Goal: Information Seeking & Learning: Learn about a topic

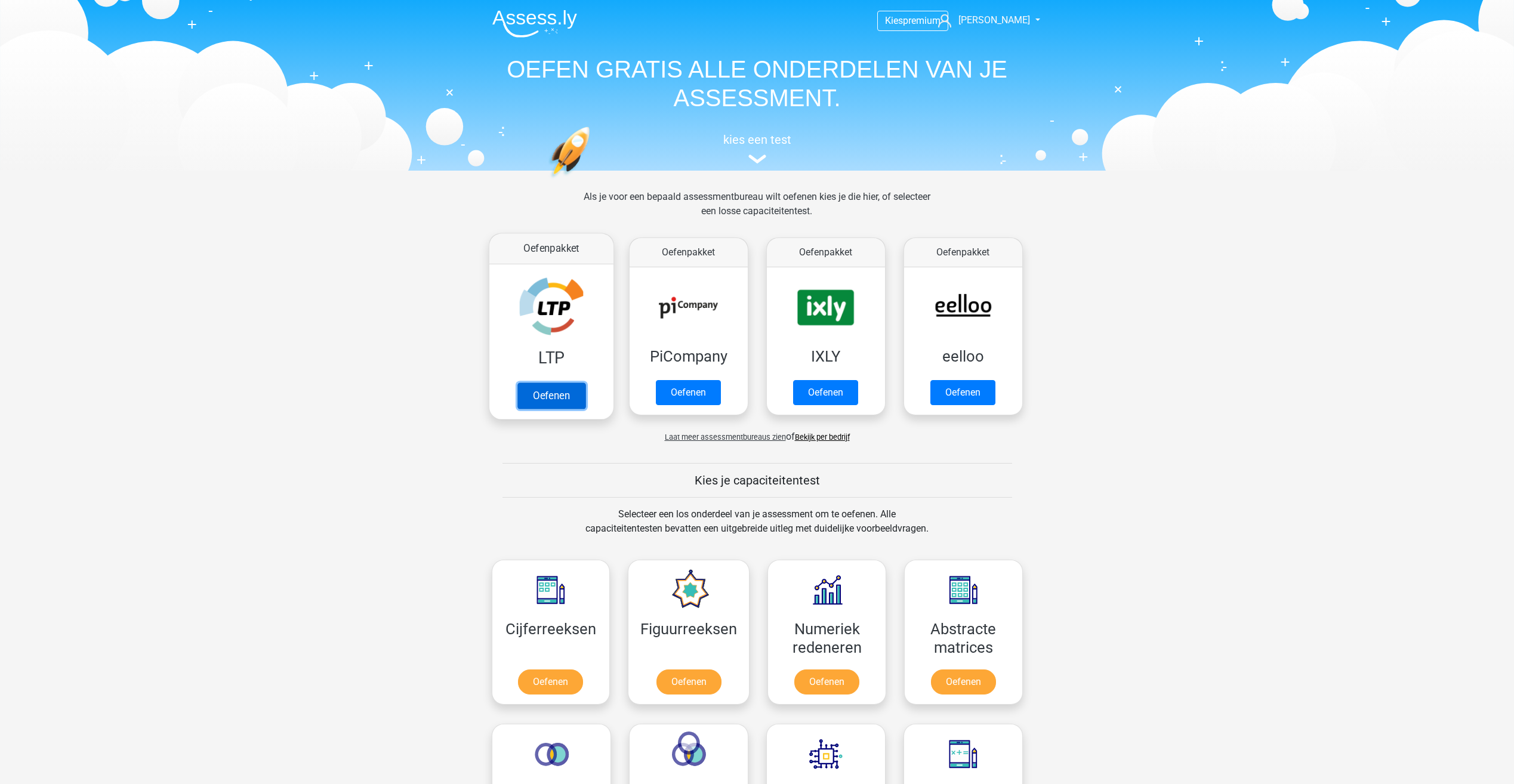
click at [533, 384] on link "Oefenen" at bounding box center [550, 395] width 68 height 26
click at [554, 395] on link "Oefenen" at bounding box center [550, 395] width 68 height 26
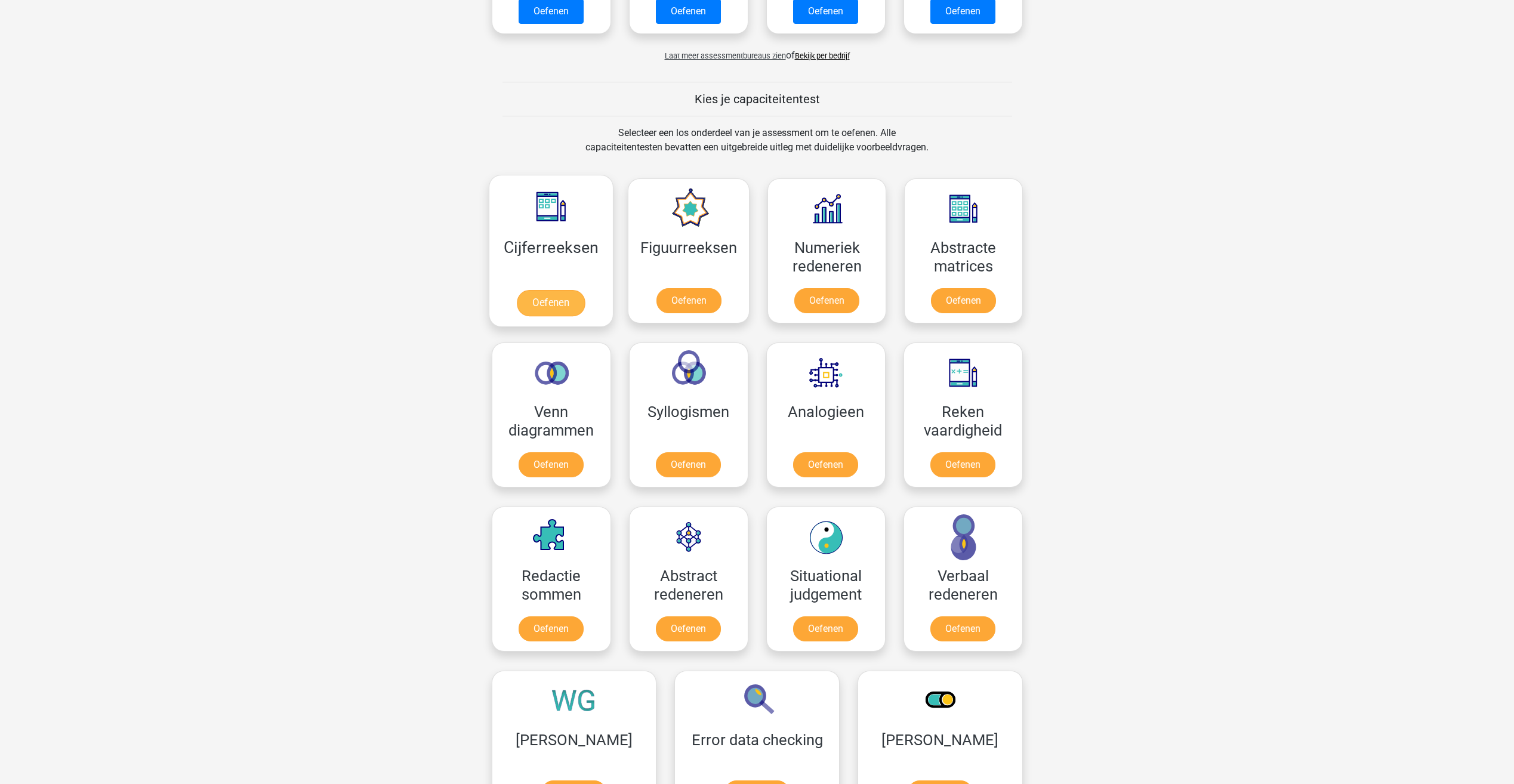
scroll to position [358, 0]
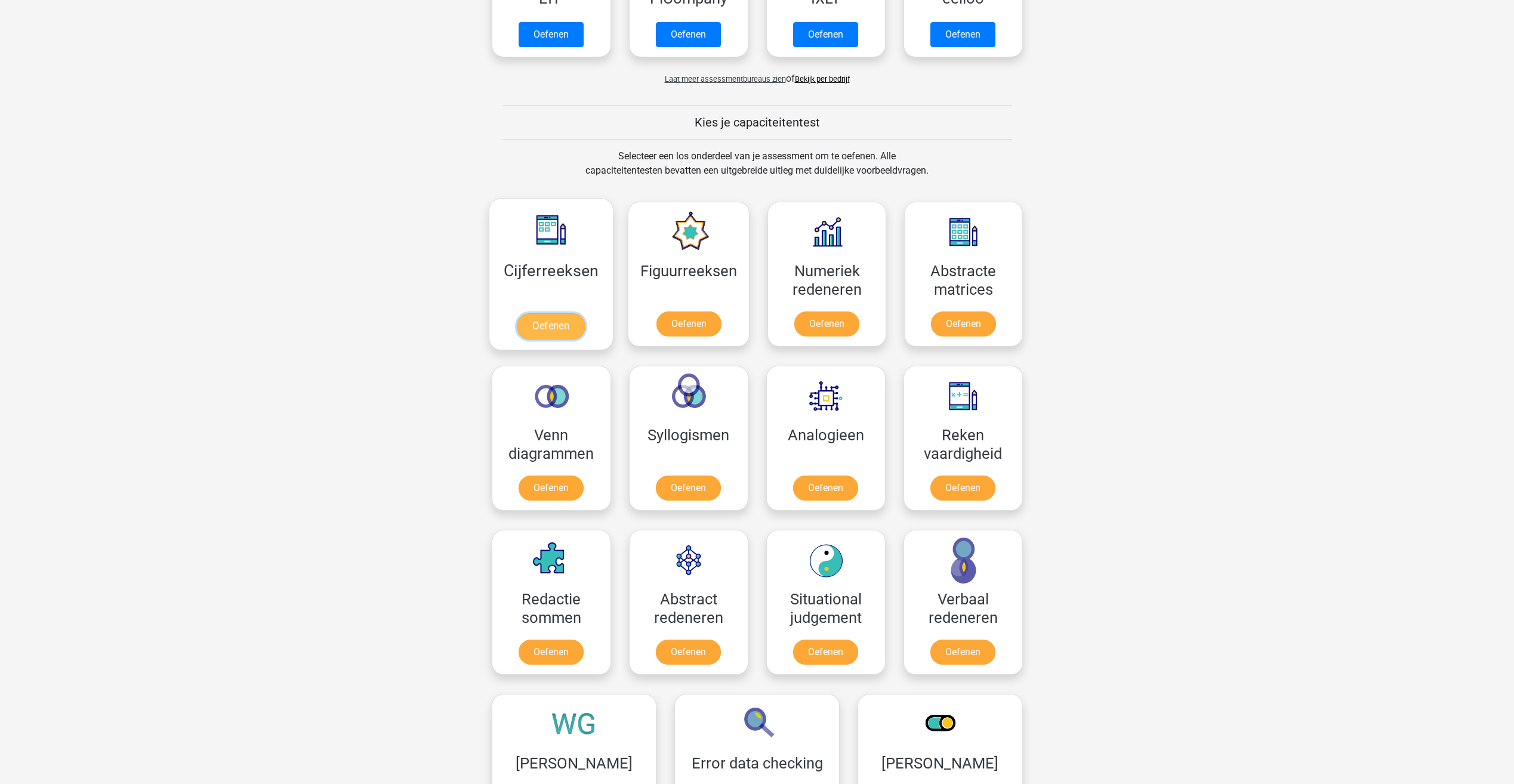
click at [547, 313] on link "Oefenen" at bounding box center [550, 326] width 68 height 26
click at [681, 325] on link "Oefenen" at bounding box center [689, 326] width 68 height 26
click at [812, 313] on link "Oefenen" at bounding box center [826, 326] width 68 height 26
click at [985, 313] on link "Oefenen" at bounding box center [962, 326] width 68 height 26
click at [533, 487] on link "Oefenen" at bounding box center [550, 489] width 68 height 26
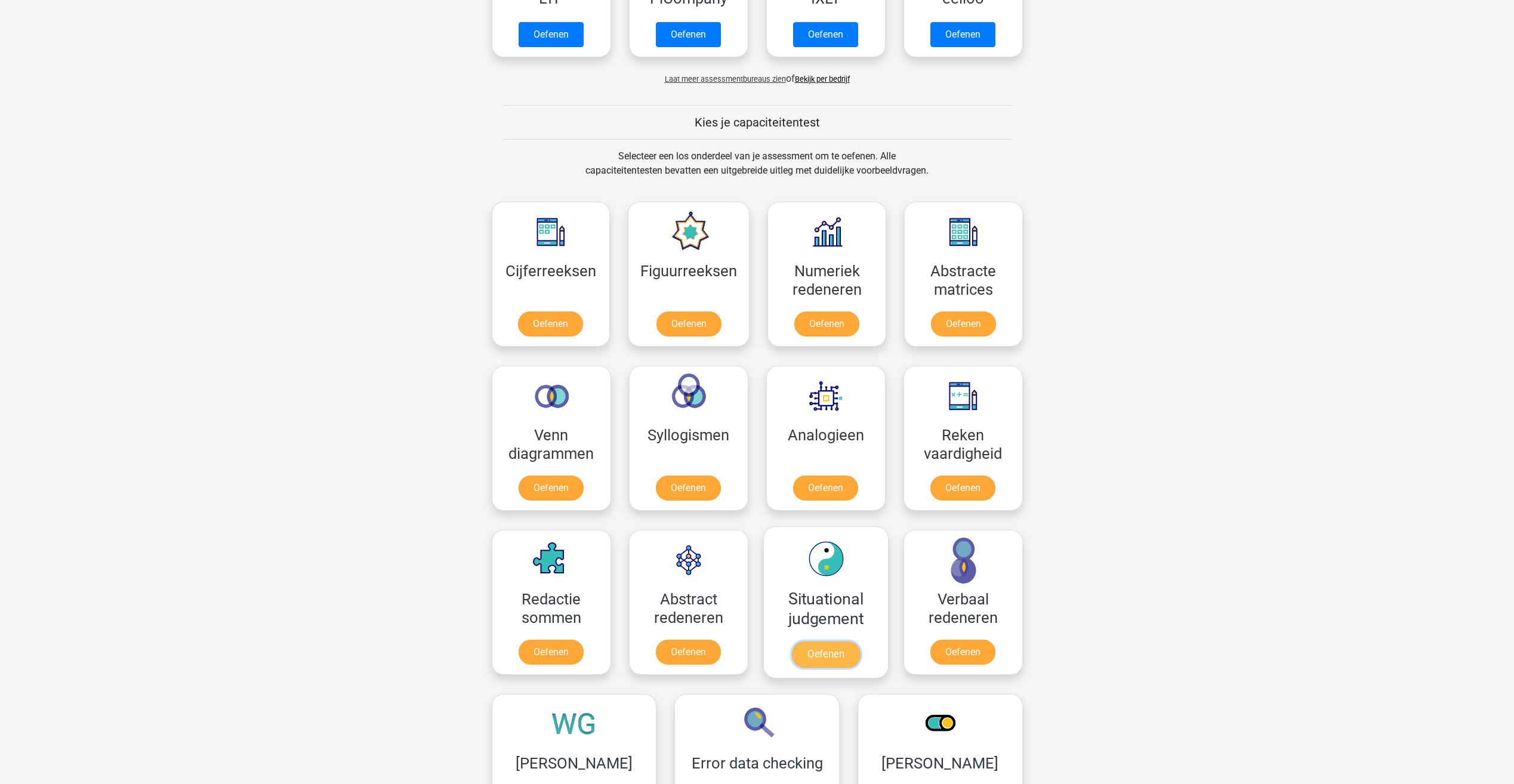
click at [806, 641] on link "Oefenen" at bounding box center [825, 654] width 68 height 26
click at [986, 641] on link "Oefenen" at bounding box center [962, 654] width 68 height 26
click at [698, 327] on link "Oefenen" at bounding box center [689, 326] width 68 height 26
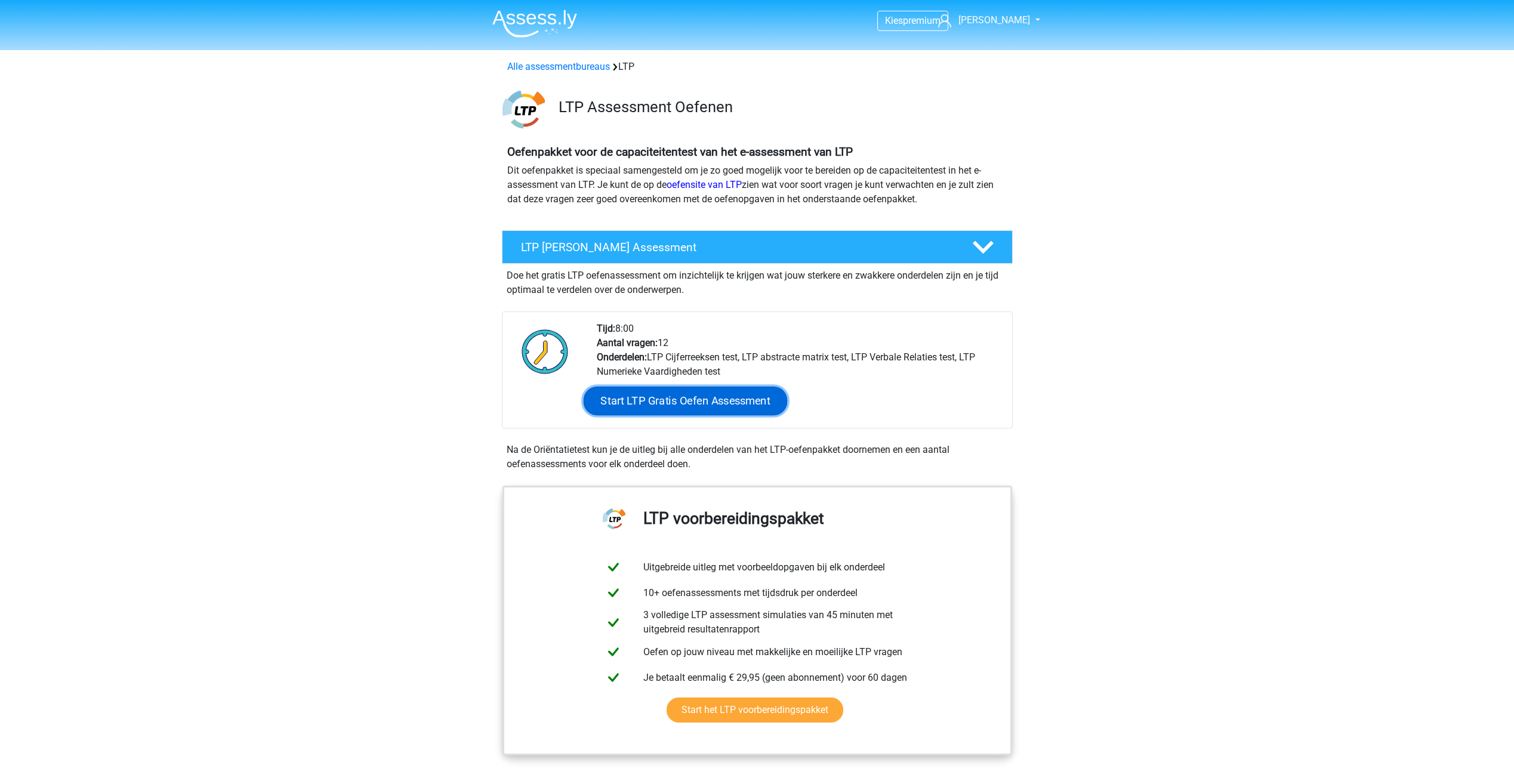
click at [684, 400] on link "Start LTP Gratis Oefen Assessment" at bounding box center [684, 400] width 204 height 29
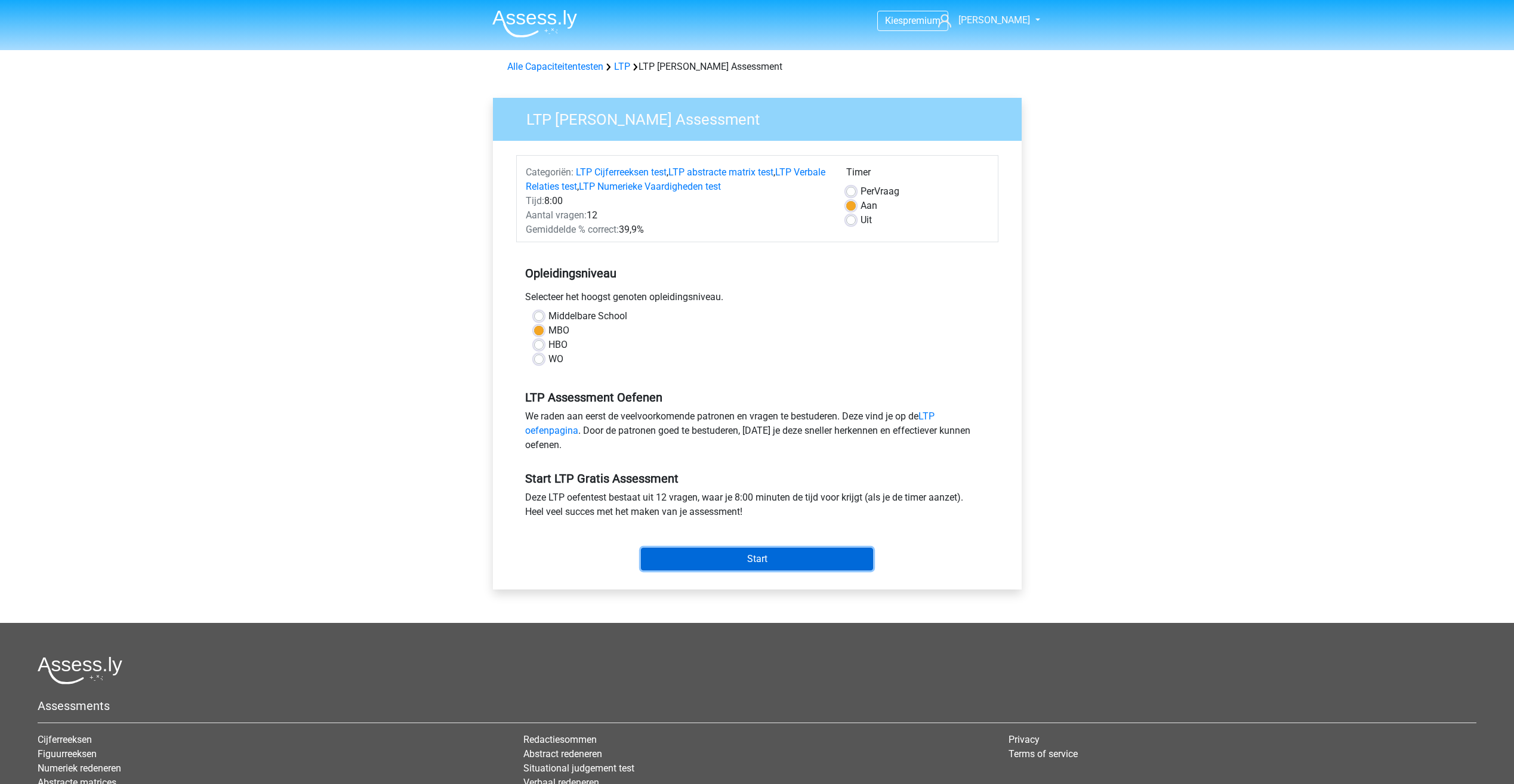
click at [771, 560] on input "Start" at bounding box center [757, 558] width 232 height 23
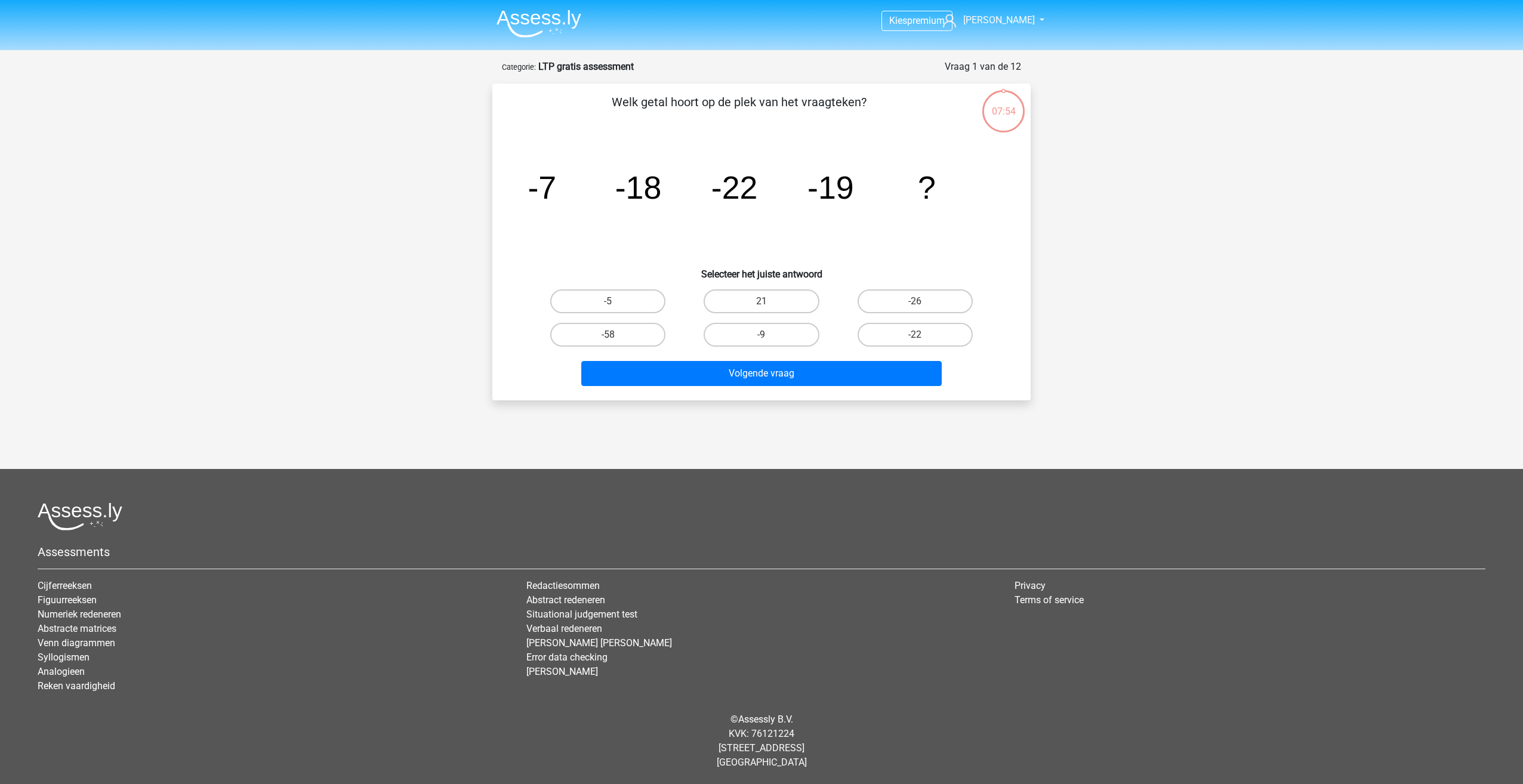
click at [764, 339] on input "-9" at bounding box center [765, 338] width 8 height 8
radio input "true"
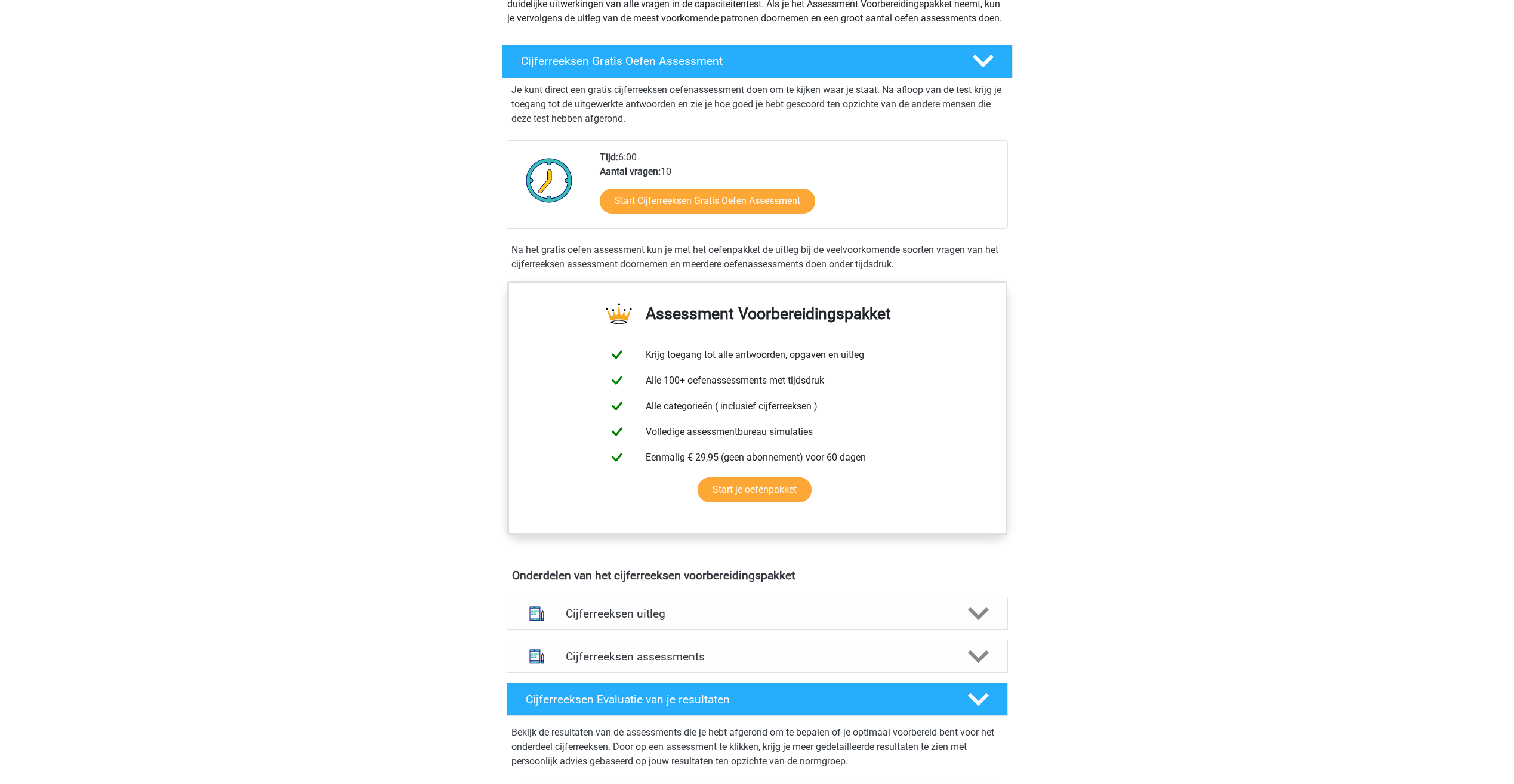
scroll to position [537, 0]
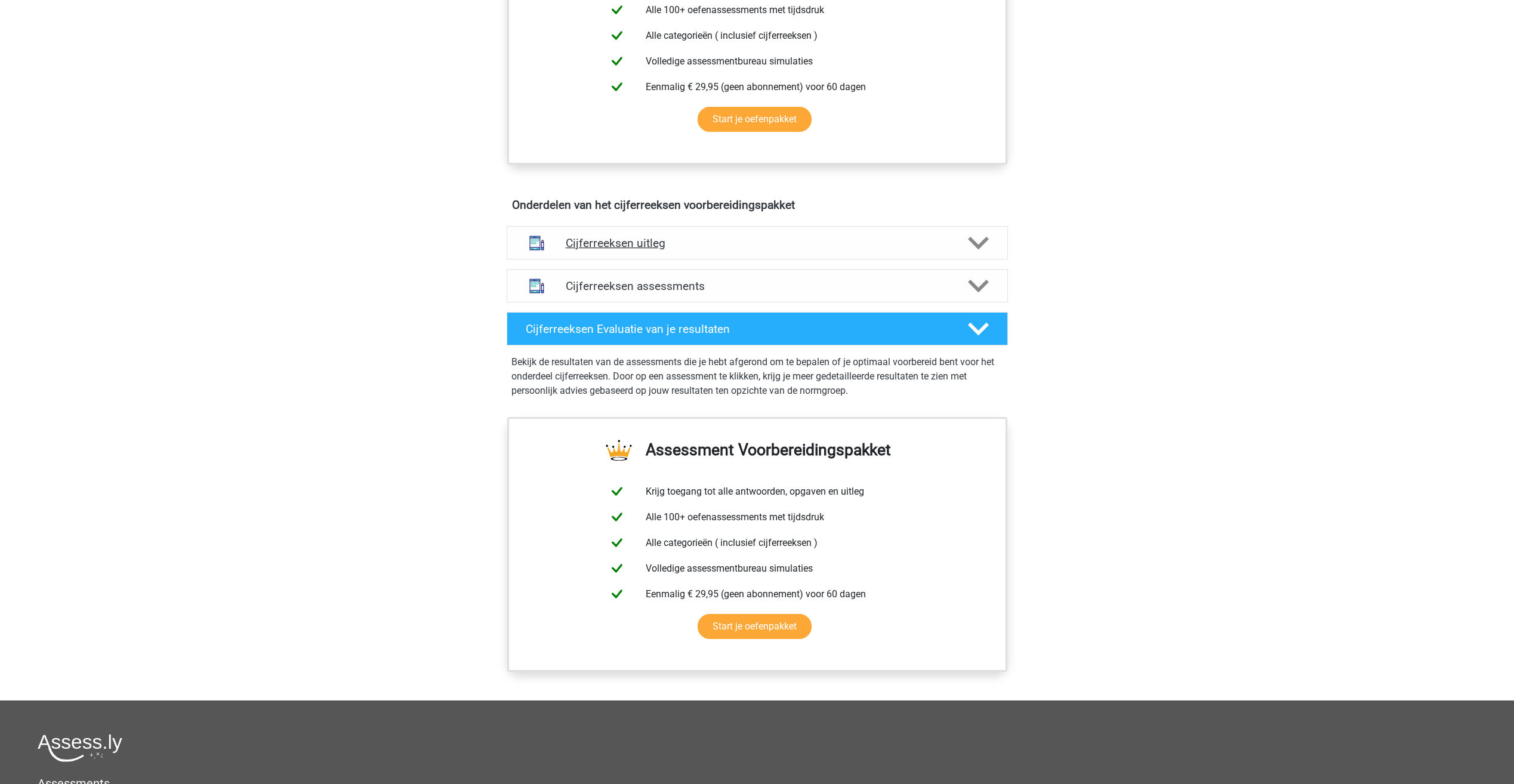
click at [622, 250] on h4 "Cijferreeksen uitleg" at bounding box center [757, 243] width 383 height 13
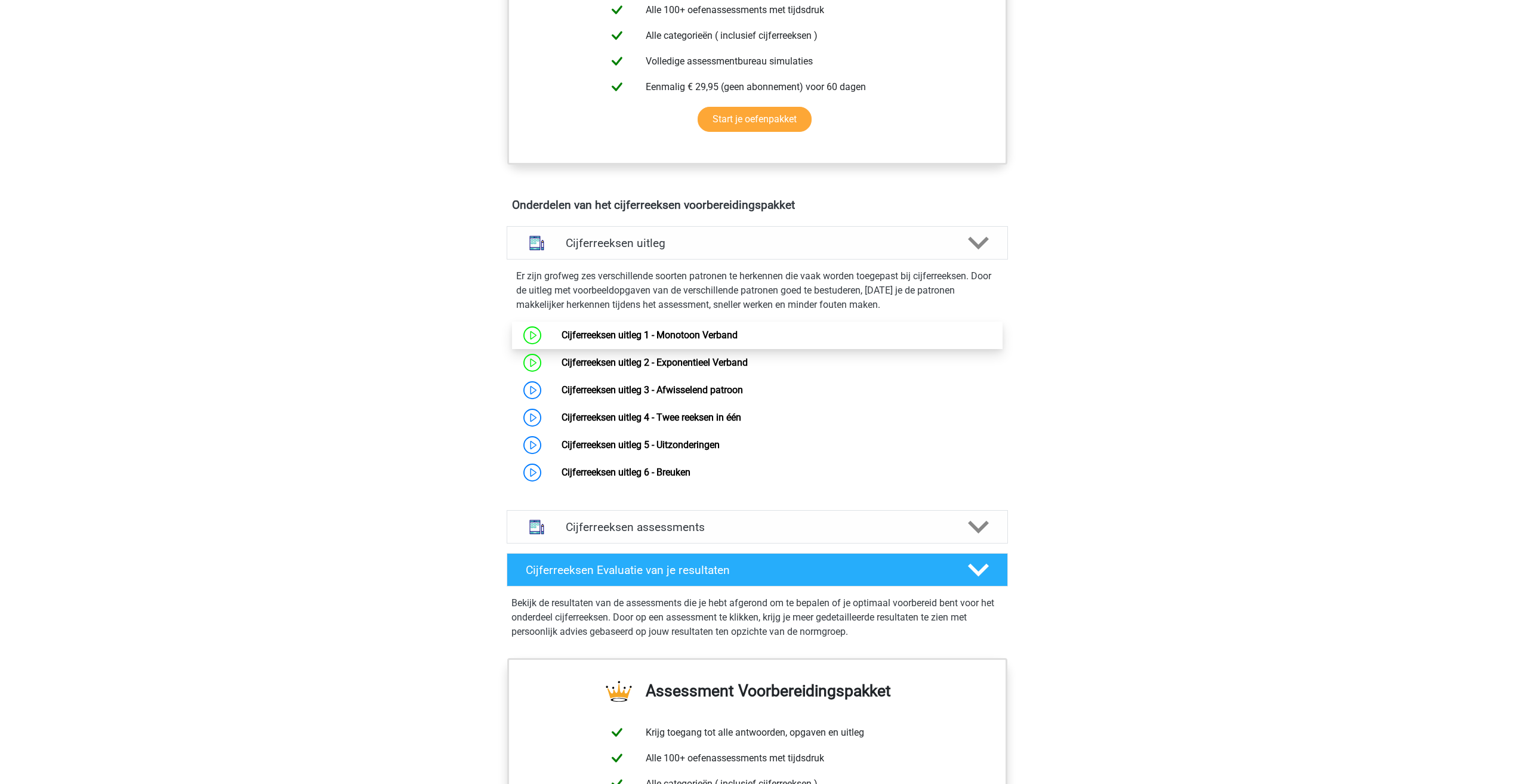
click at [597, 341] on link "Cijferreeksen uitleg 1 - Monotoon Verband" at bounding box center [650, 335] width 176 height 12
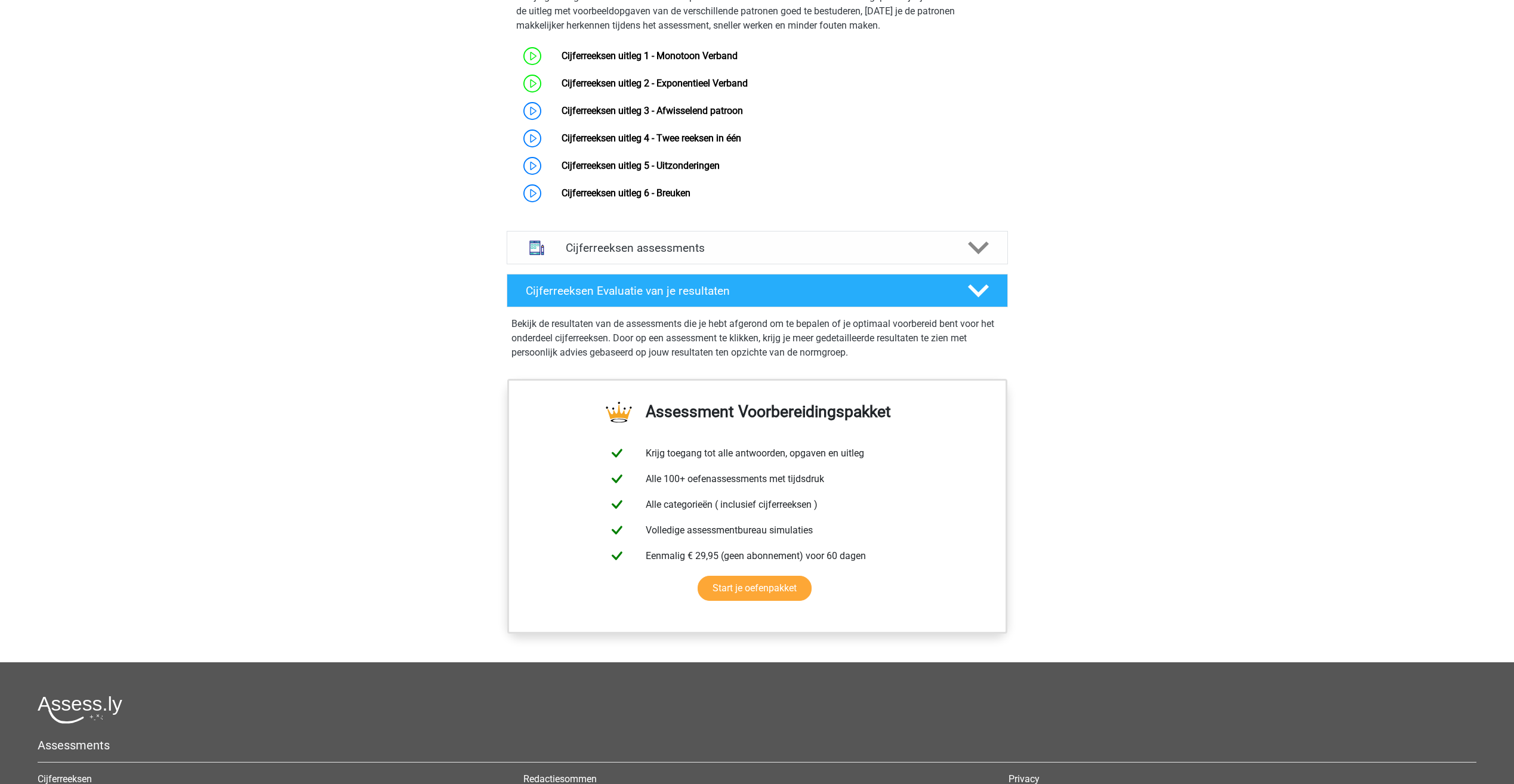
scroll to position [656, 0]
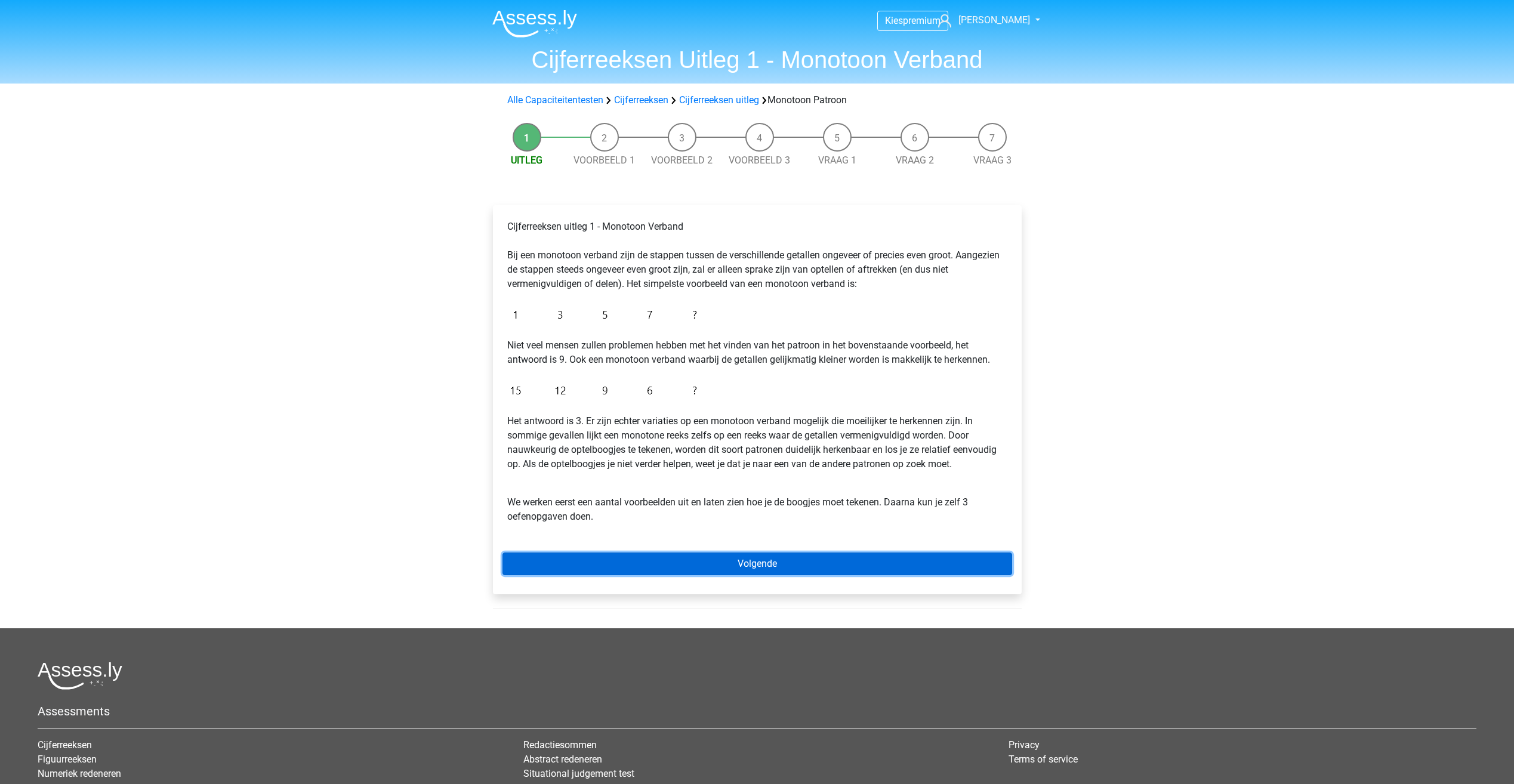
click at [659, 564] on link "Volgende" at bounding box center [757, 563] width 510 height 23
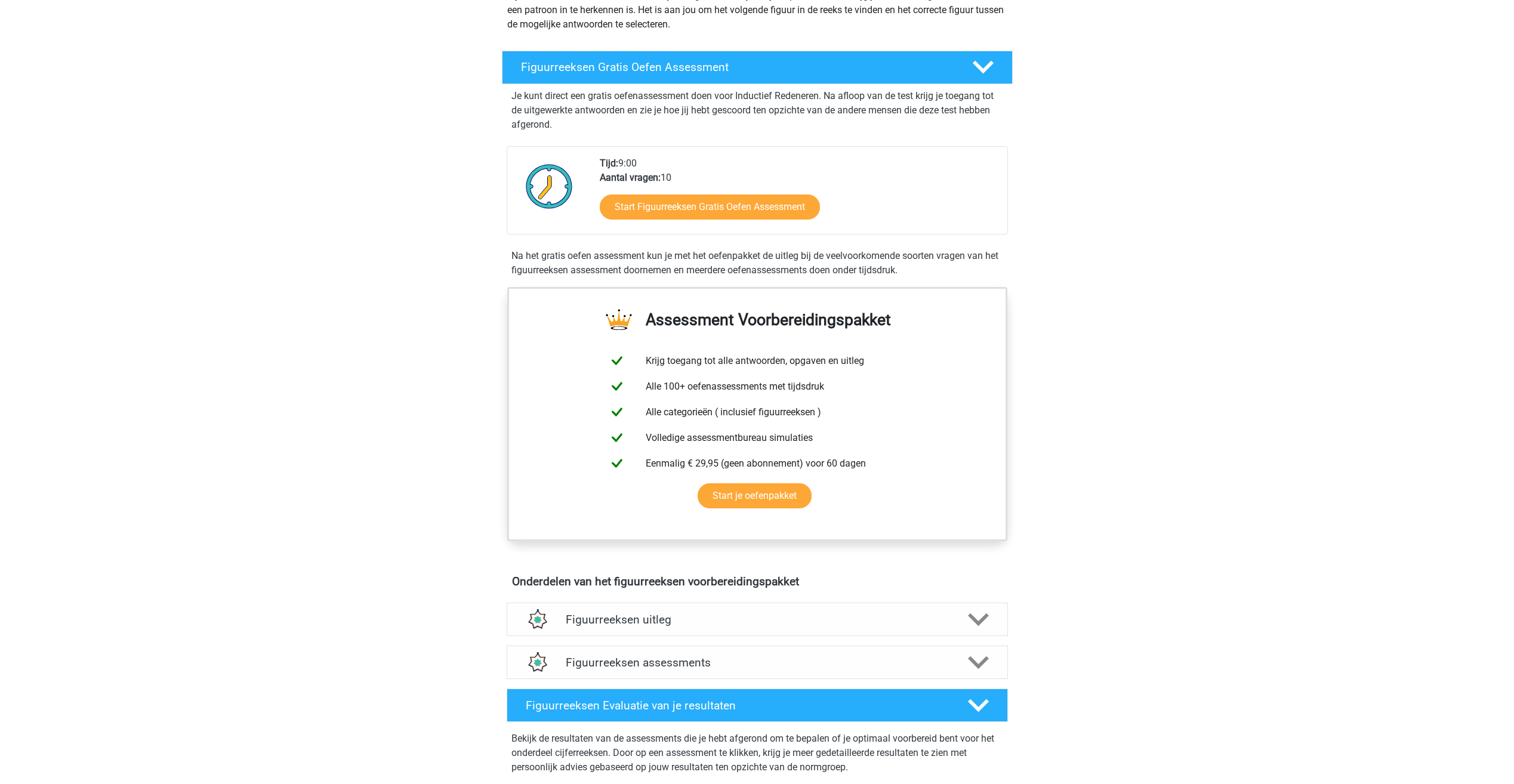
scroll to position [537, 0]
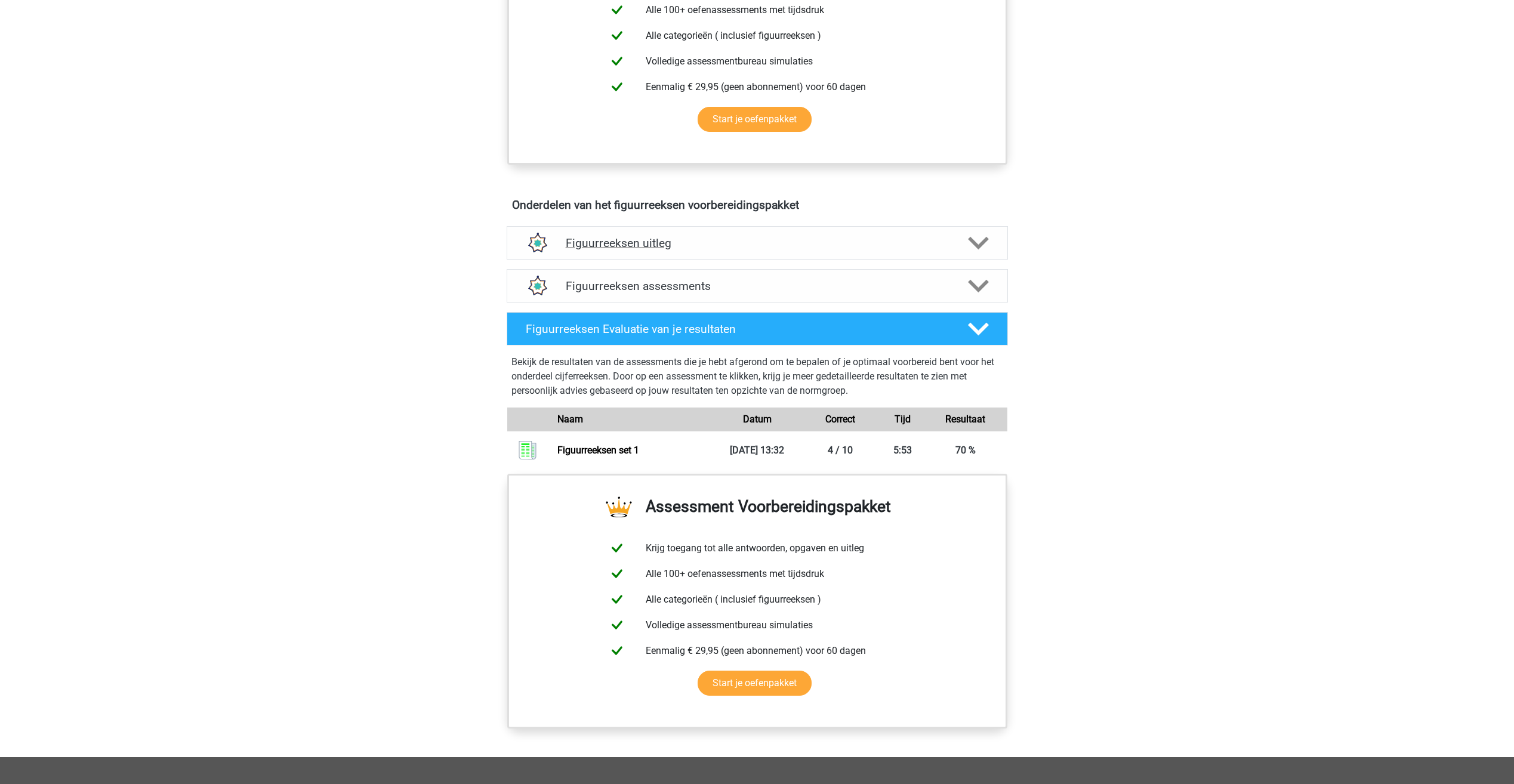
click at [606, 234] on div "Figuurreeksen uitleg" at bounding box center [757, 243] width 501 height 34
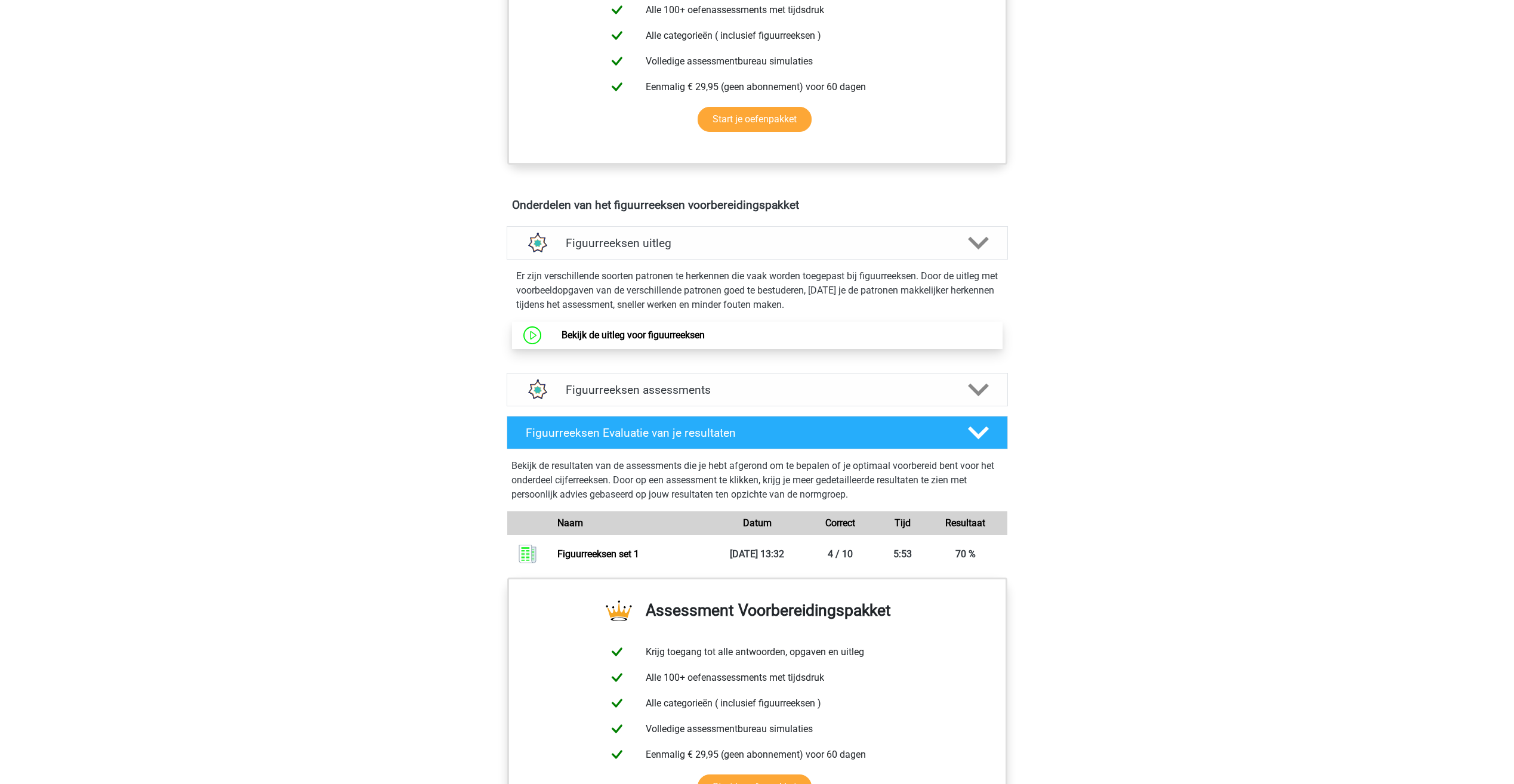
click at [620, 337] on link "Bekijk de uitleg voor figuurreeksen" at bounding box center [633, 335] width 144 height 12
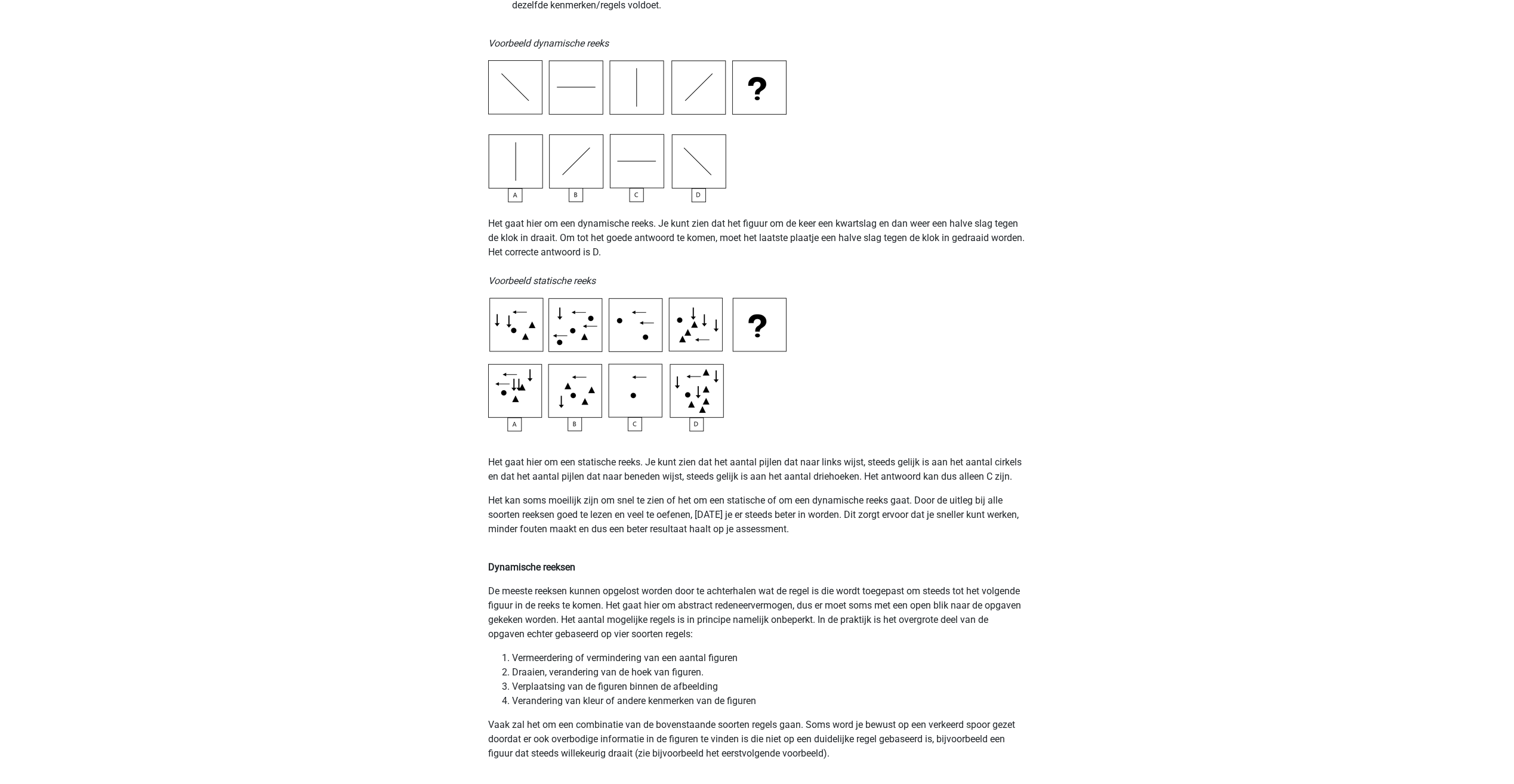
scroll to position [477, 0]
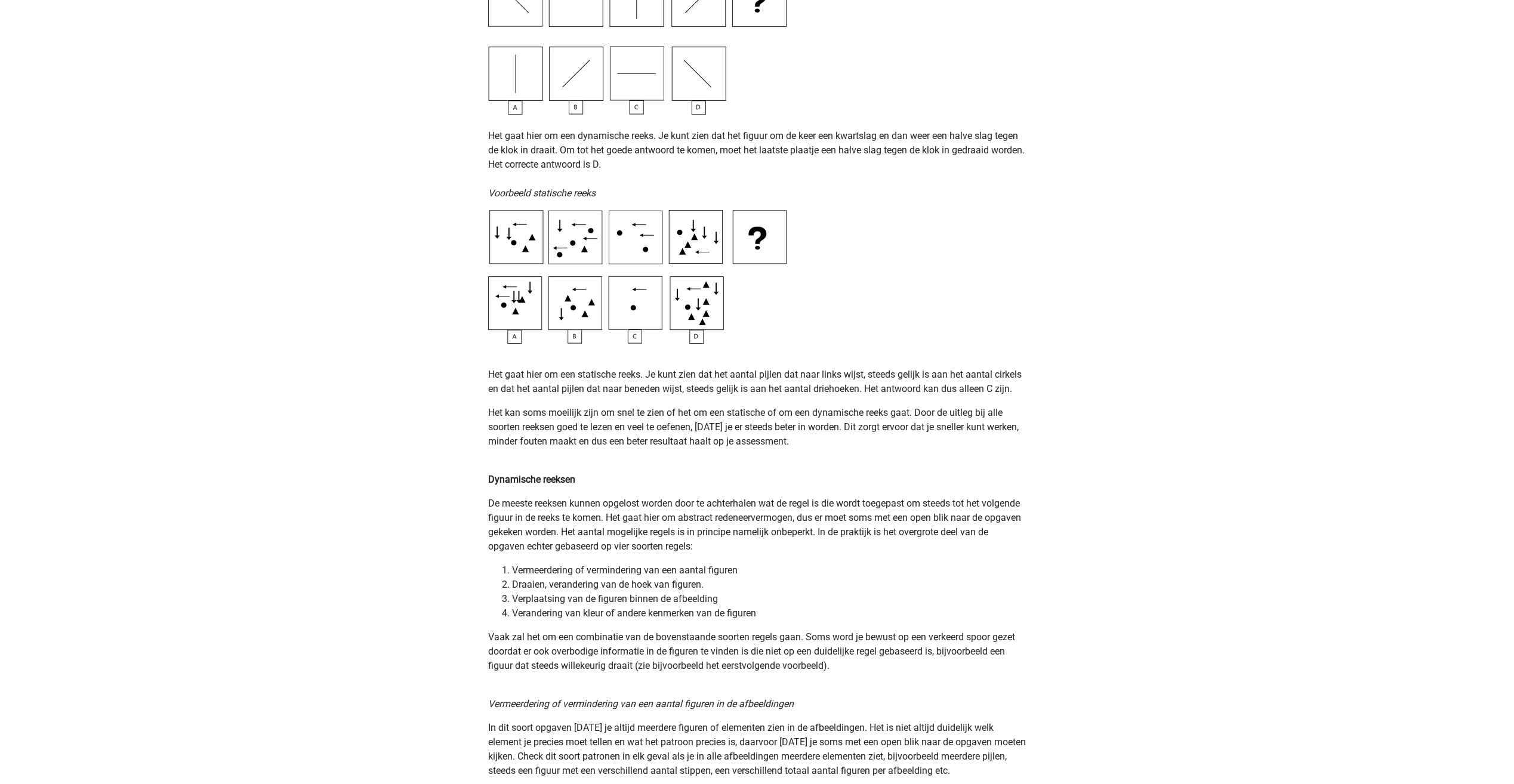
click at [770, 238] on img at bounding box center [637, 276] width 298 height 133
click at [769, 238] on img at bounding box center [637, 276] width 298 height 133
click at [767, 239] on img at bounding box center [637, 276] width 298 height 133
click at [512, 311] on img at bounding box center [637, 276] width 298 height 133
click at [559, 304] on img at bounding box center [637, 276] width 298 height 133
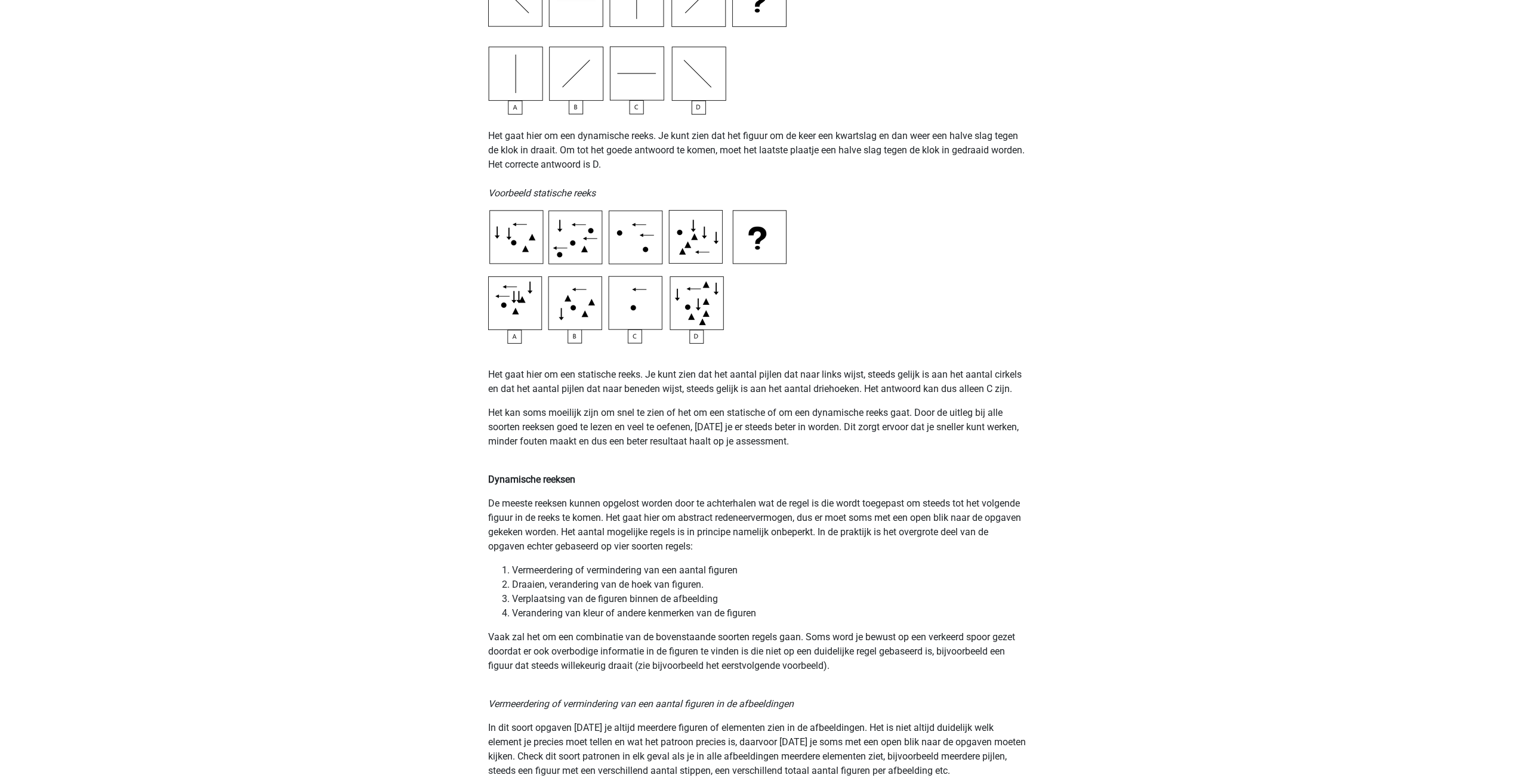
click at [632, 306] on img at bounding box center [637, 276] width 298 height 133
click at [690, 306] on img at bounding box center [637, 276] width 298 height 133
click at [632, 300] on img at bounding box center [637, 276] width 298 height 133
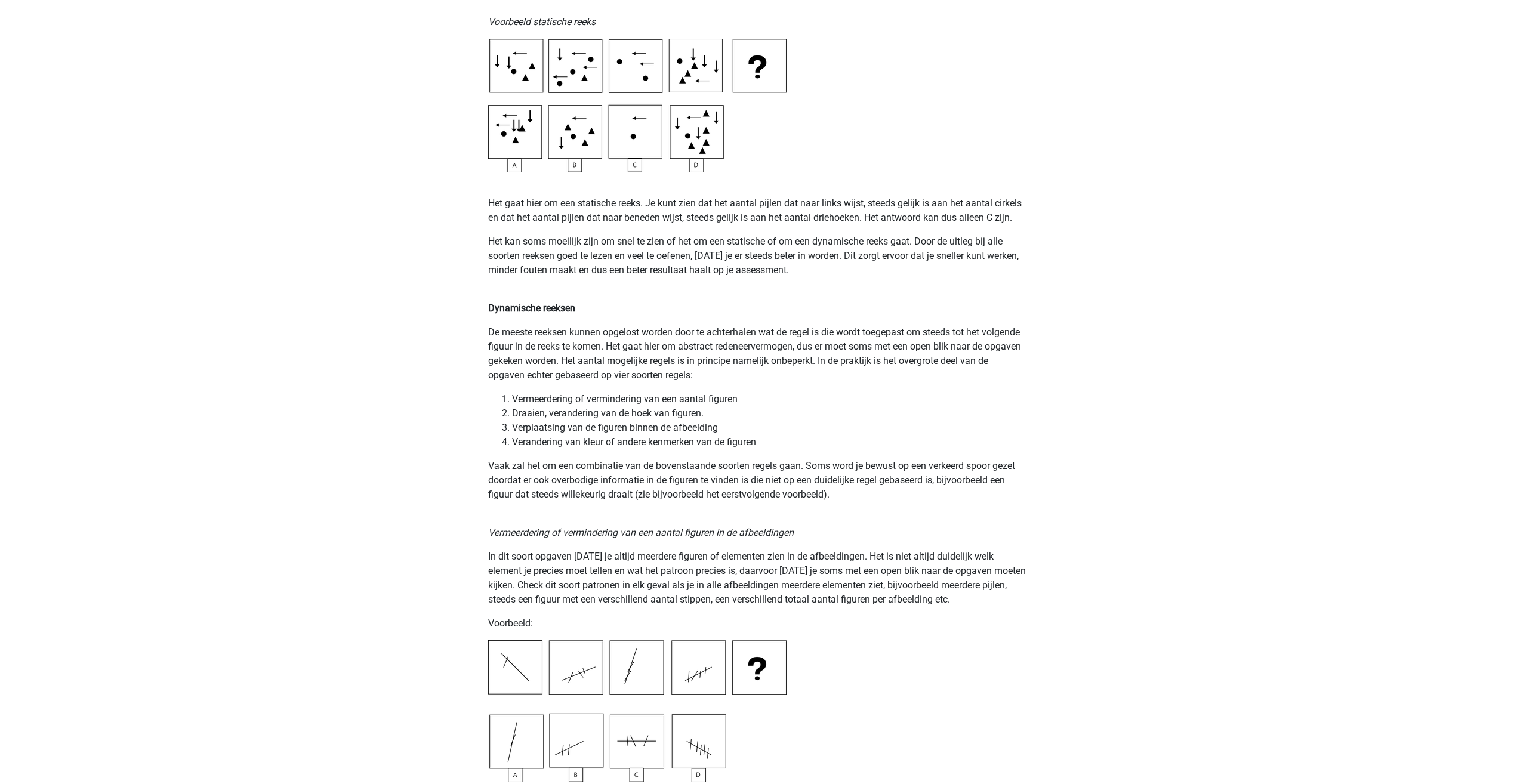
scroll to position [954, 0]
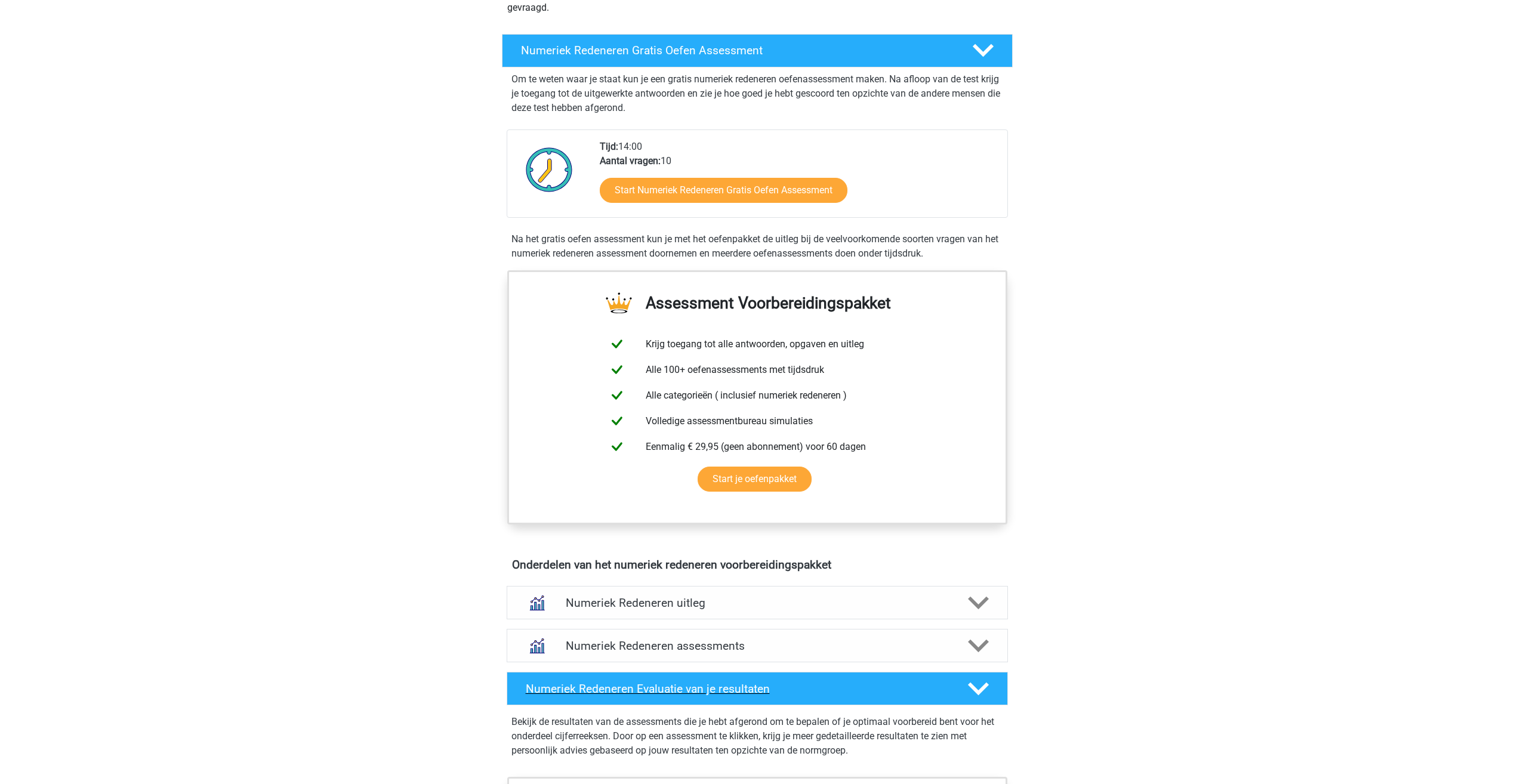
scroll to position [477, 0]
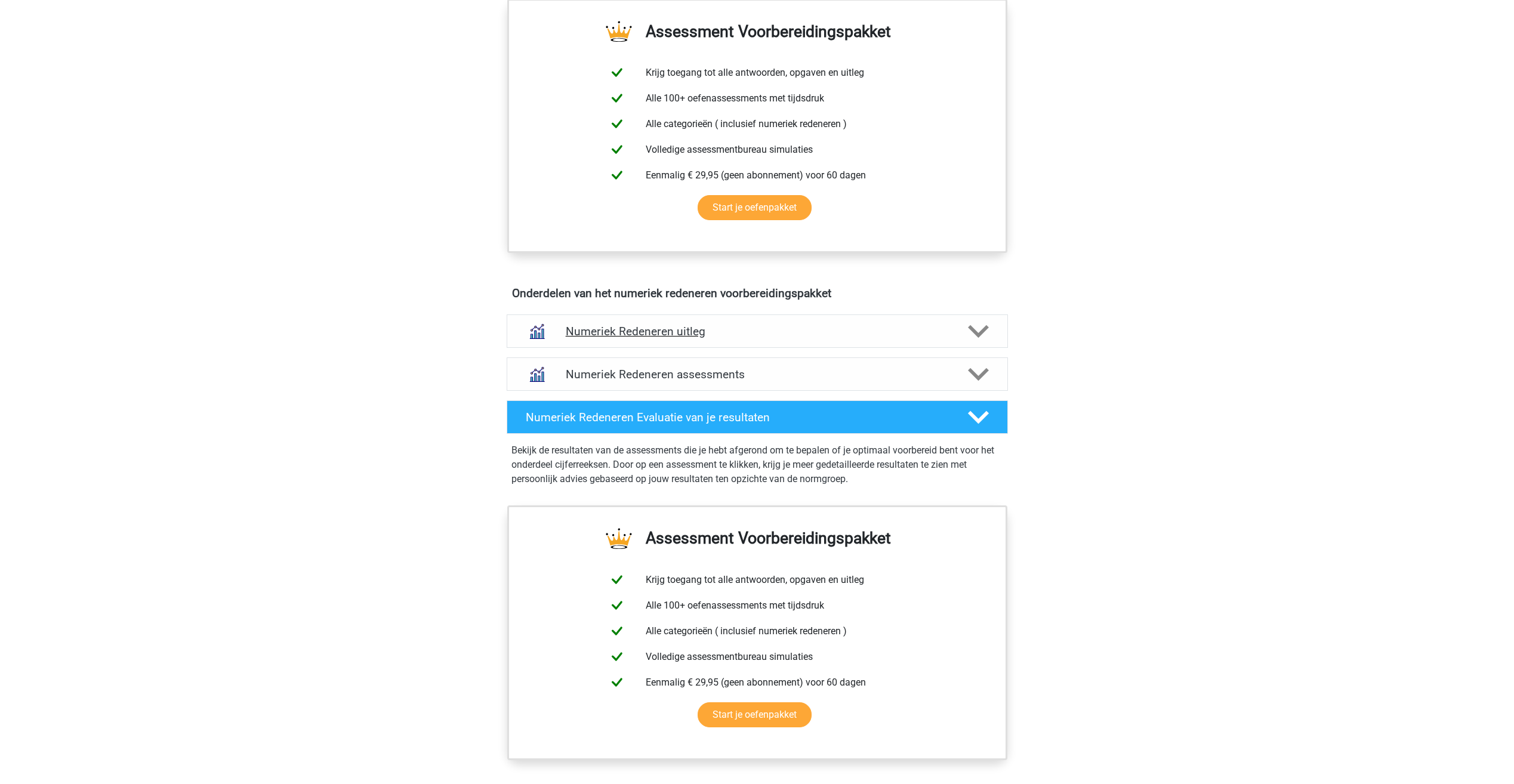
click at [613, 331] on h4 "Numeriek Redeneren uitleg" at bounding box center [757, 332] width 383 height 13
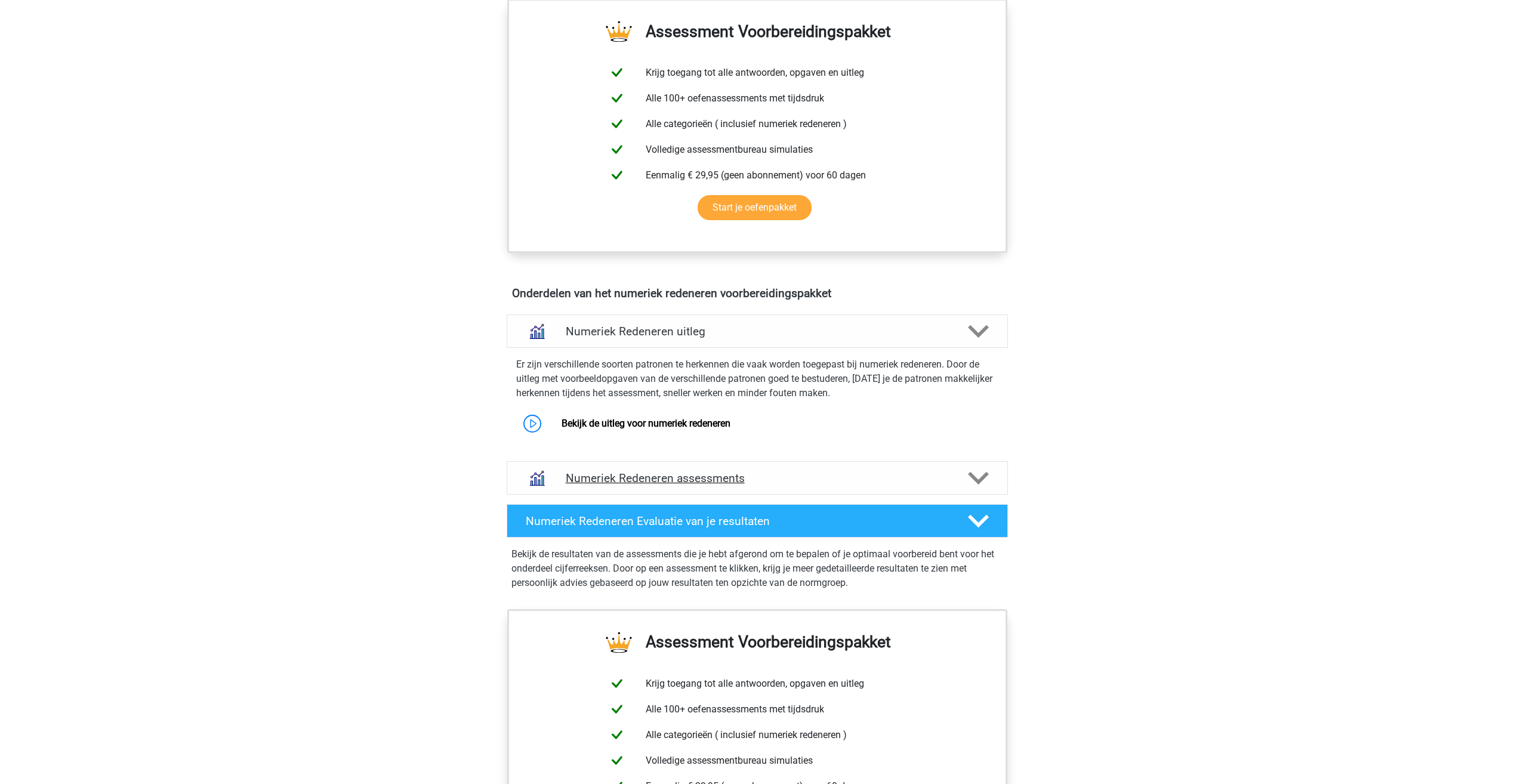
click at [630, 477] on h4 "Numeriek Redeneren assessments" at bounding box center [757, 478] width 383 height 13
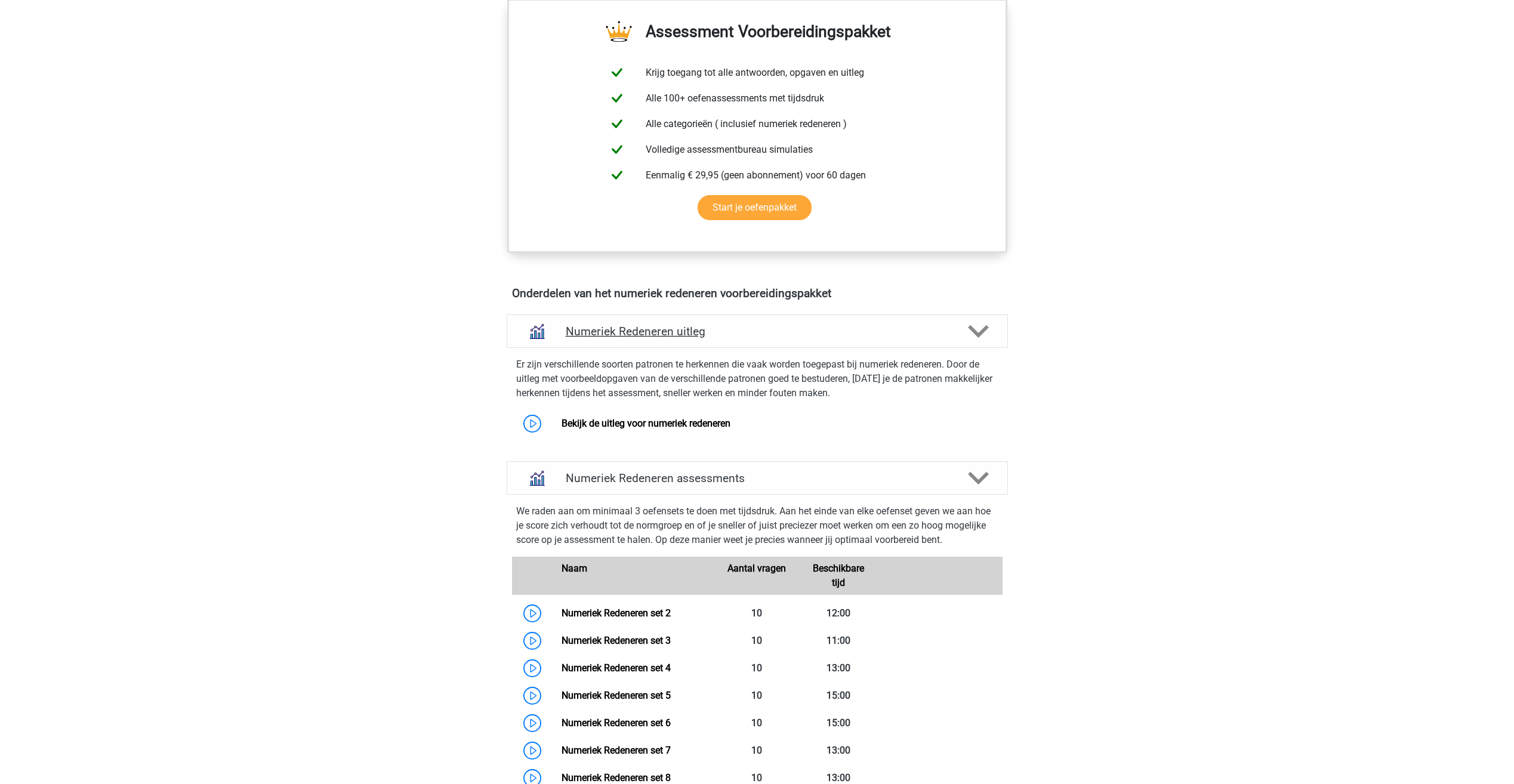
click at [597, 336] on h4 "Numeriek Redeneren uitleg" at bounding box center [757, 332] width 383 height 13
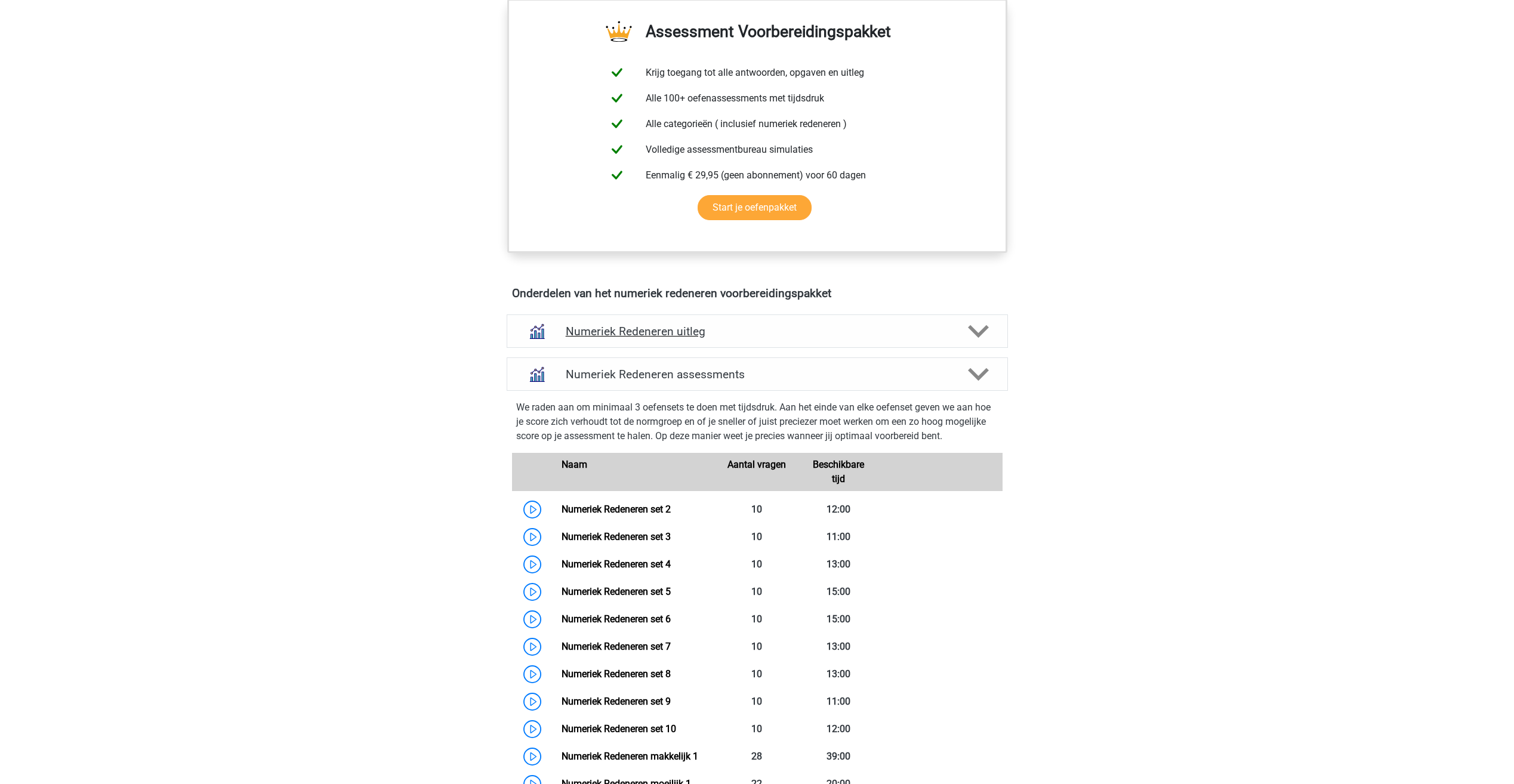
click at [610, 328] on h4 "Numeriek Redeneren uitleg" at bounding box center [757, 332] width 383 height 13
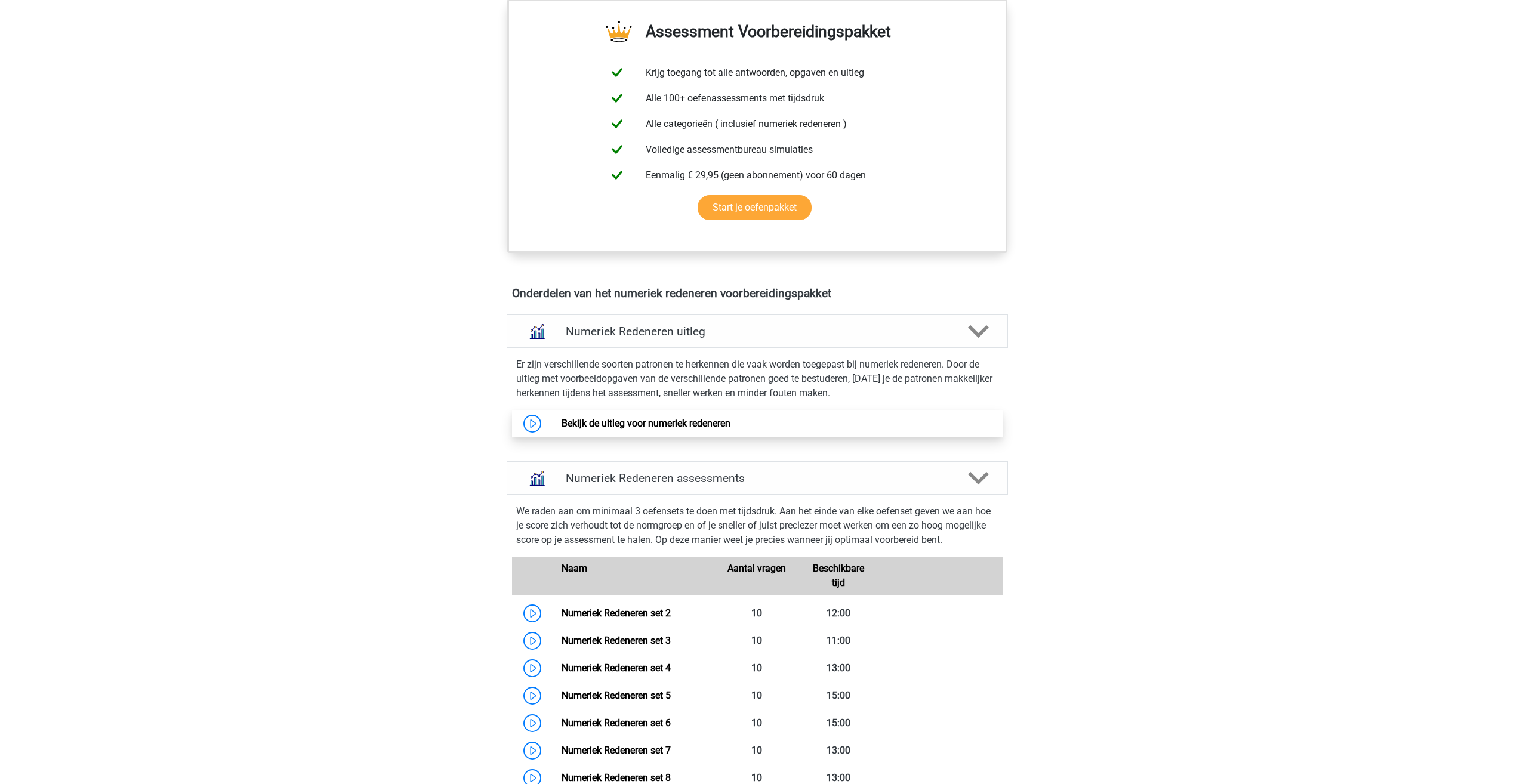
click at [618, 417] on link "Bekijk de uitleg voor numeriek redeneren" at bounding box center [646, 423] width 169 height 12
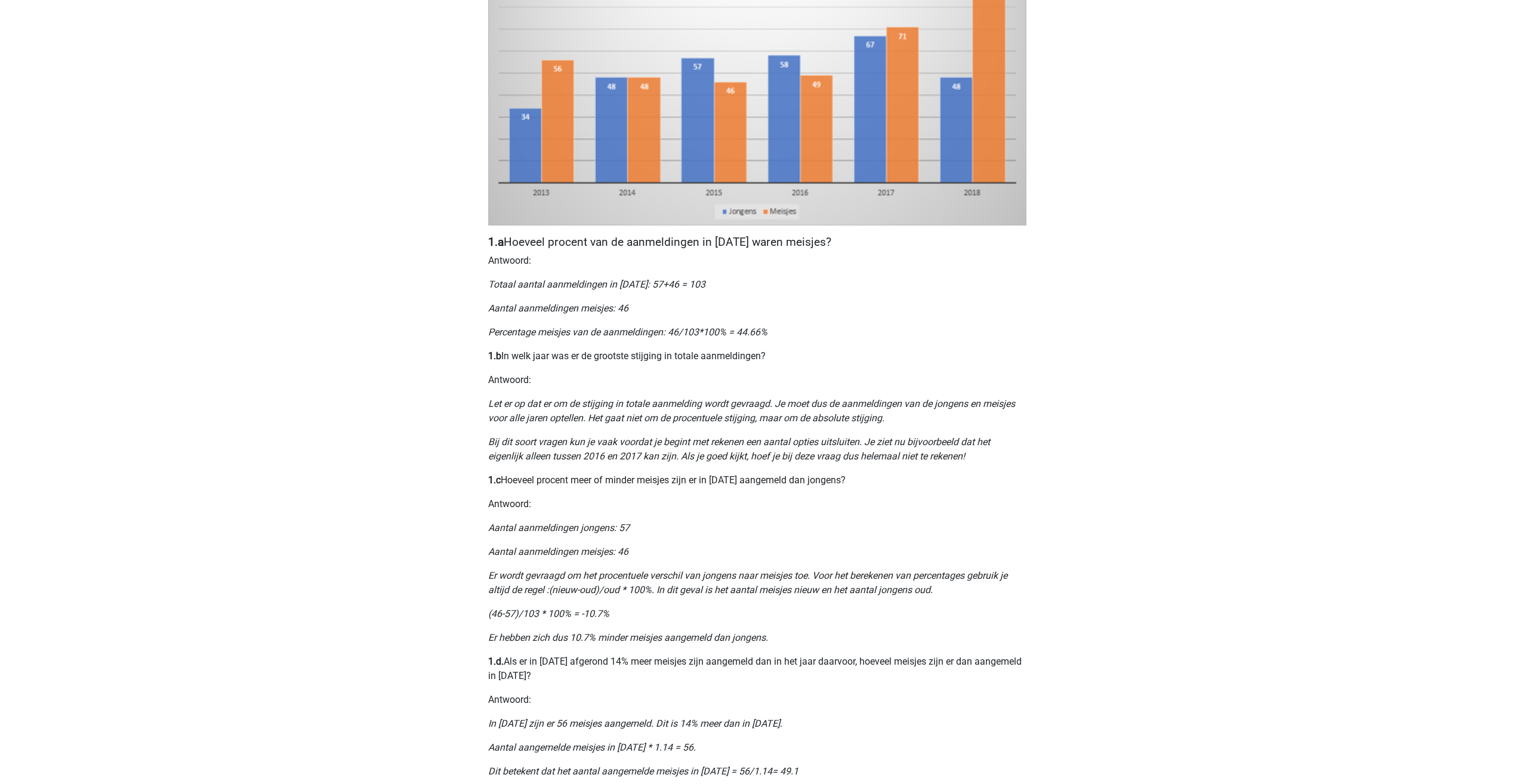
scroll to position [417, 0]
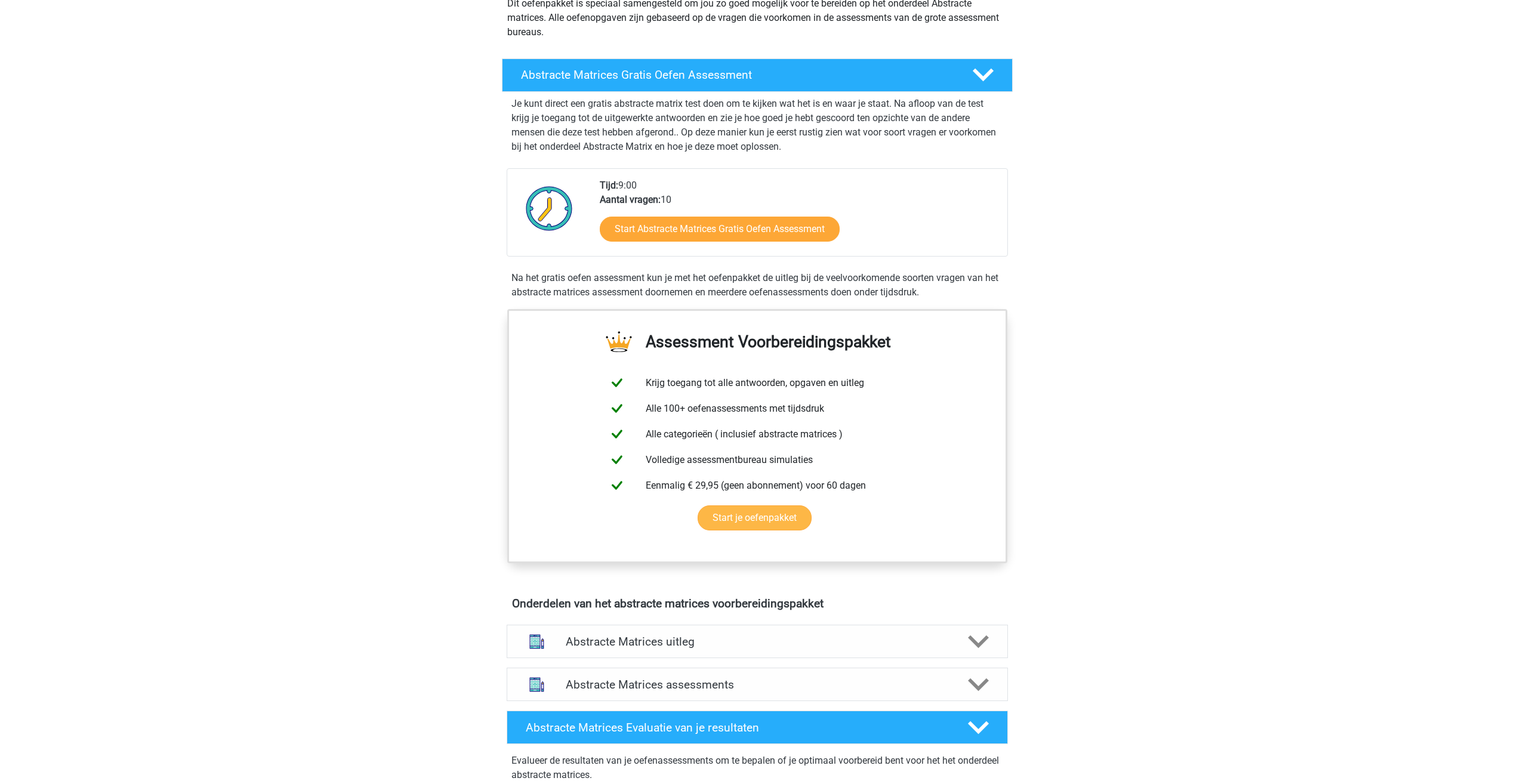
scroll to position [477, 0]
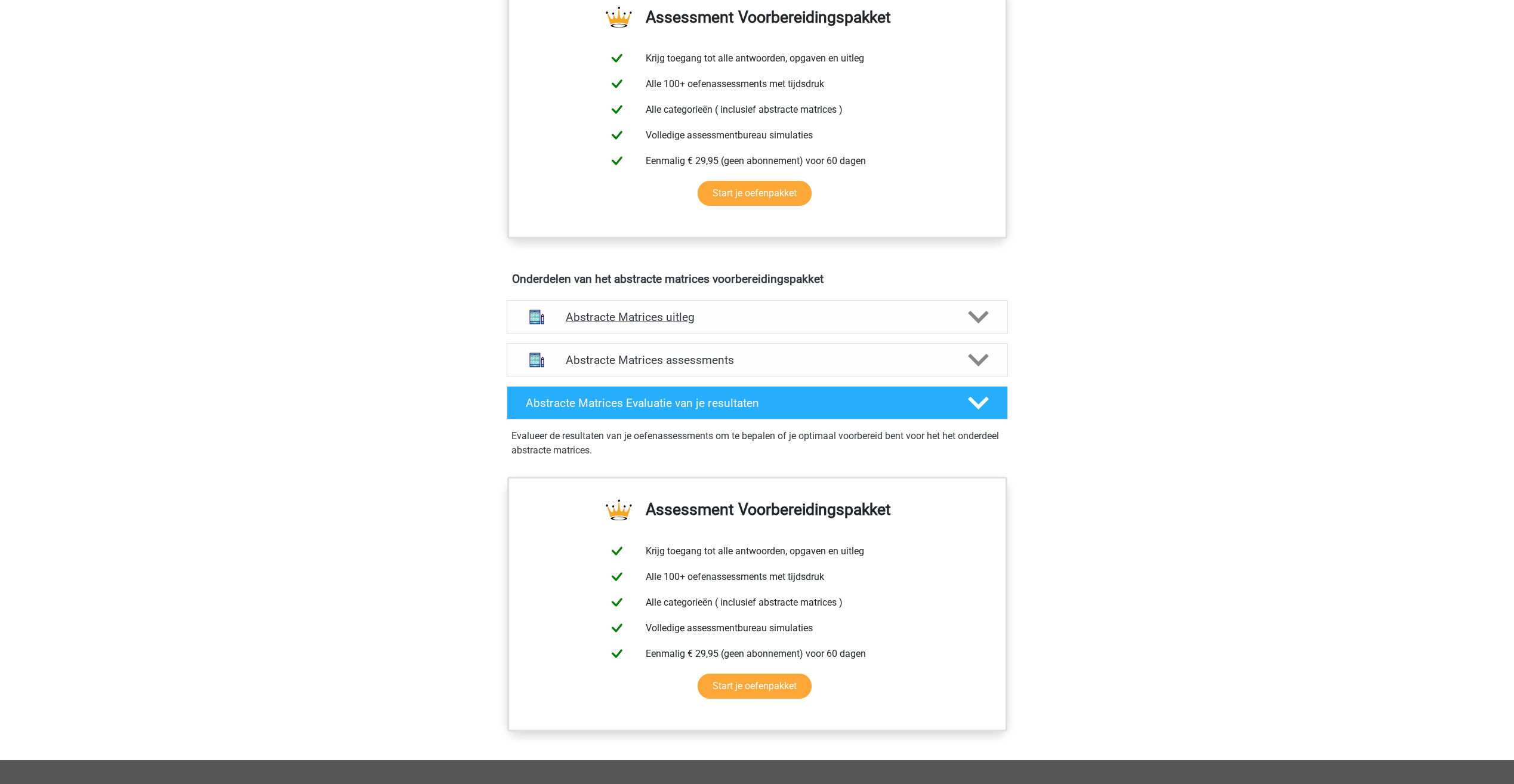
click at [682, 320] on h4 "Abstracte Matrices uitleg" at bounding box center [757, 317] width 383 height 13
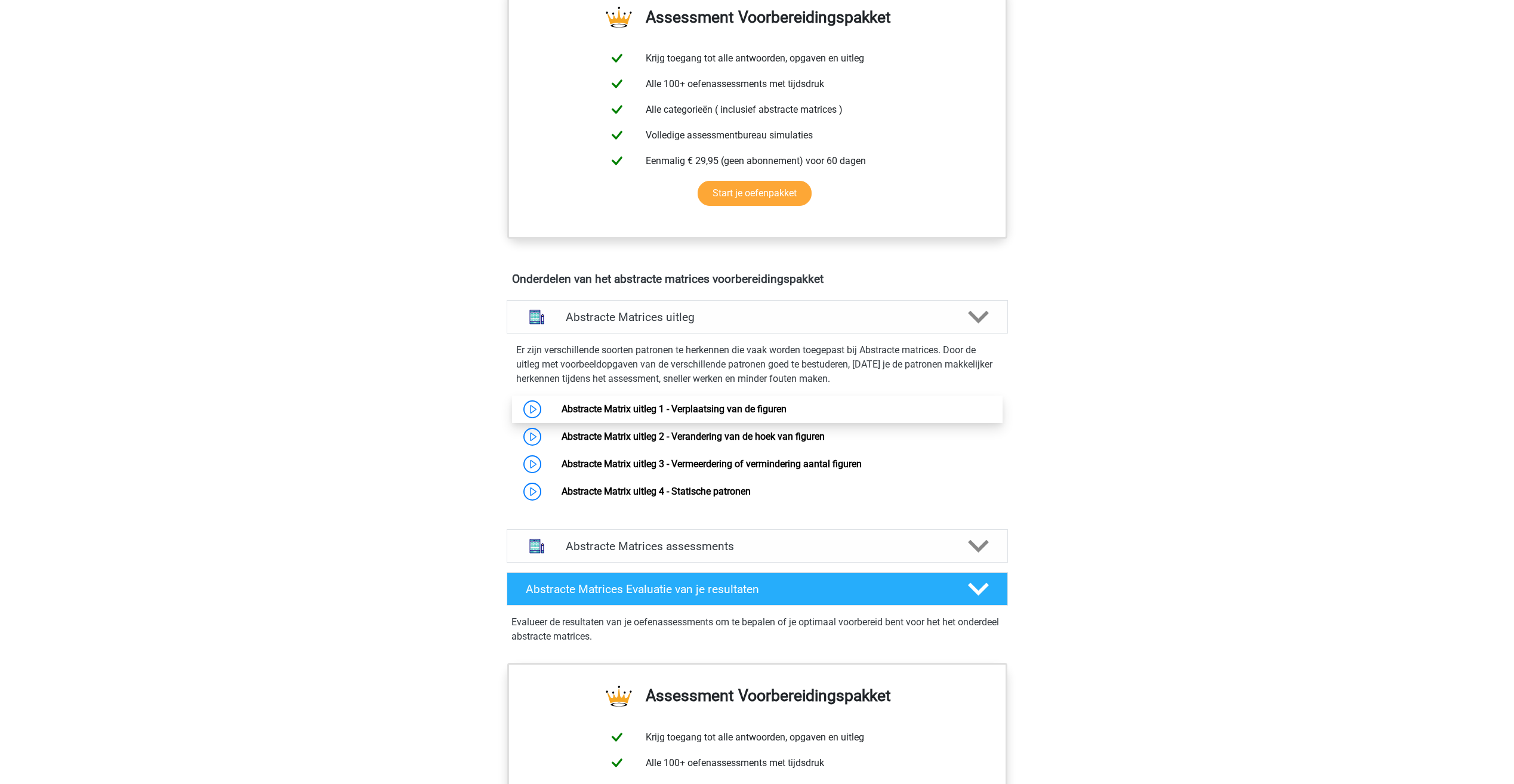
click at [637, 408] on link "Abstracte Matrix uitleg 1 - Verplaatsing van de figuren" at bounding box center [674, 409] width 225 height 12
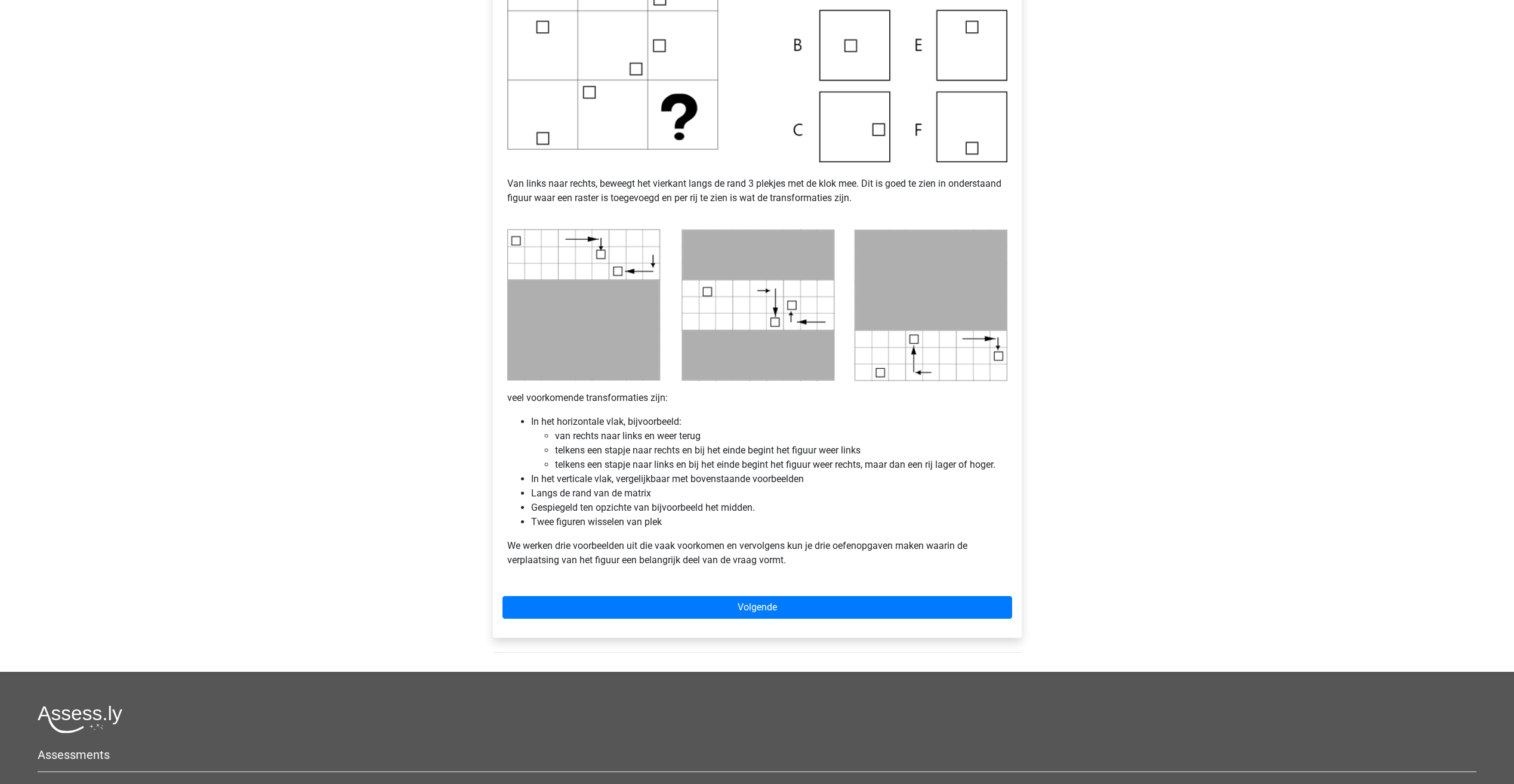
scroll to position [119, 0]
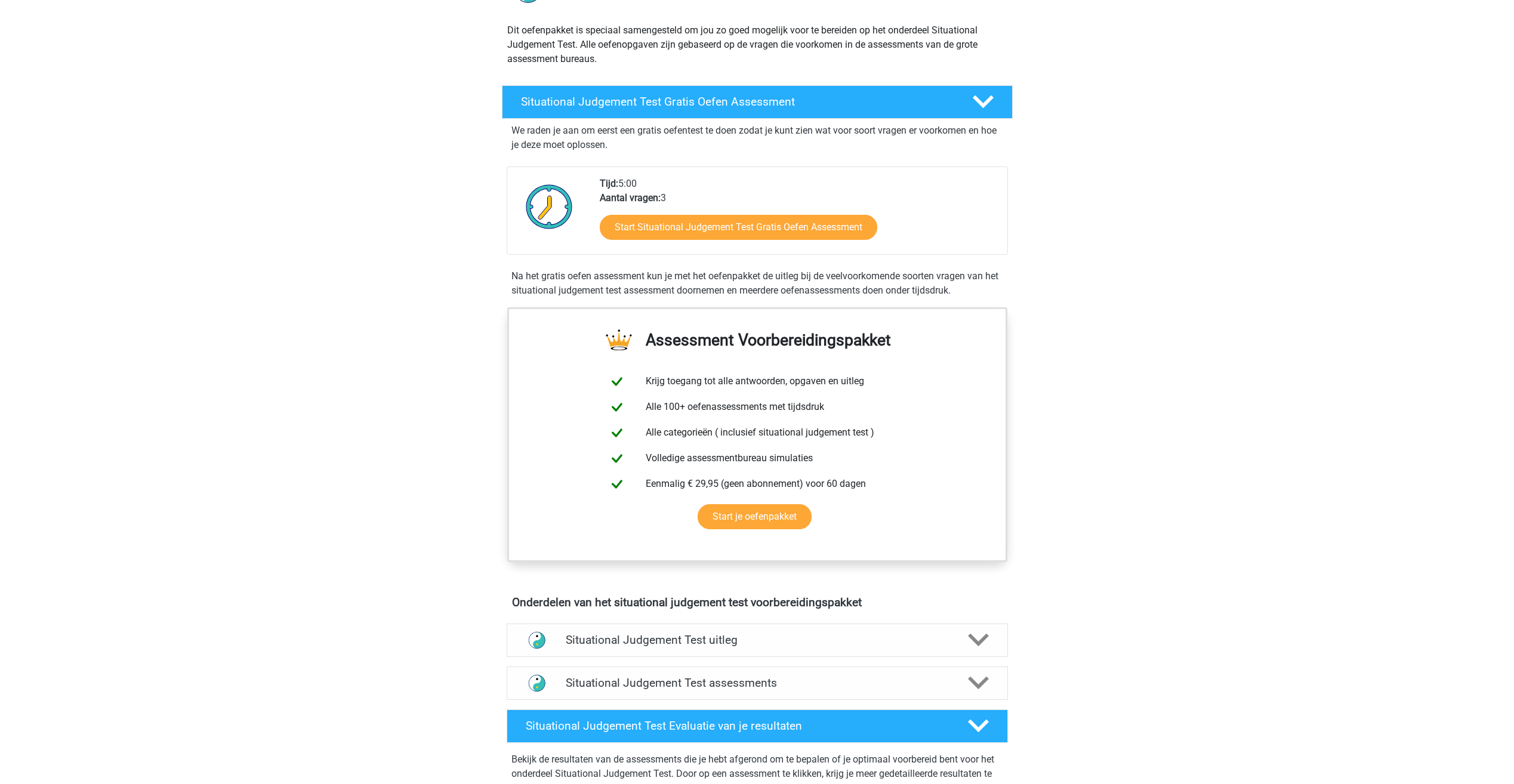
scroll to position [537, 0]
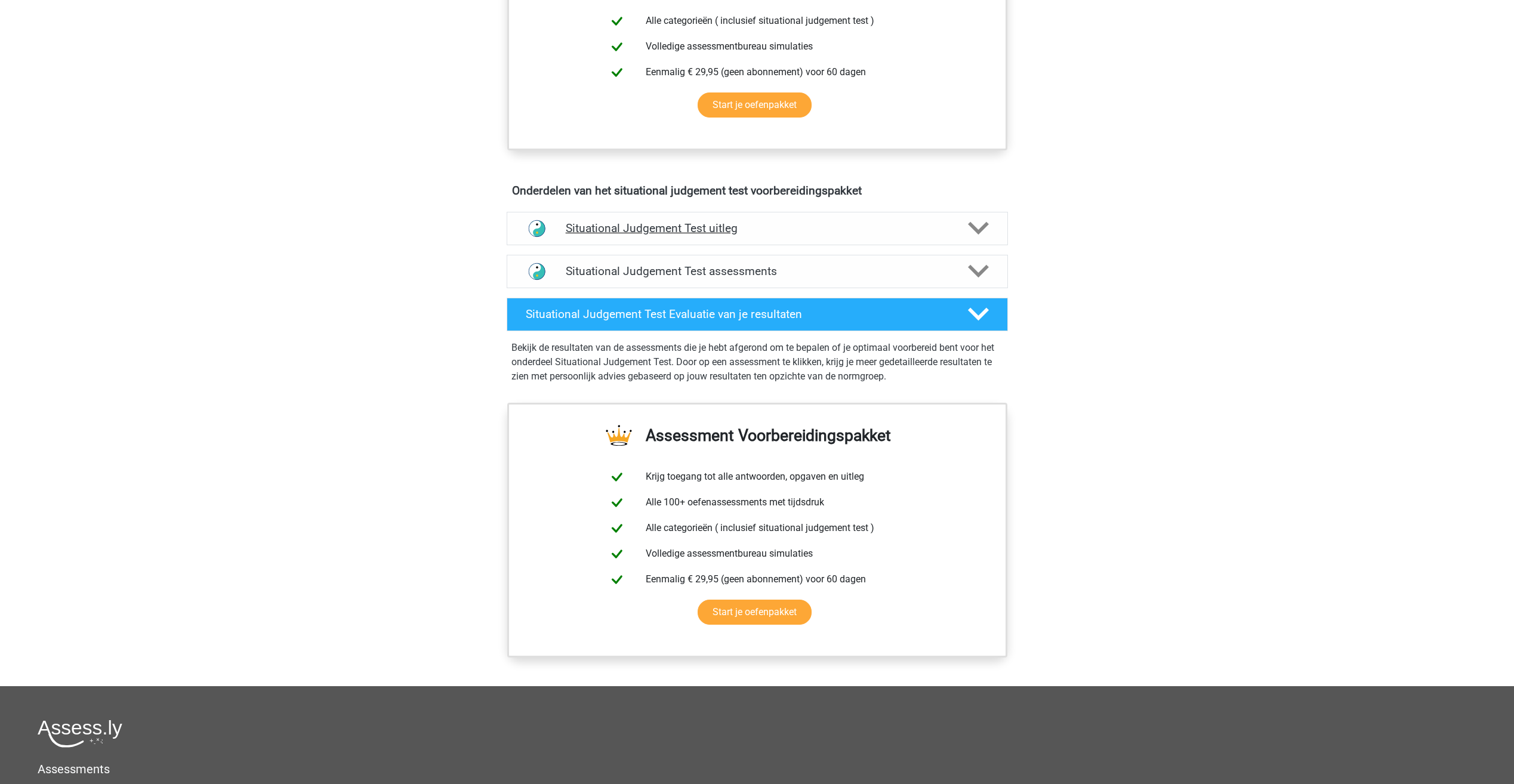
click at [626, 234] on h4 "Situational Judgement Test uitleg" at bounding box center [757, 228] width 383 height 13
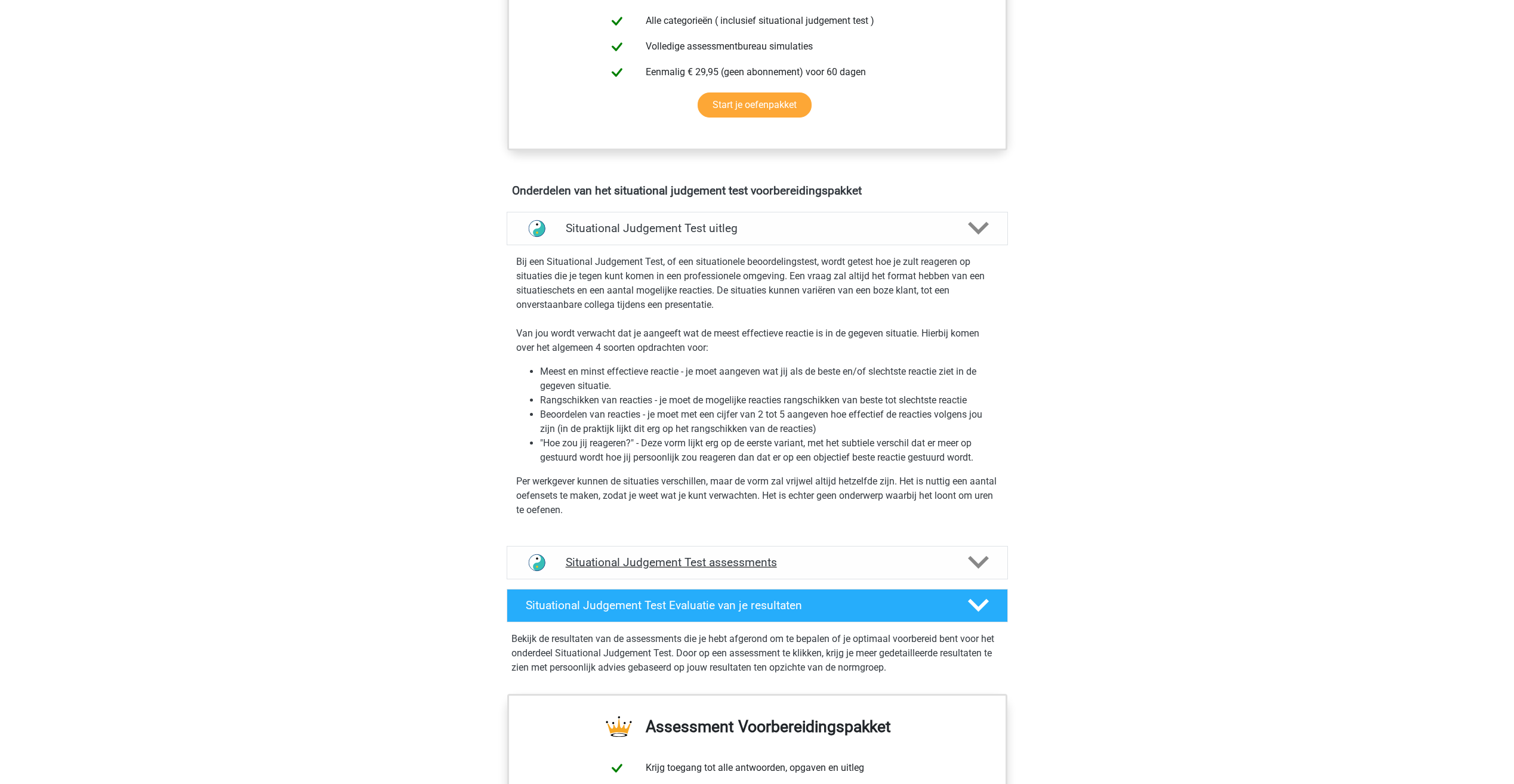
click div "Situational Judgement Test assessments"
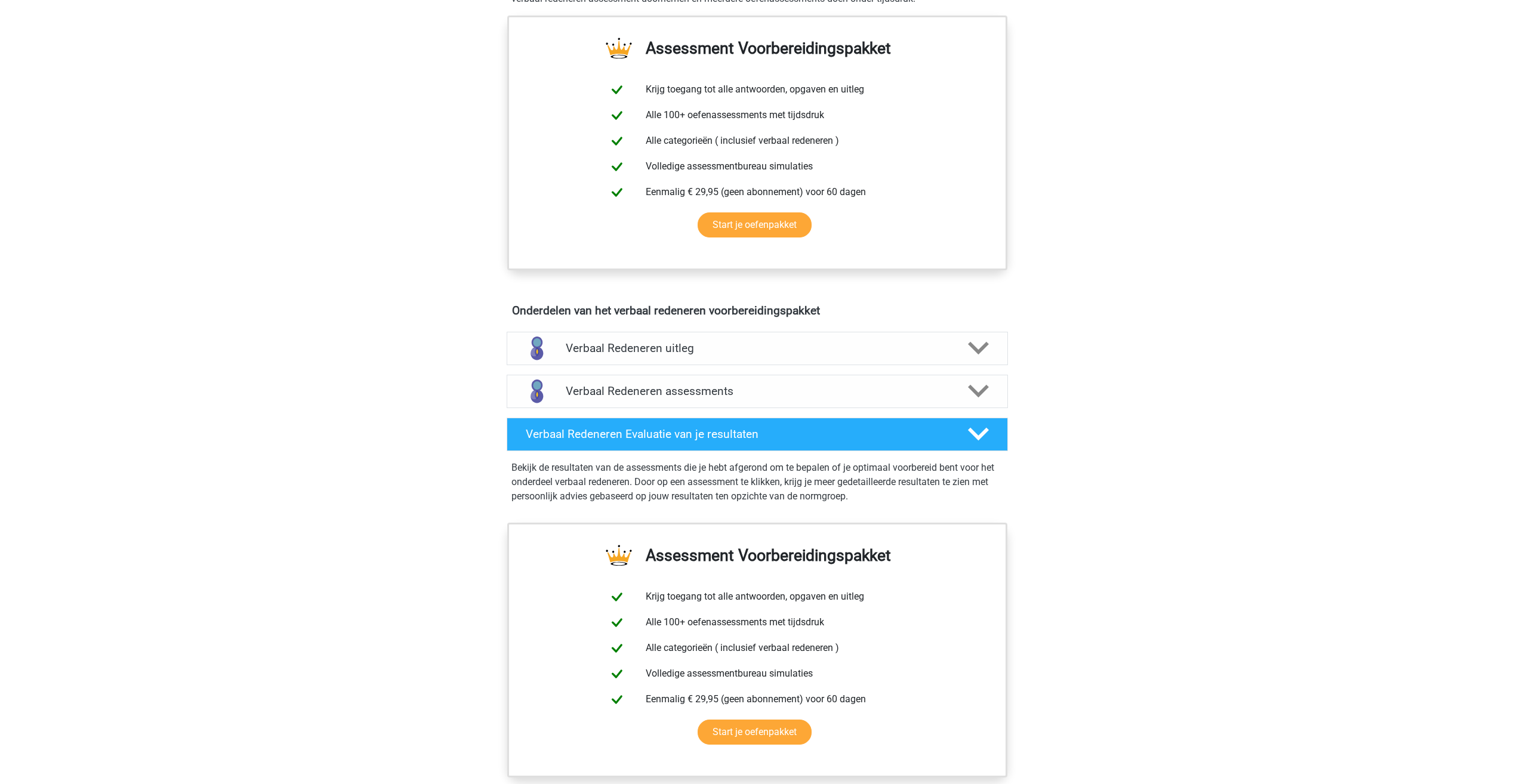
scroll to position [417, 0]
click at [630, 350] on h4 "Verbaal Redeneren uitleg" at bounding box center [757, 348] width 383 height 13
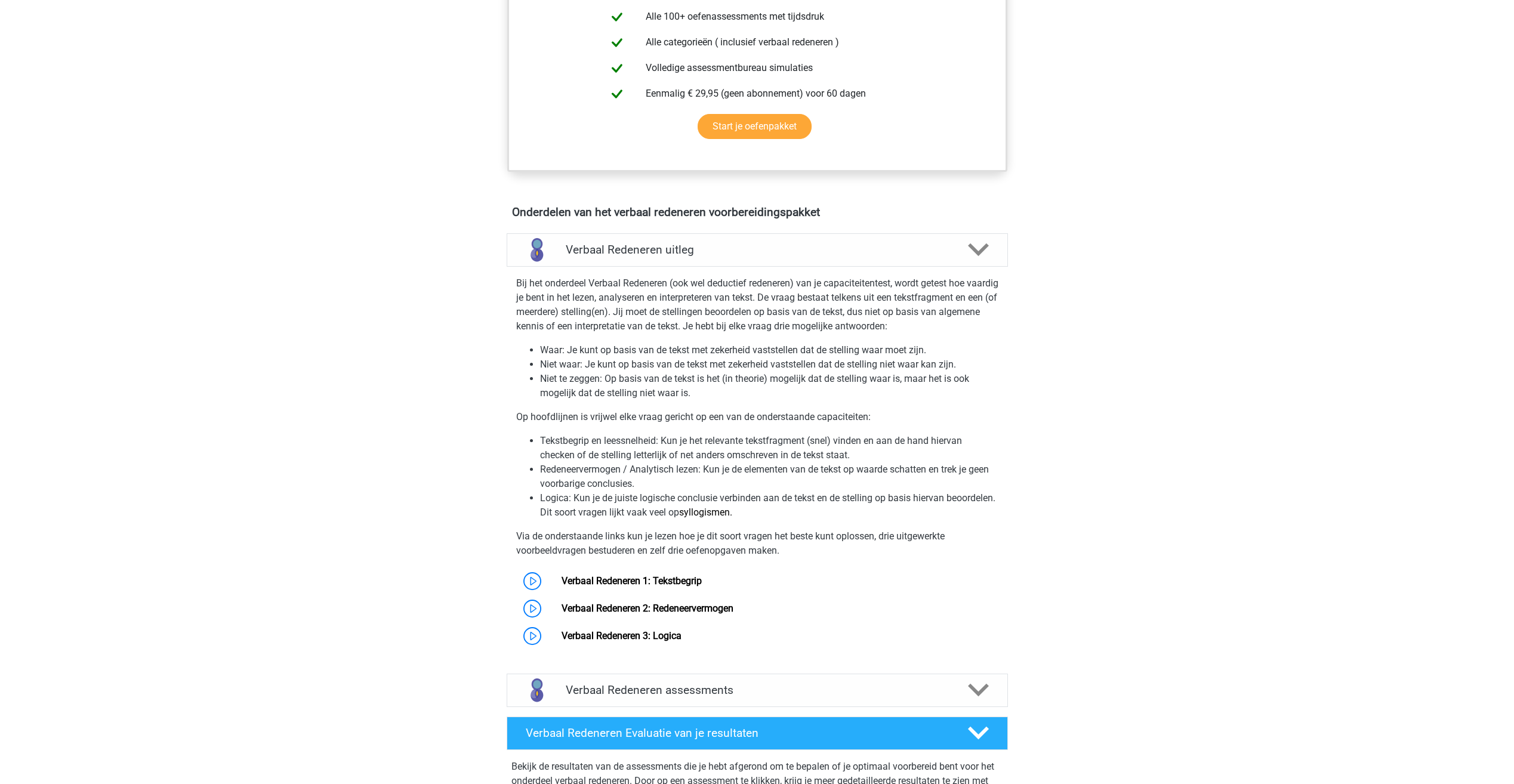
scroll to position [537, 0]
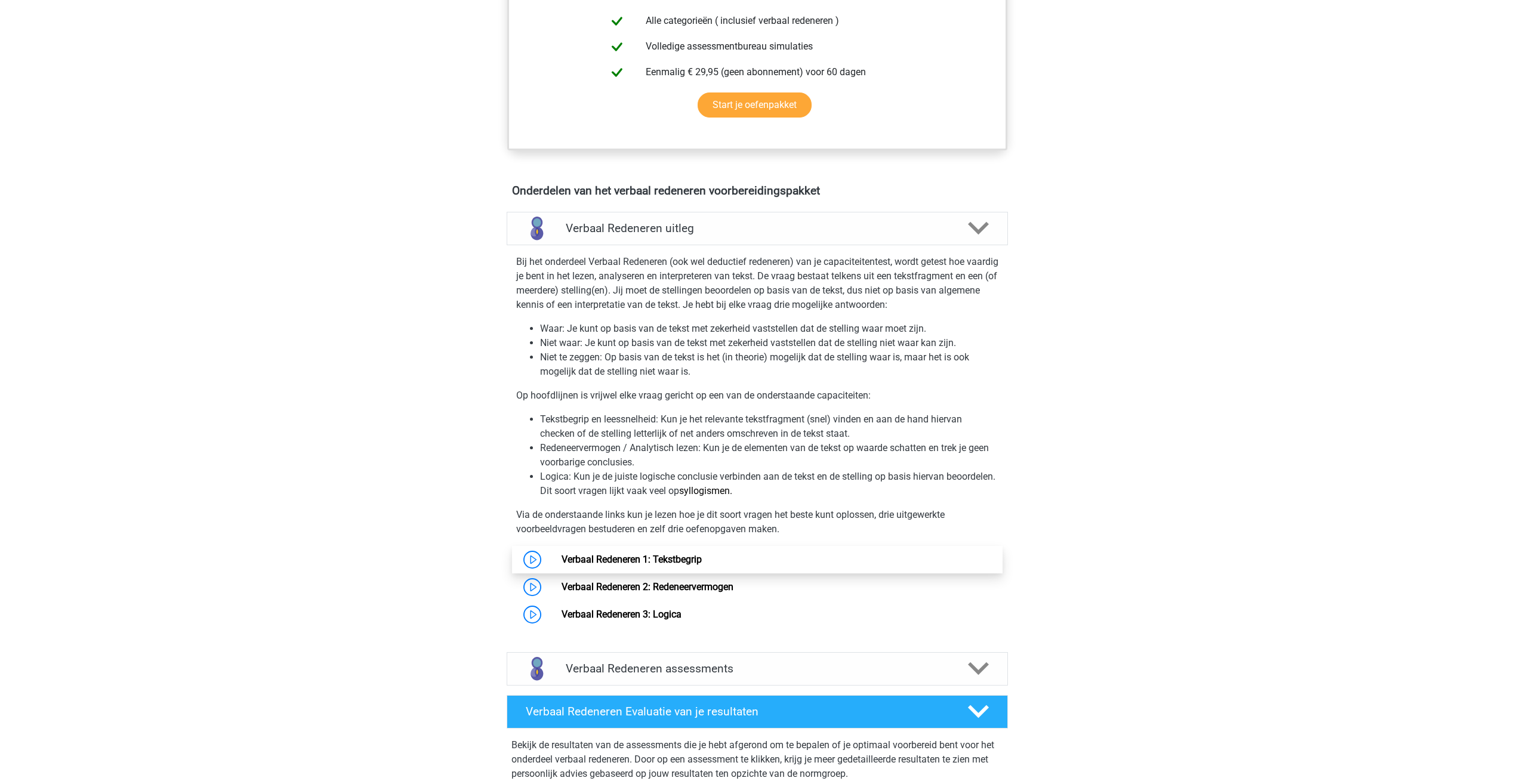
click at [679, 557] on link "Verbaal Redeneren 1: Tekstbegrip" at bounding box center [631, 559] width 140 height 12
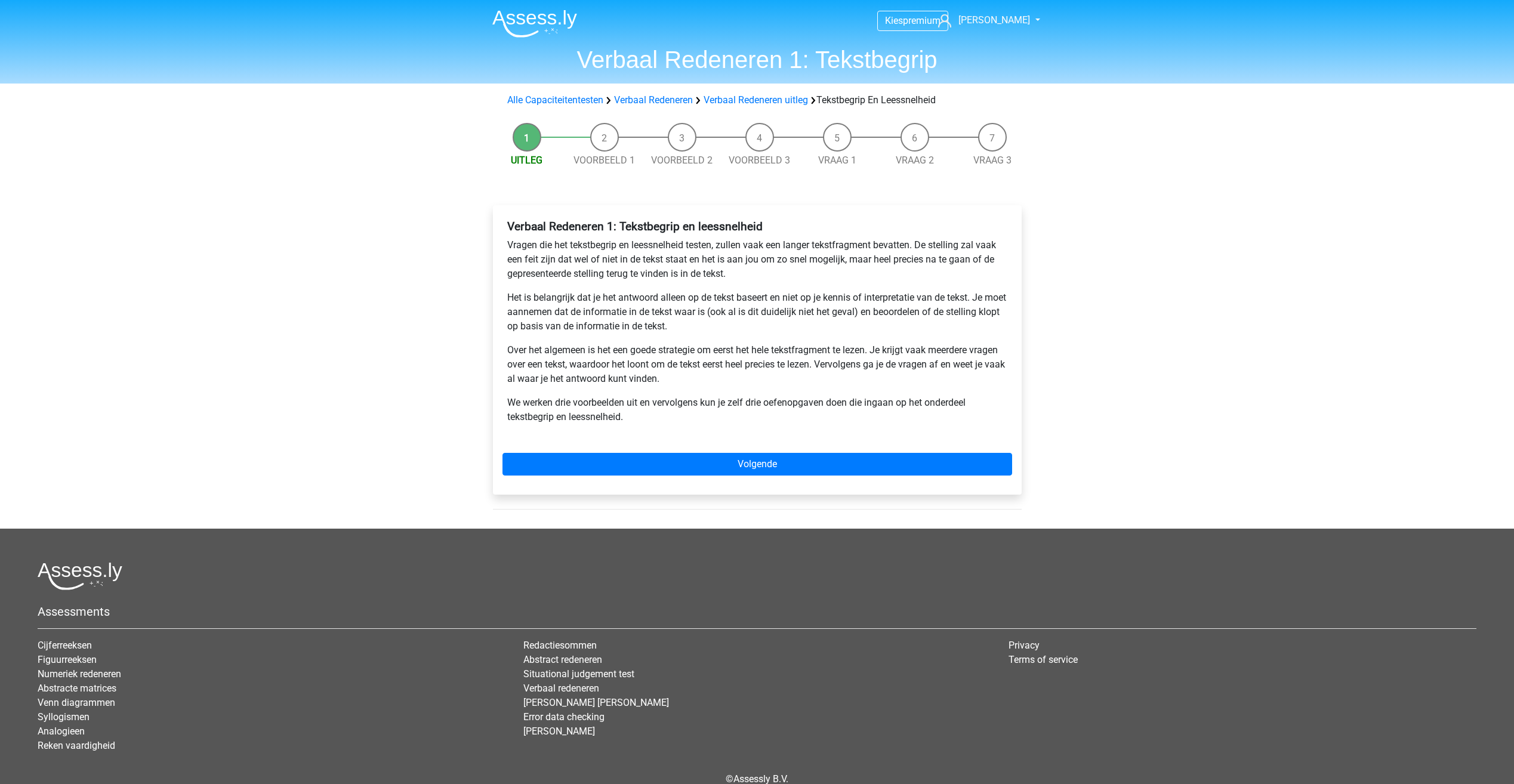
click at [651, 448] on div "Verbaal Redeneren 1: Tekstbegrip en leessnelheid Vragen die het tekstbegrip en …" at bounding box center [757, 349] width 529 height 290
click at [663, 472] on link "Volgende" at bounding box center [757, 463] width 510 height 23
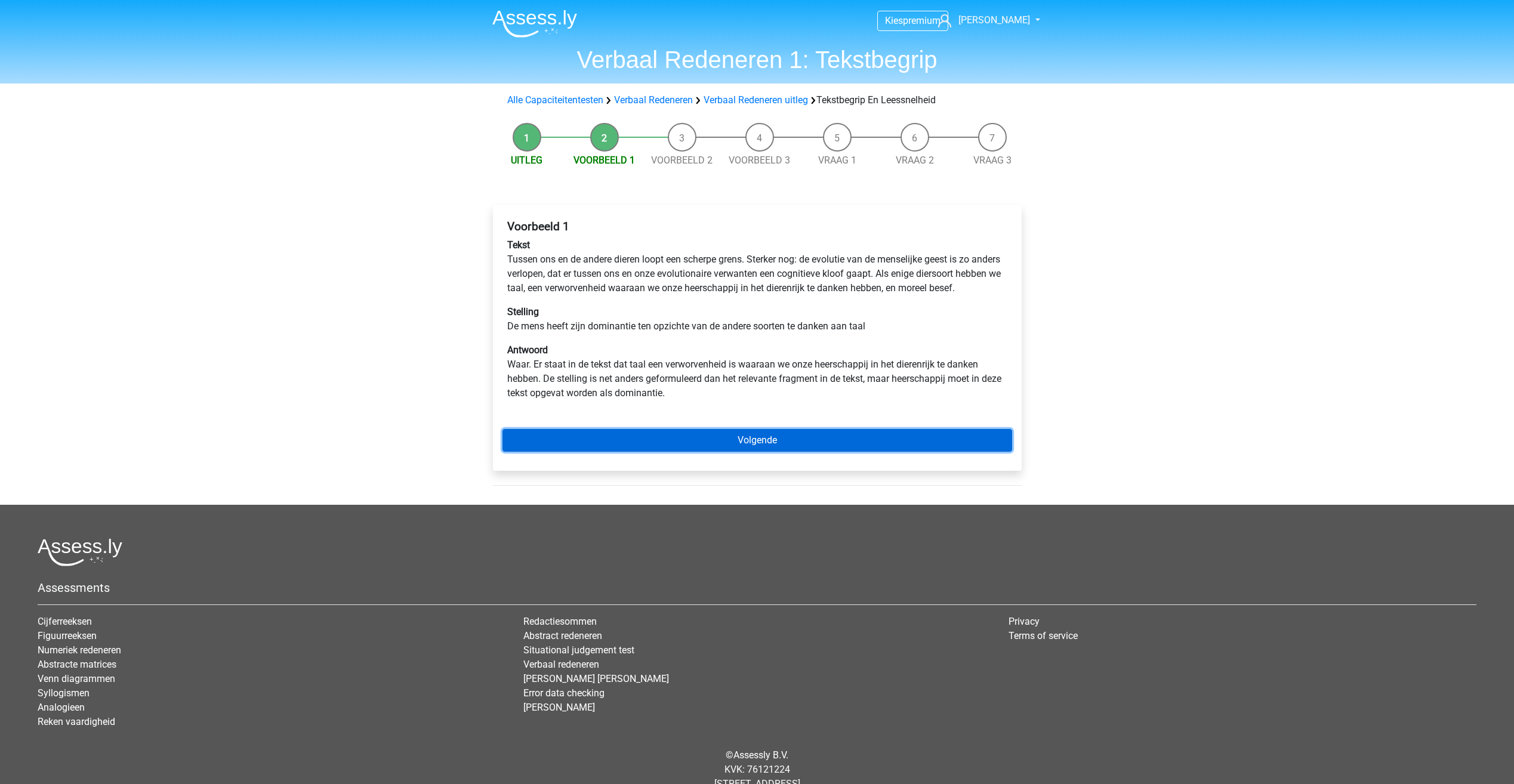
click at [648, 452] on link "Volgende" at bounding box center [757, 440] width 510 height 23
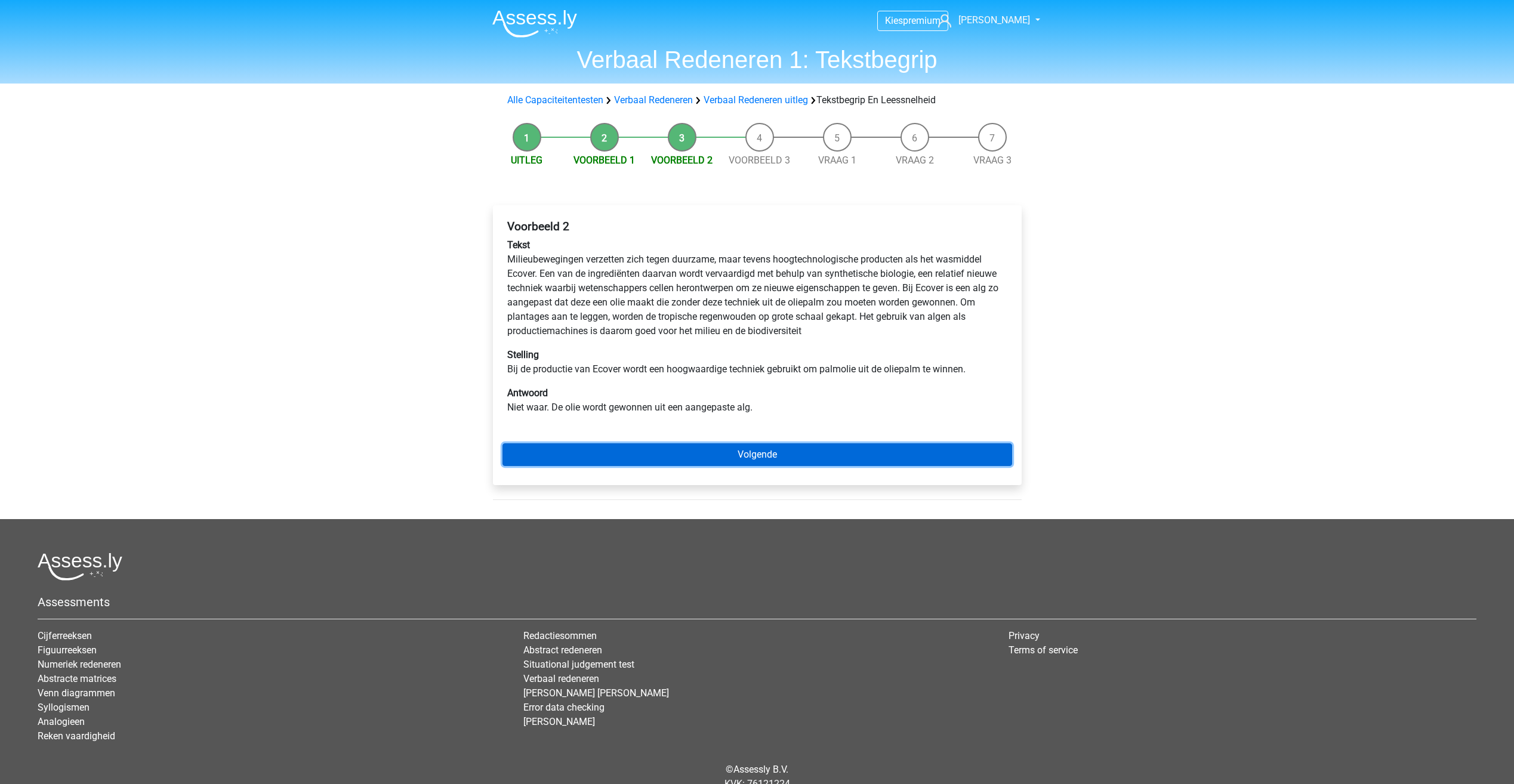
click at [648, 457] on link "Volgende" at bounding box center [757, 454] width 510 height 23
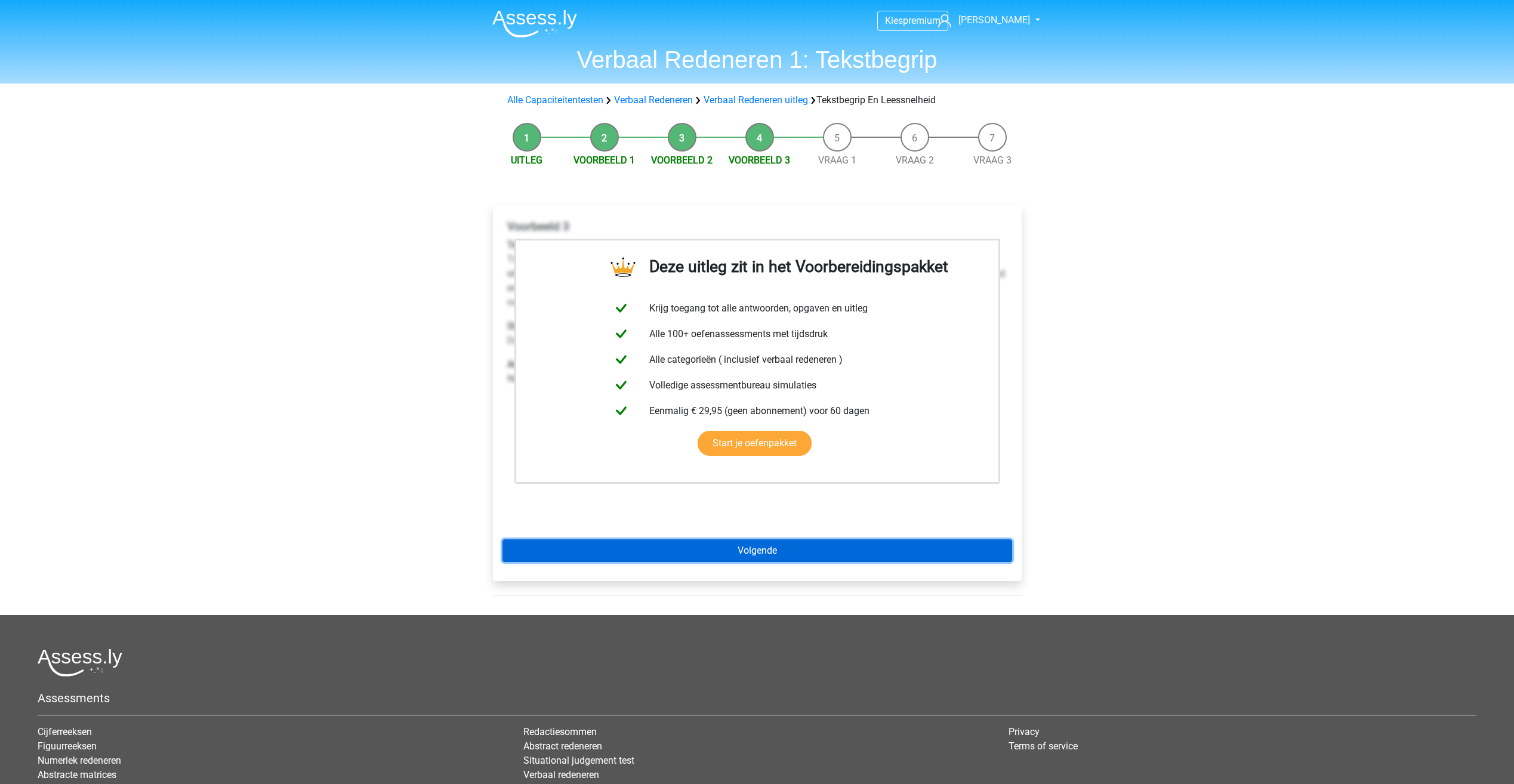
click at [765, 543] on link "Volgende" at bounding box center [757, 550] width 510 height 23
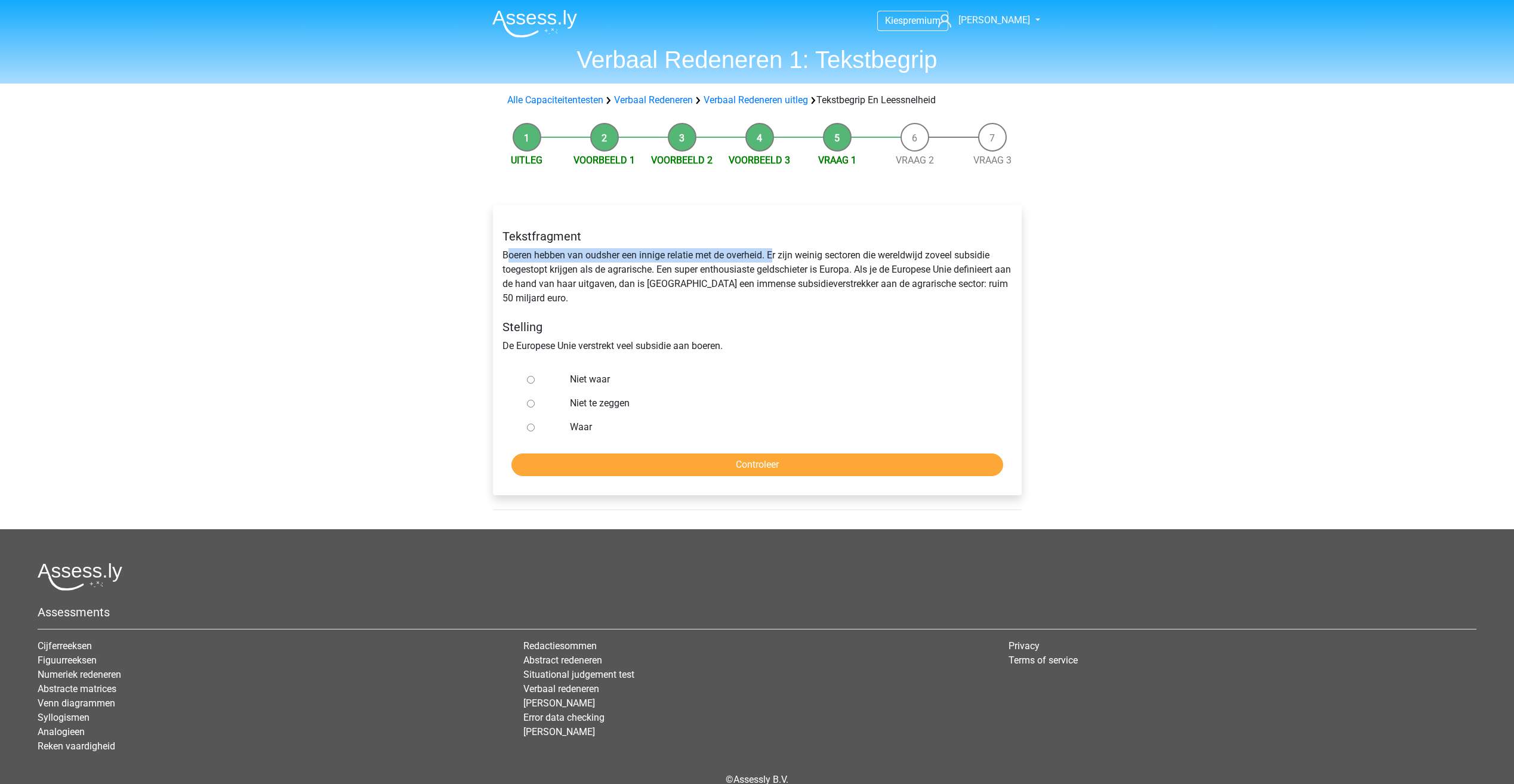
drag, startPoint x: 545, startPoint y: 251, endPoint x: 773, endPoint y: 254, distance: 228.0
click at [773, 254] on div "Tekstfragment Boeren hebben van oudsher een innige relatie met de overheid. Er …" at bounding box center [757, 291] width 527 height 144
drag, startPoint x: 773, startPoint y: 254, endPoint x: 785, endPoint y: 299, distance: 46.6
click at [783, 299] on div "Tekstfragment Boeren hebben van oudsher een innige relatie met de overheid. Er …" at bounding box center [757, 291] width 527 height 144
drag, startPoint x: 778, startPoint y: 248, endPoint x: 995, endPoint y: 253, distance: 217.1
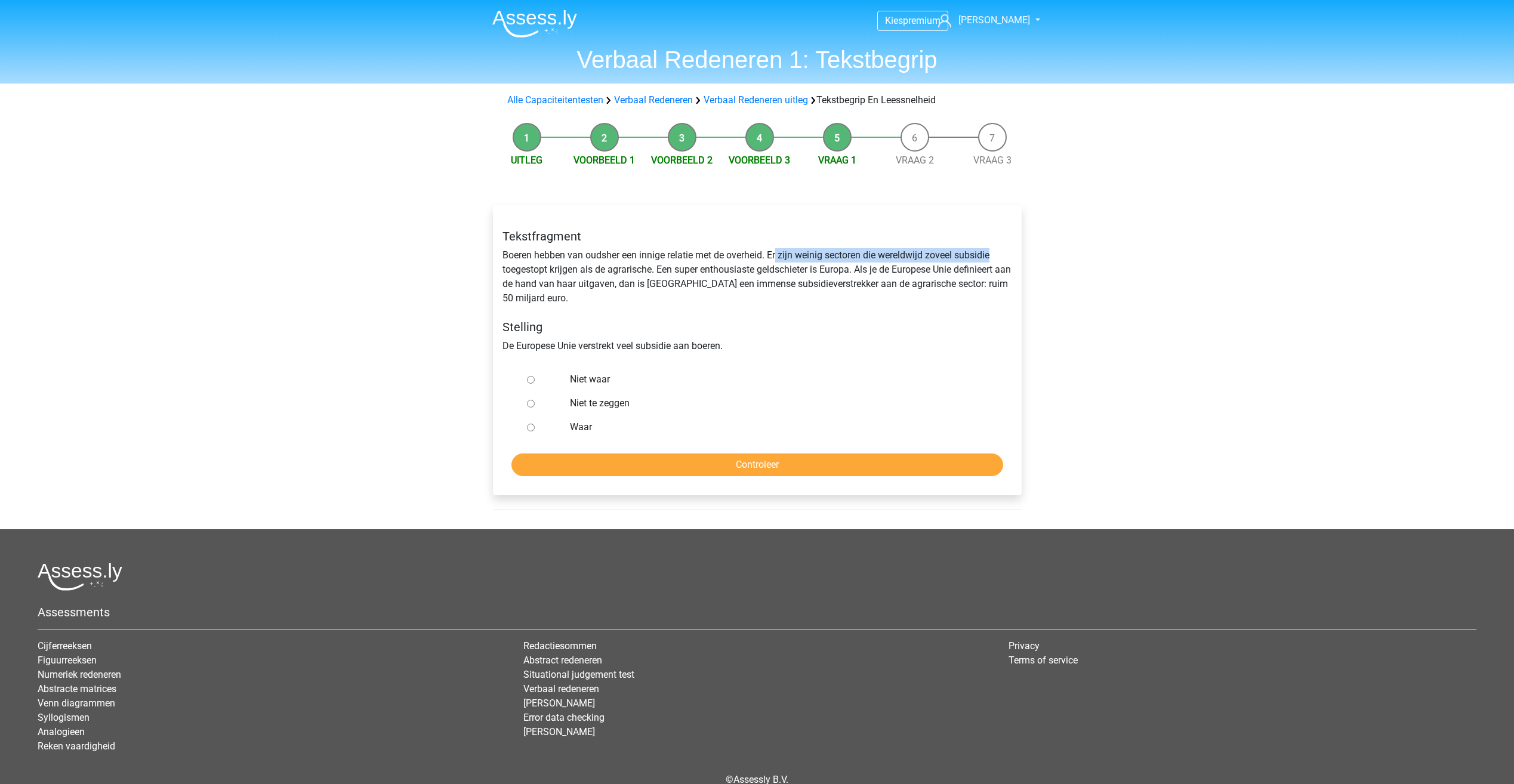
click at [995, 253] on div "Tekstfragment Boeren hebben van oudsher een innige relatie met de overheid. Er …" at bounding box center [757, 291] width 527 height 144
drag, startPoint x: 995, startPoint y: 253, endPoint x: 846, endPoint y: 329, distance: 167.3
click at [869, 331] on h5 "Stelling" at bounding box center [757, 327] width 510 height 14
drag, startPoint x: 508, startPoint y: 270, endPoint x: 659, endPoint y: 275, distance: 151.1
click at [659, 275] on div "Tekstfragment Boeren hebben van oudsher een innige relatie met de overheid. Er …" at bounding box center [757, 291] width 527 height 144
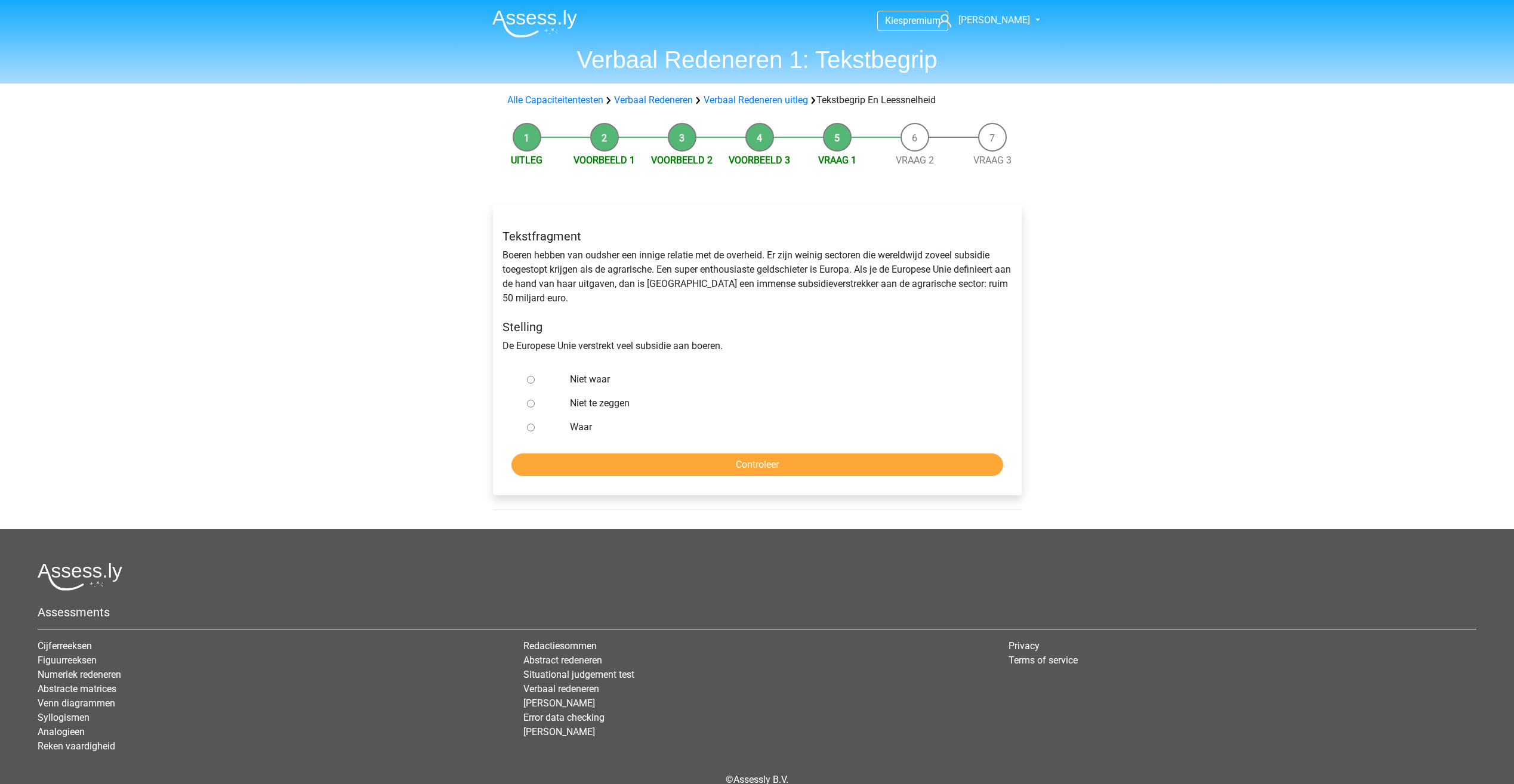
drag, startPoint x: 659, startPoint y: 275, endPoint x: 678, endPoint y: 285, distance: 21.5
click at [683, 288] on div "Tekstfragment Boeren hebben van oudsher een innige relatie met de overheid. Er …" at bounding box center [757, 291] width 527 height 144
drag, startPoint x: 659, startPoint y: 268, endPoint x: 841, endPoint y: 273, distance: 182.1
click at [841, 273] on div "Tekstfragment Boeren hebben van oudsher een innige relatie met de overheid. Er …" at bounding box center [757, 291] width 527 height 144
drag, startPoint x: 841, startPoint y: 273, endPoint x: 895, endPoint y: 285, distance: 55.3
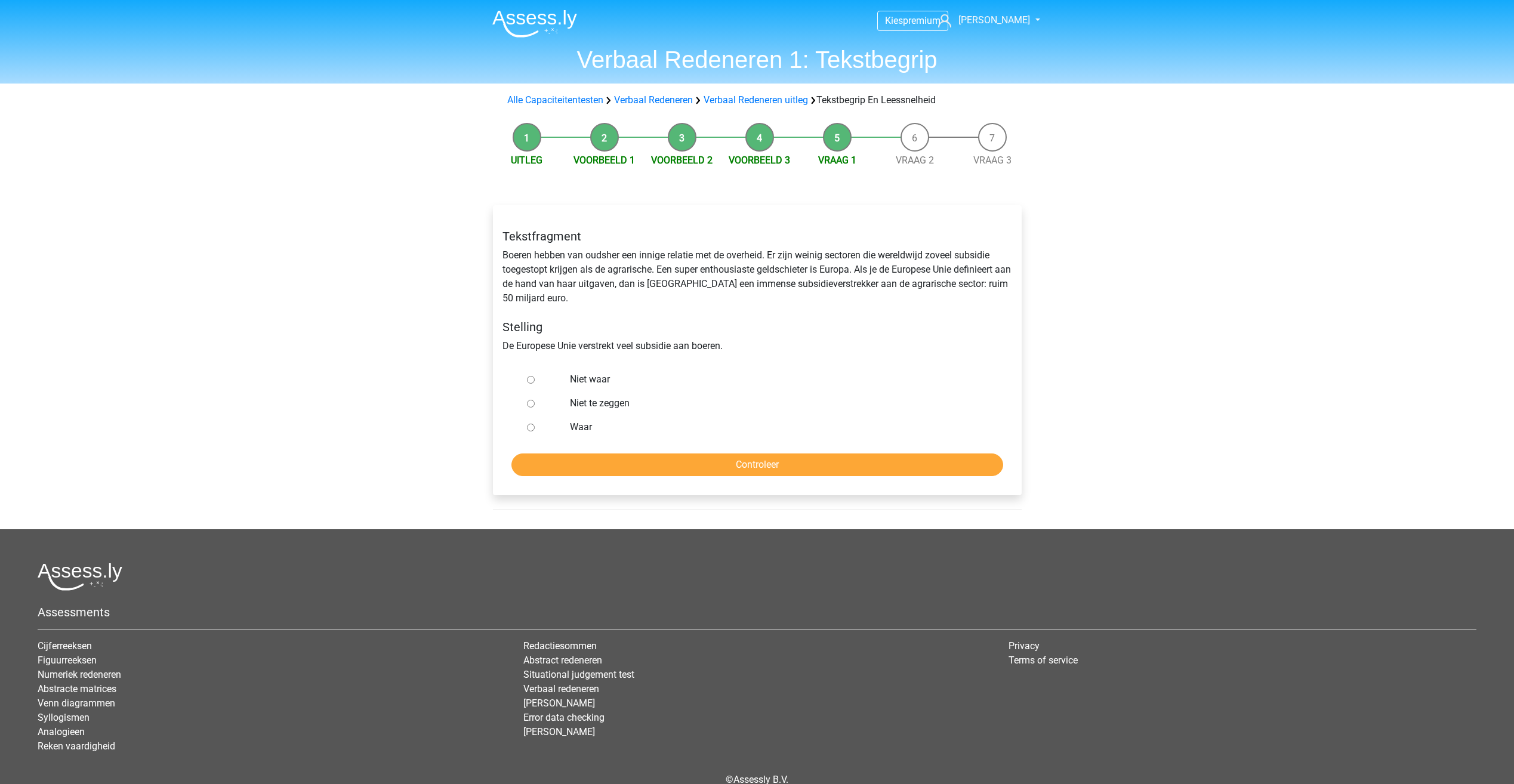
click at [895, 285] on div "Tekstfragment Boeren hebben van oudsher een innige relatie met de overheid. Er …" at bounding box center [757, 291] width 527 height 144
drag, startPoint x: 521, startPoint y: 285, endPoint x: 628, endPoint y: 281, distance: 107.1
click at [628, 281] on div "Tekstfragment Boeren hebben van oudsher een innige relatie met de overheid. Er …" at bounding box center [757, 291] width 527 height 144
drag, startPoint x: 628, startPoint y: 281, endPoint x: 657, endPoint y: 337, distance: 63.1
click at [659, 338] on div "Tekstfragment Boeren hebben van oudsher een innige relatie met de overheid. Er …" at bounding box center [757, 291] width 527 height 144
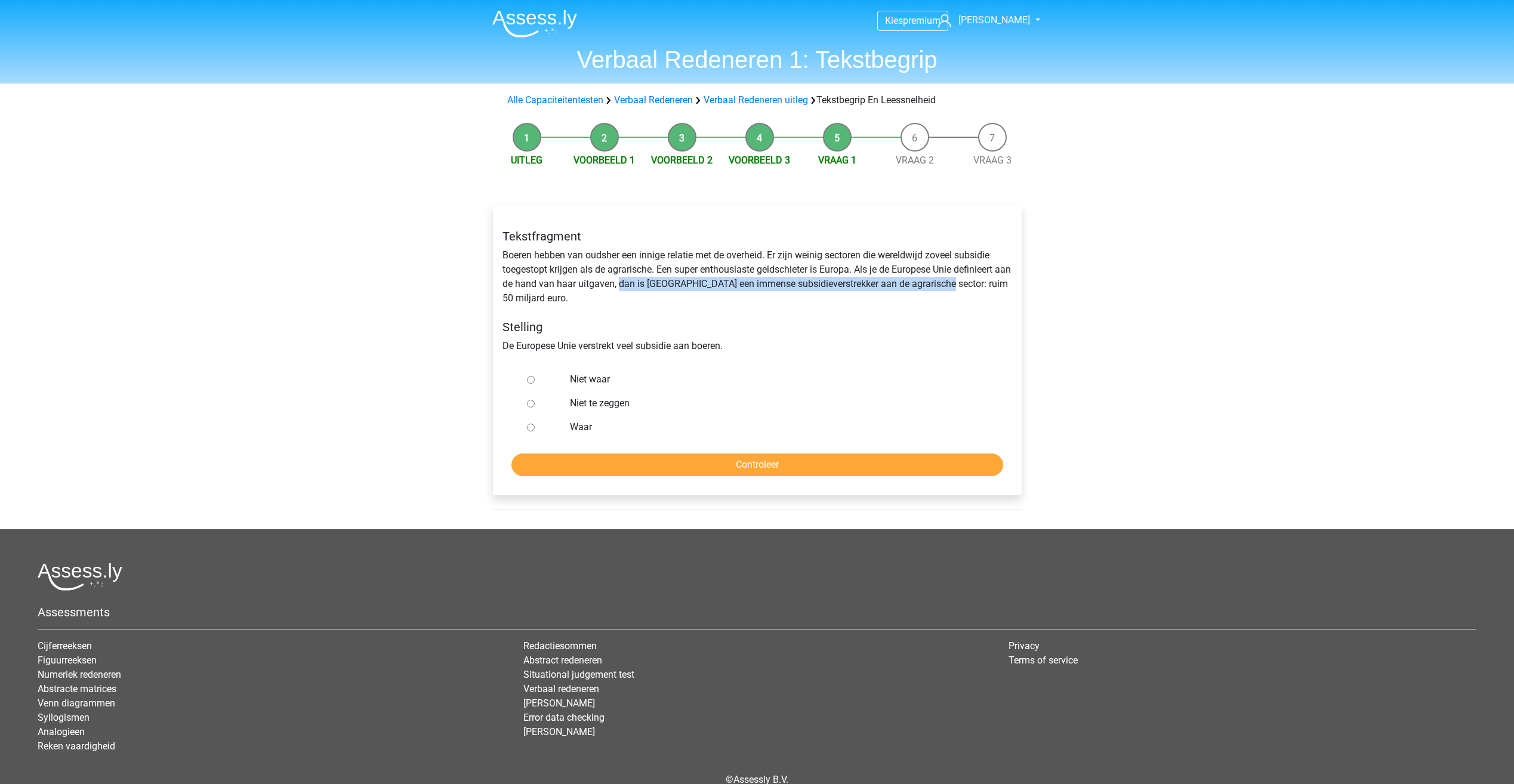
drag, startPoint x: 637, startPoint y: 282, endPoint x: 954, endPoint y: 285, distance: 317.0
click at [954, 285] on div "Tekstfragment Boeren hebben van oudsher een innige relatie met de overheid. Er …" at bounding box center [757, 291] width 527 height 144
click at [955, 285] on div "Tekstfragment Boeren hebben van oudsher een innige relatie met de overheid. Er …" at bounding box center [757, 291] width 527 height 144
drag, startPoint x: 967, startPoint y: 284, endPoint x: 941, endPoint y: 293, distance: 27.5
click at [941, 293] on div "Tekstfragment Boeren hebben van oudsher een innige relatie met de overheid. Er …" at bounding box center [757, 291] width 527 height 144
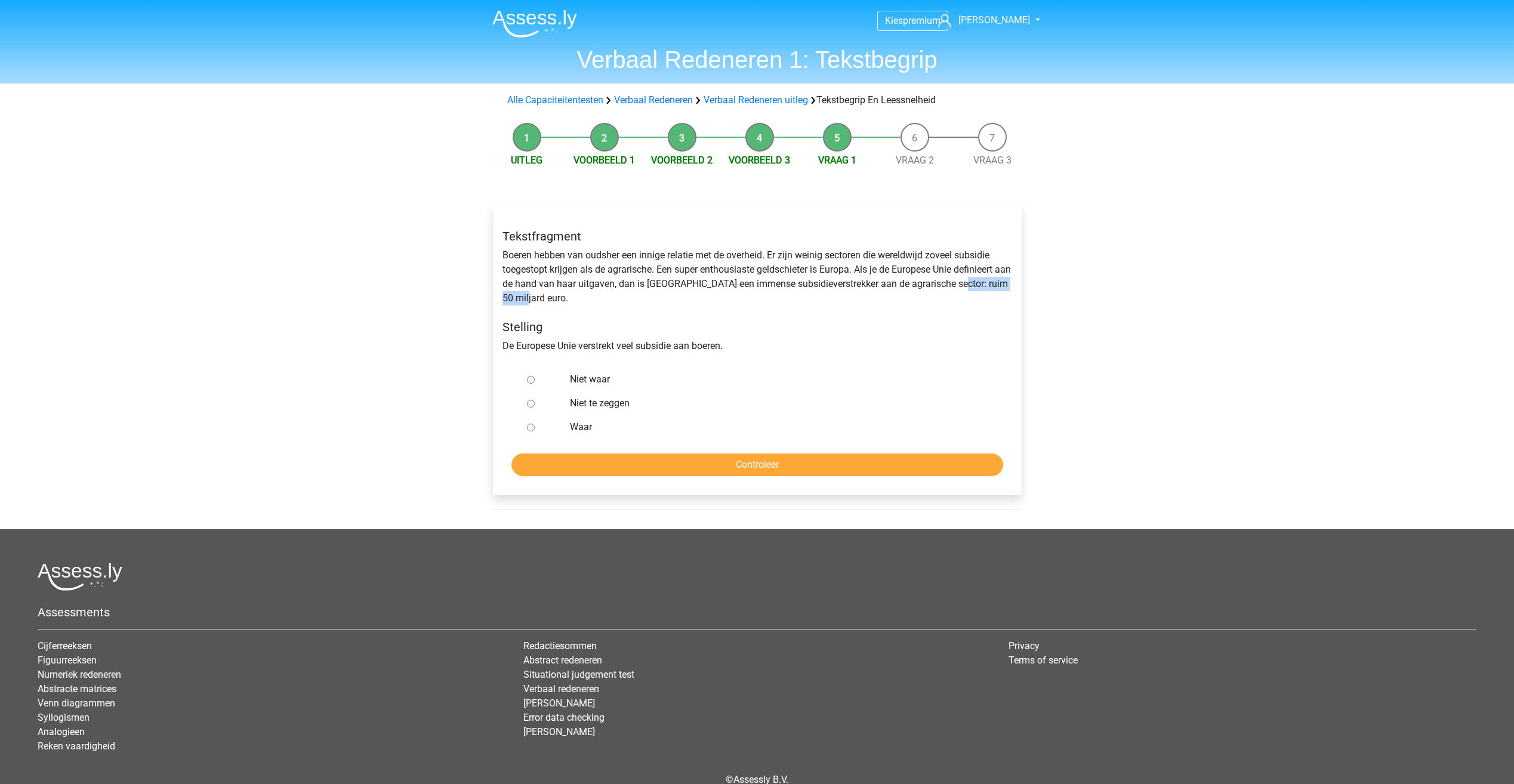
click at [533, 304] on div "Tekstfragment Boeren hebben van oudsher een innige relatie met de overheid. Er …" at bounding box center [757, 291] width 527 height 144
drag, startPoint x: 500, startPoint y: 348, endPoint x: 720, endPoint y: 358, distance: 220.2
click at [720, 358] on div "Tekstfragment Boeren hebben van oudsher een innige relatie met de overheid. Er …" at bounding box center [757, 291] width 527 height 144
click at [603, 404] on label "Niet te zeggen" at bounding box center [777, 403] width 413 height 14
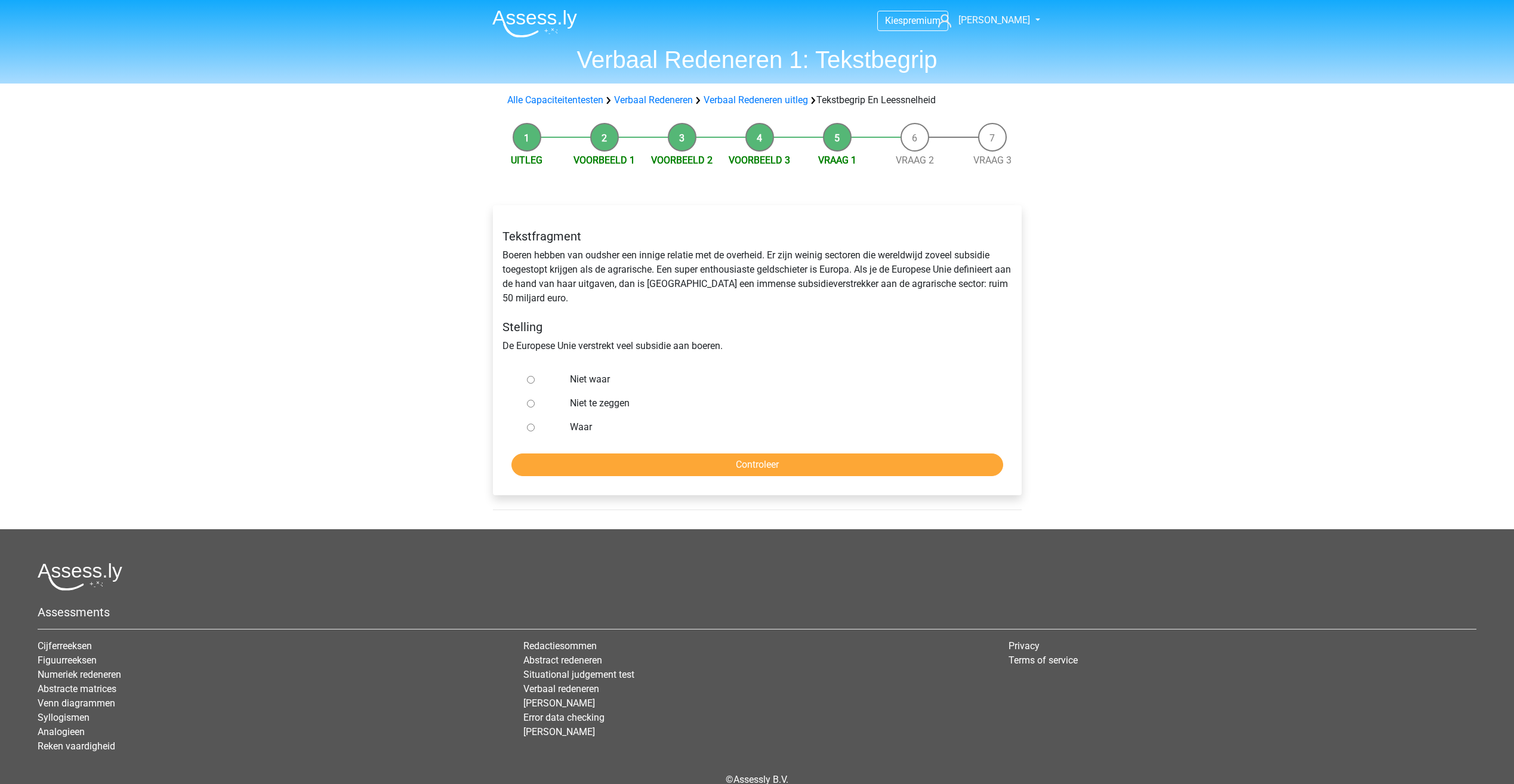
click at [535, 404] on input "Niet te zeggen" at bounding box center [530, 403] width 8 height 8
radio input "true"
click at [736, 468] on input "Controleer" at bounding box center [757, 464] width 492 height 23
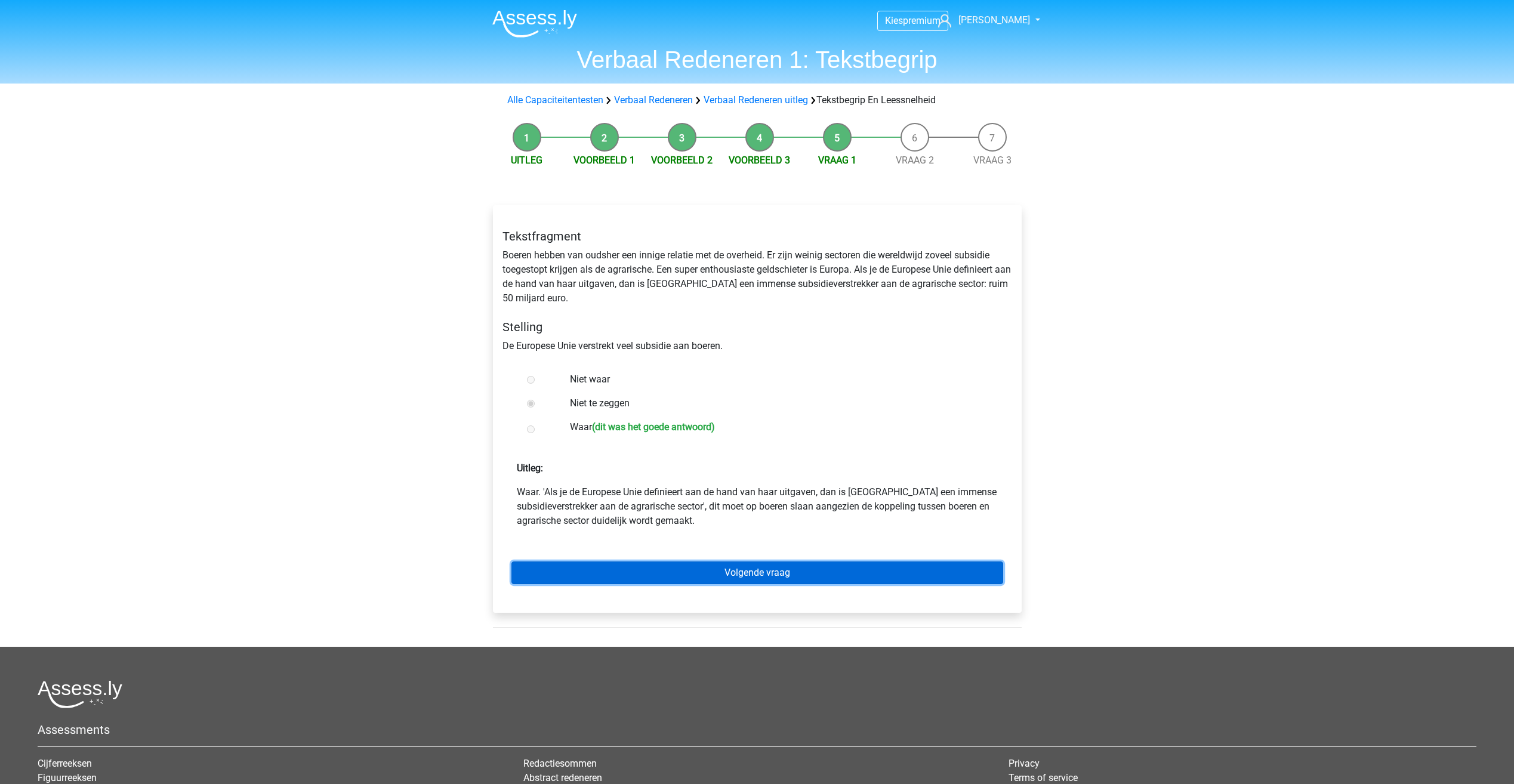
click at [616, 575] on link "Volgende vraag" at bounding box center [757, 572] width 492 height 23
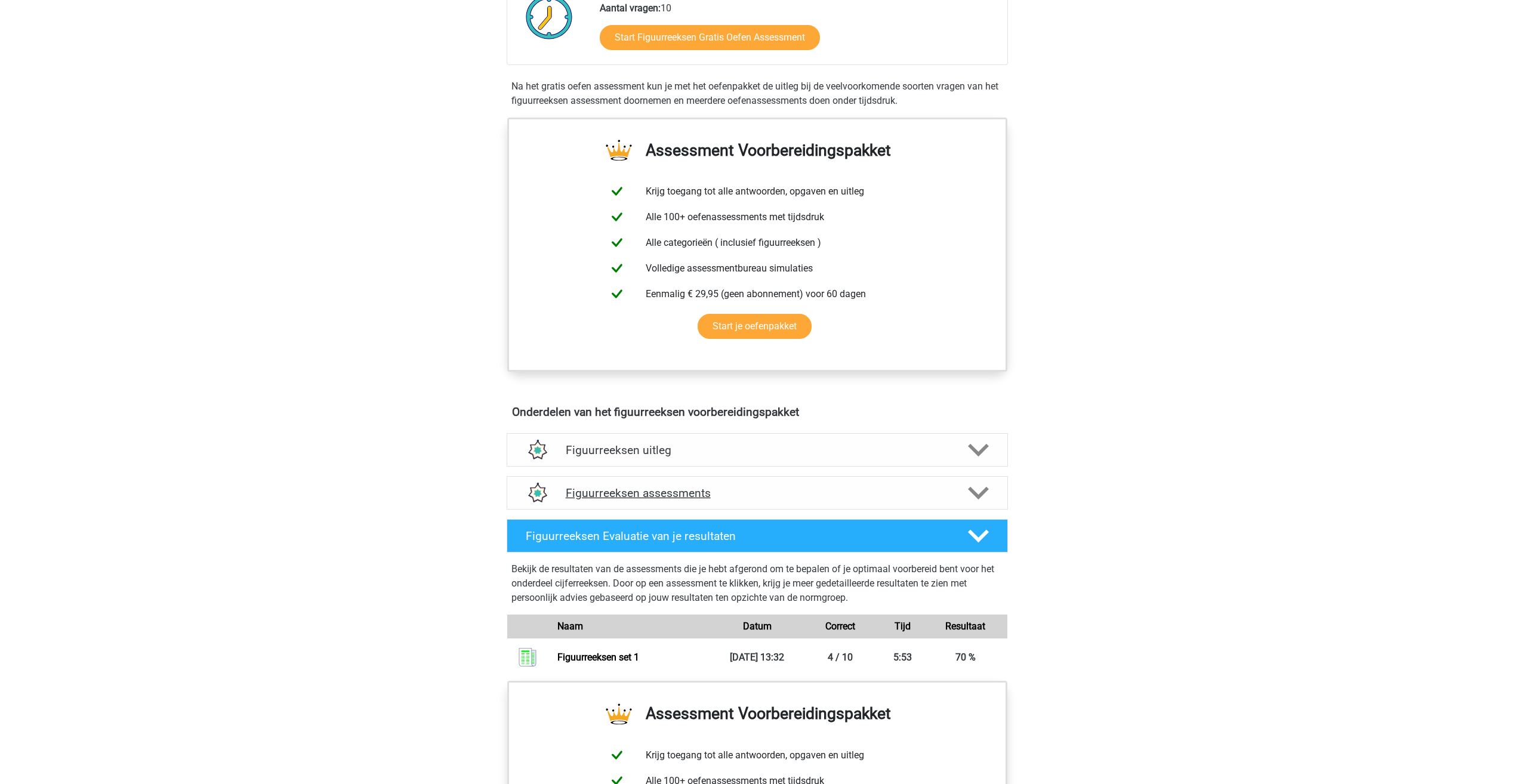
scroll to position [358, 0]
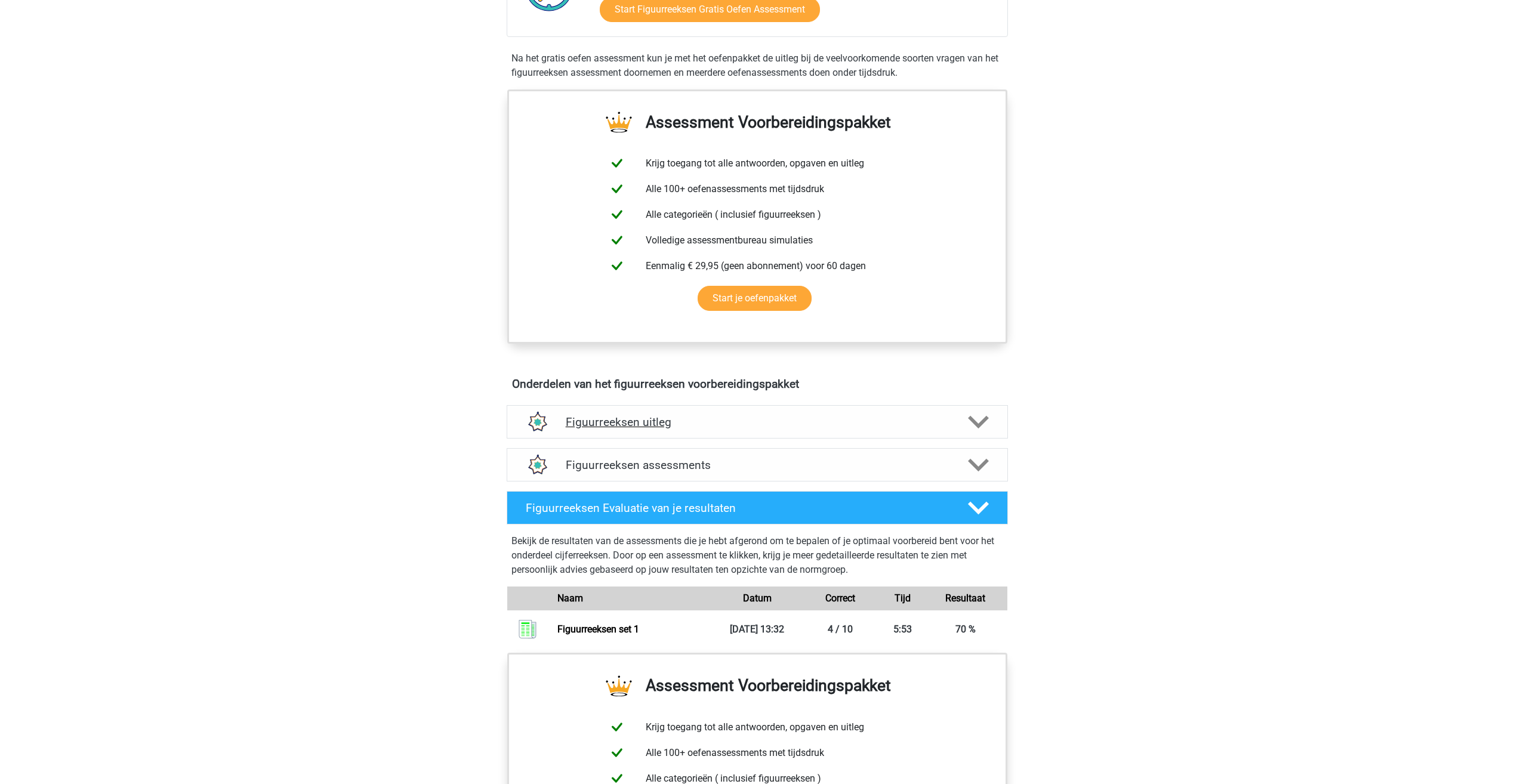
click at [587, 424] on h4 "Figuurreeksen uitleg" at bounding box center [757, 422] width 383 height 13
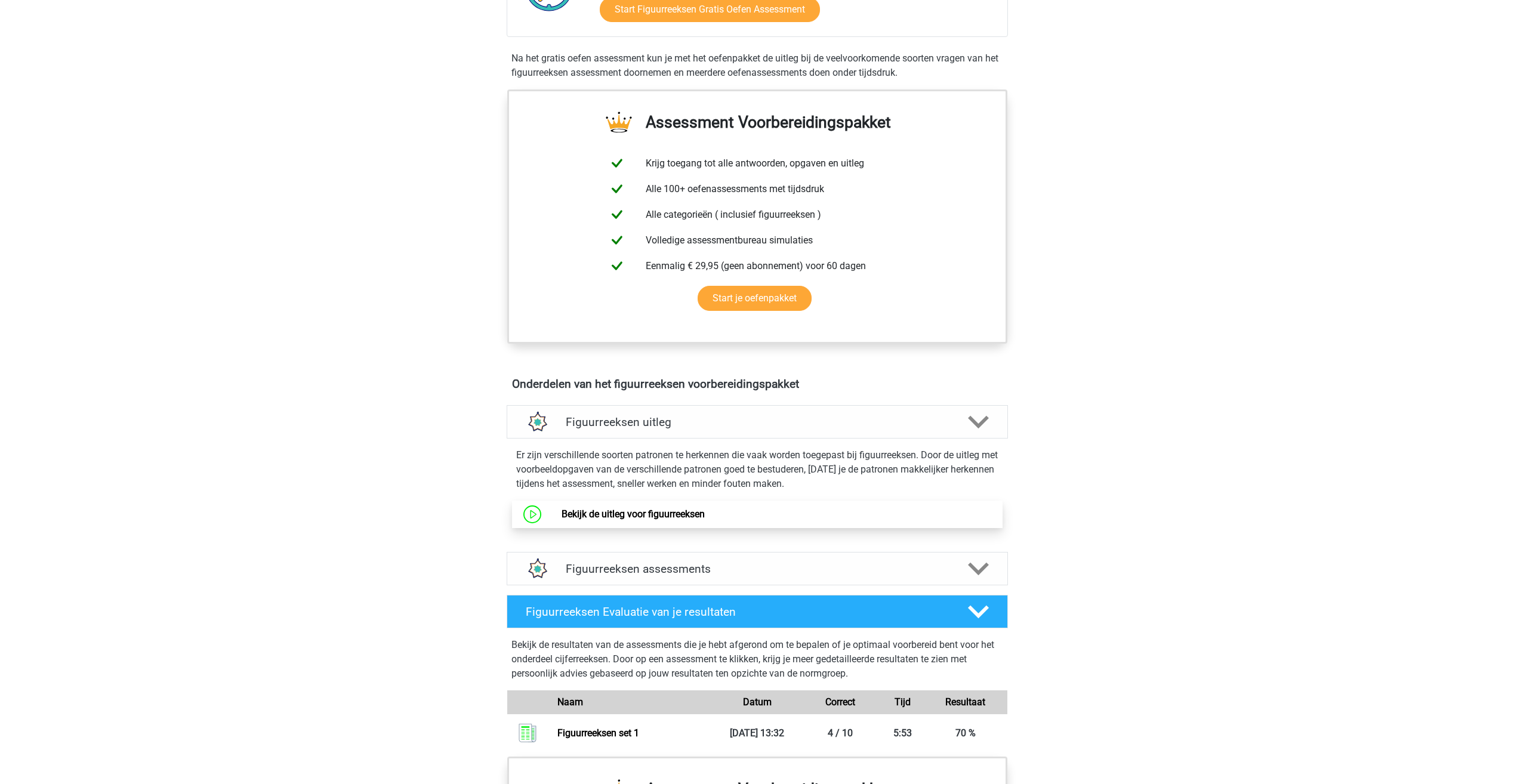
click at [630, 518] on link "Bekijk de uitleg voor figuurreeksen" at bounding box center [633, 514] width 144 height 12
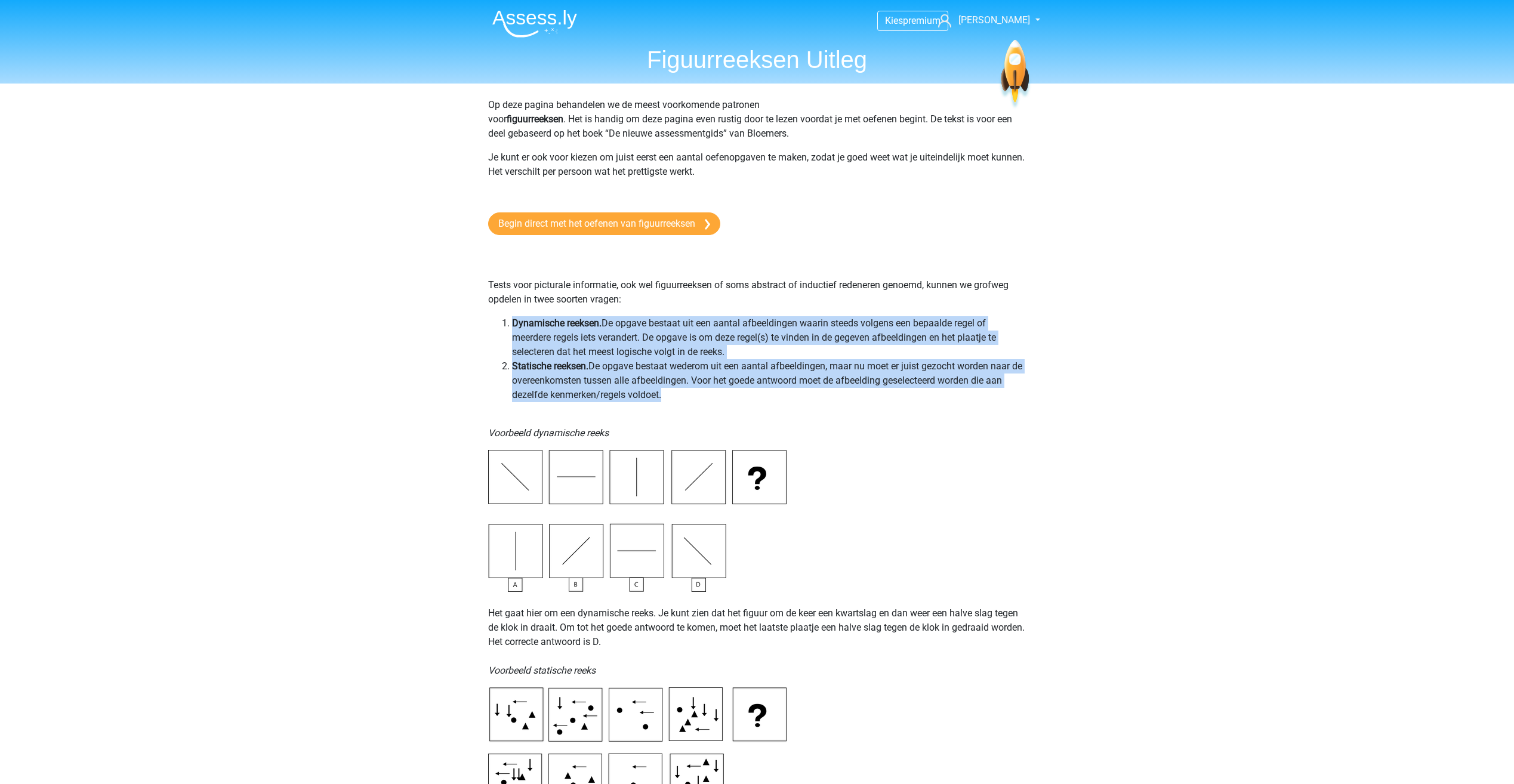
drag, startPoint x: 149, startPoint y: 322, endPoint x: 286, endPoint y: 574, distance: 286.8
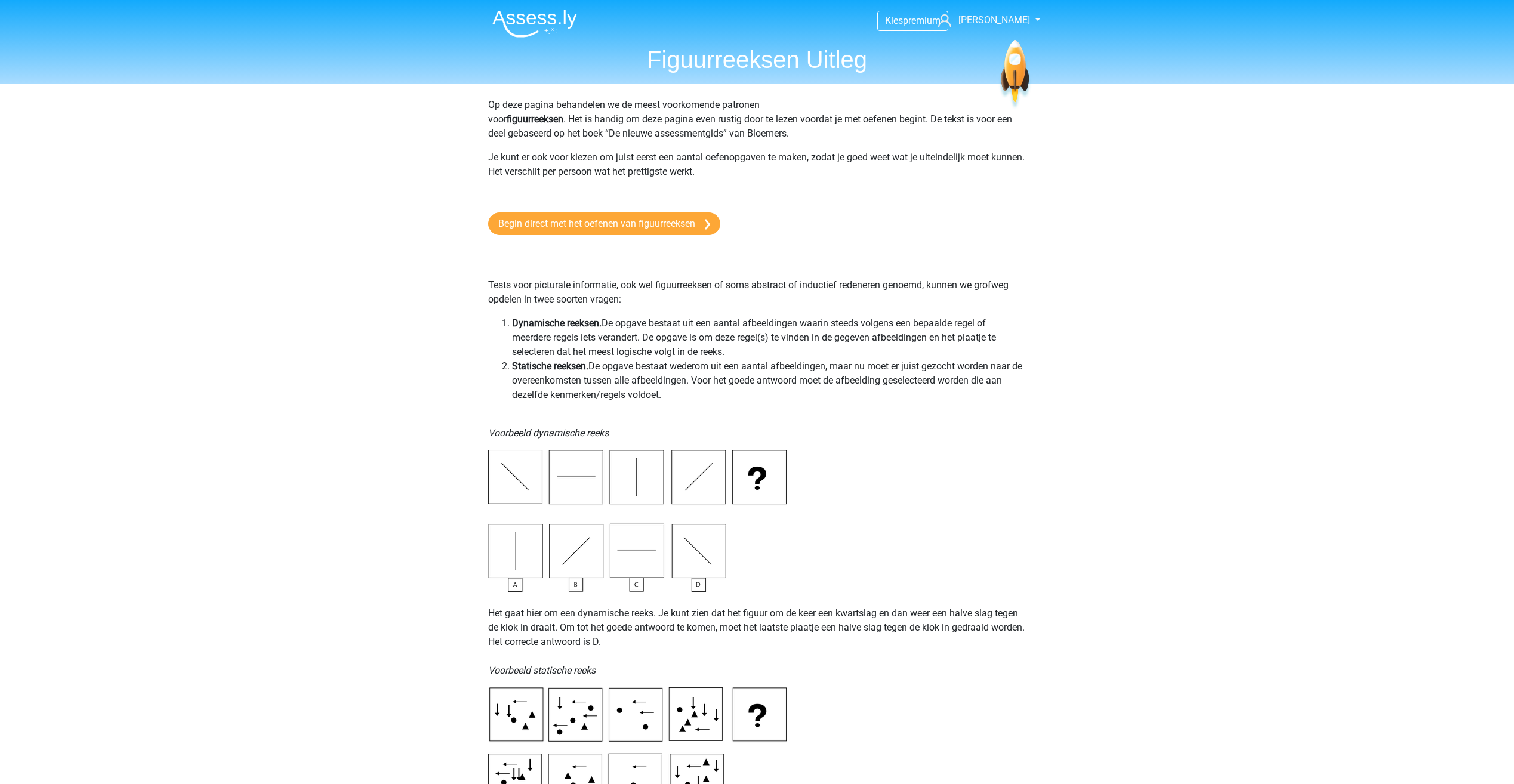
drag, startPoint x: 172, startPoint y: 325, endPoint x: 171, endPoint y: 332, distance: 7.1
drag, startPoint x: 659, startPoint y: 159, endPoint x: 980, endPoint y: 159, distance: 321.0
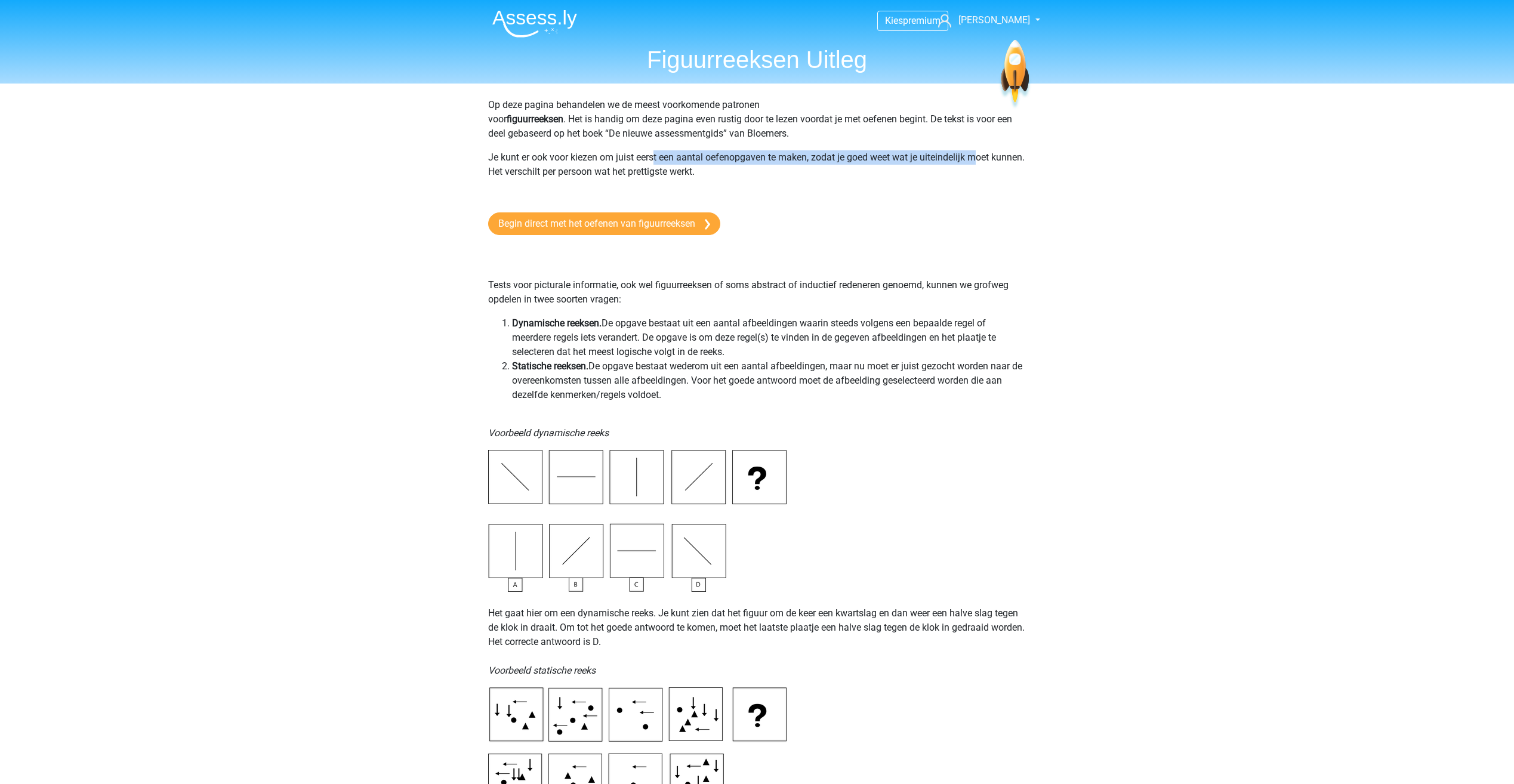
click at [980, 159] on p "Je kunt er ook voor kiezen om juist eerst een aantal oefenopgaven te maken, zod…" at bounding box center [757, 171] width 538 height 43
drag, startPoint x: 980, startPoint y: 159, endPoint x: 894, endPoint y: 185, distance: 89.8
click at [978, 166] on p "Je kunt er ook voor kiezen om juist eerst een aantal oefenopgaven te maken, zod…" at bounding box center [757, 171] width 538 height 43
drag, startPoint x: 516, startPoint y: 175, endPoint x: 525, endPoint y: 175, distance: 9.0
click at [525, 175] on p "Je kunt er ook voor kiezen om juist eerst een aantal oefenopgaven te maken, zod…" at bounding box center [757, 171] width 538 height 43
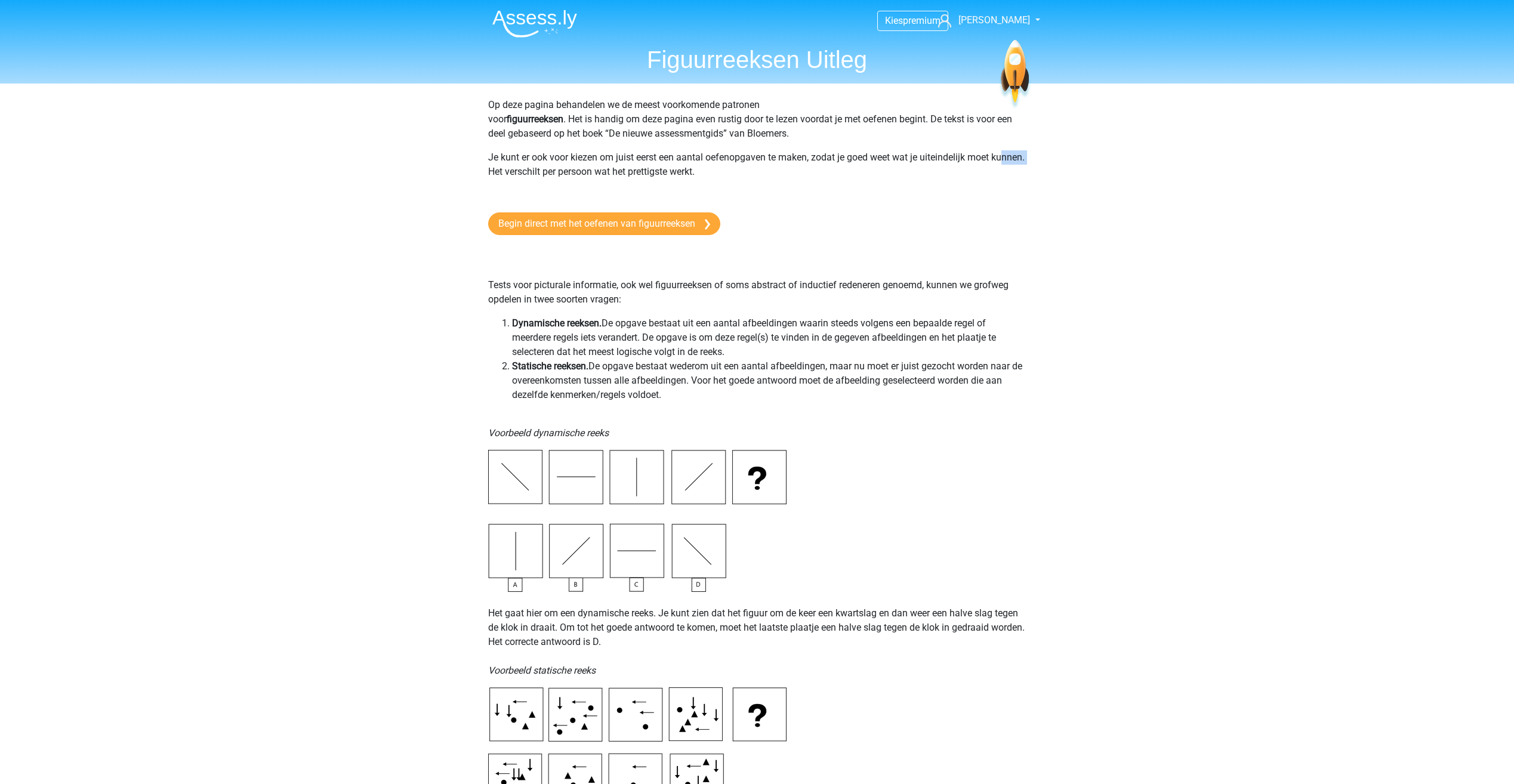
click at [526, 176] on p "Je kunt er ook voor kiezen om juist eerst een aantal oefenopgaven te maken, zod…" at bounding box center [757, 171] width 538 height 43
drag, startPoint x: 525, startPoint y: 174, endPoint x: 727, endPoint y: 185, distance: 202.3
click at [727, 185] on p "Je kunt er ook voor kiezen om juist eerst een aantal oefenopgaven te maken, zod…" at bounding box center [757, 171] width 538 height 43
drag, startPoint x: 727, startPoint y: 185, endPoint x: 519, endPoint y: 322, distance: 249.1
click at [528, 327] on b "Dynamische reeksen." at bounding box center [557, 323] width 90 height 12
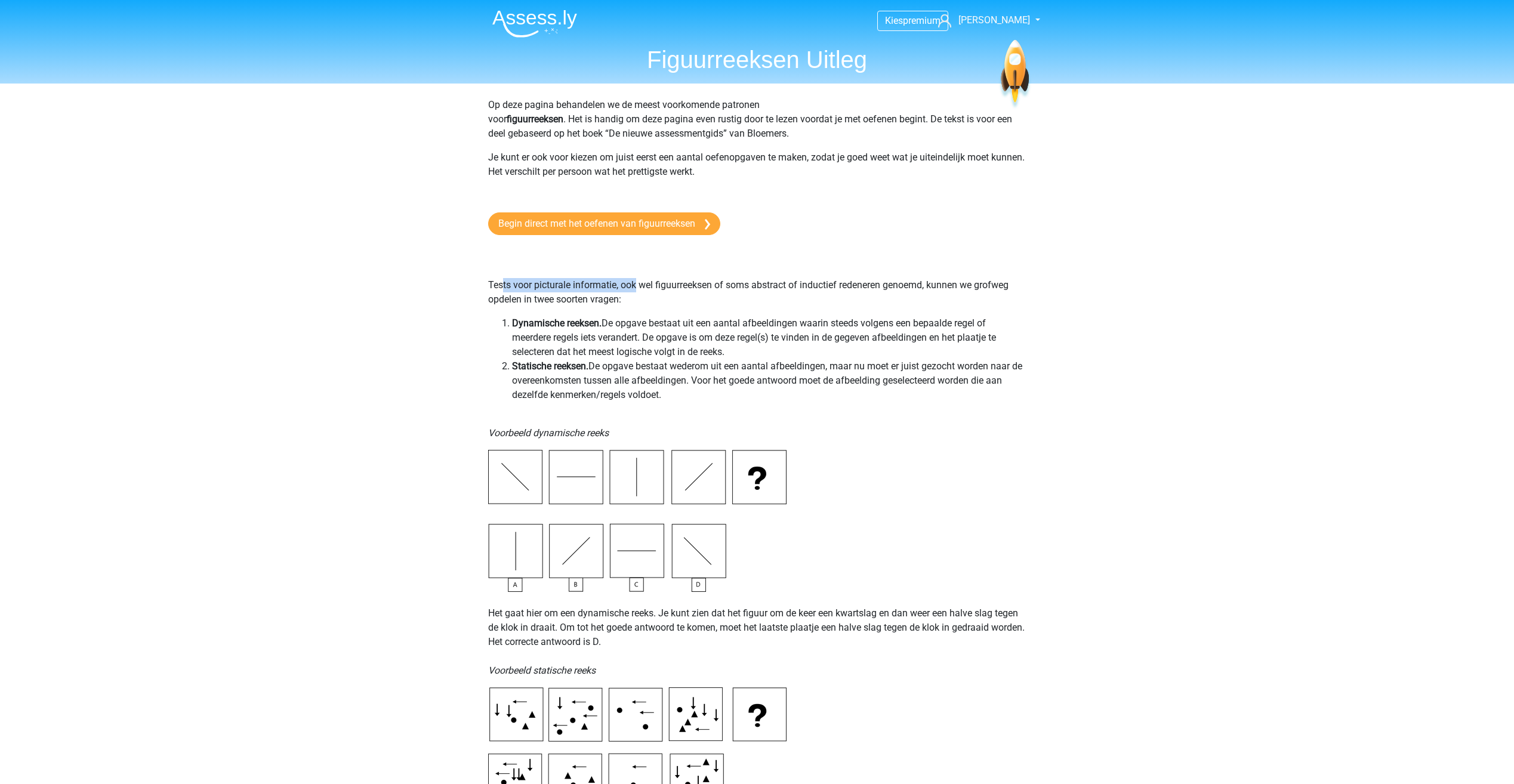
drag, startPoint x: 500, startPoint y: 281, endPoint x: 635, endPoint y: 287, distance: 135.1
click at [635, 287] on p "Tests voor picturale informatie, ook wel figuurreeksen of soms abstract of indu…" at bounding box center [757, 278] width 538 height 57
drag, startPoint x: 635, startPoint y: 287, endPoint x: 647, endPoint y: 294, distance: 13.9
click at [644, 294] on p "Tests voor picturale informatie, ook wel figuurreeksen of soms abstract of indu…" at bounding box center [757, 278] width 538 height 57
drag, startPoint x: 655, startPoint y: 285, endPoint x: 934, endPoint y: 285, distance: 279.0
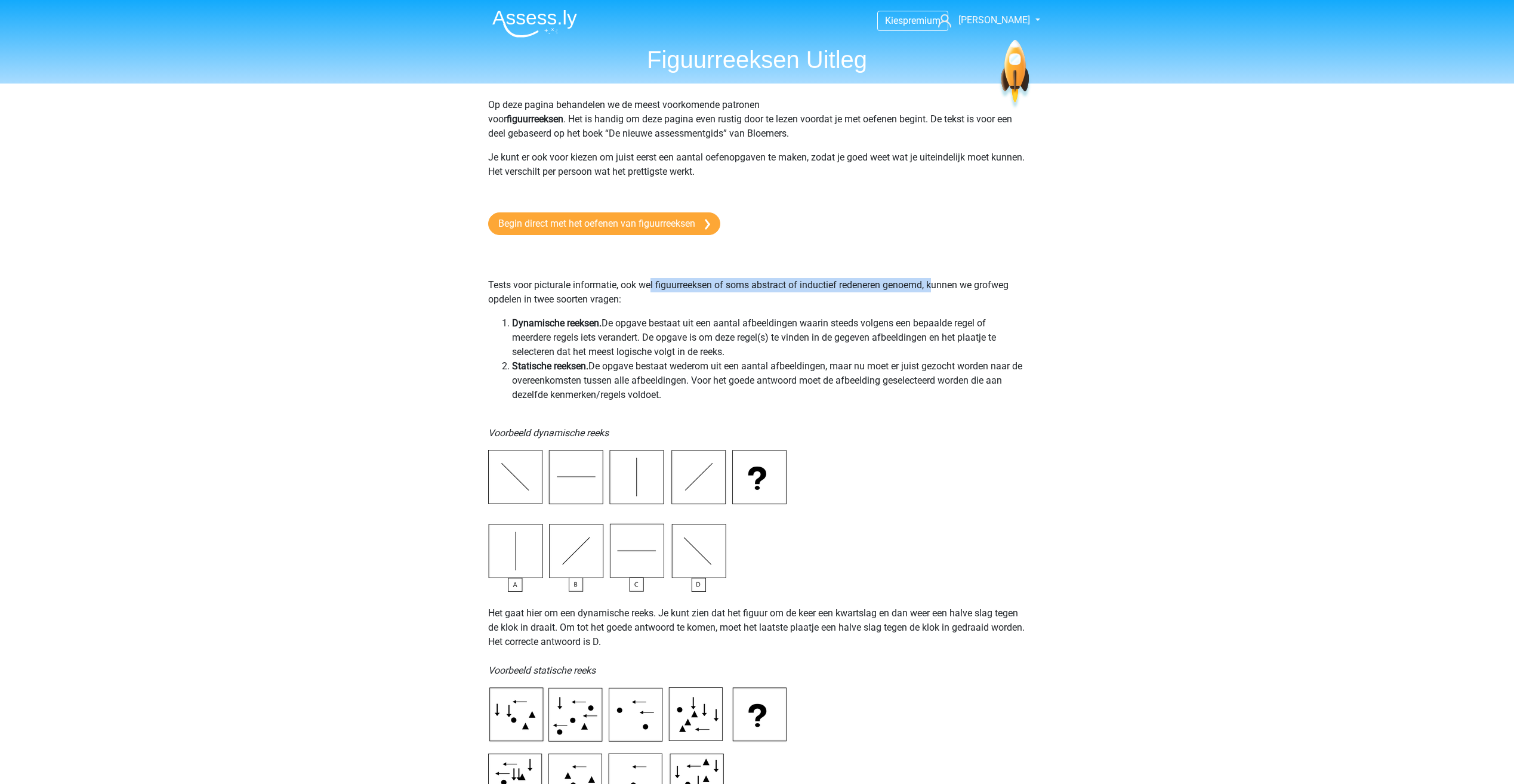
click at [934, 285] on p "Tests voor picturale informatie, ook wel figuurreeksen of soms abstract of indu…" at bounding box center [757, 278] width 538 height 57
drag, startPoint x: 934, startPoint y: 285, endPoint x: 946, endPoint y: 304, distance: 22.5
click at [954, 302] on p "Tests voor picturale informatie, ook wel figuurreeksen of soms abstract of indu…" at bounding box center [757, 278] width 538 height 57
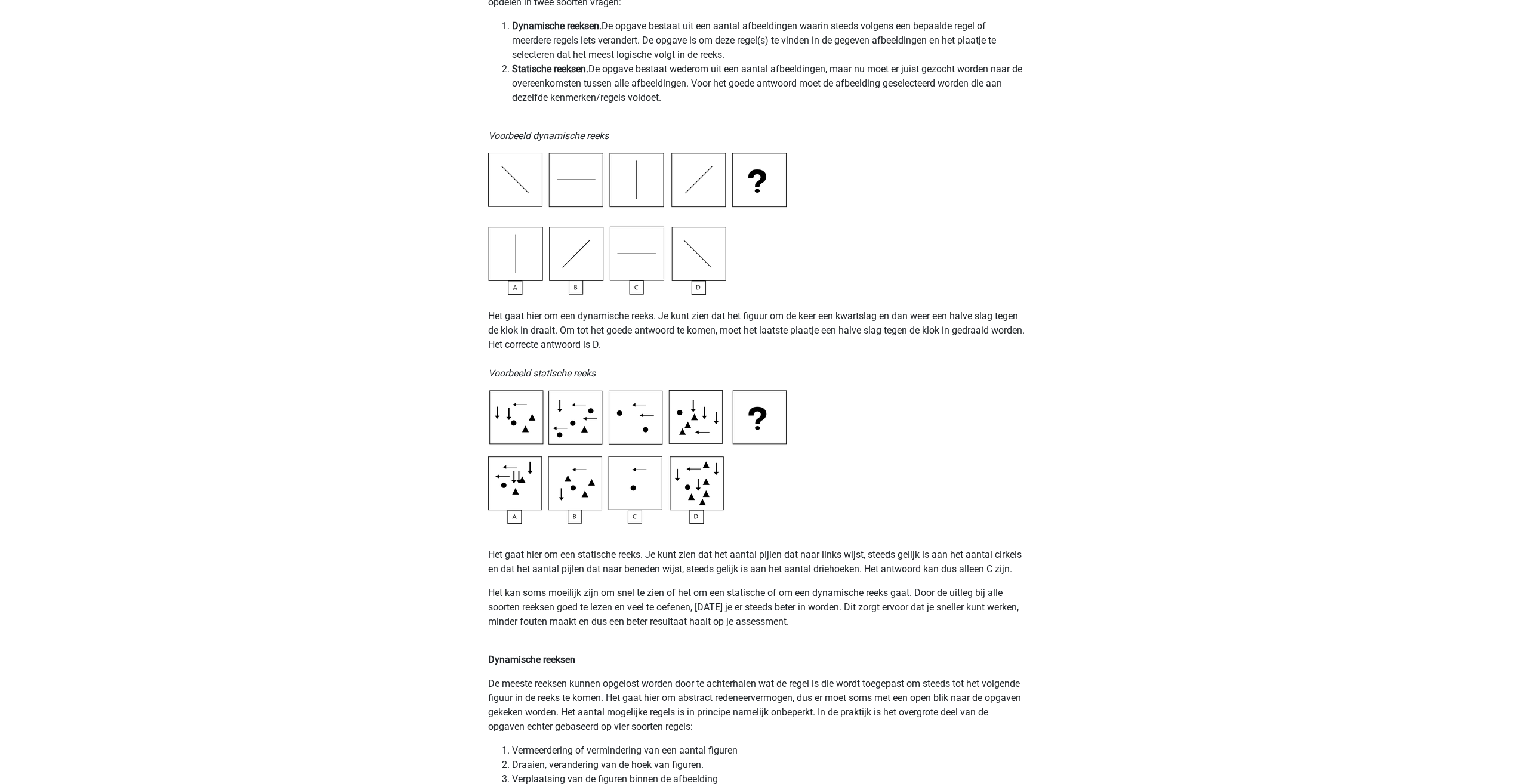
scroll to position [298, 0]
drag, startPoint x: 500, startPoint y: 164, endPoint x: 518, endPoint y: 198, distance: 38.5
click at [500, 166] on img at bounding box center [637, 222] width 298 height 142
click at [591, 179] on img at bounding box center [637, 222] width 298 height 142
drag, startPoint x: 757, startPoint y: 185, endPoint x: 643, endPoint y: 295, distance: 158.4
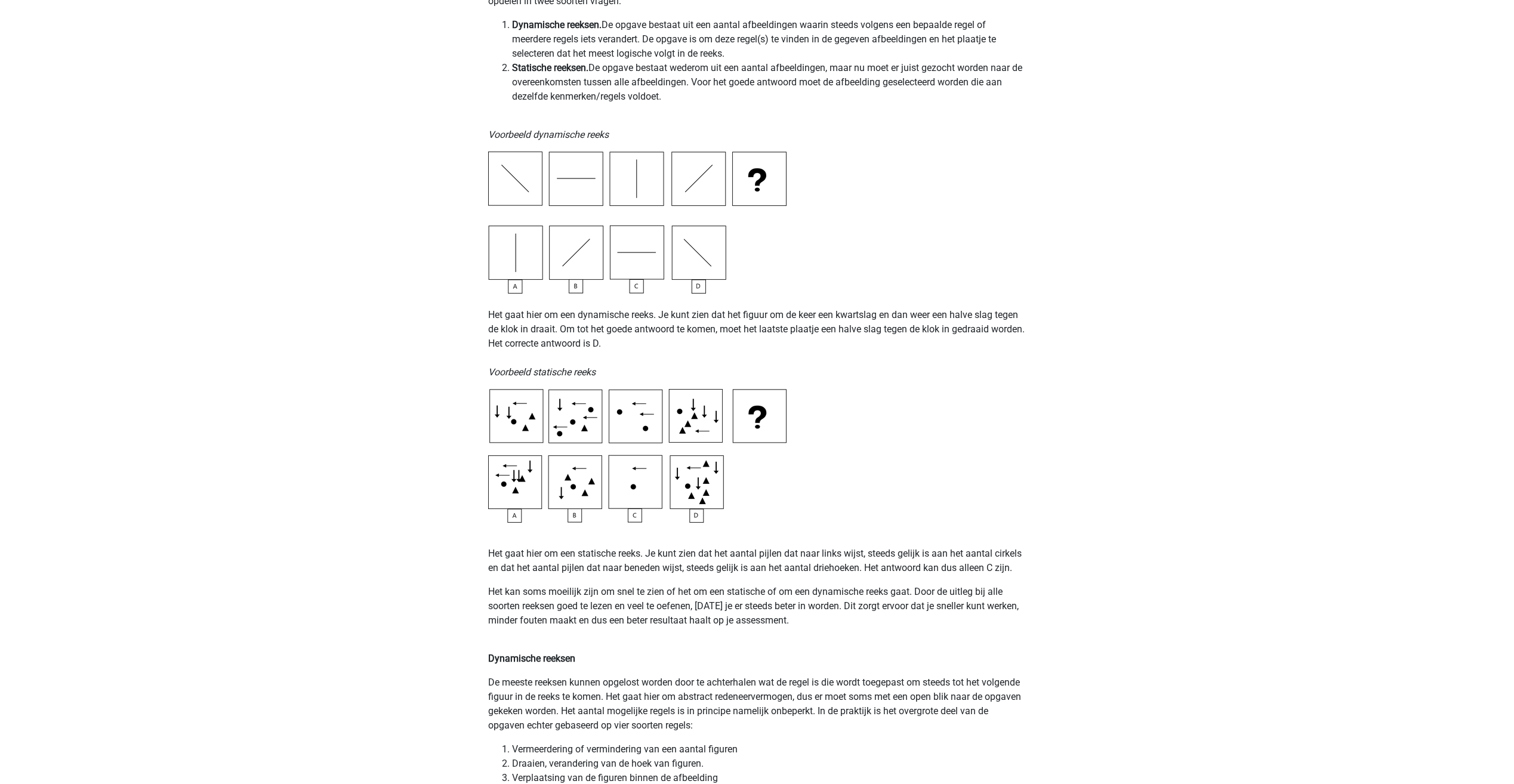
click at [757, 185] on img at bounding box center [637, 222] width 298 height 142
click at [637, 265] on img at bounding box center [637, 222] width 298 height 142
drag, startPoint x: 500, startPoint y: 319, endPoint x: 645, endPoint y: 311, distance: 145.2
click at [645, 311] on p "Het gaat hier om een dynamische reeks. Je kunt zien dat het figuur om de keer e…" at bounding box center [757, 337] width 538 height 86
drag, startPoint x: 645, startPoint y: 311, endPoint x: 694, endPoint y: 352, distance: 63.9
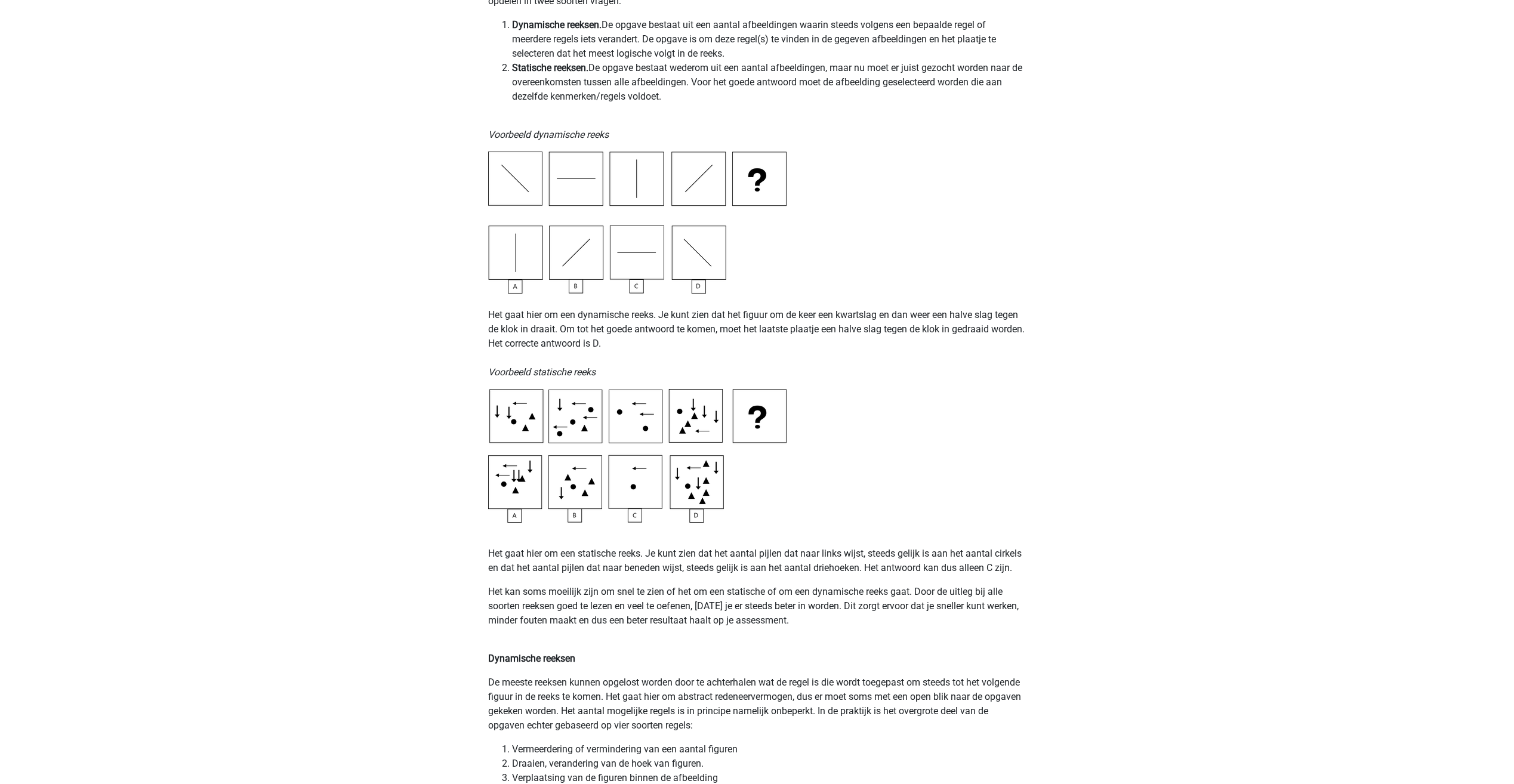
click at [694, 352] on p "Het gaat hier om een dynamische reeks. Je kunt zien dat het figuur om de keer e…" at bounding box center [757, 337] width 538 height 86
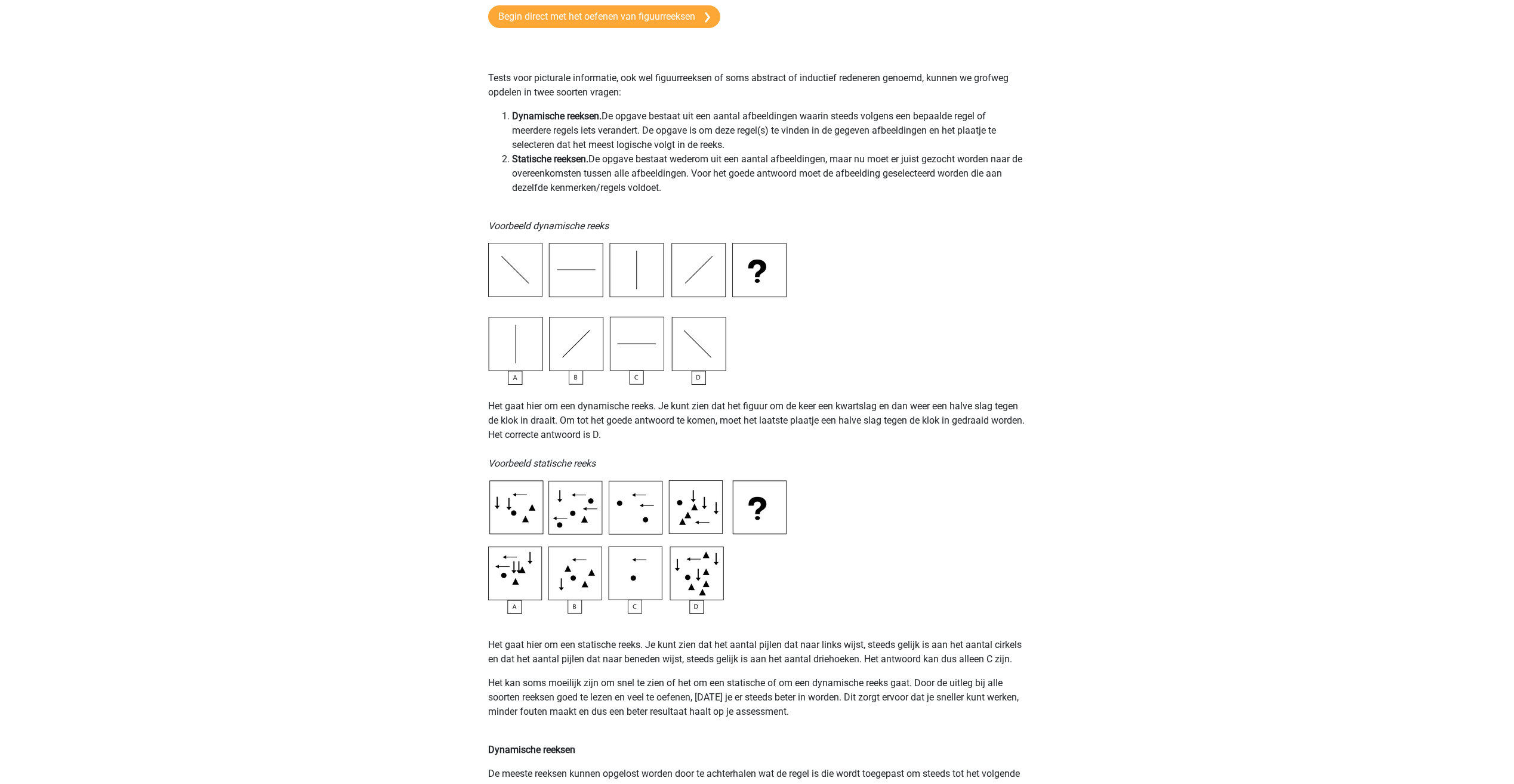
scroll to position [179, 0]
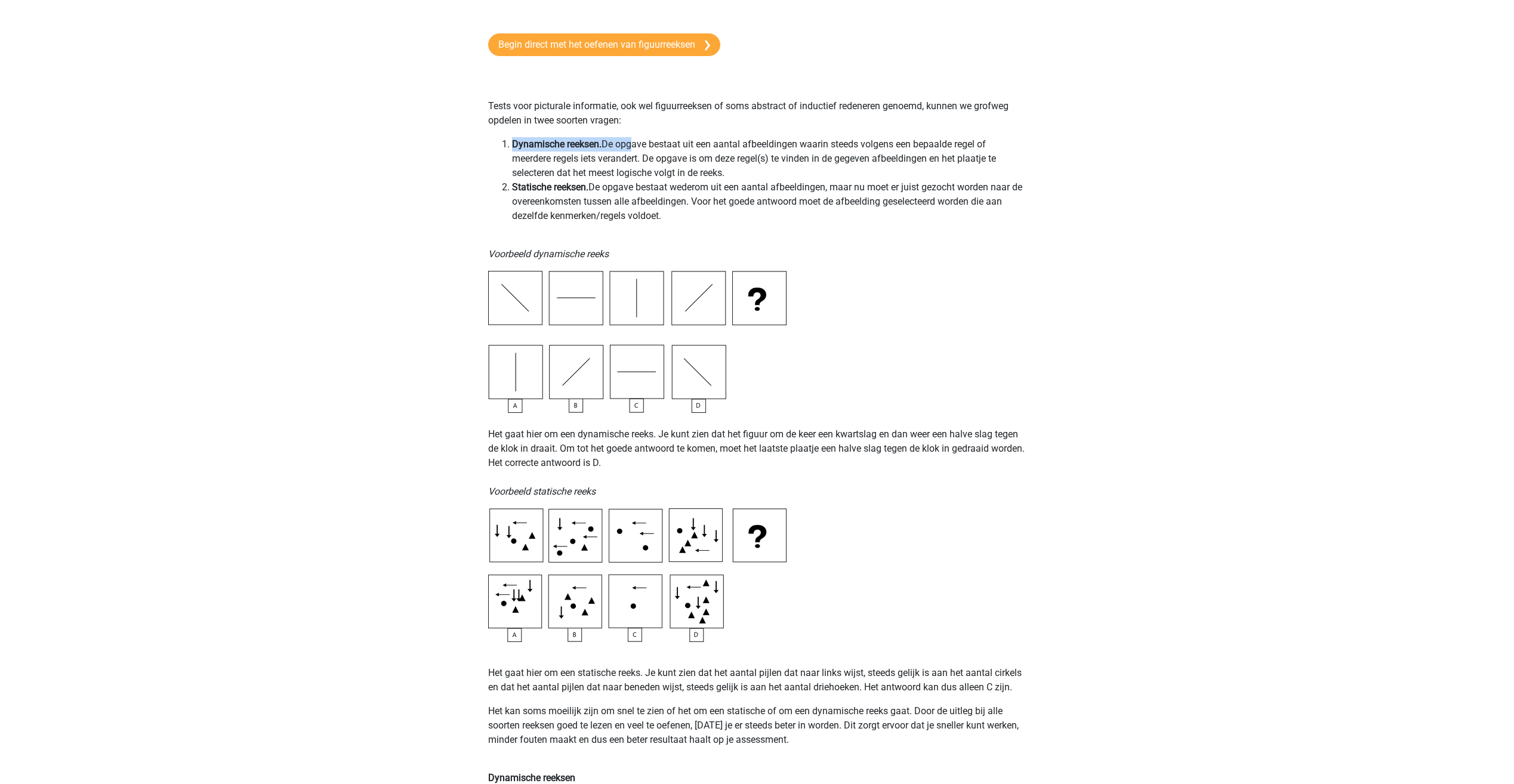
drag, startPoint x: 514, startPoint y: 144, endPoint x: 626, endPoint y: 138, distance: 112.2
click at [626, 138] on li "Dynamische reeksen. De opgave bestaat uit een aantal afbeeldingen waarin steeds…" at bounding box center [769, 158] width 515 height 43
drag, startPoint x: 626, startPoint y: 138, endPoint x: 620, endPoint y: 209, distance: 71.3
click at [620, 209] on li "Statische reeksen. De opgave bestaat wederom uit een aantal afbeeldingen, maar …" at bounding box center [769, 201] width 515 height 43
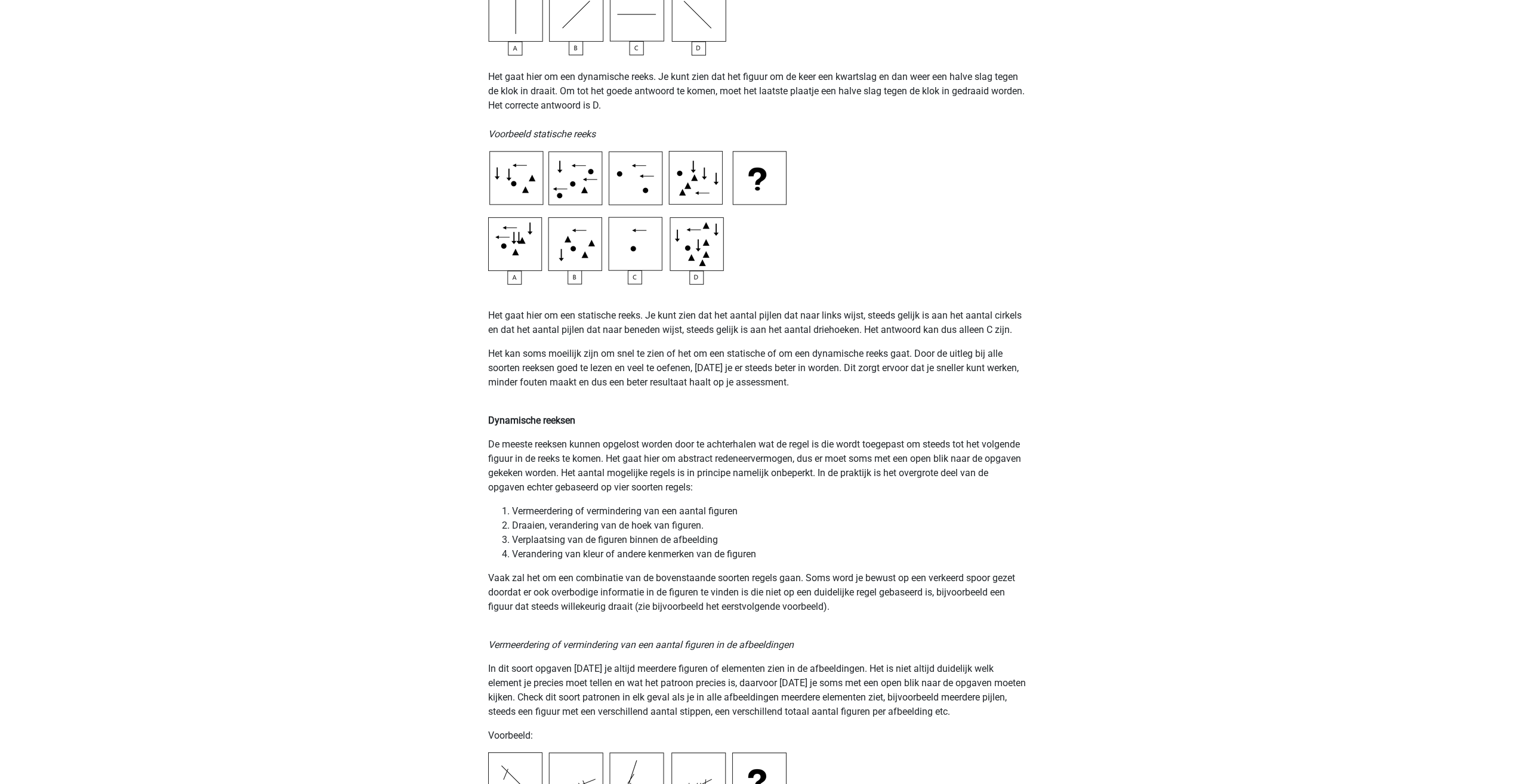
scroll to position [537, 0]
click at [595, 169] on img at bounding box center [637, 217] width 298 height 133
click at [526, 171] on img at bounding box center [637, 217] width 298 height 133
click at [511, 186] on img at bounding box center [637, 217] width 298 height 133
click at [512, 188] on img at bounding box center [637, 217] width 298 height 133
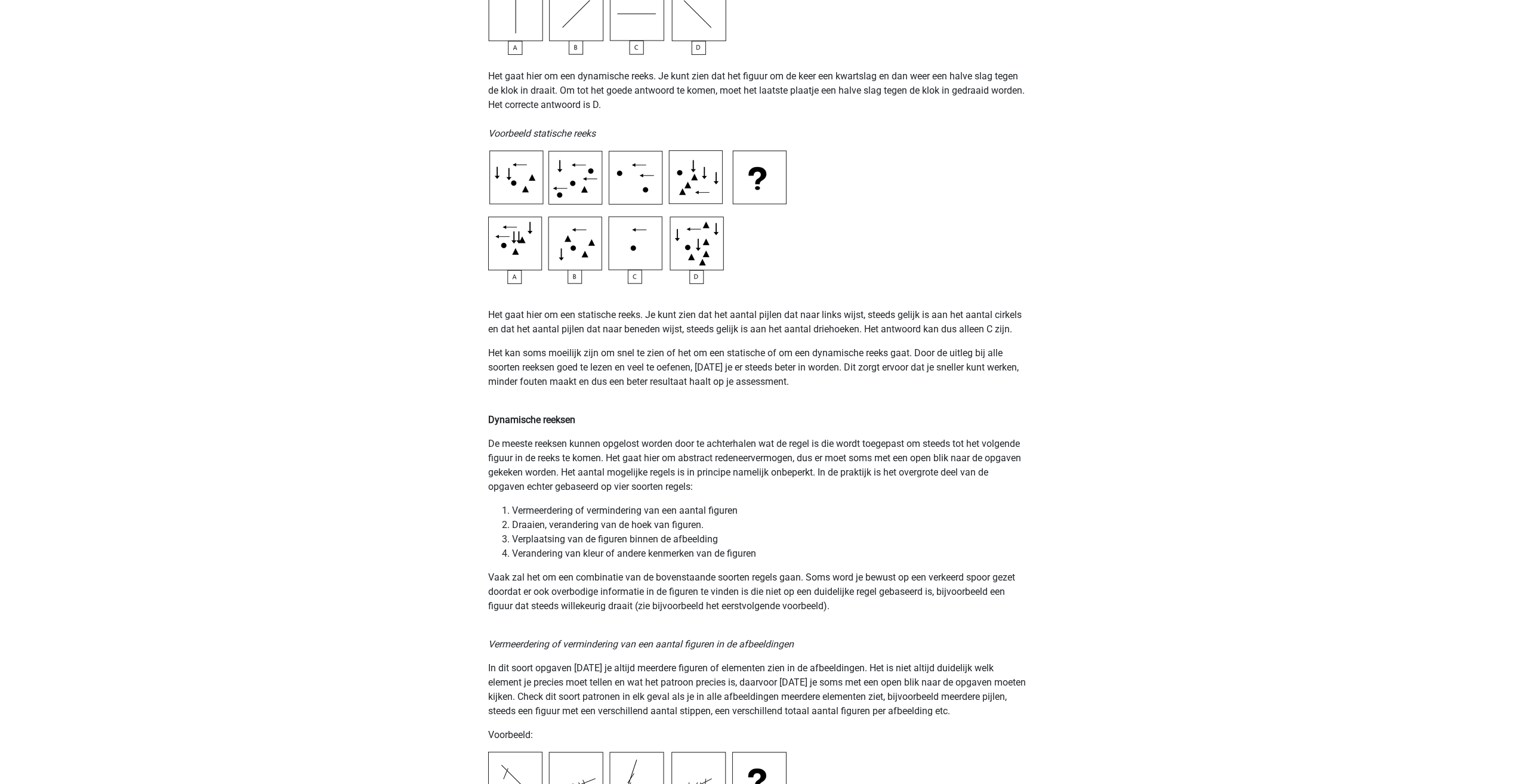
click at [506, 175] on img at bounding box center [637, 217] width 298 height 133
drag, startPoint x: 642, startPoint y: 180, endPoint x: 638, endPoint y: 175, distance: 6.4
click at [641, 180] on img at bounding box center [637, 217] width 298 height 133
click at [630, 168] on img at bounding box center [637, 217] width 298 height 133
click at [684, 170] on img at bounding box center [637, 217] width 298 height 133
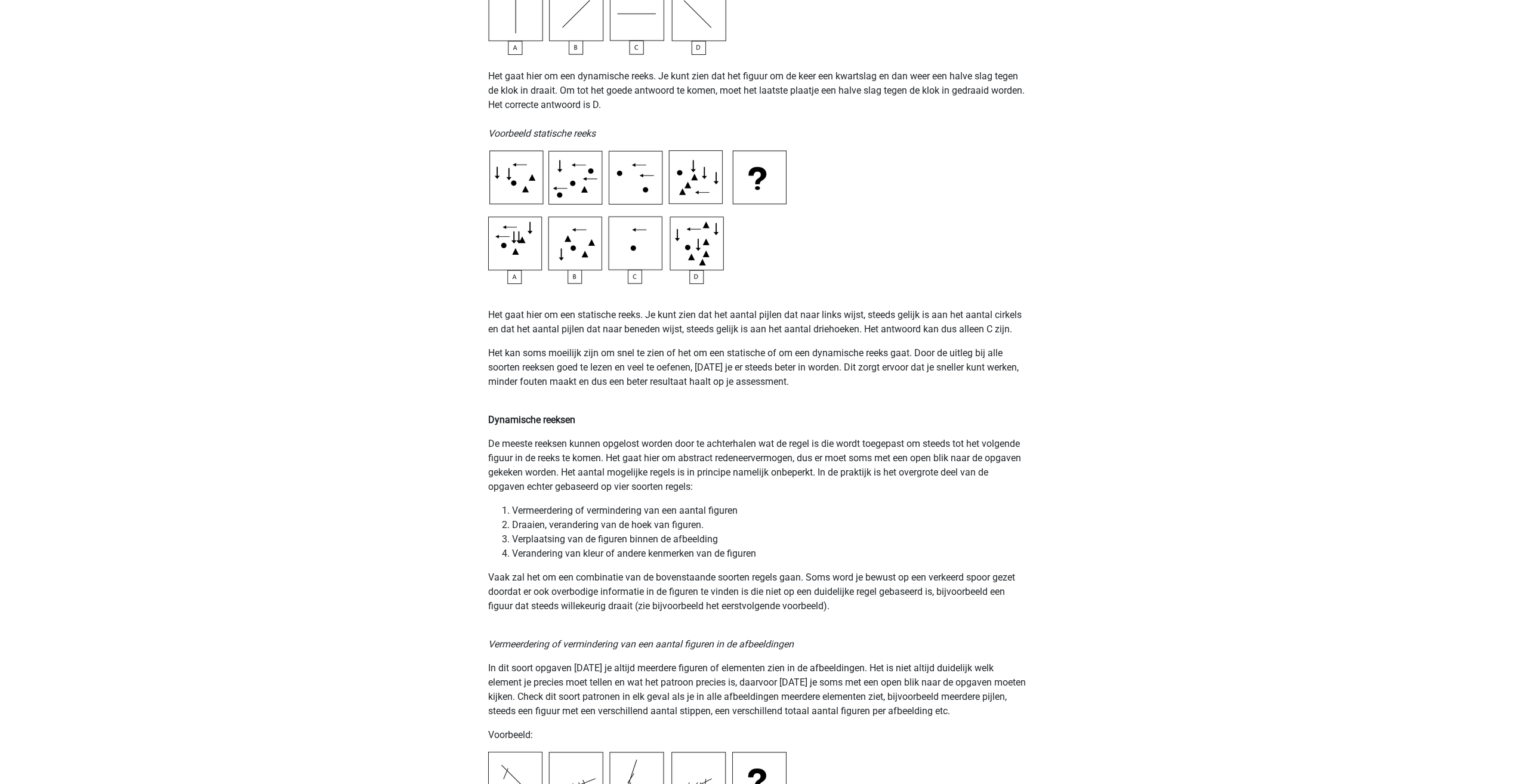
click at [625, 249] on img at bounding box center [637, 217] width 298 height 133
click at [583, 254] on img at bounding box center [637, 217] width 298 height 133
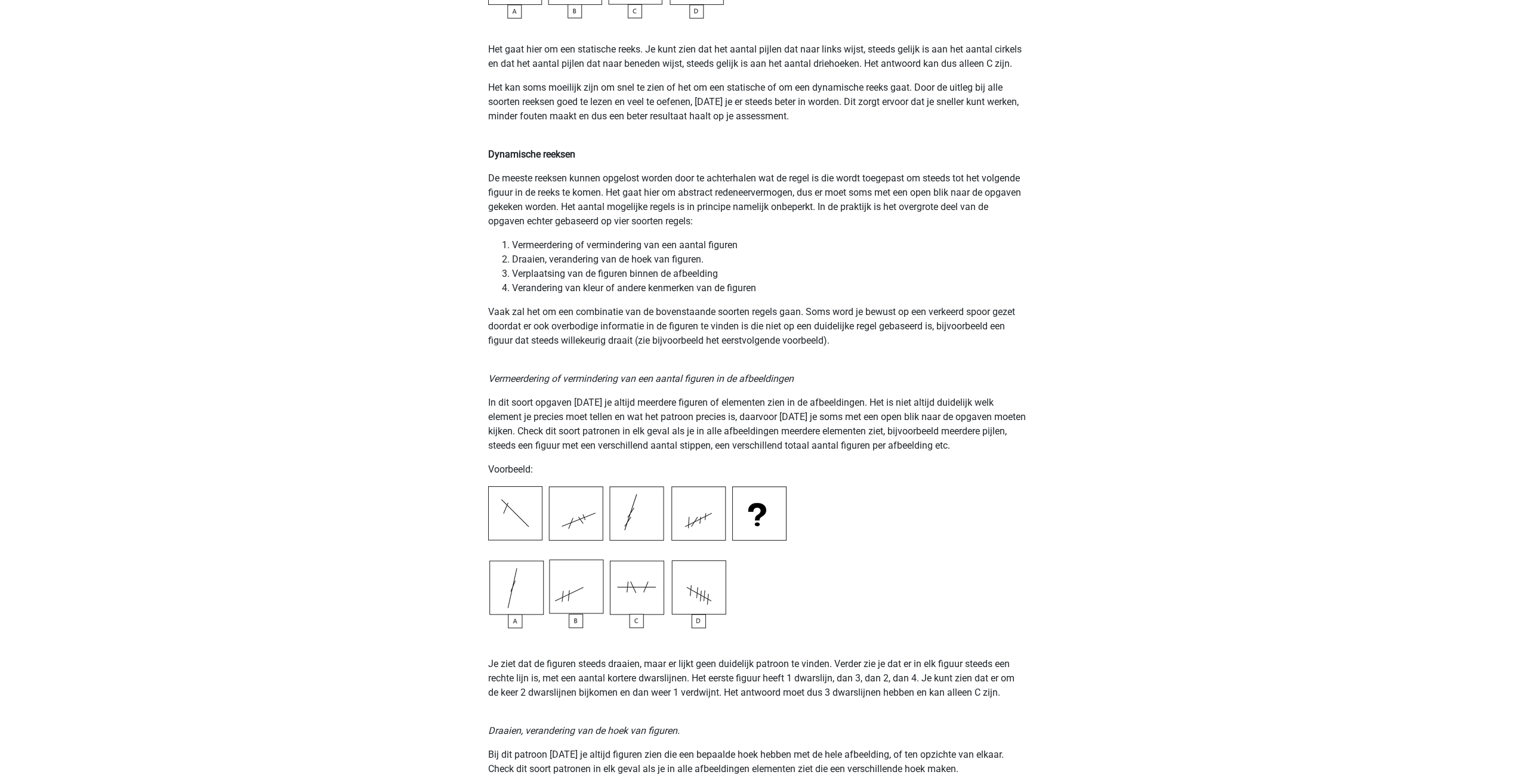
scroll to position [776, 0]
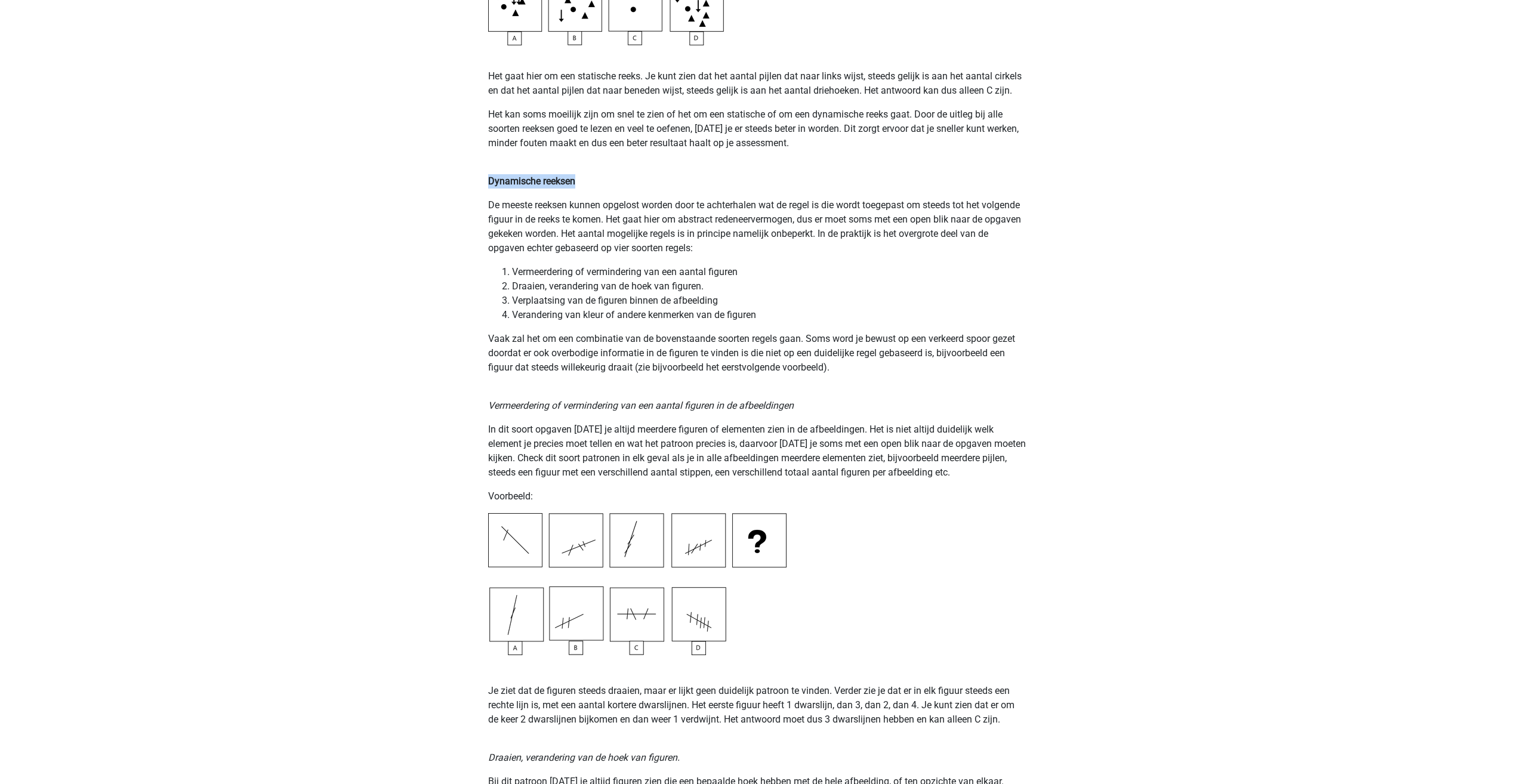
drag, startPoint x: 465, startPoint y: 185, endPoint x: 582, endPoint y: 187, distance: 117.0
drag, startPoint x: 582, startPoint y: 187, endPoint x: 517, endPoint y: 222, distance: 73.8
click at [517, 222] on p "De meeste reeksen kunnen opgelost worden door te achterhalen wat de regel is di…" at bounding box center [757, 227] width 538 height 57
drag, startPoint x: 517, startPoint y: 222, endPoint x: 463, endPoint y: 212, distance: 54.9
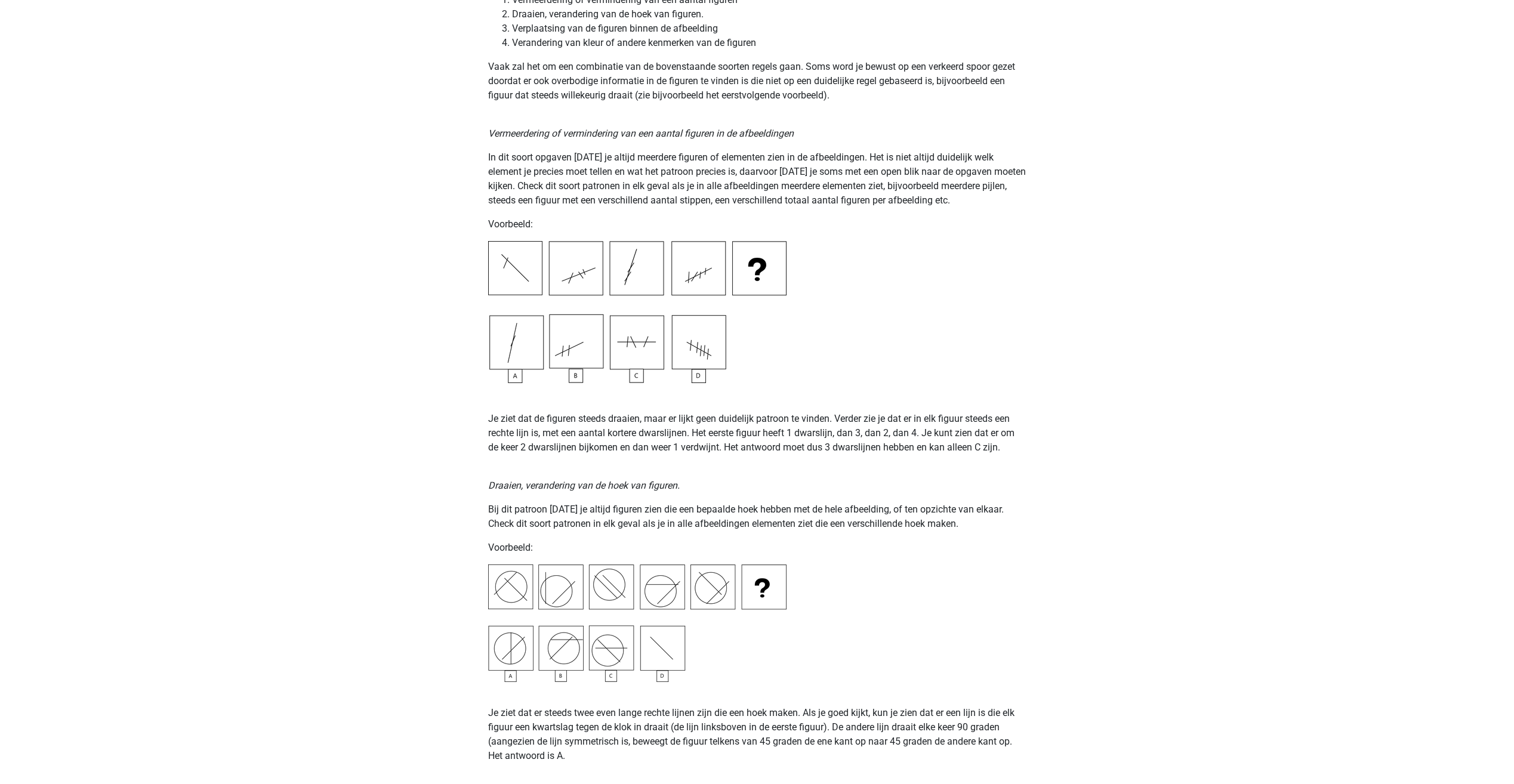
scroll to position [1074, 0]
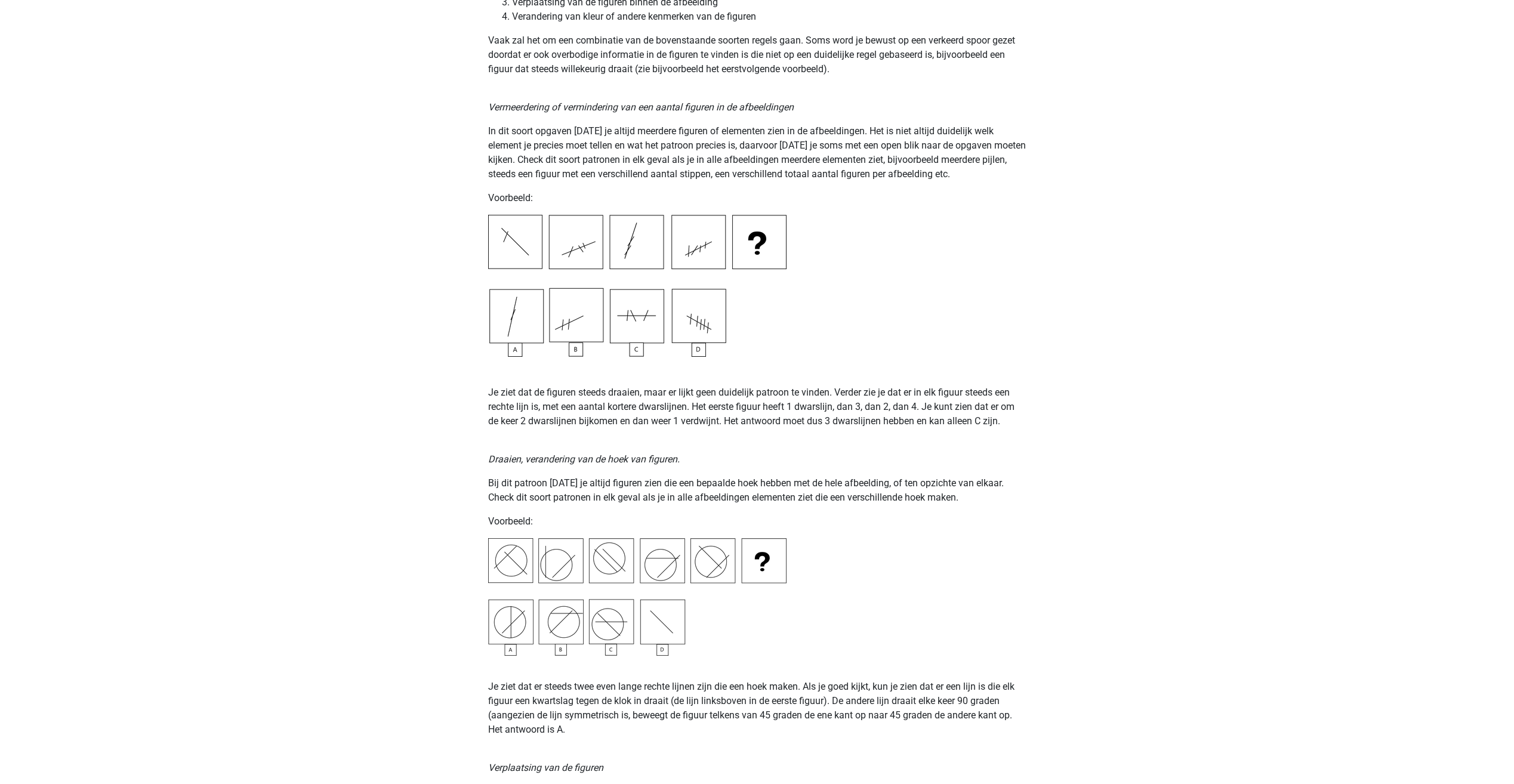
click at [589, 257] on img at bounding box center [637, 285] width 298 height 142
click at [596, 241] on img at bounding box center [637, 285] width 298 height 142
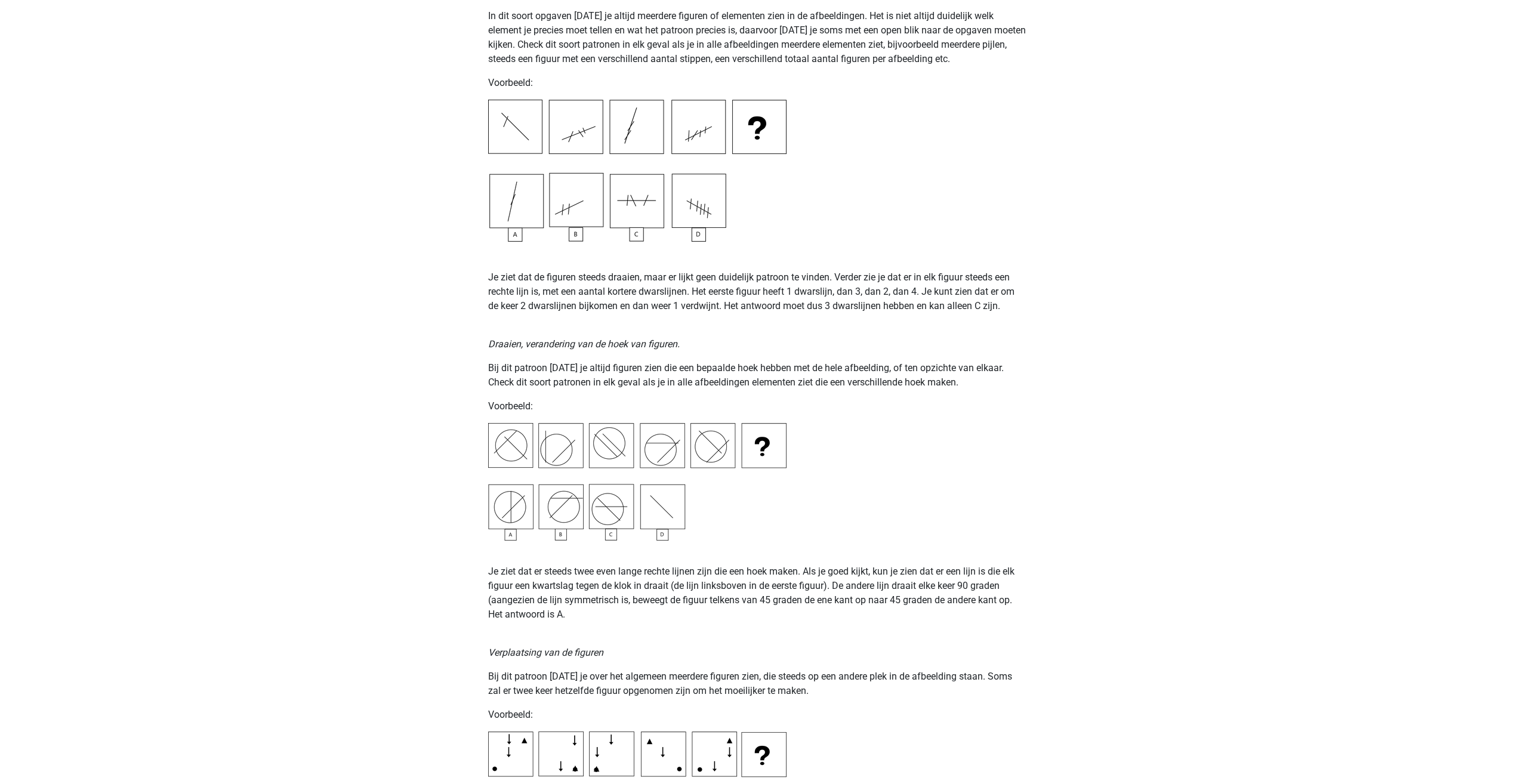
scroll to position [1193, 0]
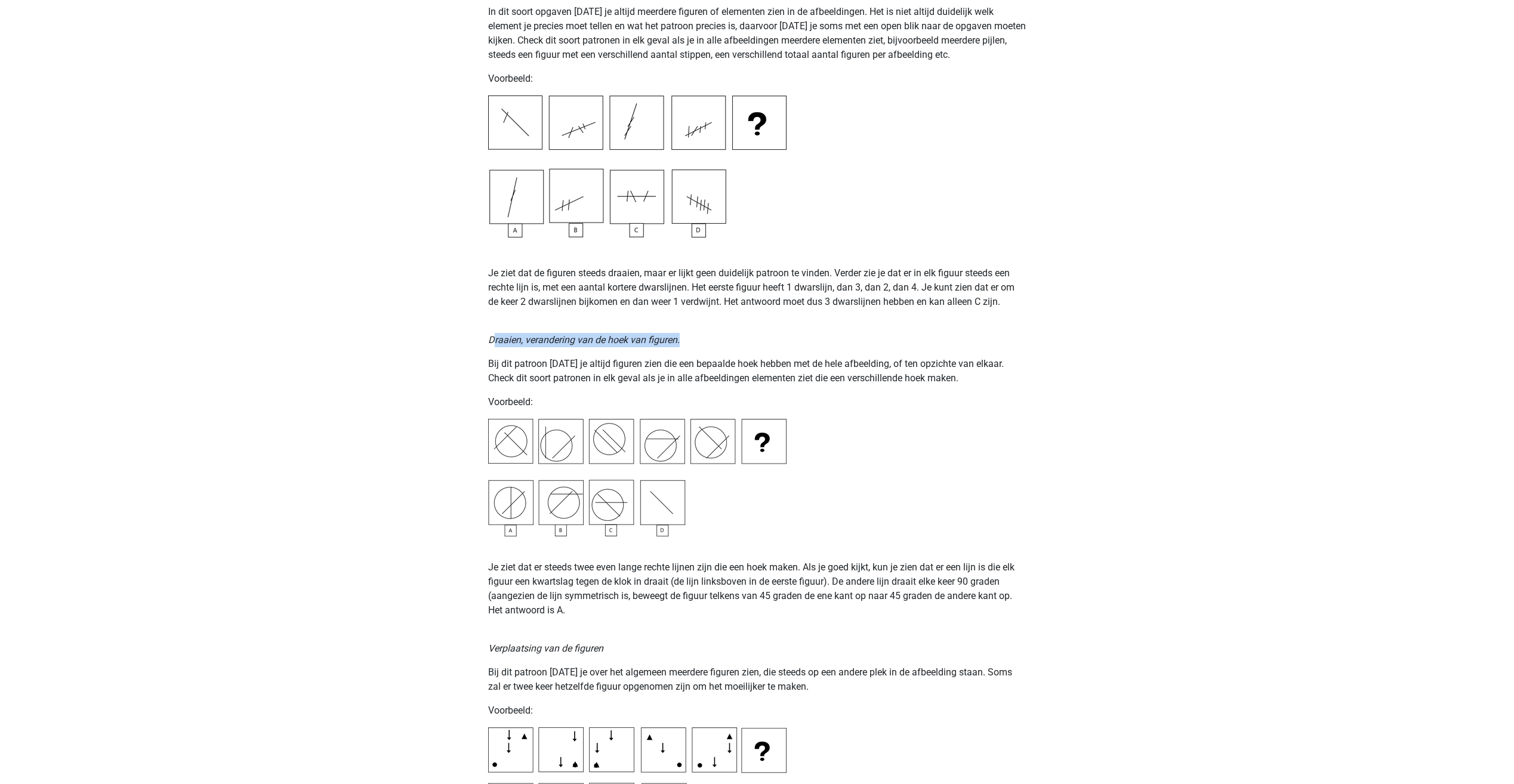
drag, startPoint x: 492, startPoint y: 344, endPoint x: 682, endPoint y: 335, distance: 190.2
click at [682, 335] on p "Draaien, verandering van de hoek van figuren." at bounding box center [757, 332] width 538 height 29
drag, startPoint x: 682, startPoint y: 335, endPoint x: 700, endPoint y: 343, distance: 19.7
click at [700, 343] on p "Draaien, verandering van de hoek van figuren." at bounding box center [757, 332] width 538 height 29
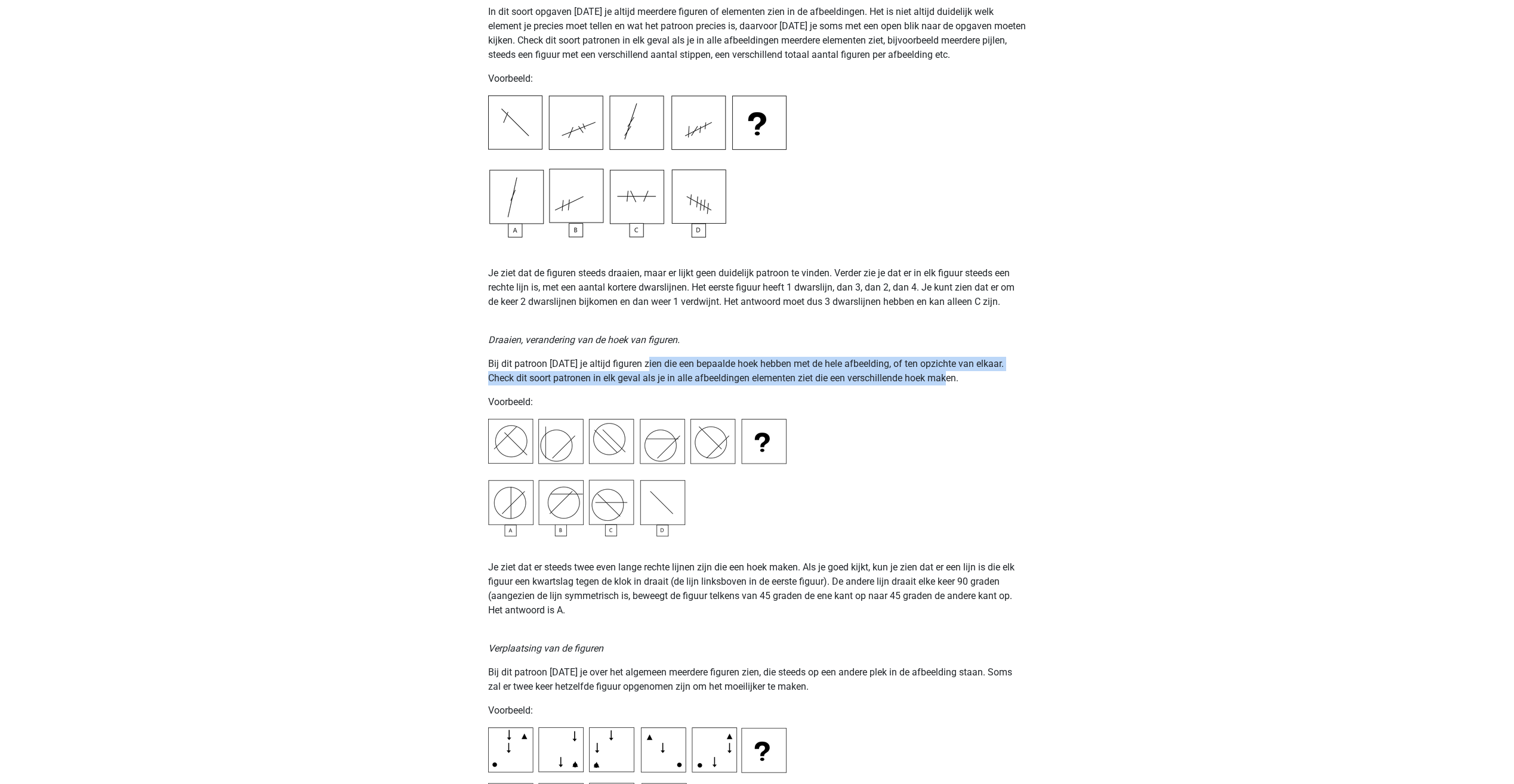
drag, startPoint x: 679, startPoint y: 362, endPoint x: 1023, endPoint y: 372, distance: 344.1
click at [1023, 372] on p "Bij dit patroon zul je altijd figuren zien die een bepaalde hoek hebben met de …" at bounding box center [757, 371] width 538 height 29
drag, startPoint x: 1023, startPoint y: 372, endPoint x: 1015, endPoint y: 383, distance: 13.6
click at [1015, 383] on p "Bij dit patroon zul je altijd figuren zien die een bepaalde hoek hebben met de …" at bounding box center [757, 371] width 538 height 29
drag, startPoint x: 492, startPoint y: 379, endPoint x: 932, endPoint y: 384, distance: 440.0
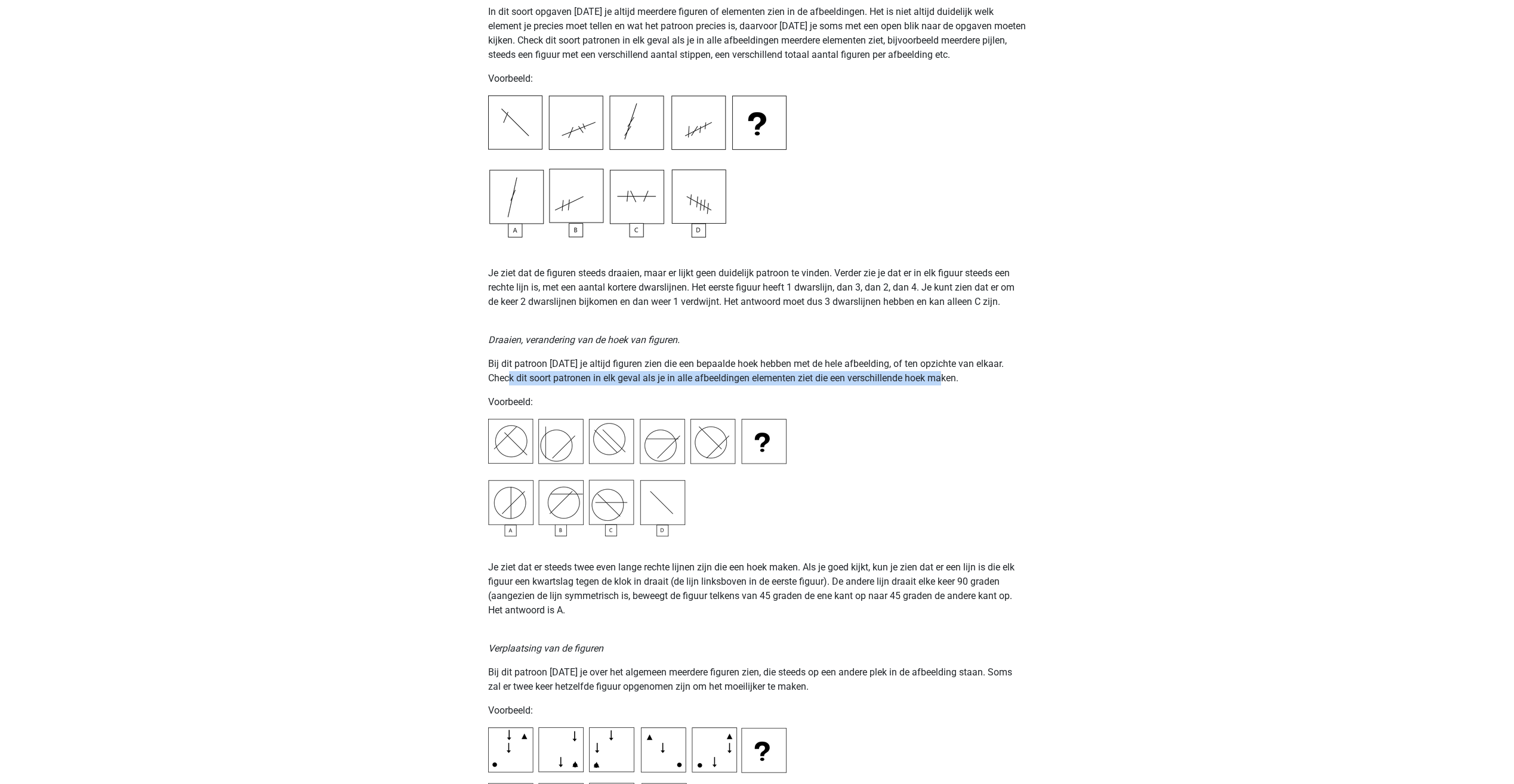
click at [932, 384] on p "Bij dit patroon zul je altijd figuren zien die een bepaalde hoek hebben met de …" at bounding box center [757, 371] width 538 height 29
drag, startPoint x: 932, startPoint y: 384, endPoint x: 882, endPoint y: 431, distance: 68.6
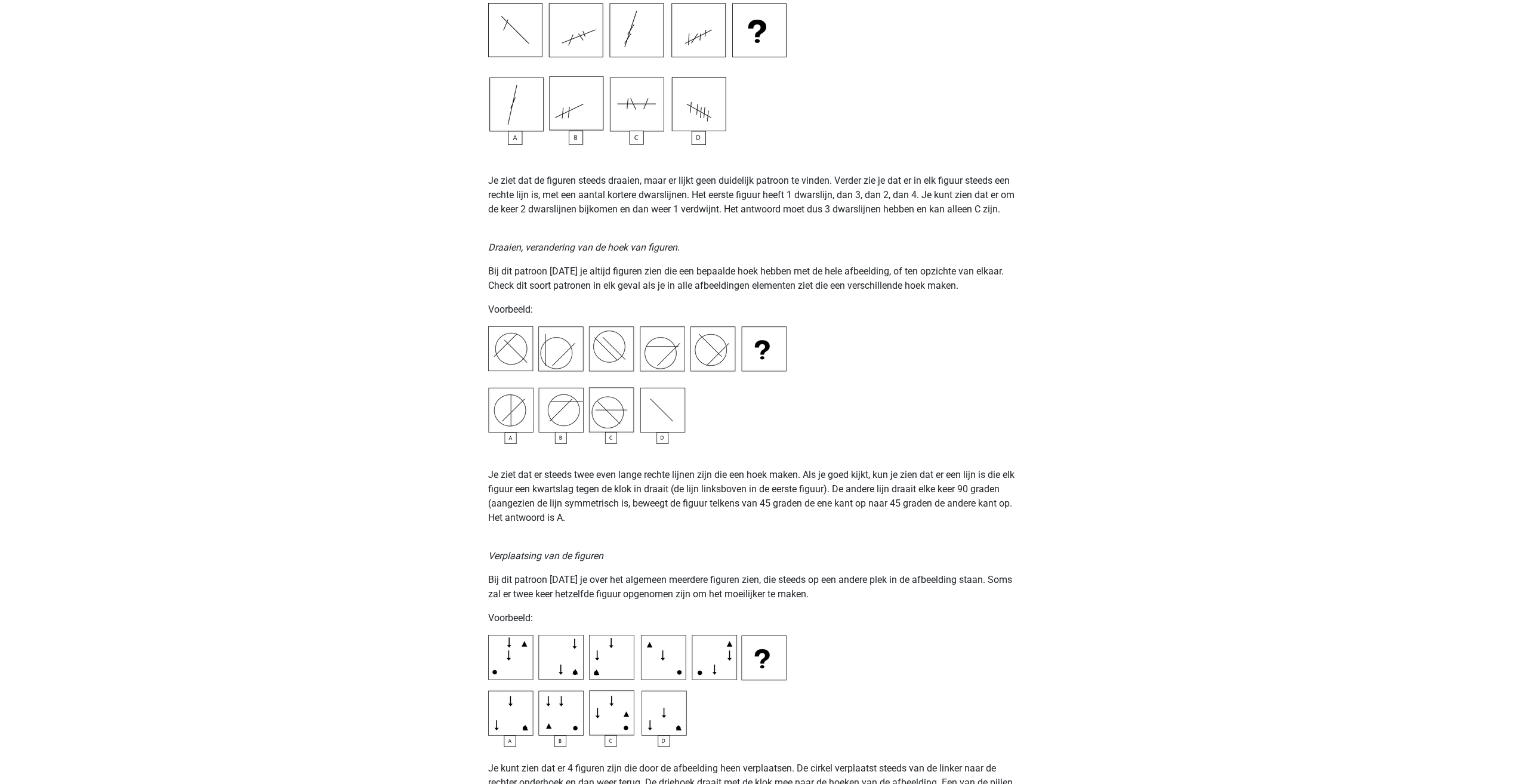
scroll to position [1312, 0]
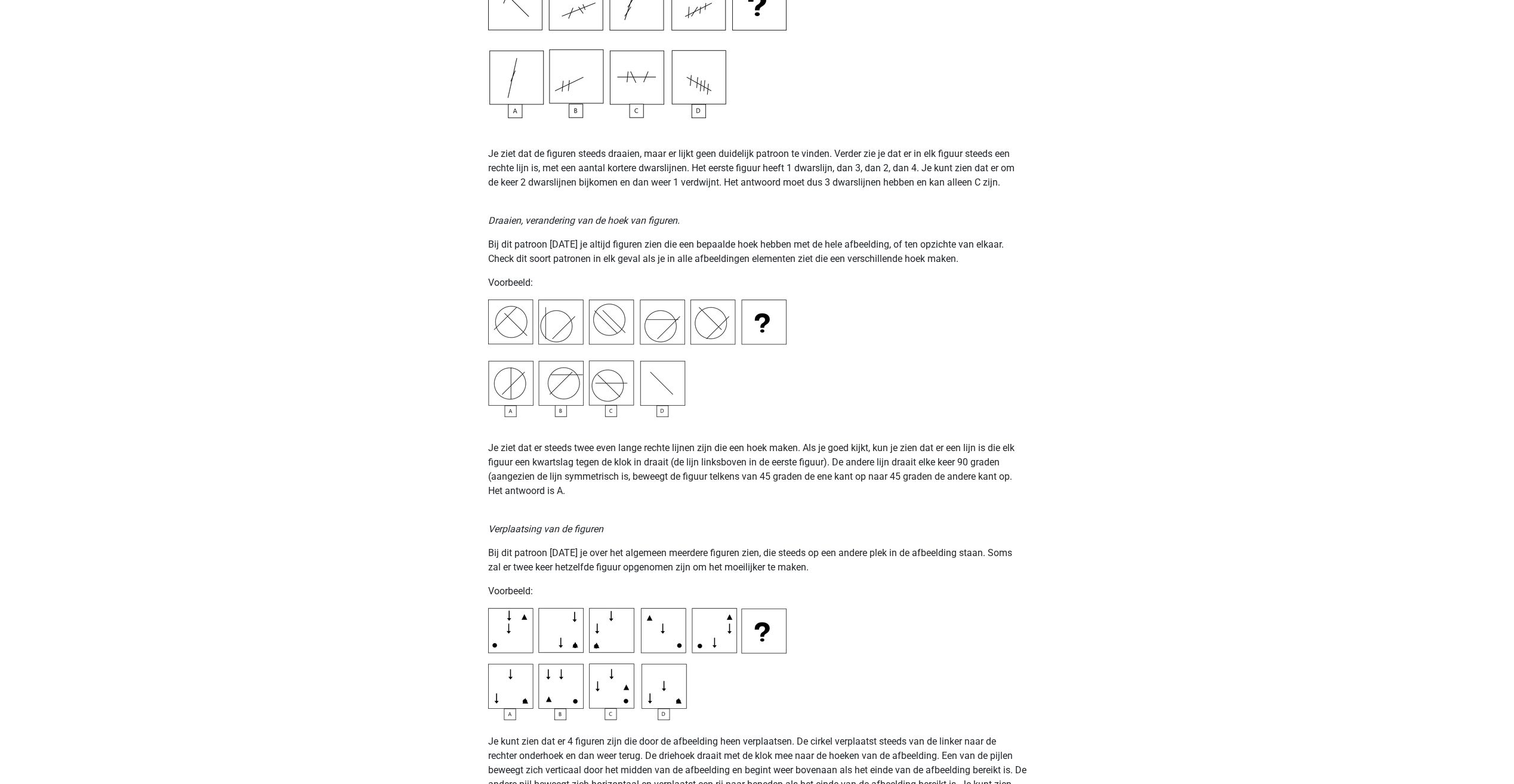
click at [553, 317] on img at bounding box center [637, 358] width 298 height 118
click at [545, 318] on img at bounding box center [637, 358] width 298 height 118
drag, startPoint x: 205, startPoint y: 254, endPoint x: 619, endPoint y: 551, distance: 509.5
click at [620, 551] on p "Bij dit patroon zul je over het algemeen meerdere figuren zien, die steeds op e…" at bounding box center [757, 560] width 538 height 29
drag, startPoint x: 619, startPoint y: 551, endPoint x: 570, endPoint y: 455, distance: 107.8
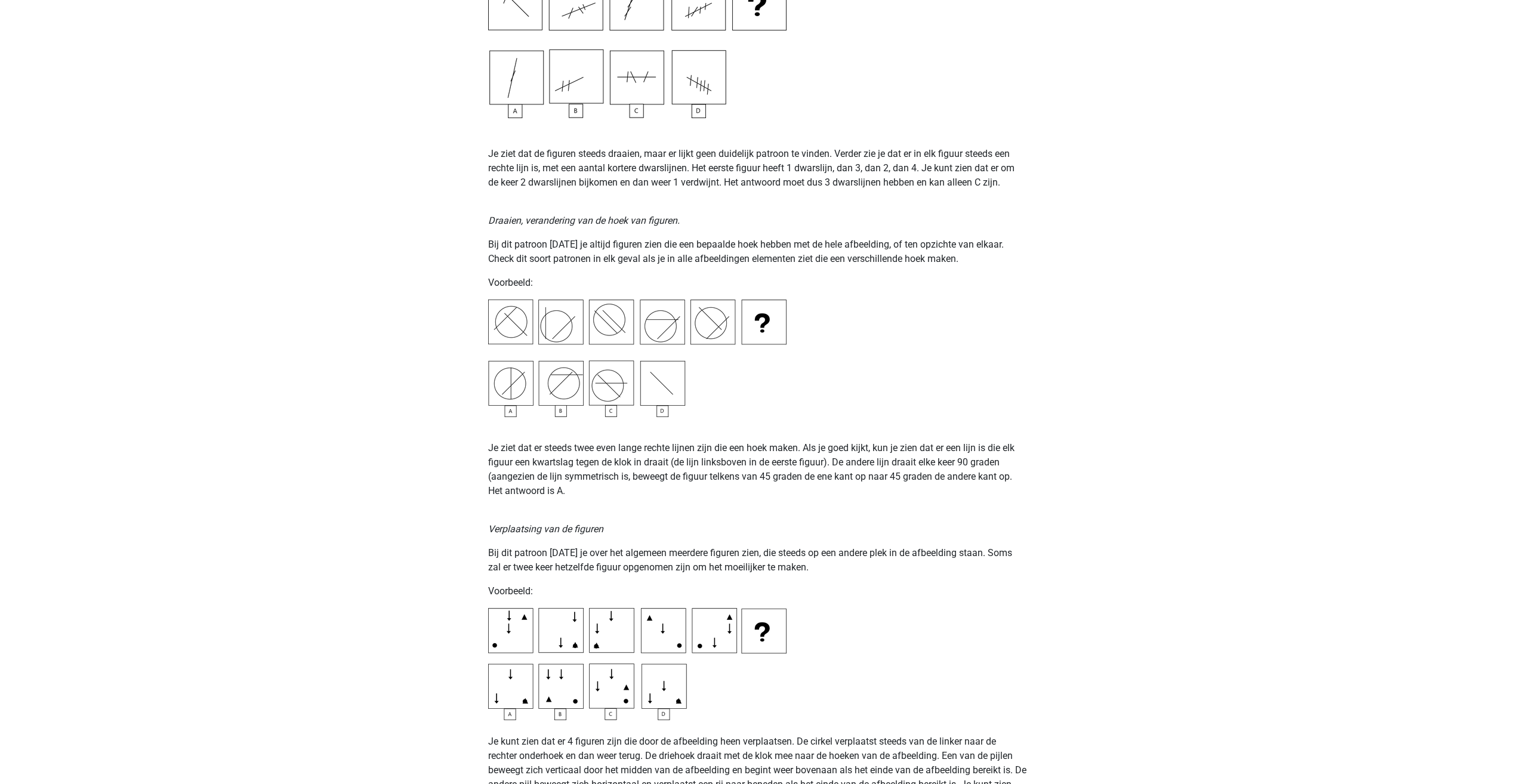
click at [570, 455] on p "Je ziet dat er steeds twee even lange rechte lijnen zijn die een hoek maken. Al…" at bounding box center [757, 469] width 538 height 57
drag, startPoint x: 480, startPoint y: 441, endPoint x: 694, endPoint y: 456, distance: 214.5
click at [694, 456] on div "Op deze pagina behandelen we de meest voorkomende patronen voor figuurreeksen .…" at bounding box center [757, 687] width 567 height 3833
click at [694, 456] on p "Je ziet dat er steeds twee even lange rechte lijnen zijn die een hoek maken. Al…" at bounding box center [757, 469] width 538 height 57
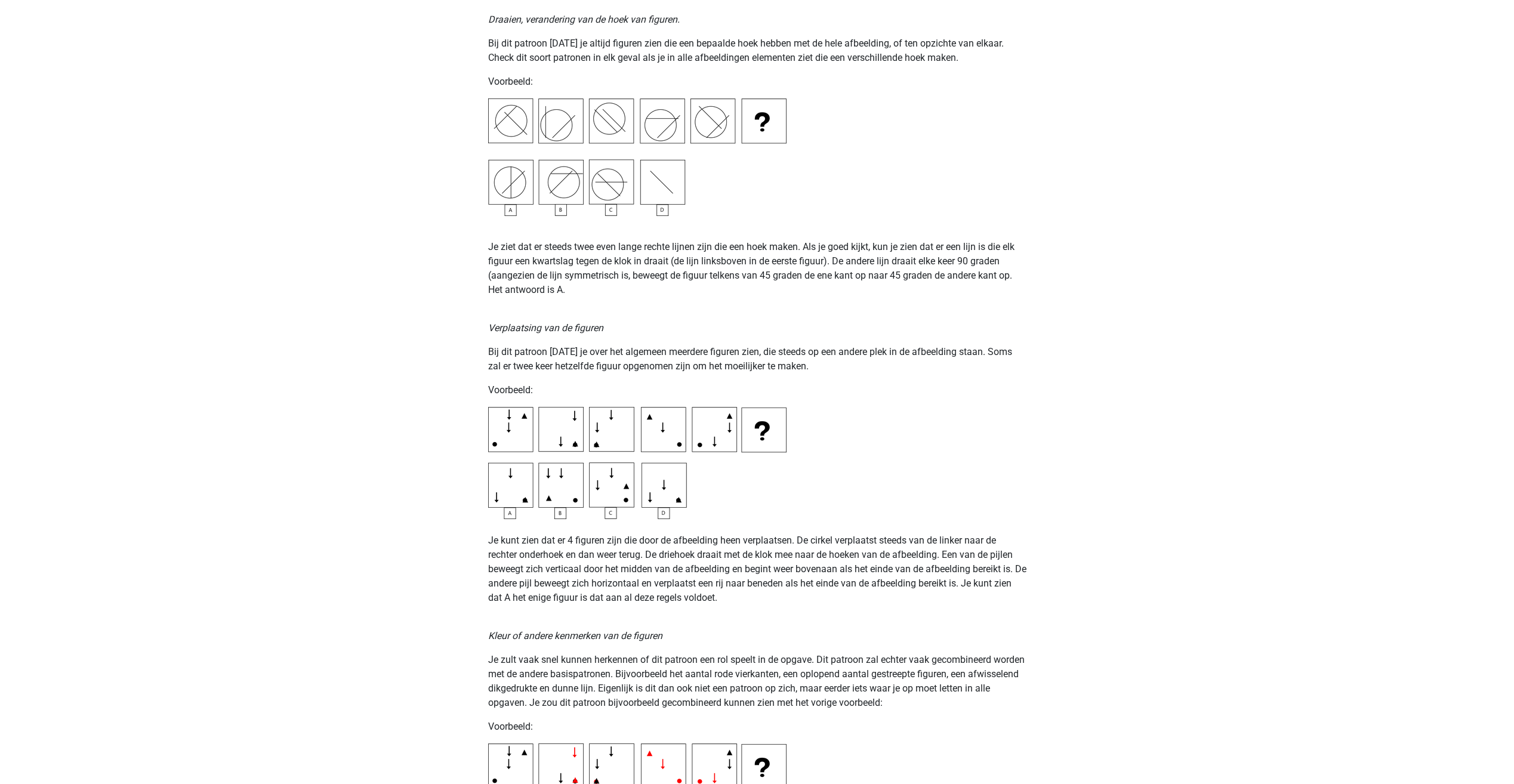
scroll to position [1551, 0]
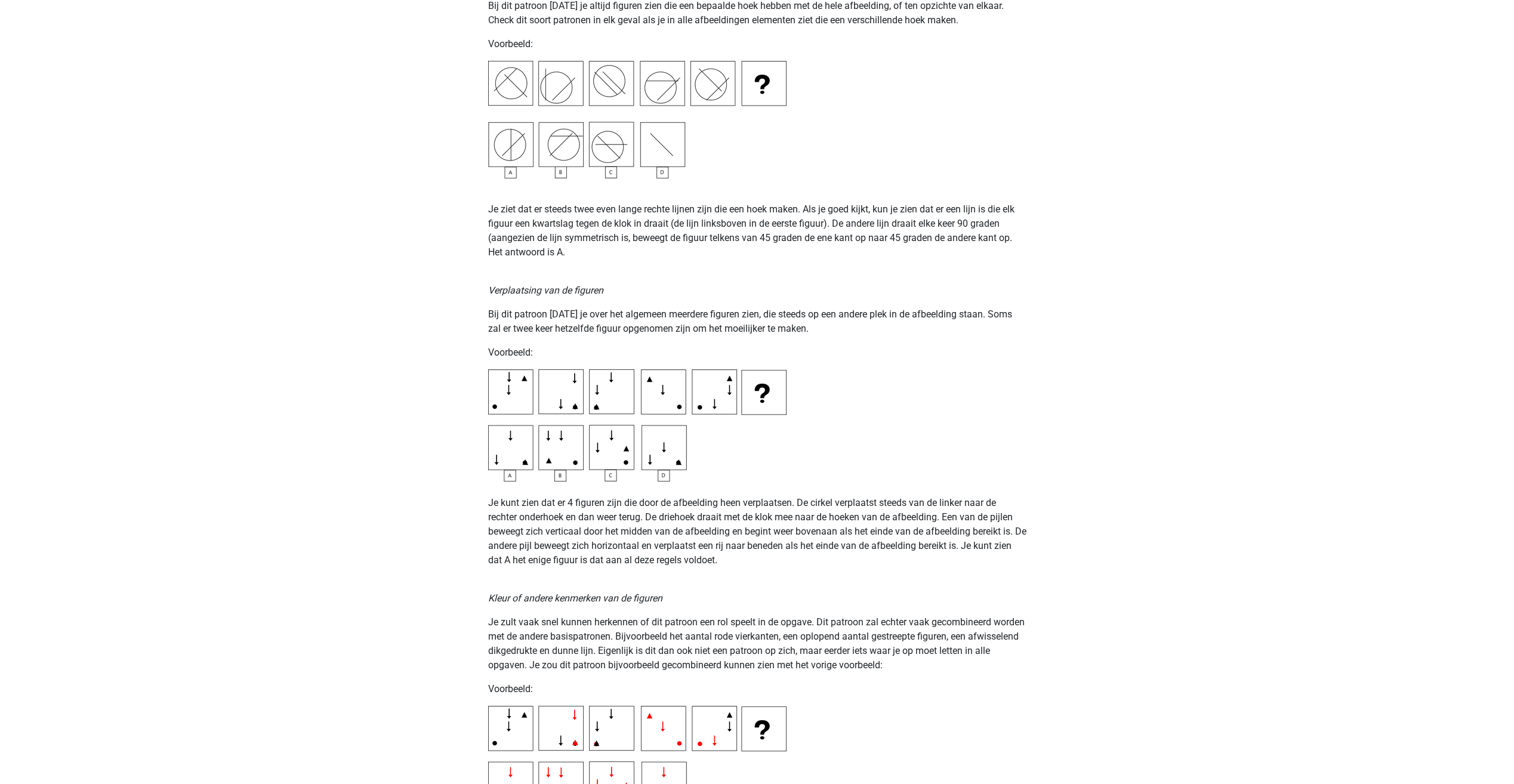
click at [905, 426] on div "Op deze pagina behandelen we de meest voorkomende patronen voor figuurreeksen .…" at bounding box center [757, 449] width 567 height 3833
click at [509, 392] on img at bounding box center [637, 426] width 298 height 112
click at [580, 376] on img at bounding box center [637, 426] width 298 height 112
click at [498, 413] on img at bounding box center [637, 426] width 298 height 112
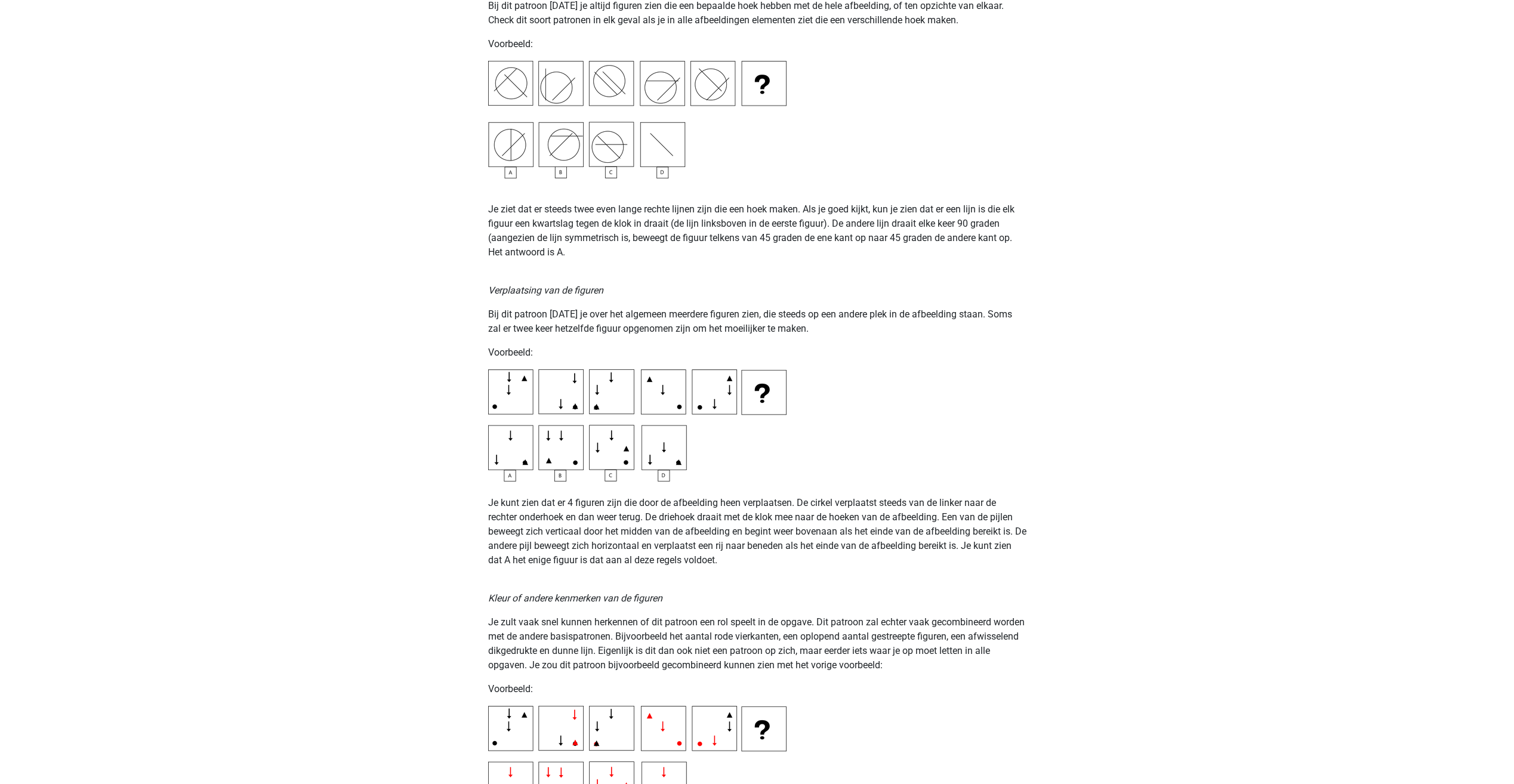
click at [498, 412] on img at bounding box center [637, 426] width 298 height 112
click at [498, 411] on img at bounding box center [637, 426] width 298 height 112
click at [498, 410] on img at bounding box center [637, 426] width 298 height 112
click at [500, 409] on img at bounding box center [637, 426] width 298 height 112
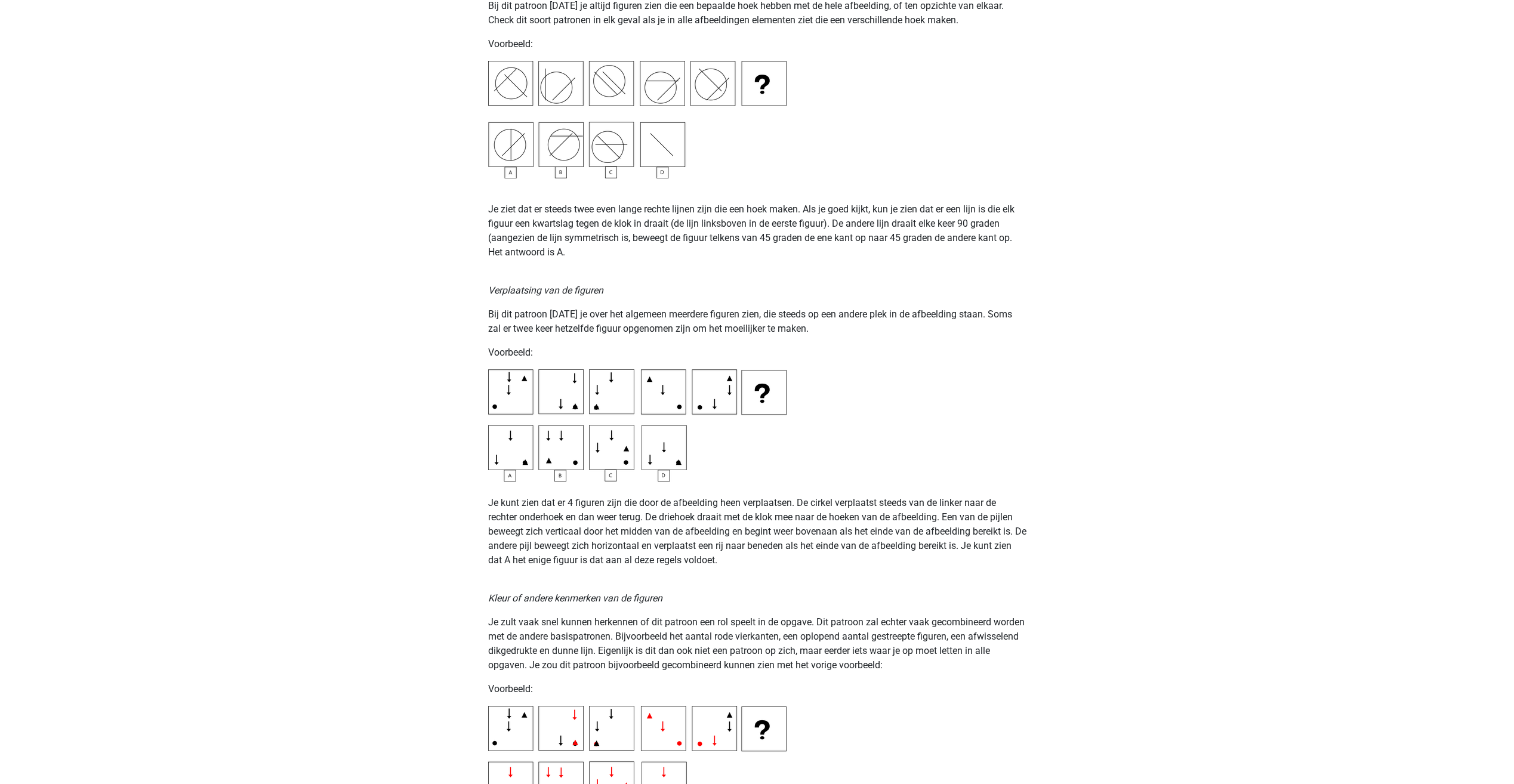
click at [500, 409] on img at bounding box center [637, 426] width 298 height 112
click at [577, 411] on img at bounding box center [637, 426] width 298 height 112
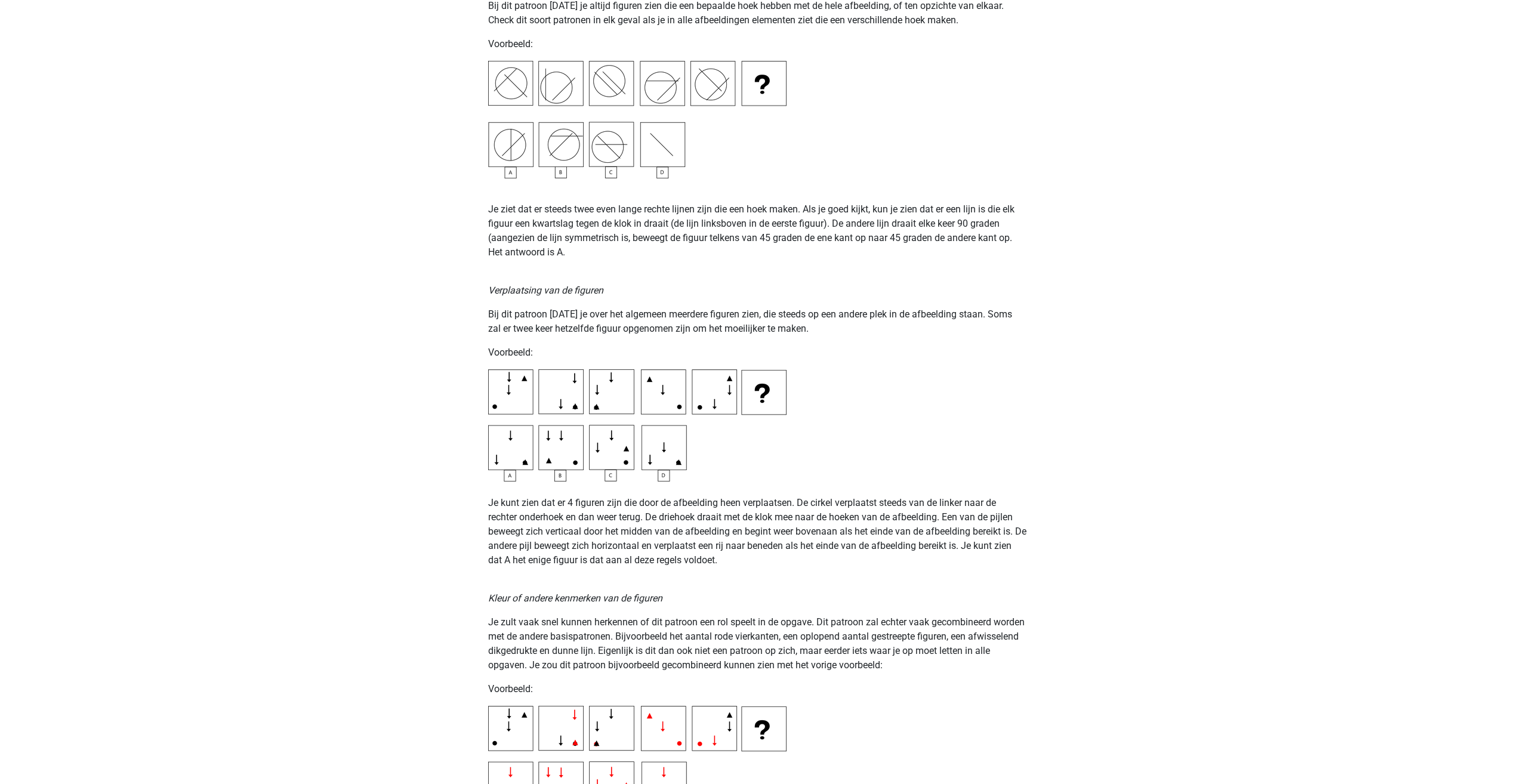
click at [628, 378] on img at bounding box center [637, 426] width 298 height 112
click at [637, 413] on img at bounding box center [637, 426] width 298 height 112
click at [589, 414] on img at bounding box center [637, 426] width 298 height 112
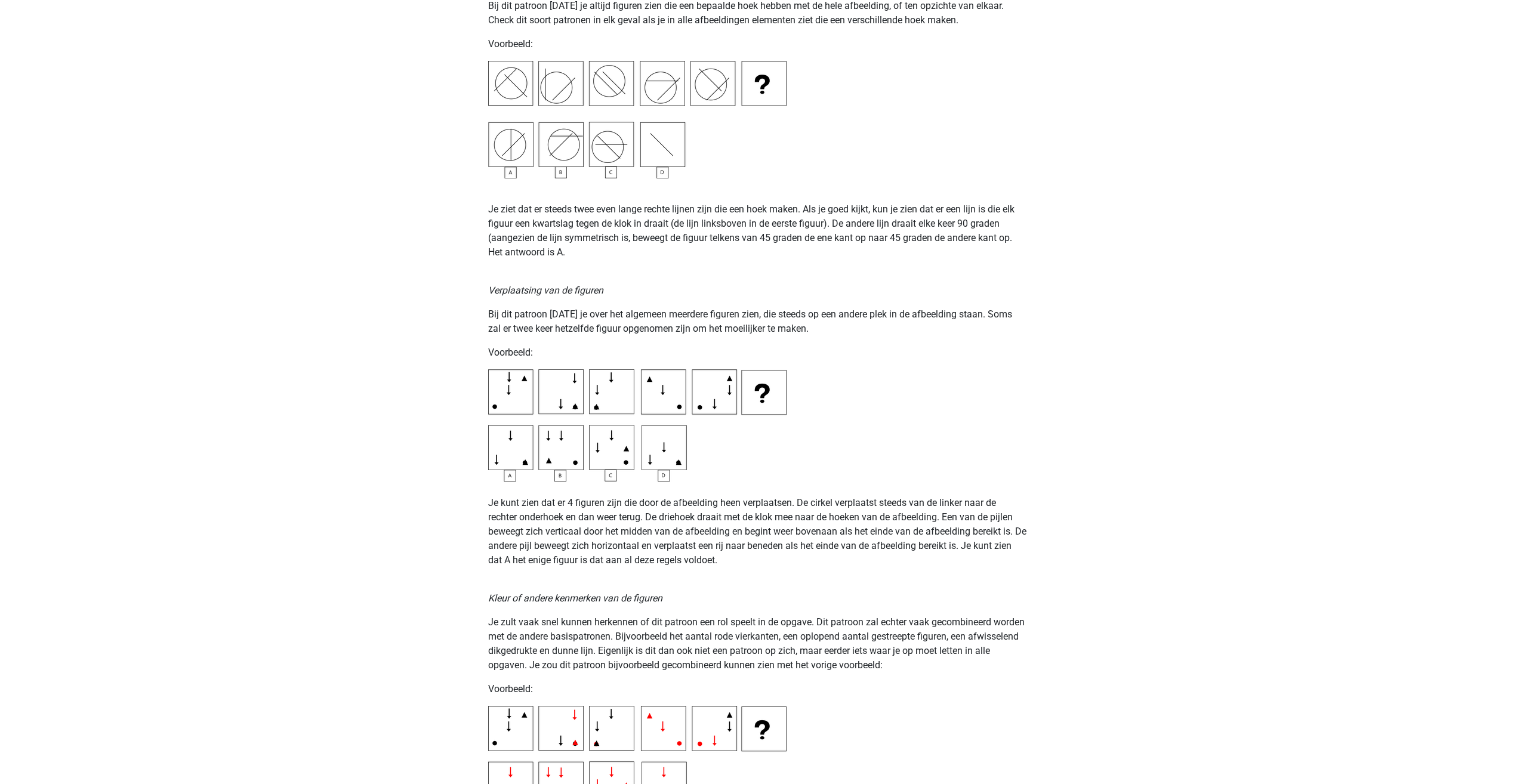
click at [589, 414] on img at bounding box center [637, 426] width 298 height 112
click at [651, 383] on img at bounding box center [637, 426] width 298 height 112
click at [686, 410] on img at bounding box center [637, 426] width 298 height 112
click at [667, 391] on img at bounding box center [637, 426] width 298 height 112
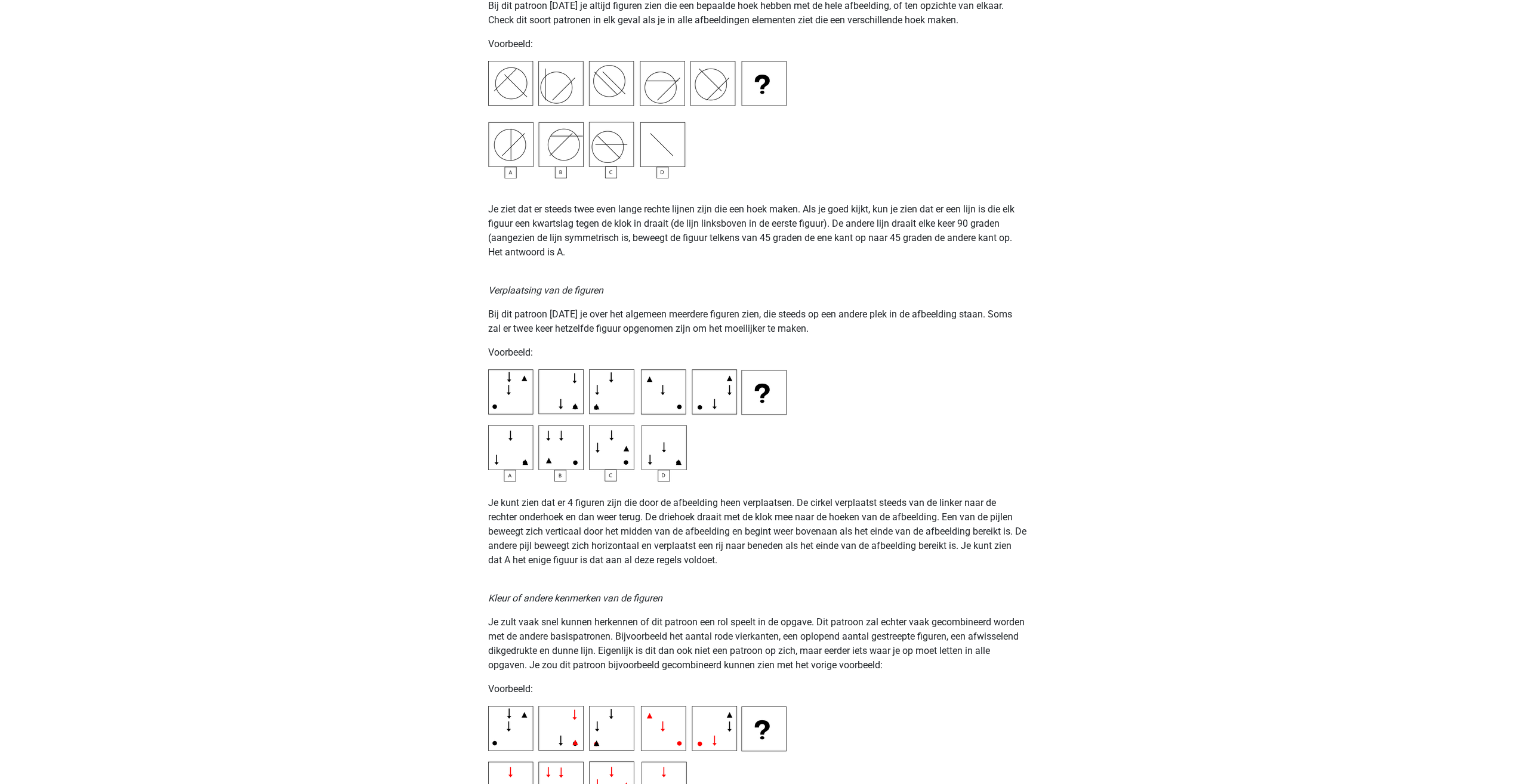
click at [696, 416] on img at bounding box center [637, 426] width 298 height 112
click at [727, 380] on img at bounding box center [637, 426] width 298 height 112
click at [727, 389] on img at bounding box center [637, 426] width 298 height 112
click at [716, 403] on img at bounding box center [637, 426] width 298 height 112
click at [710, 406] on img at bounding box center [637, 426] width 298 height 112
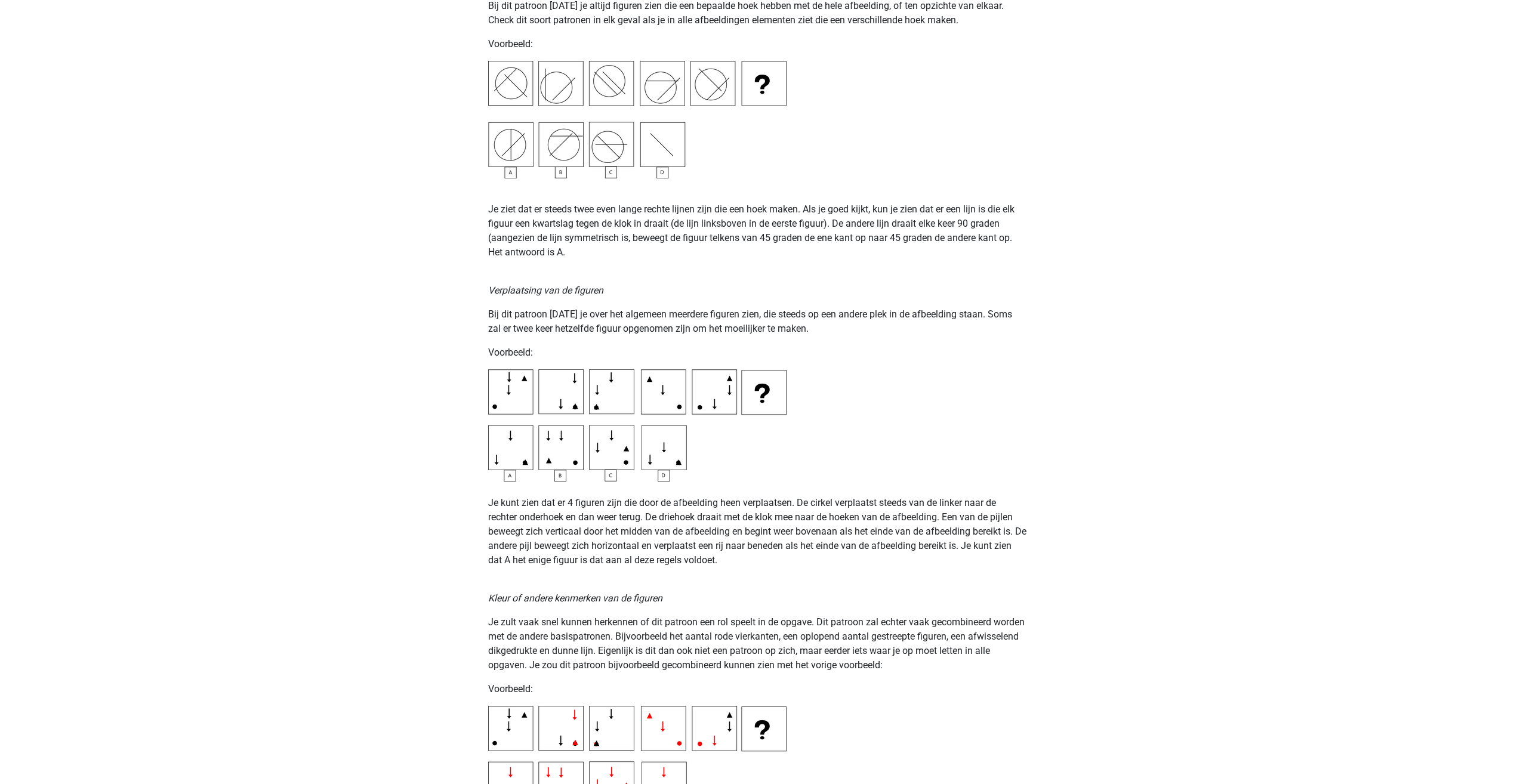
click at [702, 393] on img at bounding box center [637, 426] width 298 height 112
click at [729, 379] on img at bounding box center [637, 426] width 298 height 112
click at [667, 395] on img at bounding box center [637, 426] width 298 height 112
click at [734, 386] on img at bounding box center [637, 426] width 298 height 112
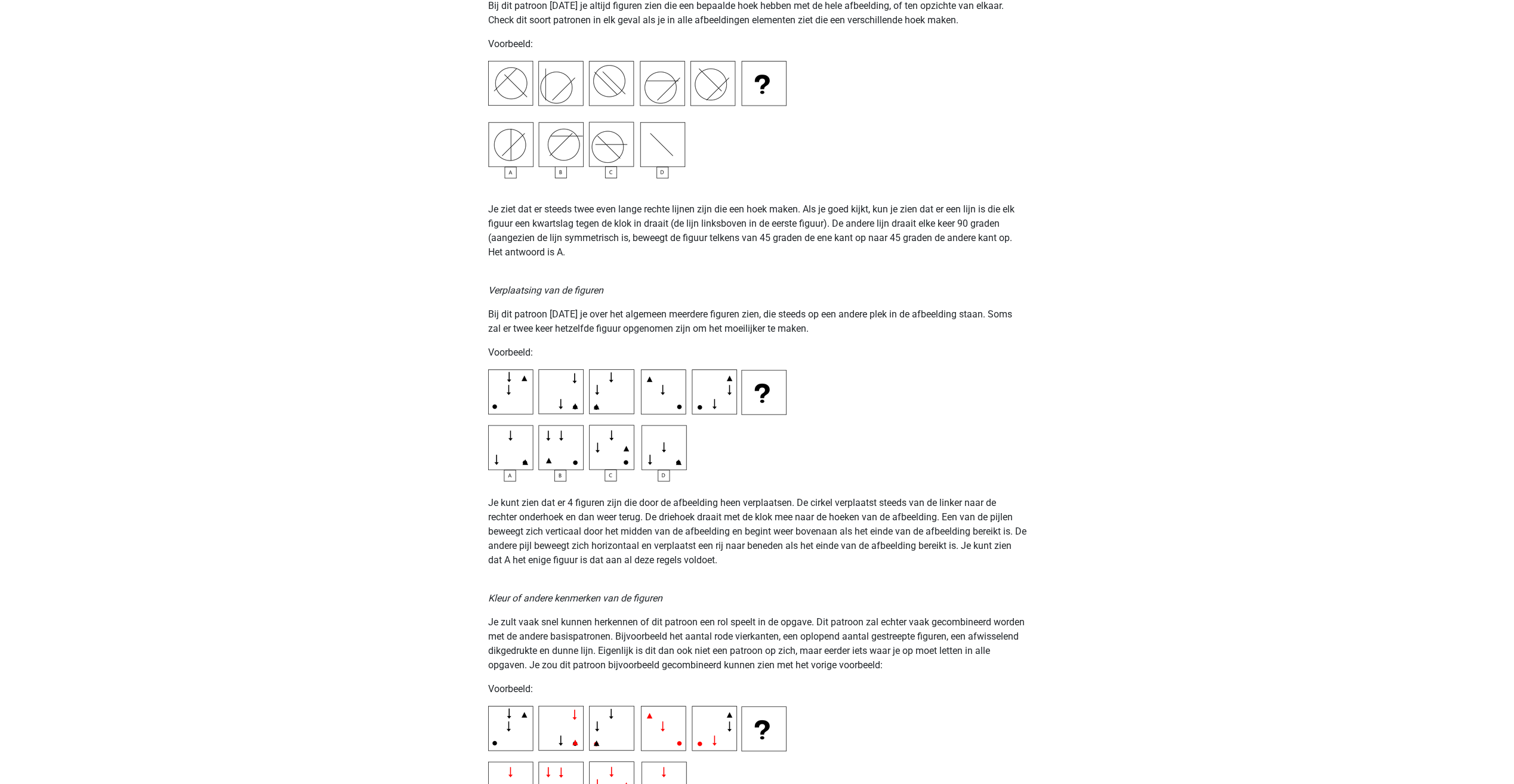
click at [525, 463] on img at bounding box center [637, 426] width 298 height 112
click at [493, 463] on img at bounding box center [637, 426] width 298 height 112
click at [509, 436] on img at bounding box center [637, 426] width 298 height 112
click at [715, 409] on img at bounding box center [637, 426] width 298 height 112
click at [696, 402] on img at bounding box center [637, 426] width 298 height 112
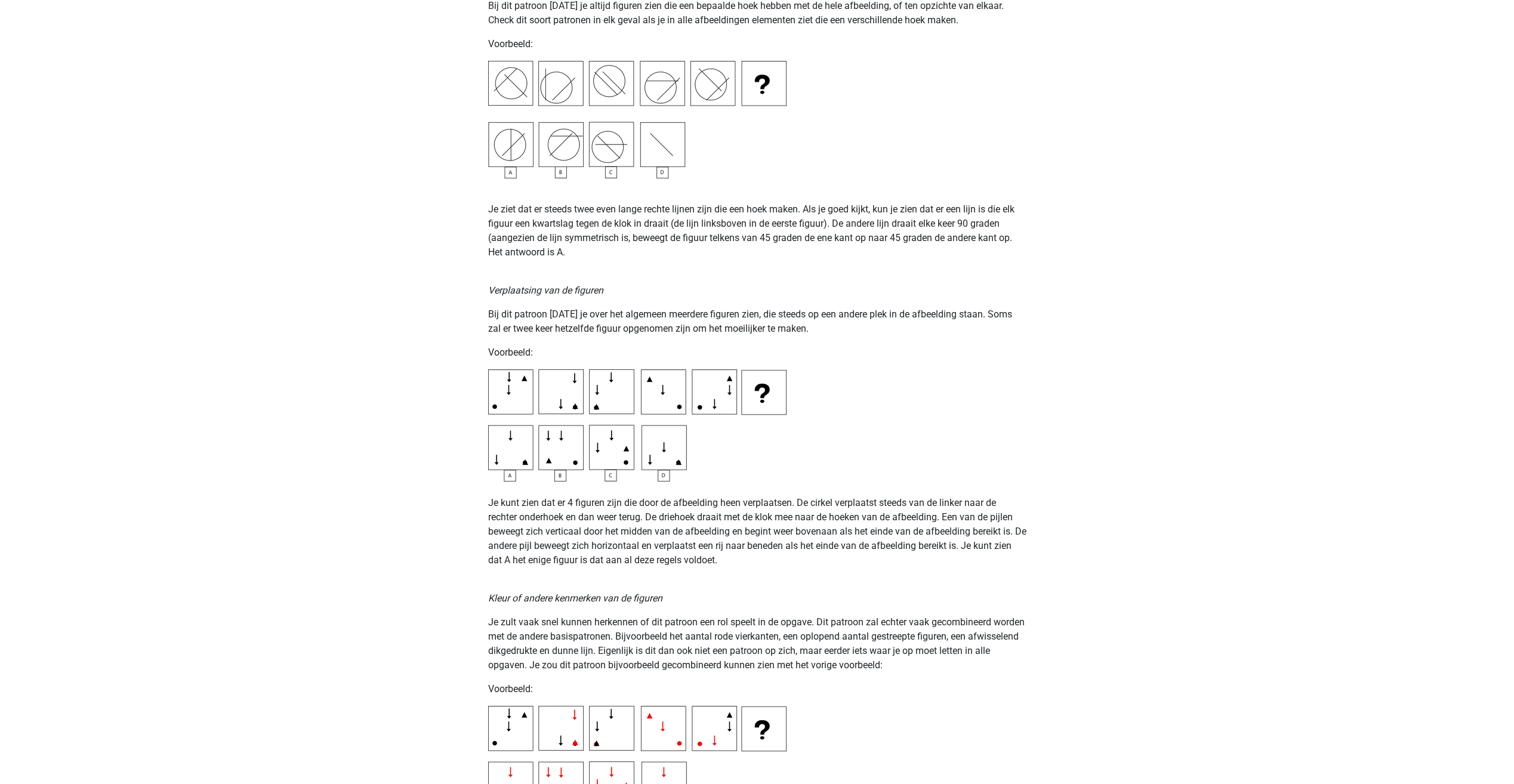
click at [720, 374] on img at bounding box center [637, 426] width 298 height 112
click at [730, 379] on img at bounding box center [637, 426] width 298 height 112
click at [725, 416] on img at bounding box center [637, 426] width 298 height 112
drag, startPoint x: 553, startPoint y: 498, endPoint x: 794, endPoint y: 510, distance: 241.3
click at [794, 510] on p "Je kunt zien dat er 4 figuren zijn die door de afbeelding heen verplaatsen. De …" at bounding box center [757, 524] width 538 height 86
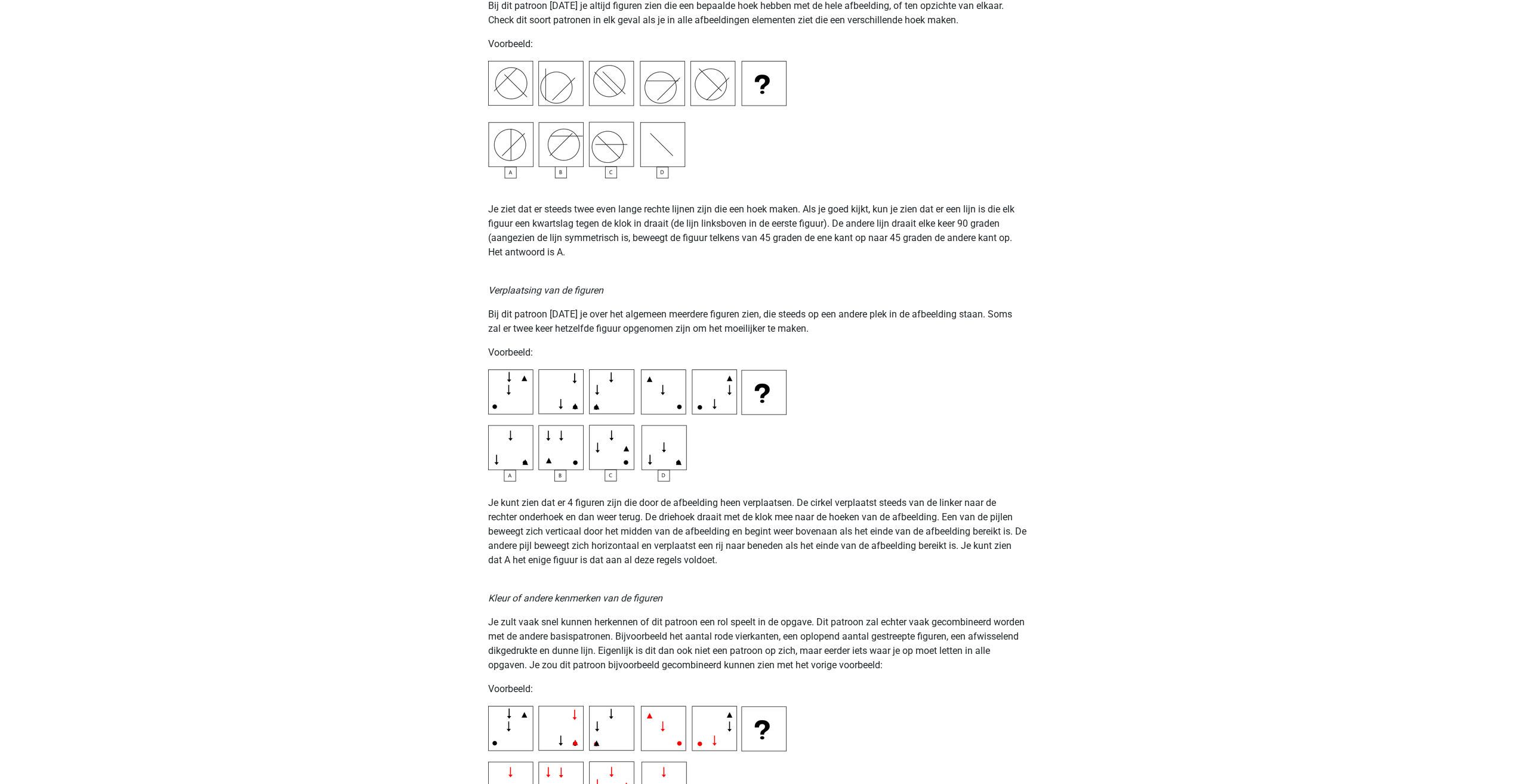
click at [796, 511] on p "Je kunt zien dat er 4 figuren zijn die door de afbeelding heen verplaatsen. De …" at bounding box center [757, 524] width 538 height 86
drag, startPoint x: 799, startPoint y: 504, endPoint x: 1001, endPoint y: 504, distance: 202.0
click at [1001, 503] on p "Je kunt zien dat er 4 figuren zijn die door de afbeelding heen verplaatsen. De …" at bounding box center [757, 524] width 538 height 86
drag, startPoint x: 1001, startPoint y: 504, endPoint x: 643, endPoint y: 593, distance: 368.9
click at [643, 593] on icon "Kleur of andere kenmerken van de figuren" at bounding box center [575, 598] width 175 height 12
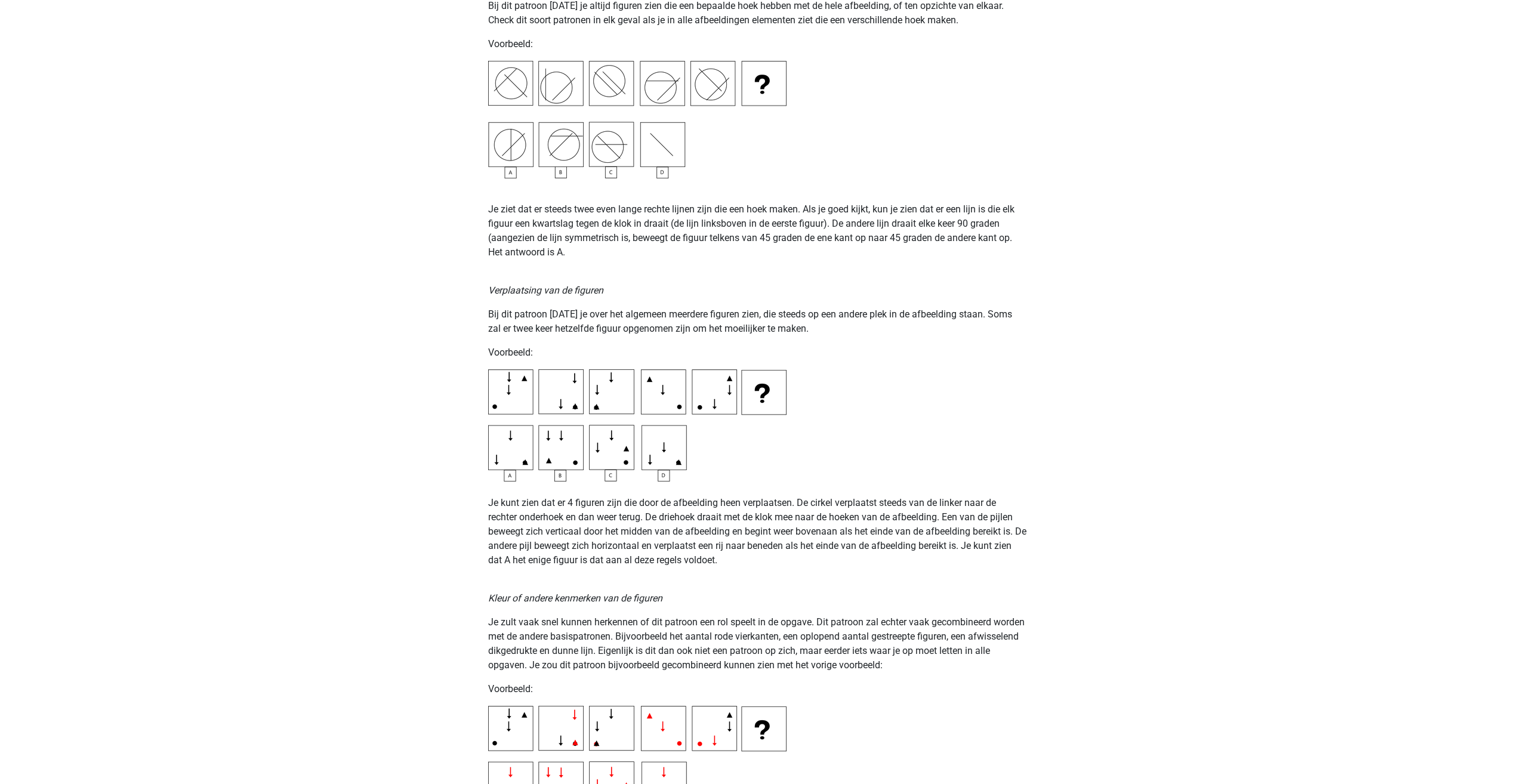
click at [469, 513] on div "Kies premium Rowan Rowandol612@gmail.com" at bounding box center [757, 564] width 1514 height 4231
drag, startPoint x: 502, startPoint y: 512, endPoint x: 644, endPoint y: 516, distance: 142.1
click at [644, 516] on p "Je kunt zien dat er 4 figuren zijn die door de afbeelding heen verplaatsen. De …" at bounding box center [757, 524] width 538 height 86
click at [868, 585] on p "Kleur of andere kenmerken van de figuren" at bounding box center [757, 591] width 538 height 29
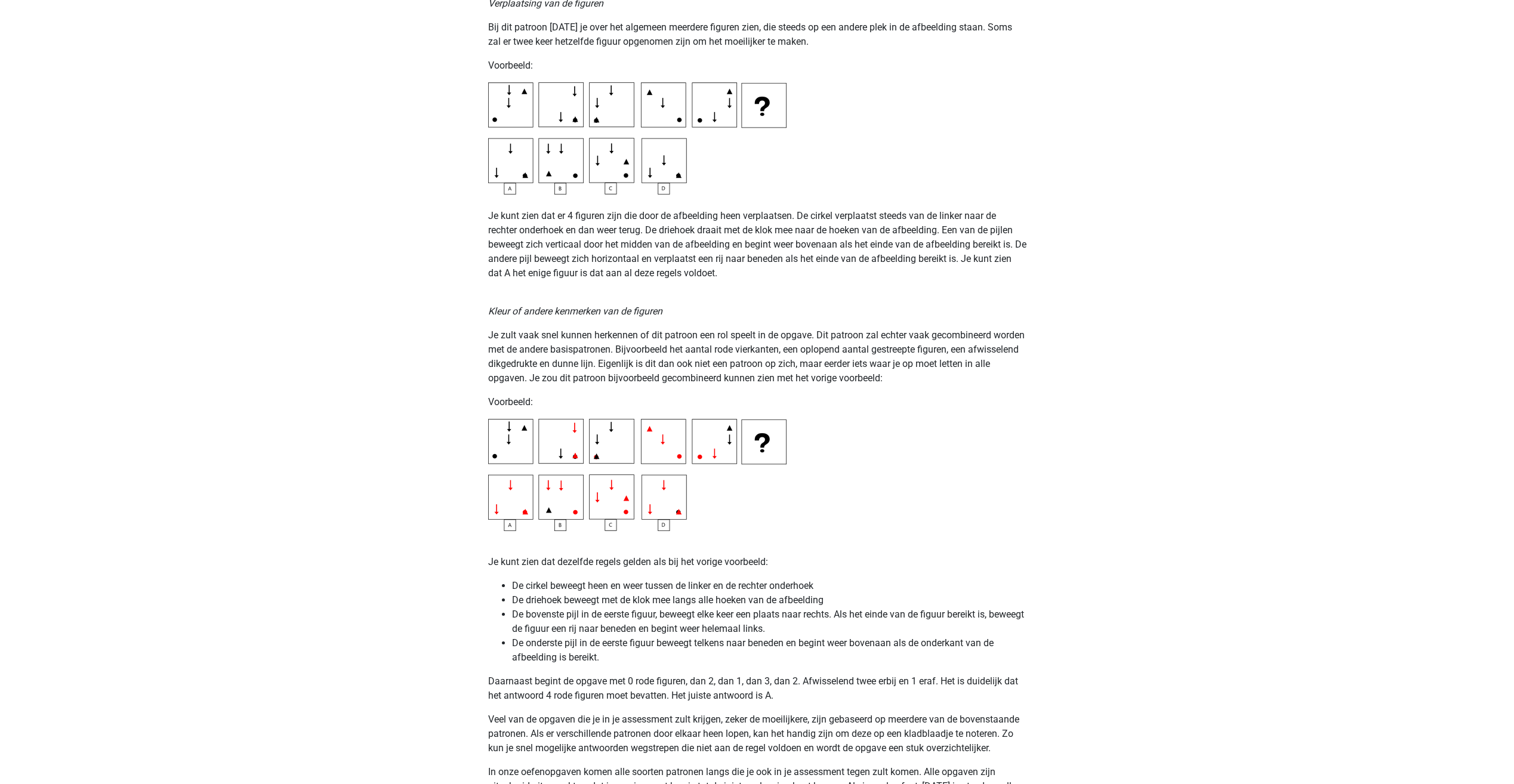
scroll to position [1849, 0]
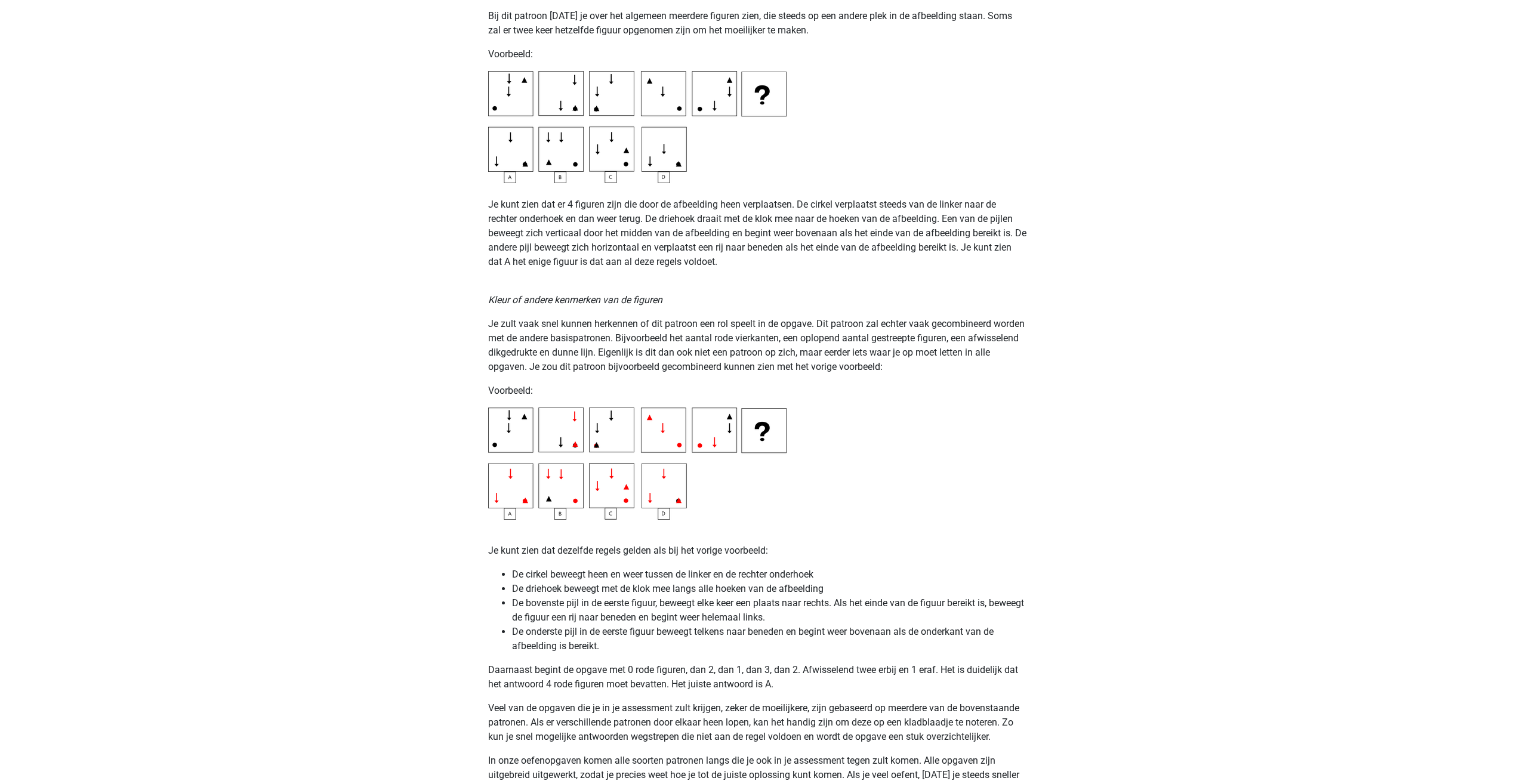
click at [515, 390] on p "Voorbeeld:" at bounding box center [757, 390] width 538 height 14
click at [526, 426] on img at bounding box center [637, 463] width 298 height 112
click at [579, 416] on img at bounding box center [637, 463] width 298 height 112
click at [584, 447] on img at bounding box center [637, 463] width 298 height 112
click at [580, 448] on img at bounding box center [637, 463] width 298 height 112
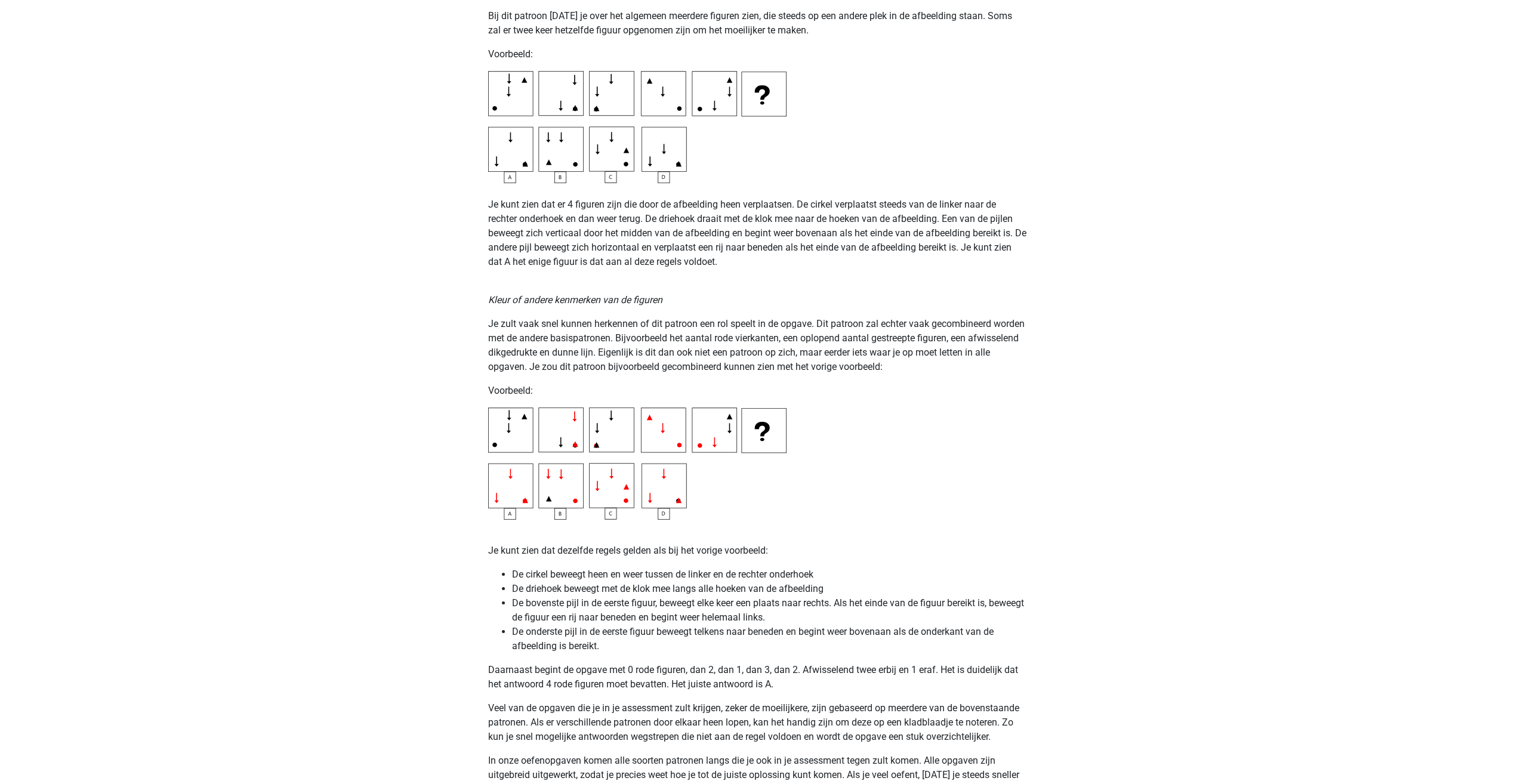
click at [579, 448] on img at bounding box center [637, 463] width 298 height 112
click at [575, 447] on img at bounding box center [637, 463] width 298 height 112
drag, startPoint x: 598, startPoint y: 442, endPoint x: 597, endPoint y: 448, distance: 6.1
click at [598, 444] on img at bounding box center [637, 463] width 298 height 112
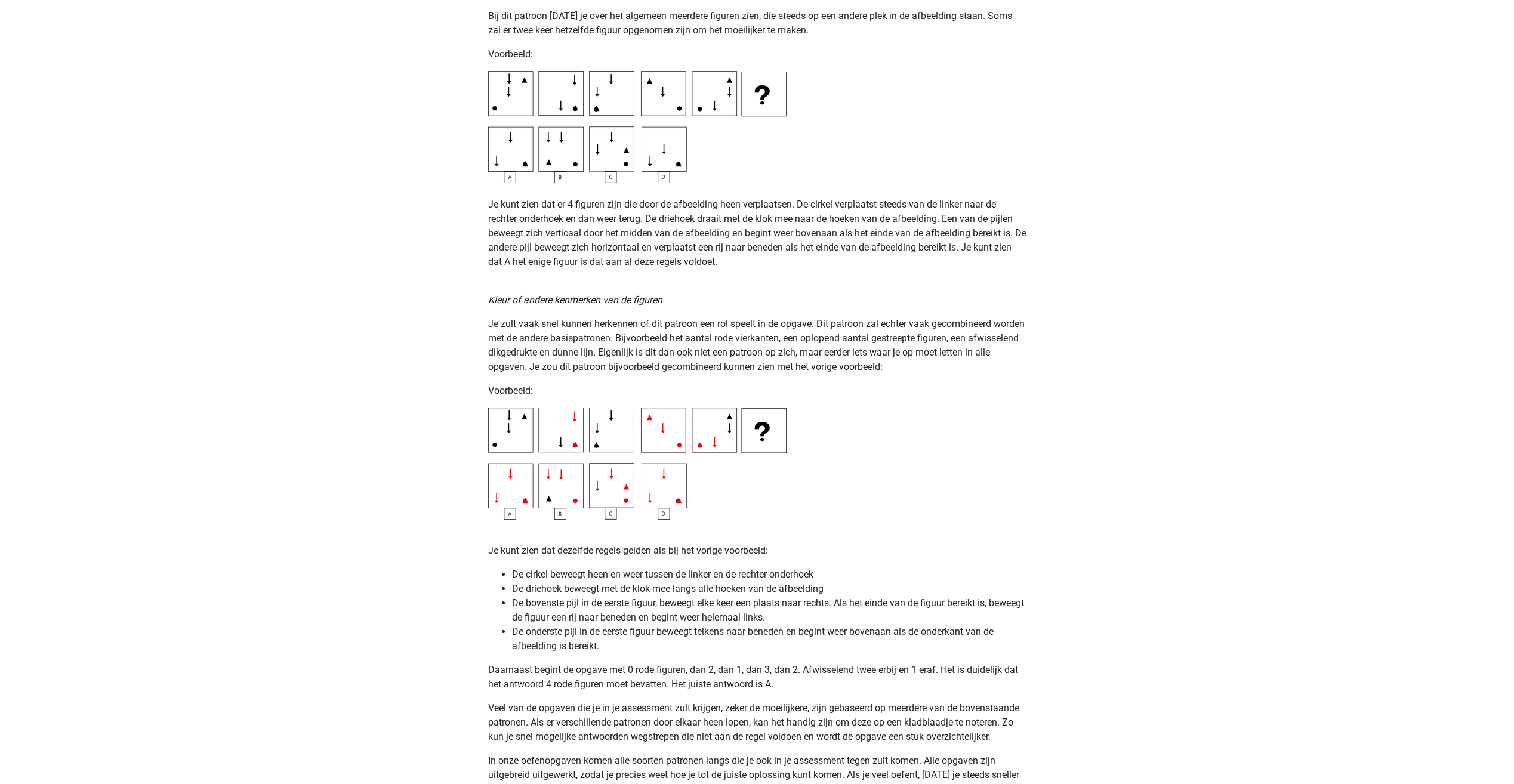
click at [597, 448] on img at bounding box center [637, 463] width 298 height 112
click at [597, 436] on img at bounding box center [637, 463] width 298 height 112
click at [610, 420] on img at bounding box center [637, 463] width 298 height 112
click at [647, 422] on img at bounding box center [637, 463] width 298 height 112
click at [660, 431] on img at bounding box center [637, 463] width 298 height 112
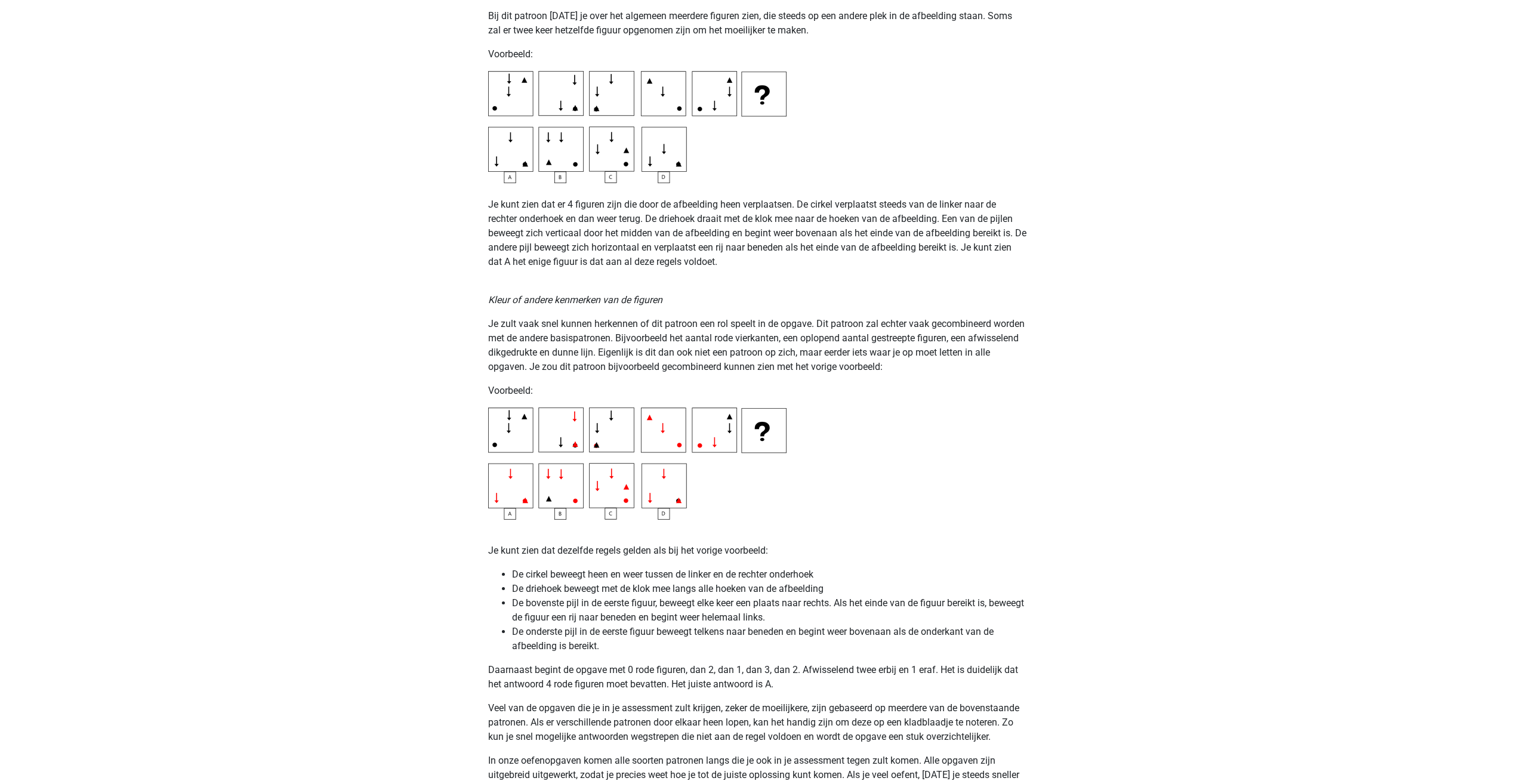
click at [682, 448] on img at bounding box center [637, 463] width 298 height 112
click at [705, 447] on img at bounding box center [637, 463] width 298 height 112
click at [714, 449] on img at bounding box center [637, 463] width 298 height 112
click at [728, 431] on img at bounding box center [637, 463] width 298 height 112
drag, startPoint x: 730, startPoint y: 410, endPoint x: 698, endPoint y: 421, distance: 33.8
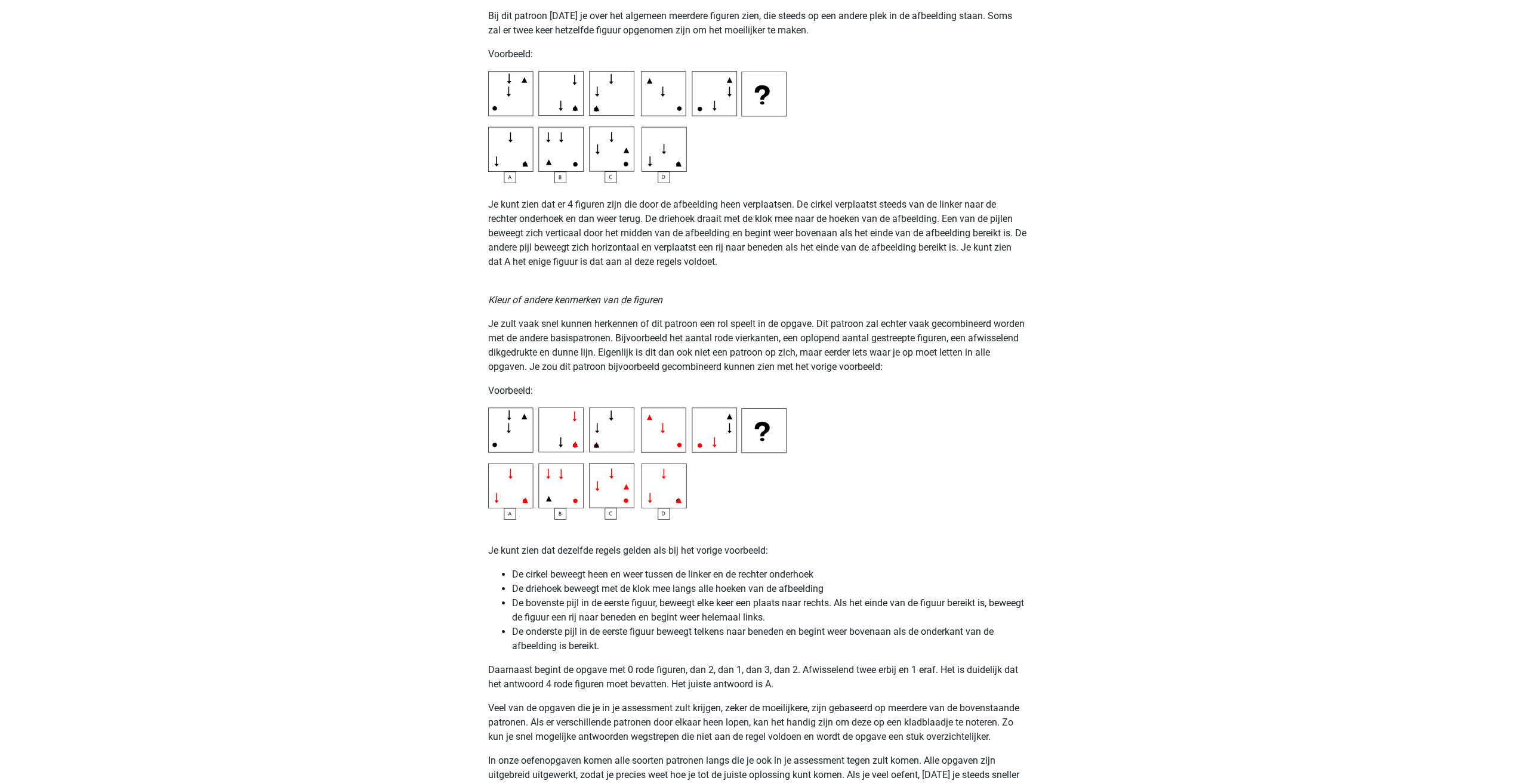
click at [729, 411] on img at bounding box center [637, 463] width 298 height 112
click at [646, 417] on img at bounding box center [637, 463] width 298 height 112
click at [656, 424] on img at bounding box center [637, 463] width 298 height 112
click at [680, 446] on img at bounding box center [637, 463] width 298 height 112
click at [705, 454] on img at bounding box center [637, 463] width 298 height 112
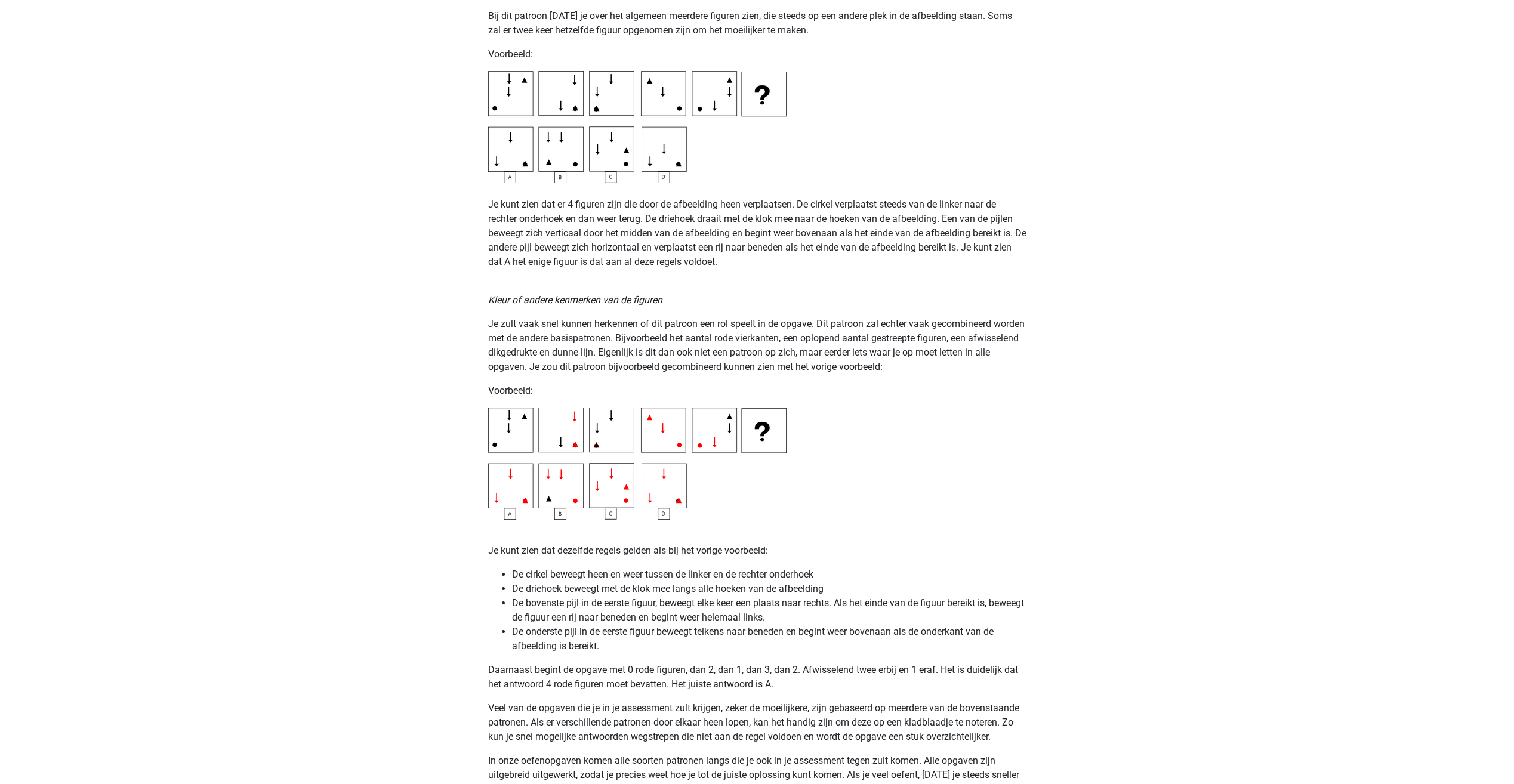
click at [712, 447] on img at bounding box center [637, 463] width 298 height 112
click at [729, 430] on img at bounding box center [637, 463] width 298 height 112
click at [726, 416] on img at bounding box center [637, 463] width 298 height 112
click at [727, 432] on img at bounding box center [637, 463] width 298 height 112
click at [694, 427] on img at bounding box center [637, 463] width 298 height 112
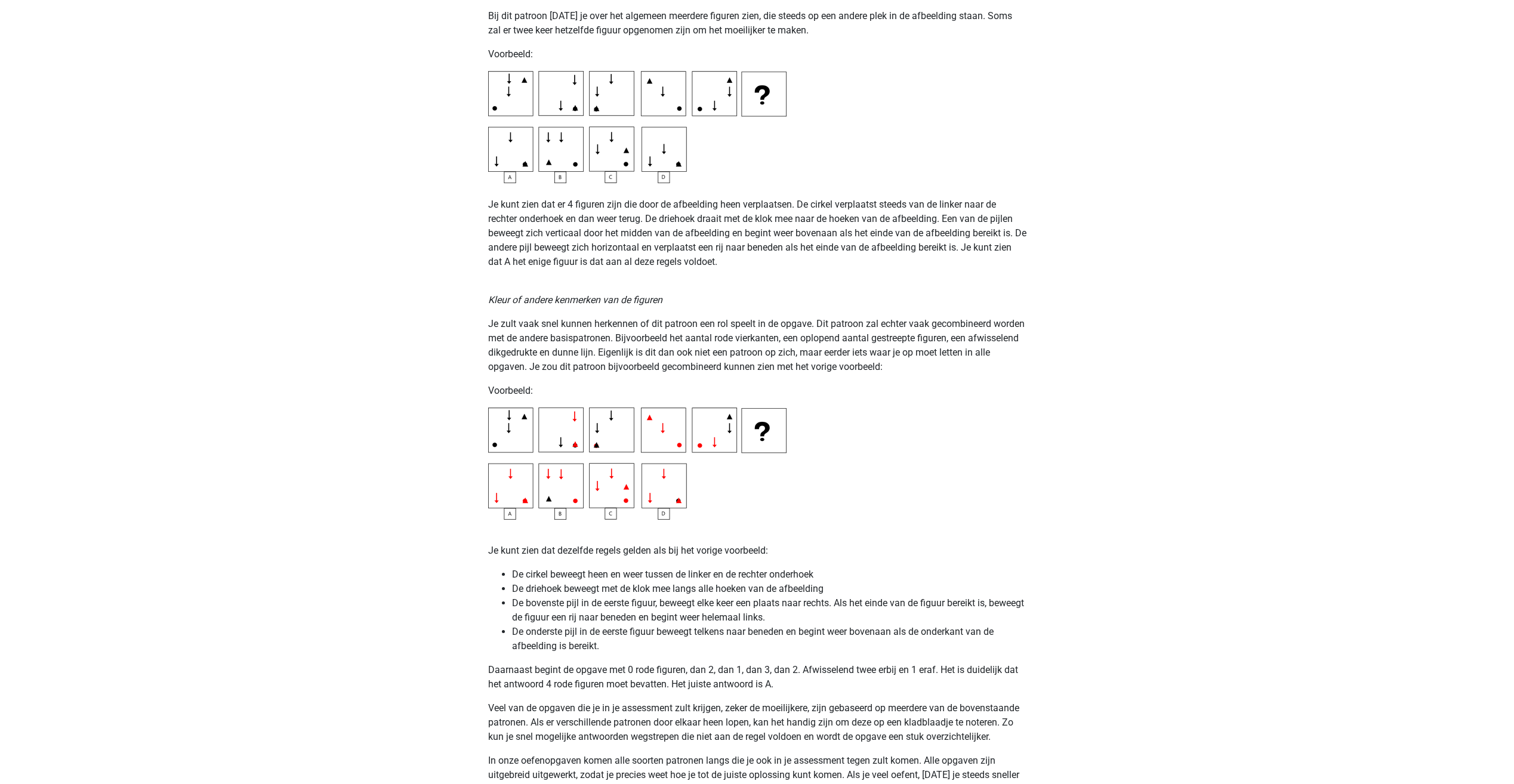
click at [706, 430] on img at bounding box center [637, 463] width 298 height 112
click at [701, 446] on img at bounding box center [637, 463] width 298 height 112
click at [737, 447] on img at bounding box center [637, 463] width 298 height 112
drag, startPoint x: 617, startPoint y: 550, endPoint x: 766, endPoint y: 563, distance: 149.6
click at [766, 563] on div "Op deze pagina behandelen we de meest voorkomende patronen voor figuurreeksen .…" at bounding box center [757, 151] width 567 height 3833
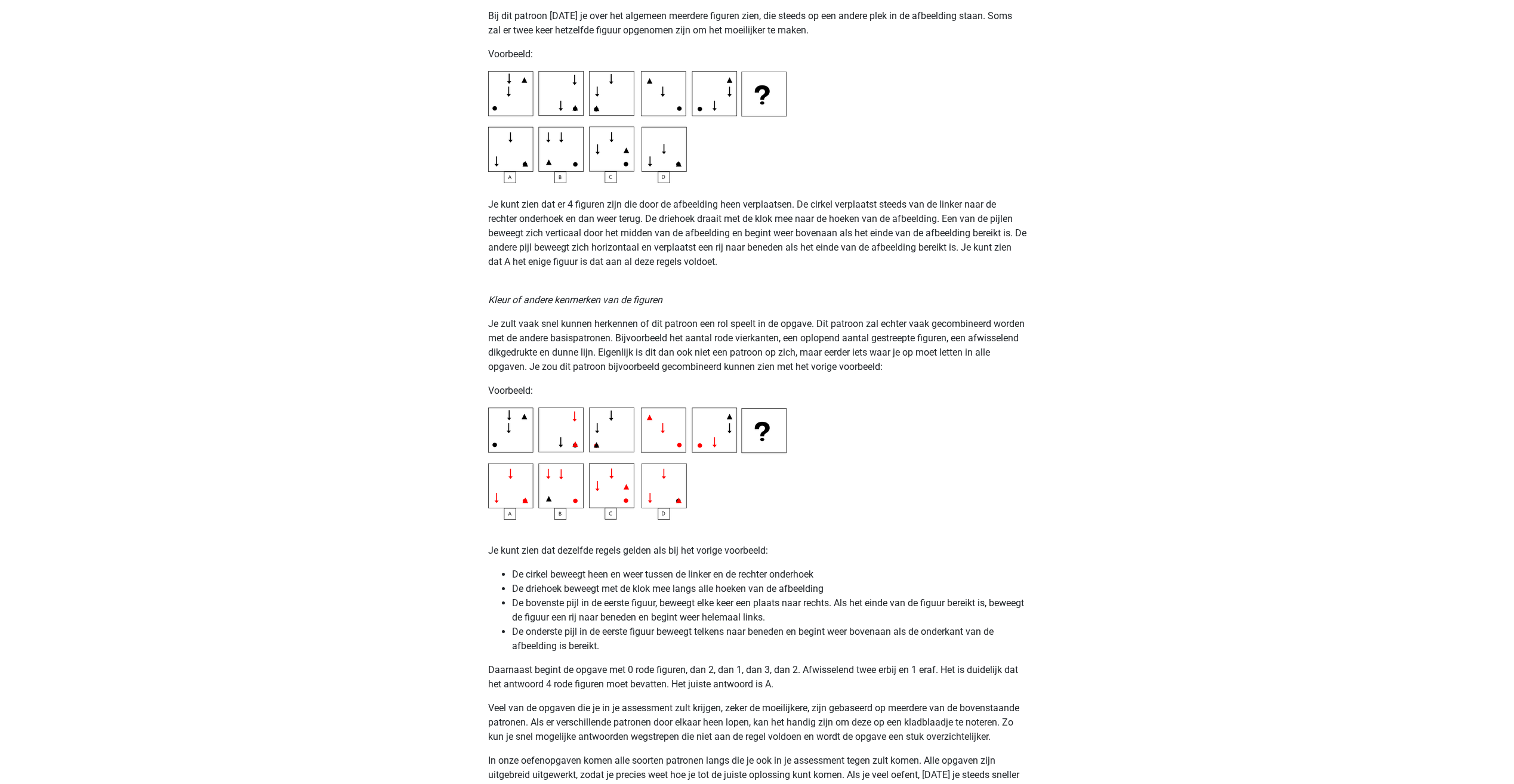
drag, startPoint x: 766, startPoint y: 563, endPoint x: 579, endPoint y: 606, distance: 191.9
click at [582, 609] on li "De bovenste pijl in de eerste figuur, beweegt elke keer een plaats naar rechts.…" at bounding box center [769, 610] width 515 height 29
drag, startPoint x: 541, startPoint y: 567, endPoint x: 826, endPoint y: 573, distance: 285.1
click at [826, 573] on li "De cirkel beweegt heen en weer tussen de linker en de rechter onderhoek" at bounding box center [769, 574] width 515 height 14
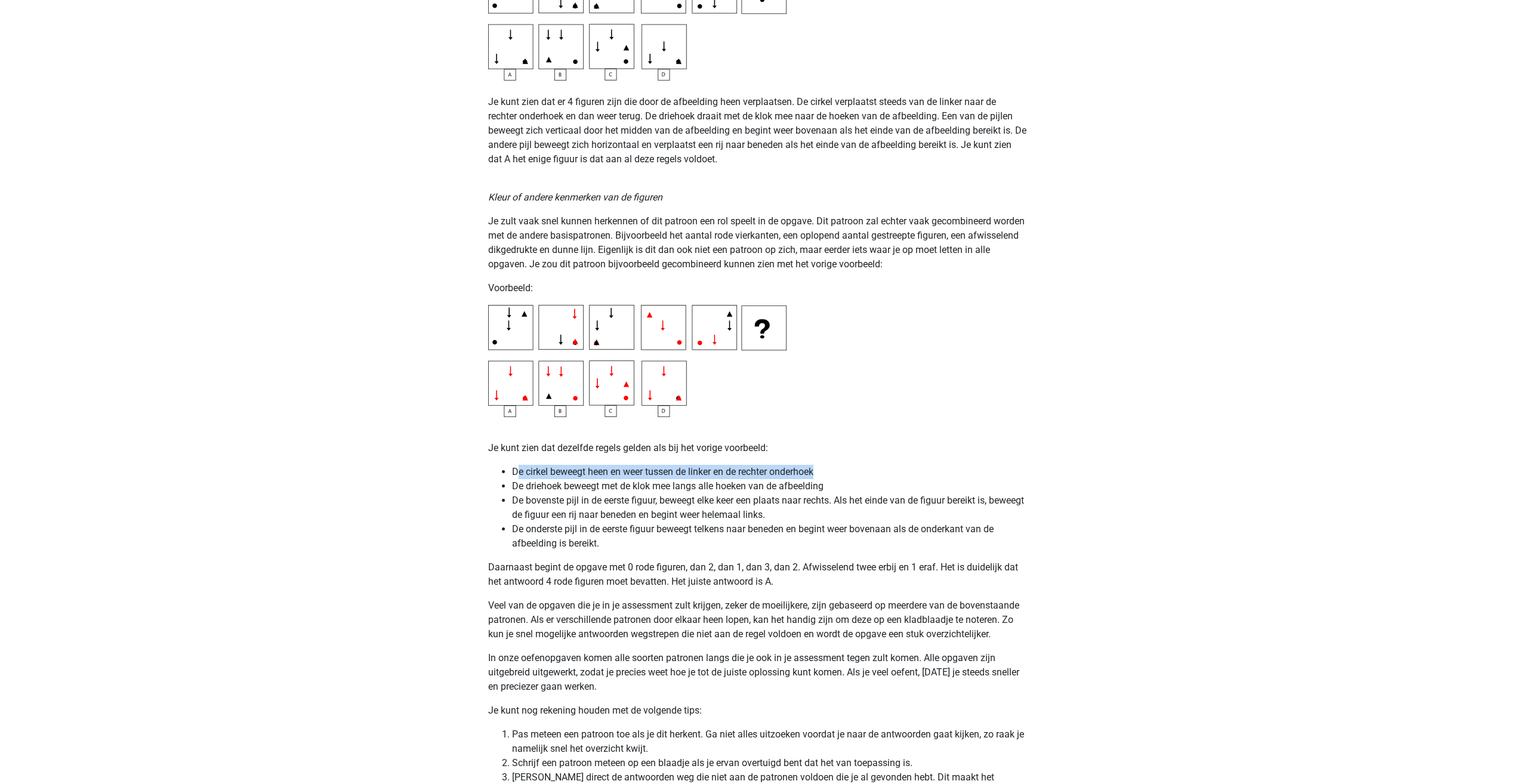
scroll to position [2028, 0]
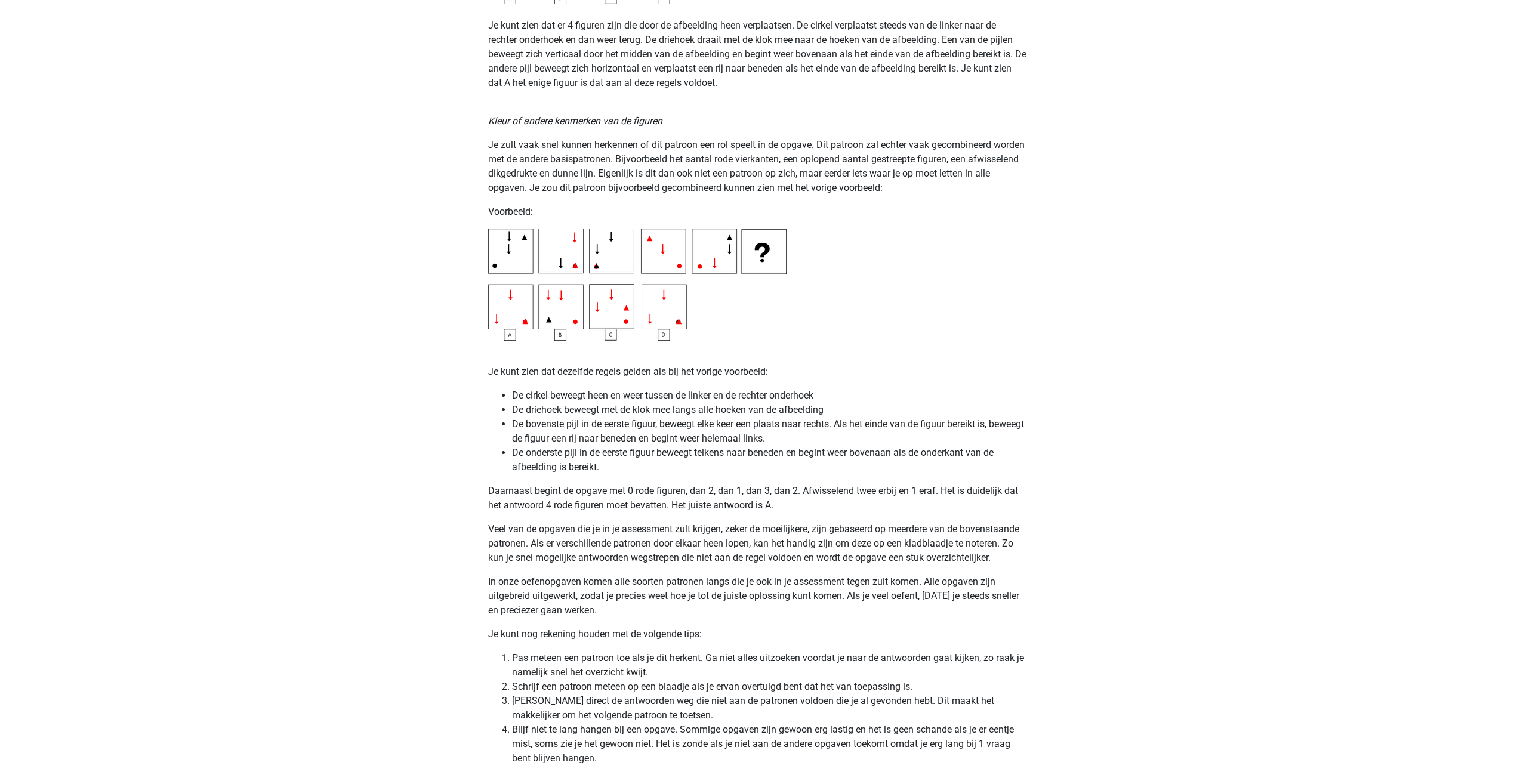
click at [521, 447] on li "De onderste pijl in de eerste figuur beweegt telkens naar beneden en begint wee…" at bounding box center [769, 460] width 515 height 29
drag, startPoint x: 514, startPoint y: 410, endPoint x: 805, endPoint y: 410, distance: 291.0
click at [806, 410] on li "De driehoek beweegt met de klok mee langs alle hoeken van de afbeelding" at bounding box center [769, 410] width 515 height 14
drag, startPoint x: 805, startPoint y: 410, endPoint x: 640, endPoint y: 448, distance: 169.3
click at [641, 448] on li "De onderste pijl in de eerste figuur beweegt telkens naar beneden en begint wee…" at bounding box center [769, 460] width 515 height 29
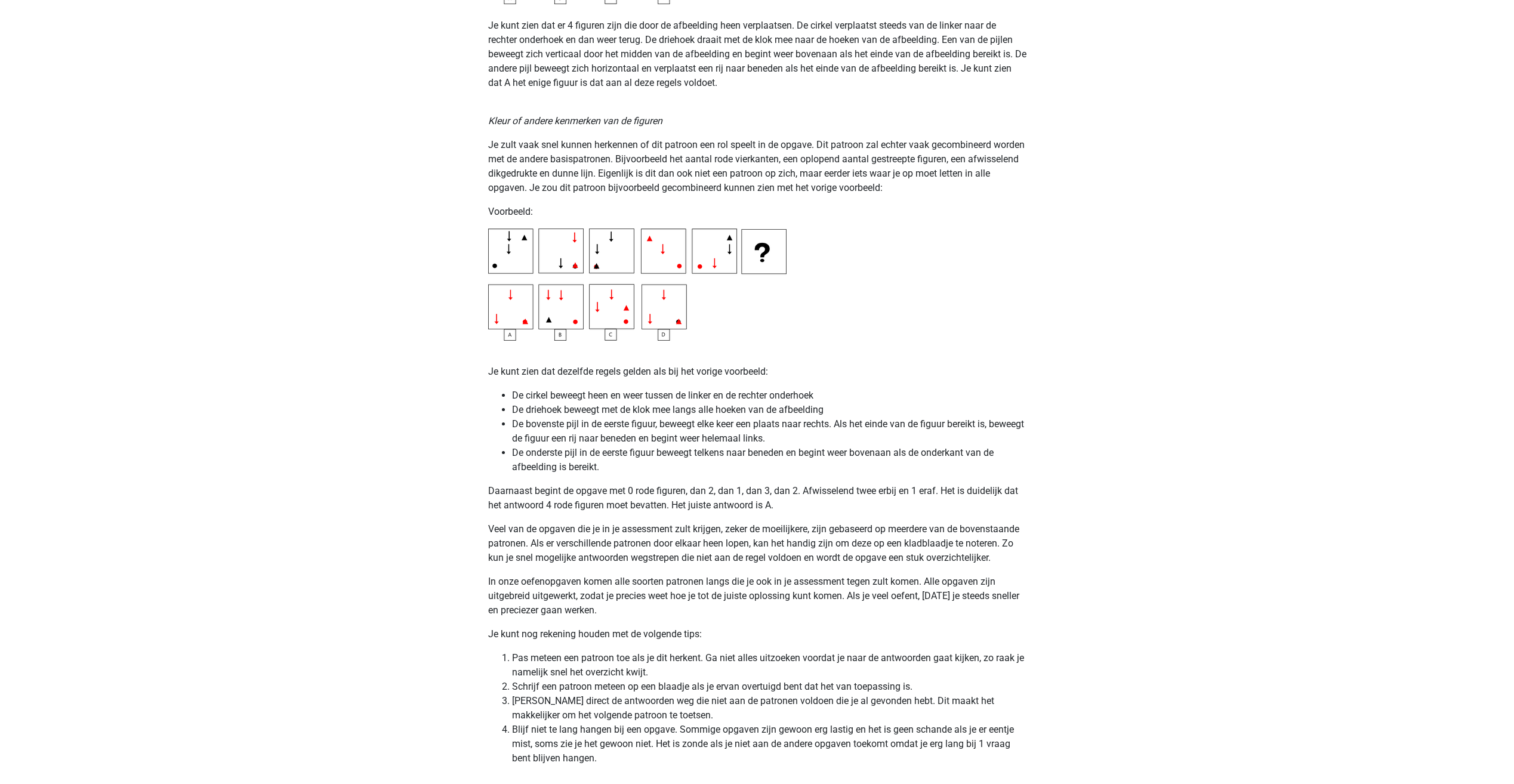
drag, startPoint x: 490, startPoint y: 427, endPoint x: 508, endPoint y: 417, distance: 20.6
click at [491, 426] on ul "De cirkel beweegt heen en weer tussen de linker en de rechter onderhoek De drie…" at bounding box center [757, 431] width 538 height 86
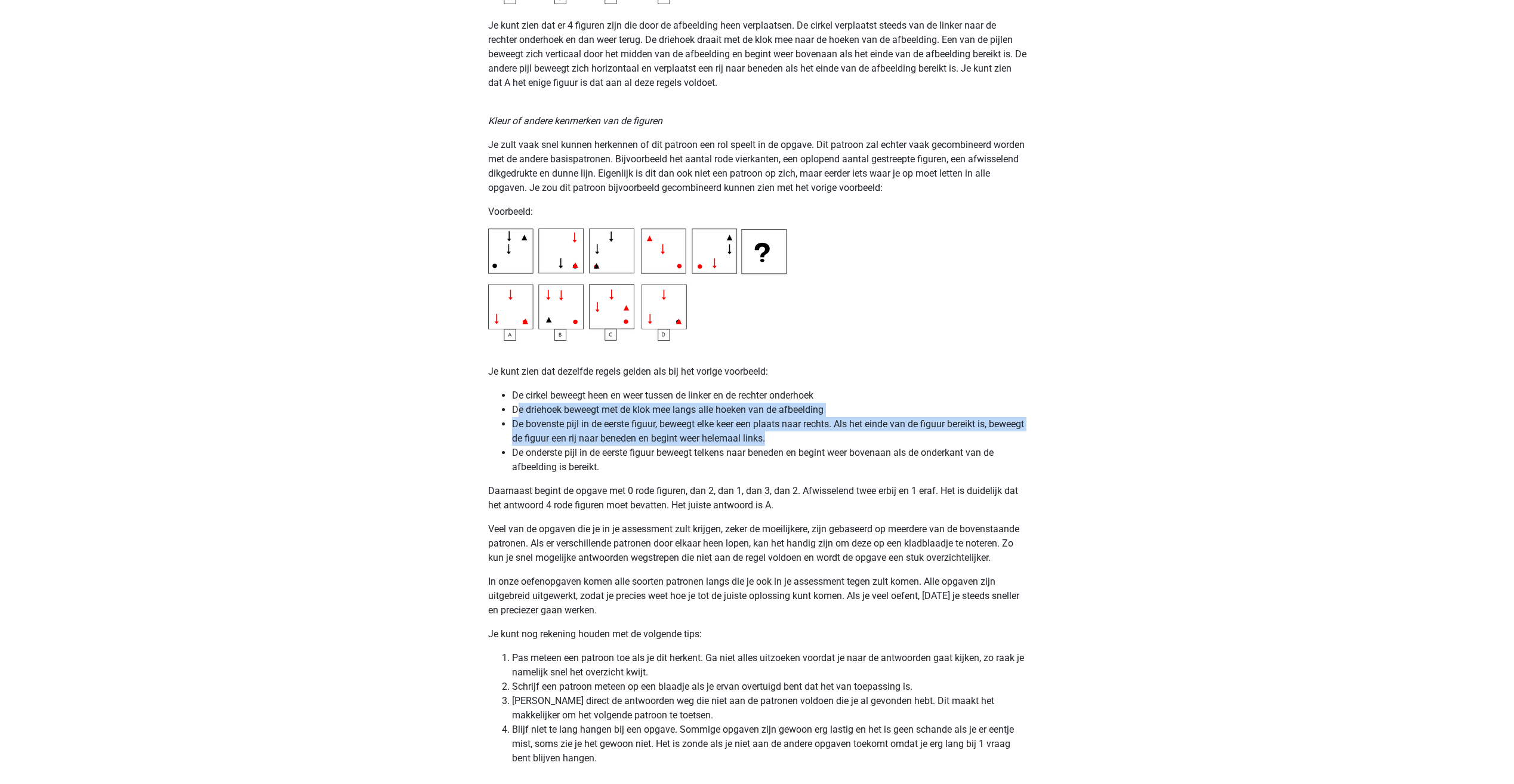
drag, startPoint x: 529, startPoint y: 411, endPoint x: 836, endPoint y: 436, distance: 308.0
click at [836, 436] on ul "De cirkel beweegt heen en weer tussen de linker en de rechter onderhoek De drie…" at bounding box center [757, 431] width 538 height 86
drag, startPoint x: 836, startPoint y: 436, endPoint x: 841, endPoint y: 445, distance: 10.3
click at [838, 438] on li "De bovenste pijl in de eerste figuur, beweegt elke keer een plaats naar rechts.…" at bounding box center [769, 431] width 515 height 29
click at [863, 444] on li "De bovenste pijl in de eerste figuur, beweegt elke keer een plaats naar rechts.…" at bounding box center [769, 431] width 515 height 29
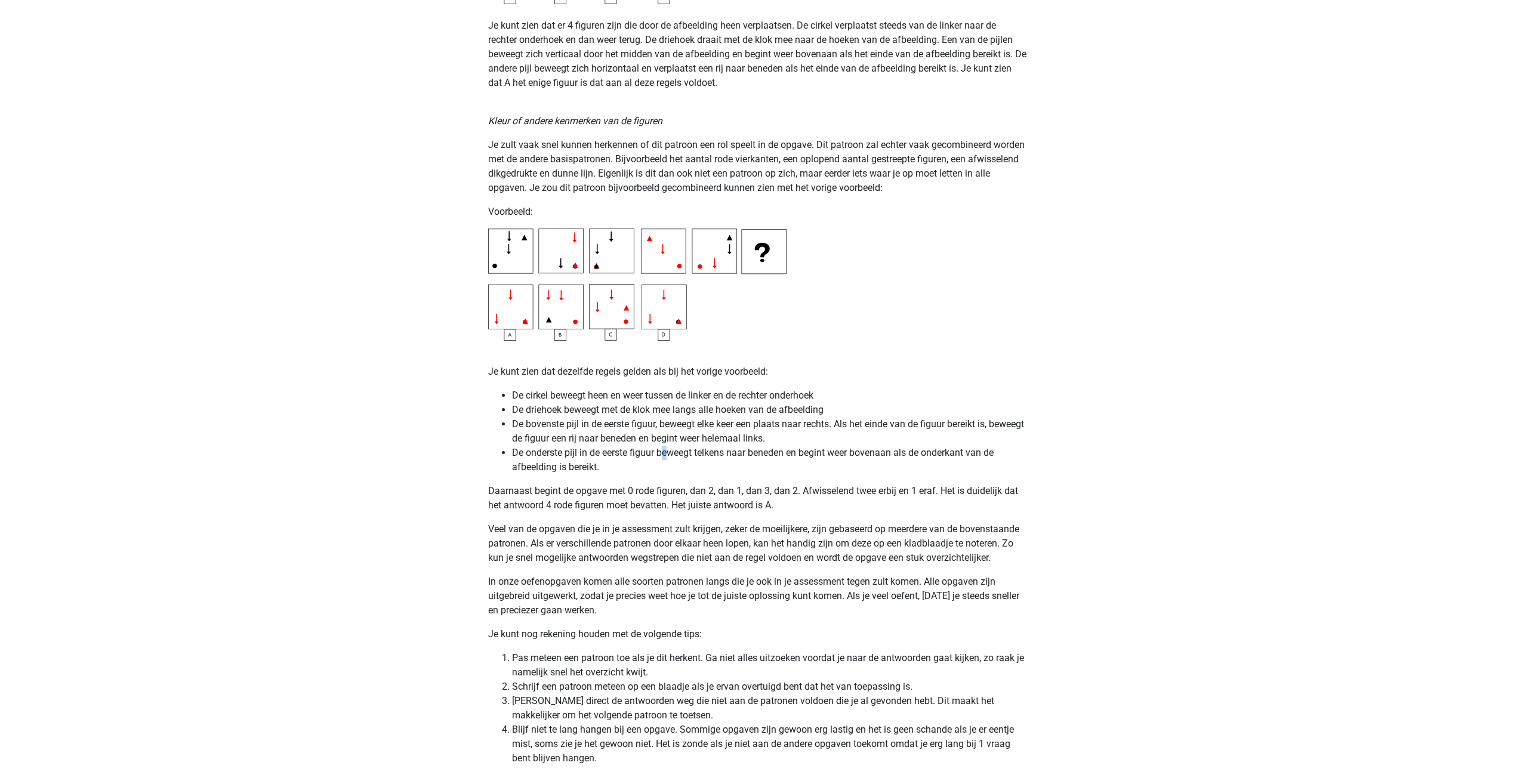
click at [665, 460] on li "De onderste pijl in de eerste figuur beweegt telkens naar beneden en begint wee…" at bounding box center [769, 460] width 515 height 29
click at [514, 452] on li "De onderste pijl in de eerste figuur beweegt telkens naar beneden en begint wee…" at bounding box center [769, 460] width 515 height 29
drag, startPoint x: 524, startPoint y: 434, endPoint x: 787, endPoint y: 438, distance: 263.0
click at [788, 437] on ul "De cirkel beweegt heen en weer tussen de linker en de rechter onderhoek De drie…" at bounding box center [757, 431] width 538 height 86
drag, startPoint x: 787, startPoint y: 438, endPoint x: 532, endPoint y: 496, distance: 261.5
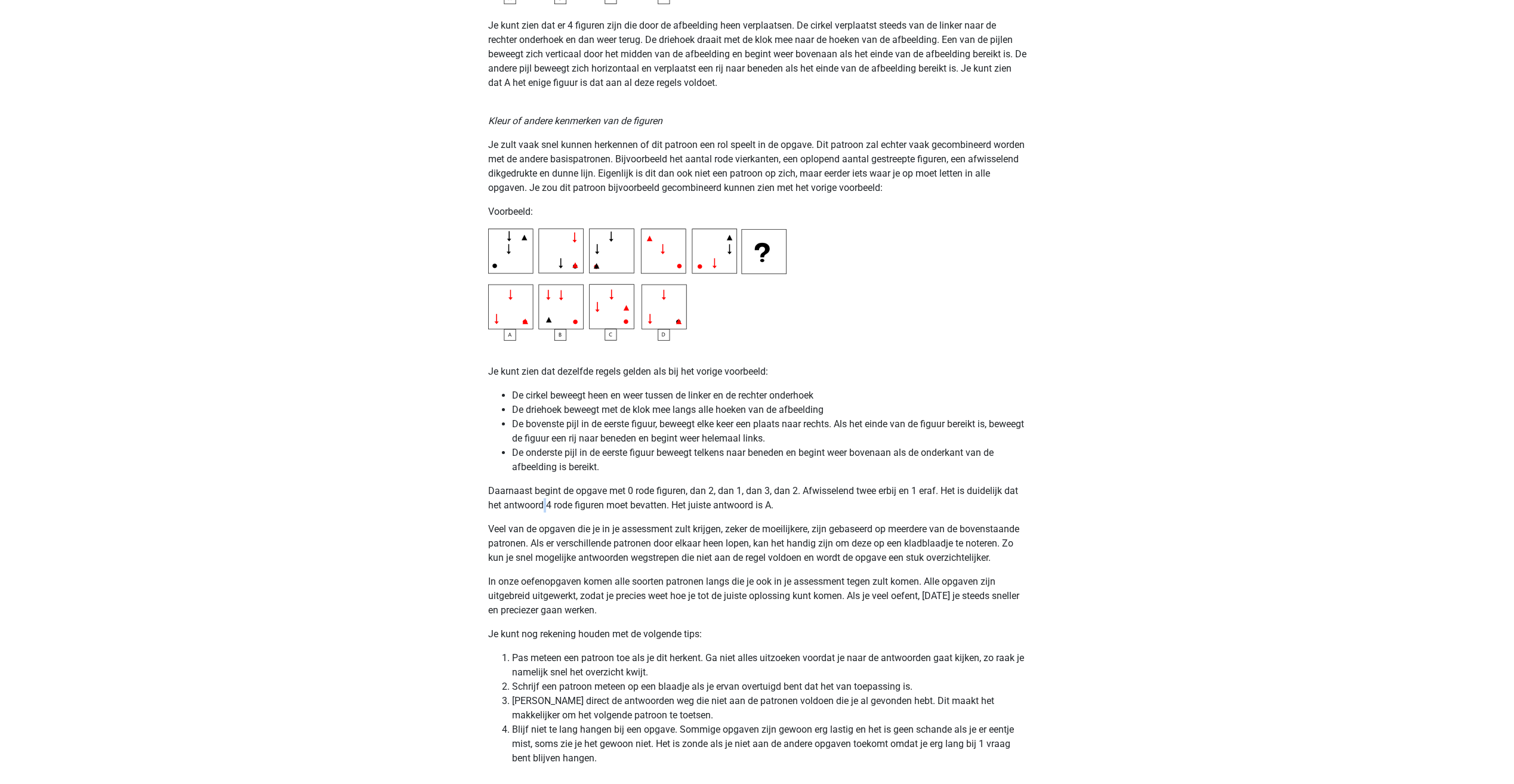
click at [543, 503] on p "Daarnaast begint de opgave met 0 rode figuren, dan 2, dan 1, dan 3, dan 2. Afwi…" at bounding box center [757, 498] width 538 height 29
click at [531, 461] on li "De onderste pijl in de eerste figuur beweegt telkens naar beneden en begint wee…" at bounding box center [769, 460] width 515 height 29
drag, startPoint x: 532, startPoint y: 454, endPoint x: 655, endPoint y: 462, distance: 123.3
click at [655, 462] on li "De onderste pijl in de eerste figuur beweegt telkens naar beneden en begint wee…" at bounding box center [769, 460] width 515 height 29
drag, startPoint x: 655, startPoint y: 462, endPoint x: 584, endPoint y: 483, distance: 74.0
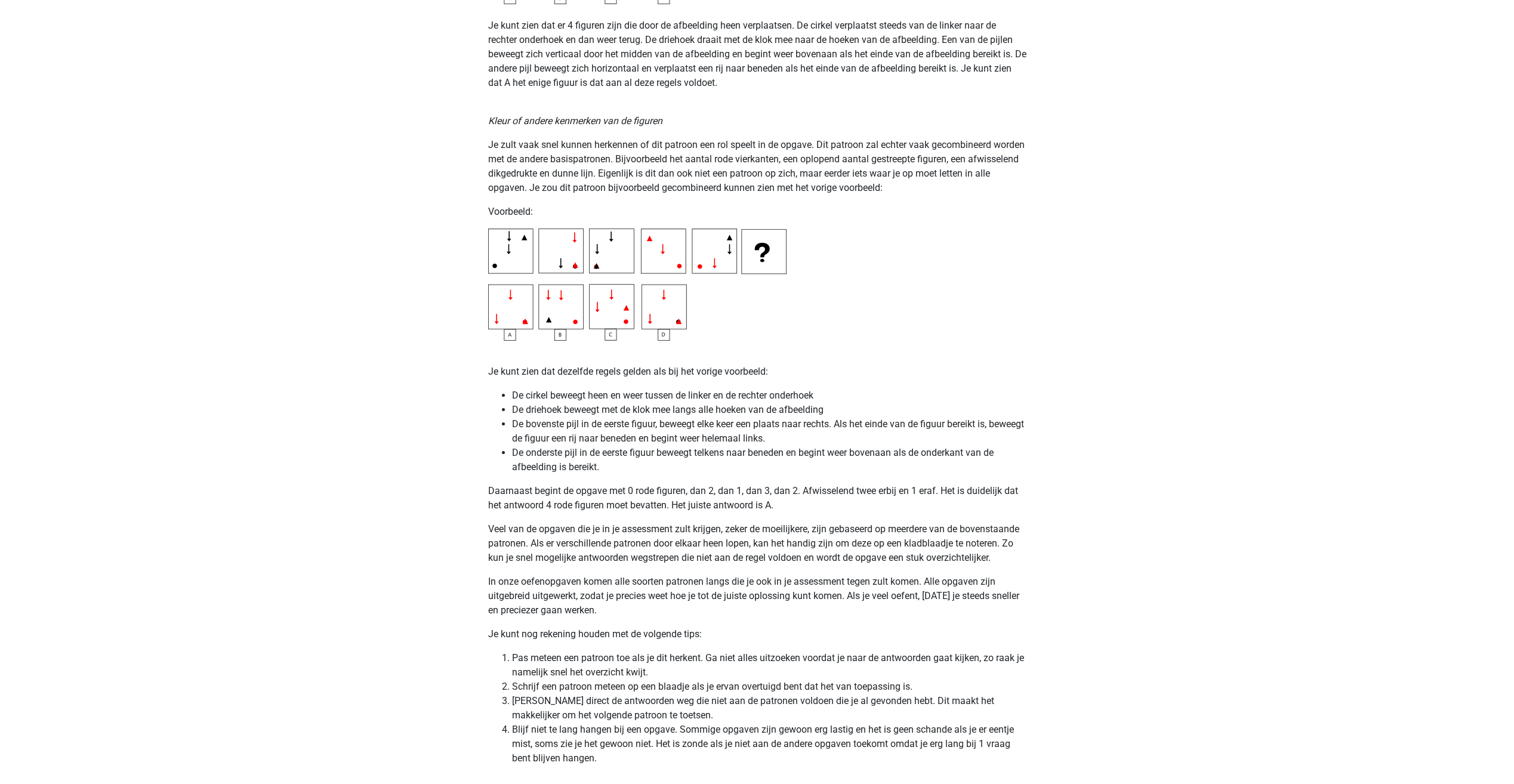
drag, startPoint x: 642, startPoint y: 486, endPoint x: 708, endPoint y: 494, distance: 66.5
click at [708, 494] on p "Daarnaast begint de opgave met 0 rode figuren, dan 2, dan 1, dan 3, dan 2. Afwi…" at bounding box center [757, 498] width 538 height 29
drag, startPoint x: 708, startPoint y: 494, endPoint x: 705, endPoint y: 510, distance: 16.3
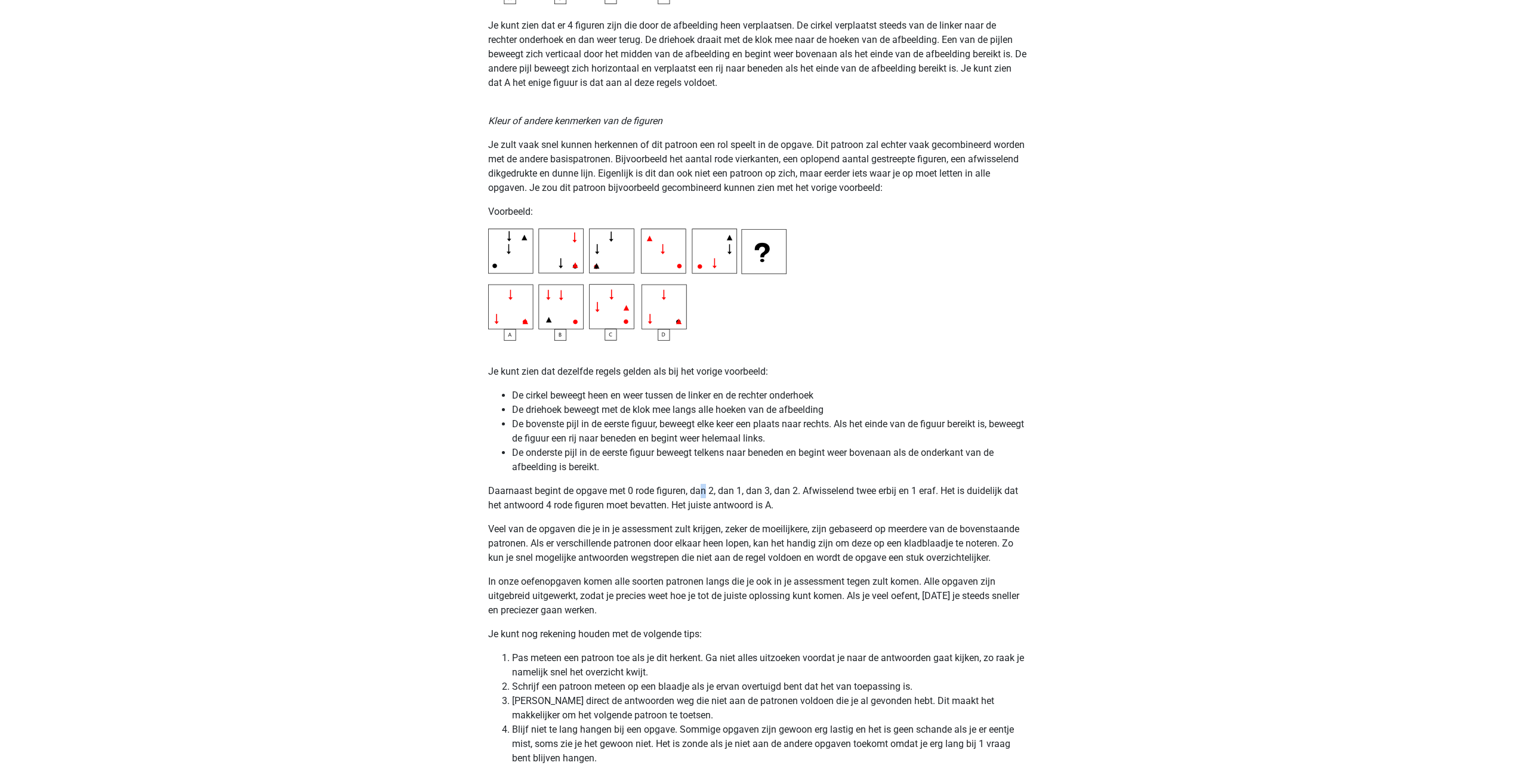
click at [707, 492] on p "Daarnaast begint de opgave met 0 rode figuren, dan 2, dan 1, dan 3, dan 2. Afwi…" at bounding box center [757, 498] width 538 height 29
drag, startPoint x: 707, startPoint y: 492, endPoint x: 723, endPoint y: 496, distance: 16.5
click at [719, 496] on p "Daarnaast begint de opgave met 0 rode figuren, dan 2, dan 1, dan 3, dan 2. Afwi…" at bounding box center [757, 498] width 538 height 29
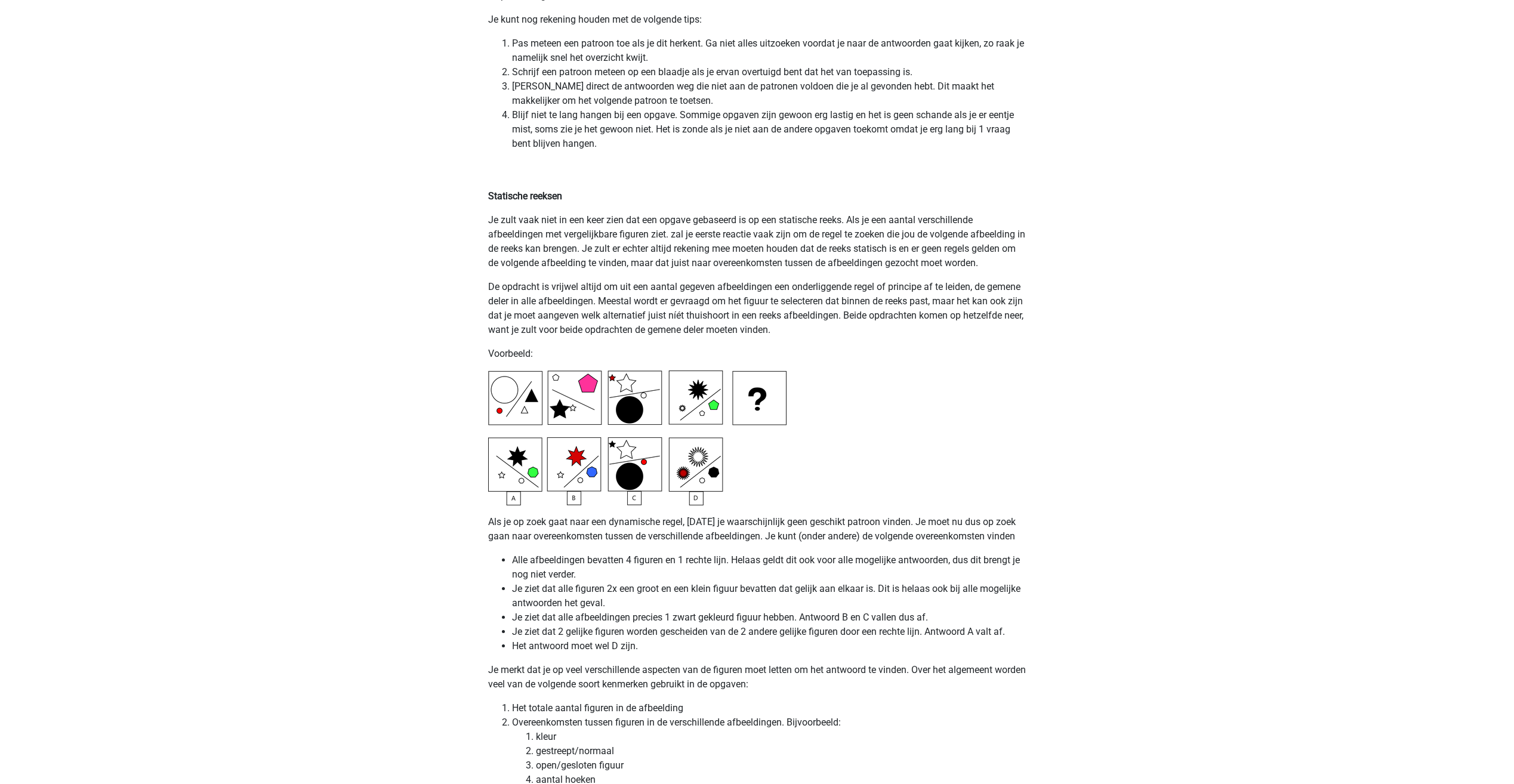
scroll to position [2672, 0]
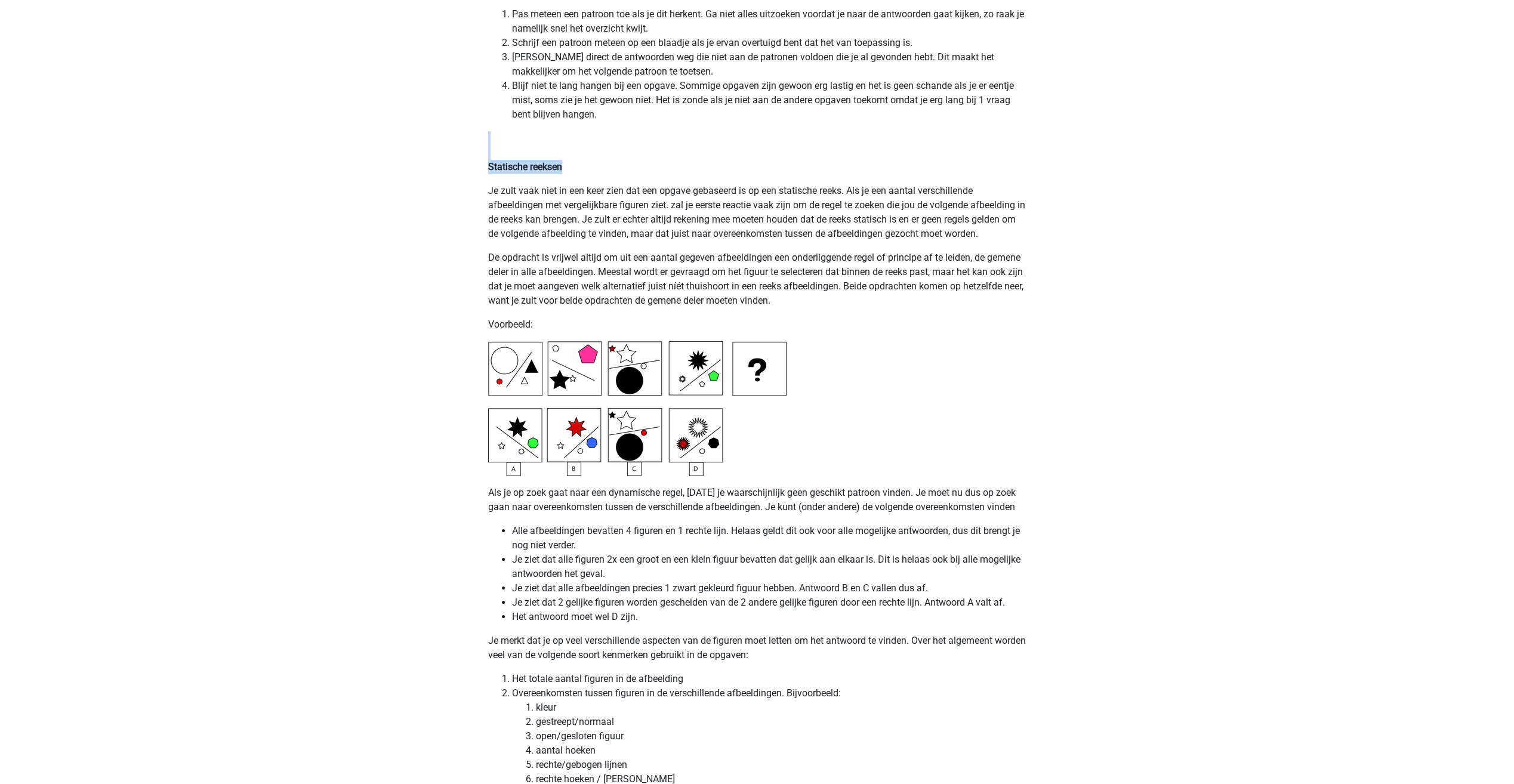
drag, startPoint x: 474, startPoint y: 156, endPoint x: 642, endPoint y: 163, distance: 168.1
drag, startPoint x: 642, startPoint y: 163, endPoint x: 471, endPoint y: 259, distance: 196.1
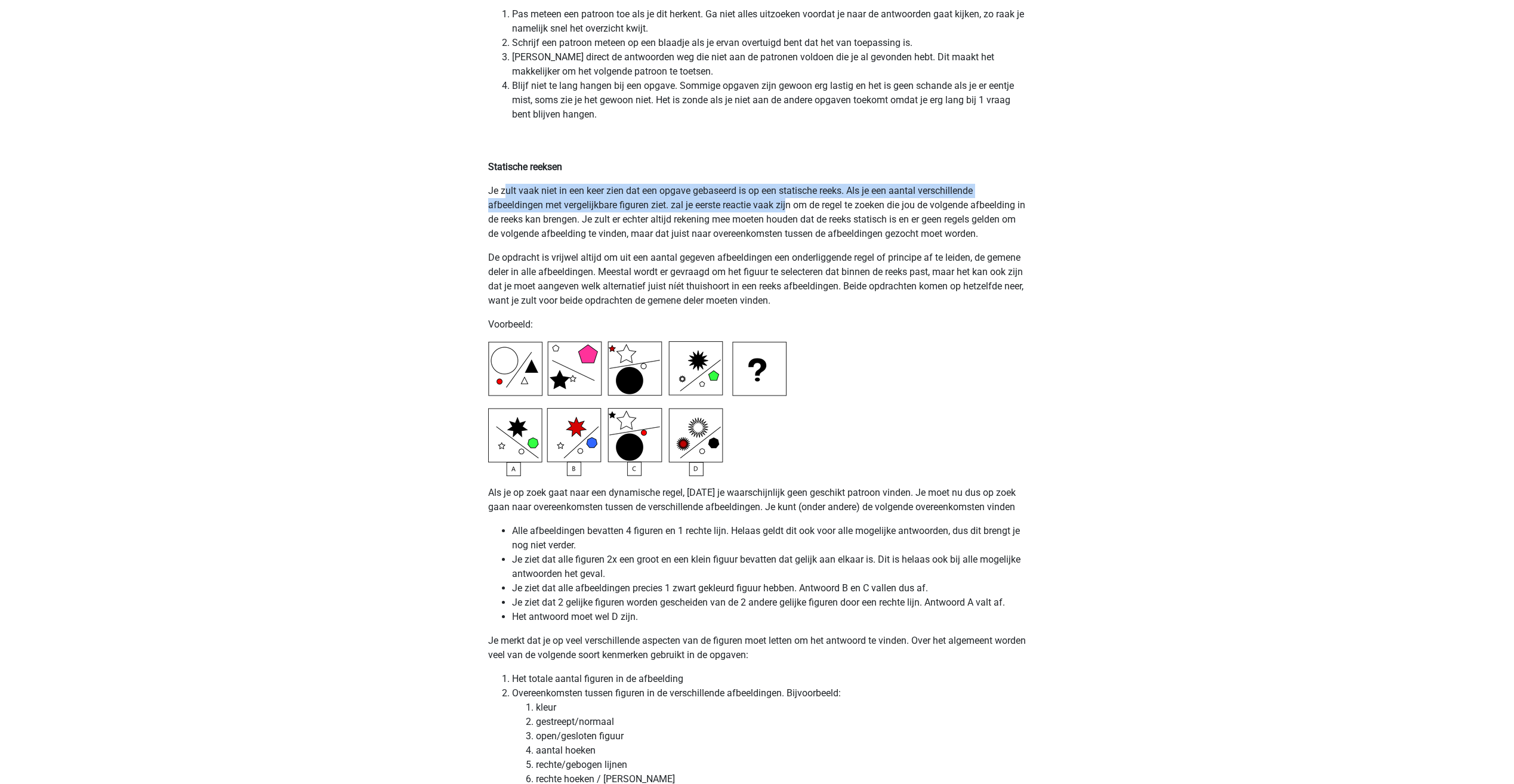
drag, startPoint x: 543, startPoint y: 189, endPoint x: 791, endPoint y: 202, distance: 248.3
click at [791, 202] on p "Je zult vaak niet in een keer zien dat een opgave gebaseerd is op een statische…" at bounding box center [757, 212] width 538 height 57
drag, startPoint x: 791, startPoint y: 202, endPoint x: 801, endPoint y: 195, distance: 12.2
click at [801, 195] on p "Je zult vaak niet in een keer zien dat een opgave gebaseerd is op een statische…" at bounding box center [757, 212] width 538 height 57
click at [898, 198] on p "Je zult vaak niet in een keer zien dat een opgave gebaseerd is op een statische…" at bounding box center [757, 212] width 538 height 57
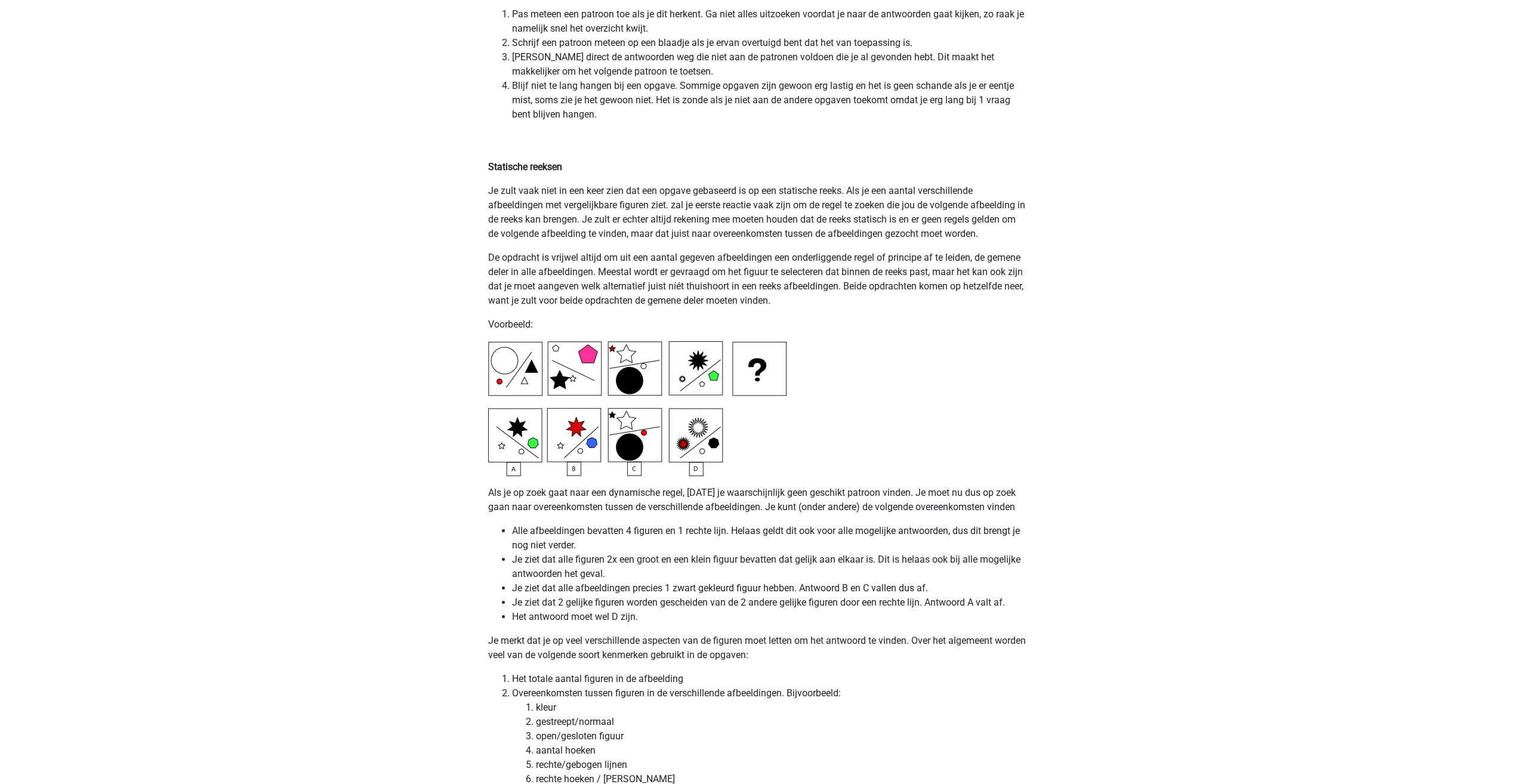
click at [504, 357] on img at bounding box center [637, 408] width 298 height 135
click at [570, 383] on img at bounding box center [637, 408] width 298 height 135
click at [644, 365] on img at bounding box center [637, 408] width 298 height 135
click at [720, 362] on img at bounding box center [637, 408] width 298 height 135
click at [710, 368] on img at bounding box center [637, 408] width 298 height 135
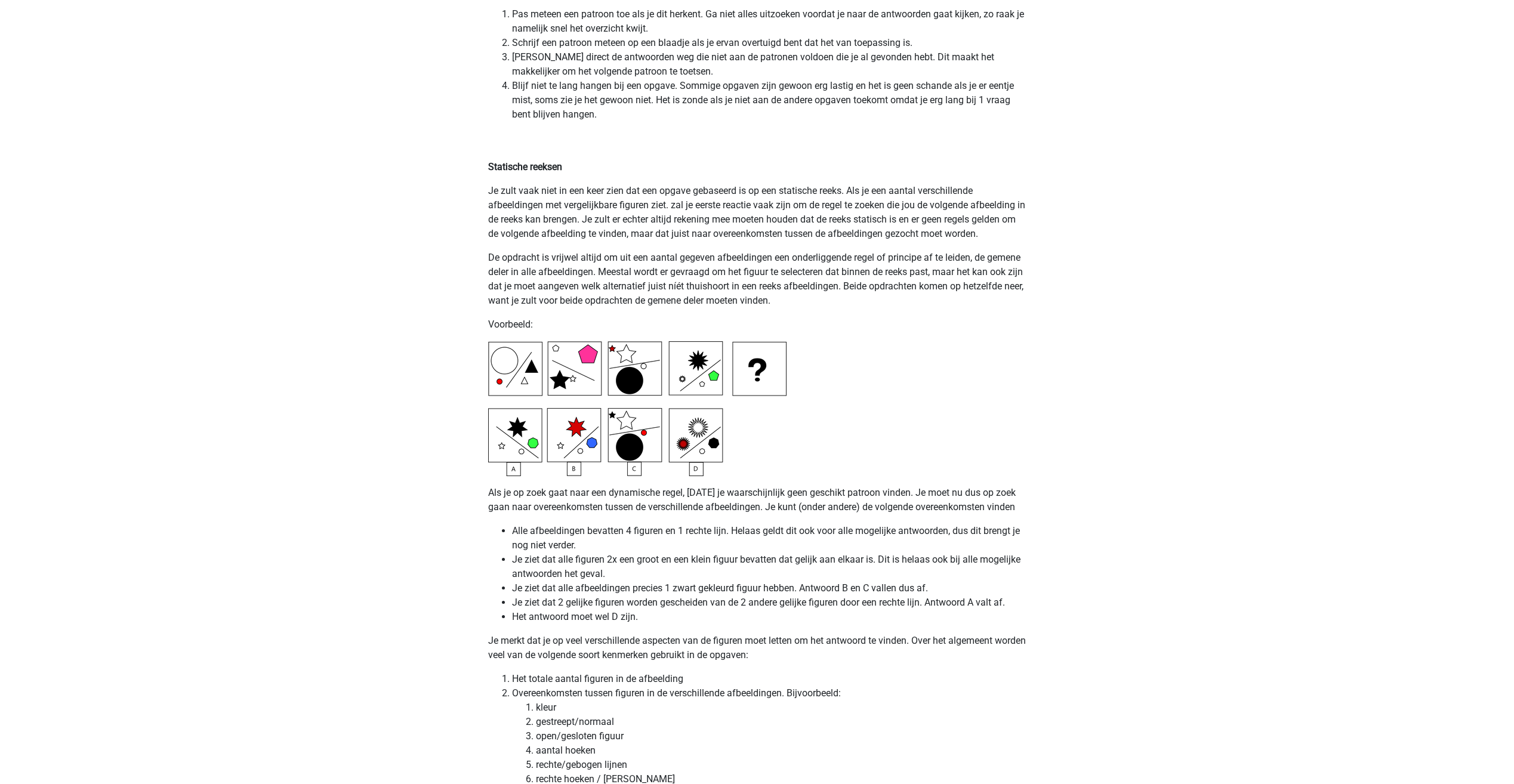
click at [710, 368] on img at bounding box center [637, 408] width 298 height 135
click at [700, 360] on img at bounding box center [637, 408] width 298 height 135
click at [709, 448] on img at bounding box center [637, 408] width 298 height 135
drag, startPoint x: 558, startPoint y: 493, endPoint x: 697, endPoint y: 494, distance: 139.0
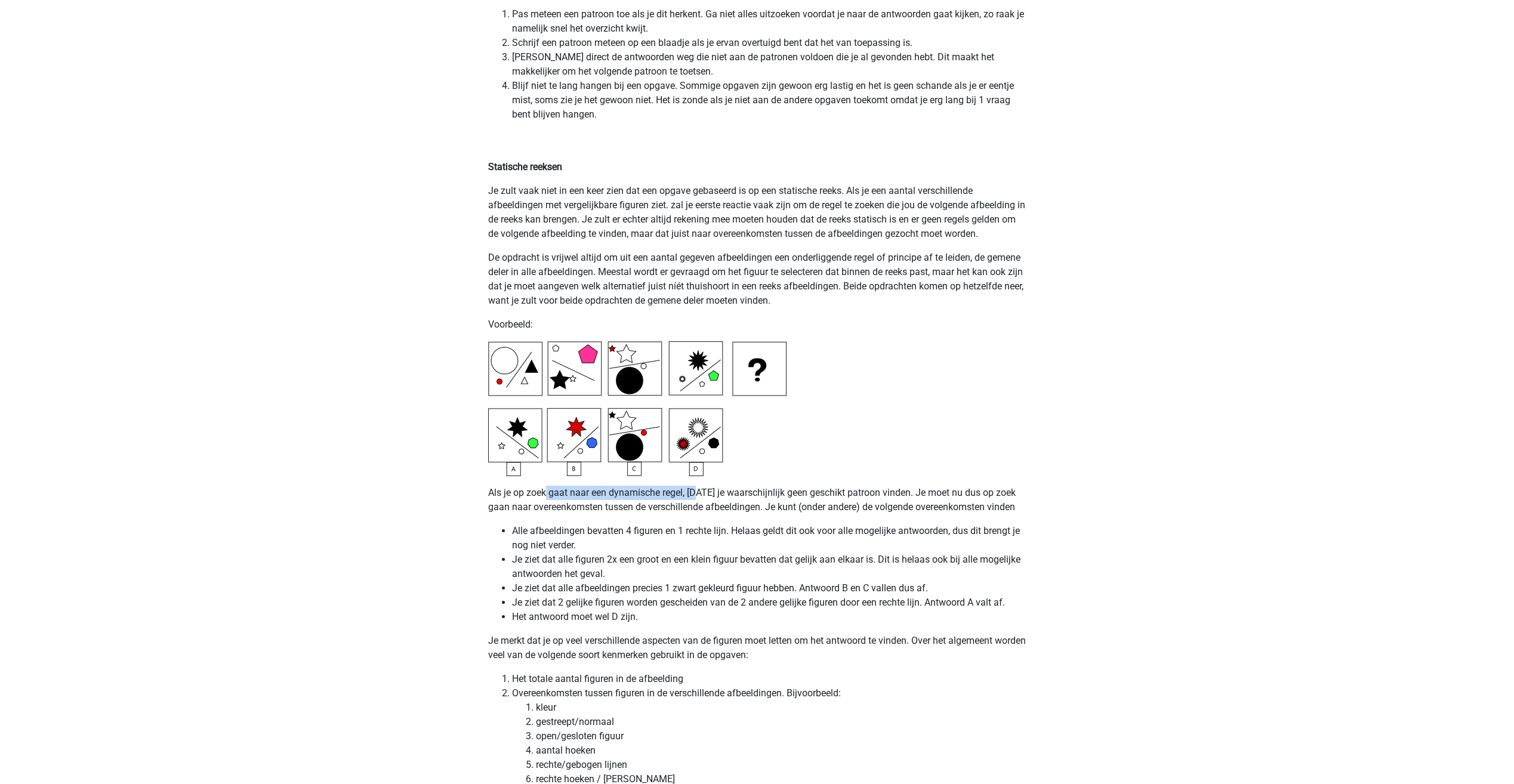
click at [697, 494] on p "Als je op zoek gaat naar een dynamische regel, zul je waarschijnlijk geen gesch…" at bounding box center [757, 499] width 538 height 29
drag, startPoint x: 697, startPoint y: 494, endPoint x: 684, endPoint y: 522, distance: 30.9
click at [572, 380] on img at bounding box center [637, 408] width 298 height 135
drag, startPoint x: 661, startPoint y: 411, endPoint x: 637, endPoint y: 438, distance: 36.1
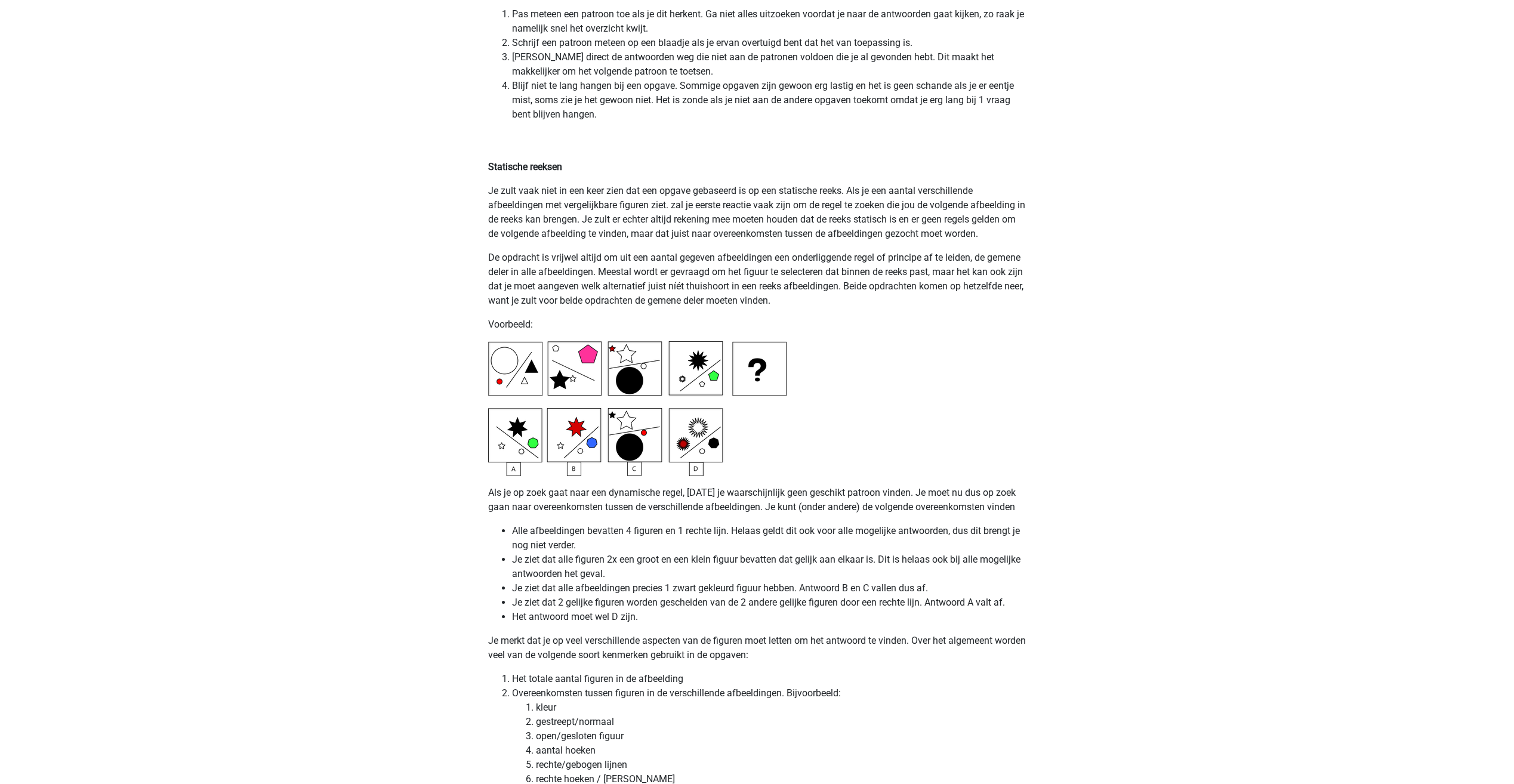
drag, startPoint x: 637, startPoint y: 438, endPoint x: 595, endPoint y: 384, distance: 68.4
click at [595, 384] on img at bounding box center [637, 408] width 298 height 135
click at [611, 366] on img at bounding box center [637, 408] width 298 height 135
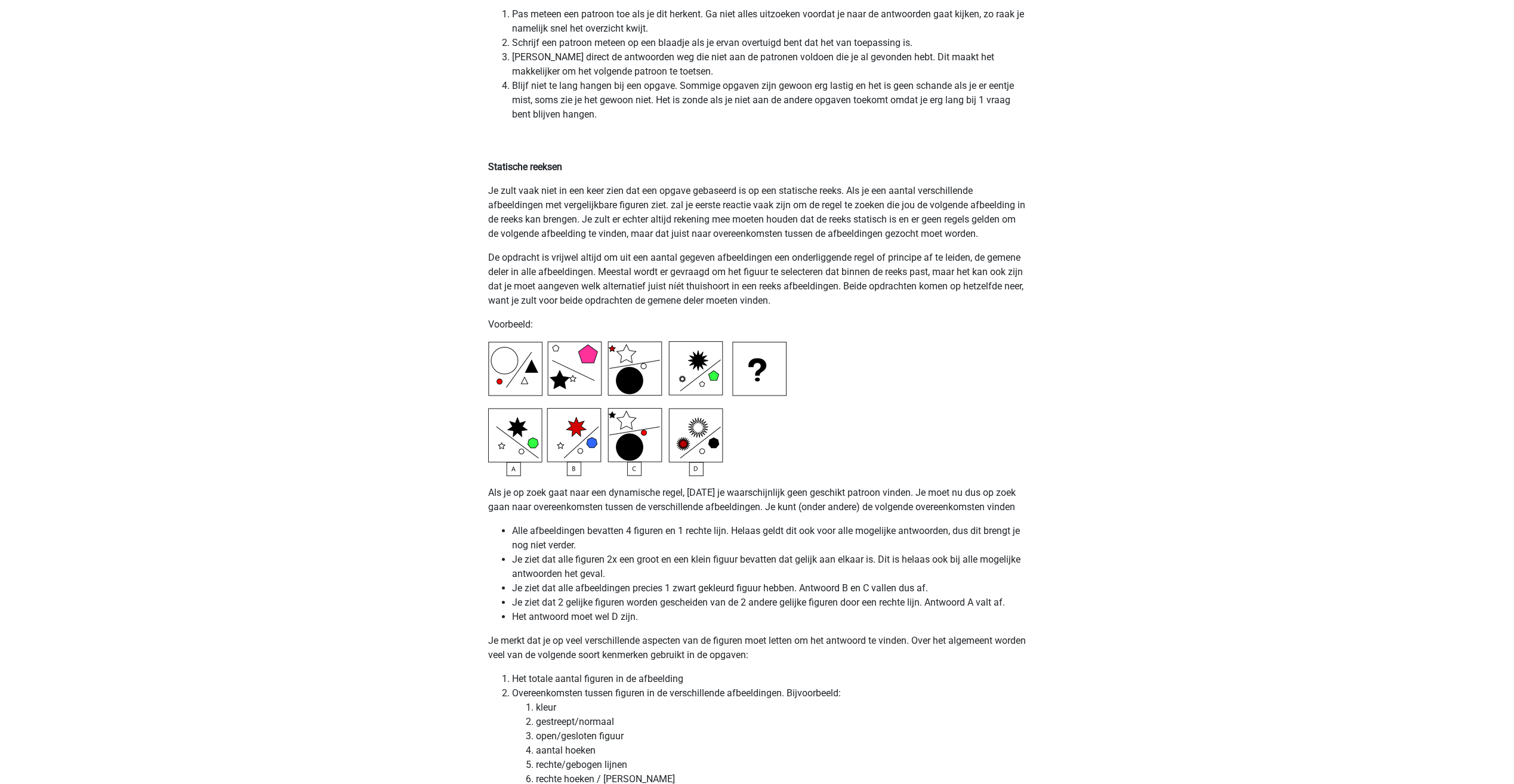
click at [611, 366] on img at bounding box center [637, 408] width 298 height 135
click at [613, 368] on img at bounding box center [637, 408] width 298 height 135
click at [704, 377] on img at bounding box center [637, 408] width 298 height 135
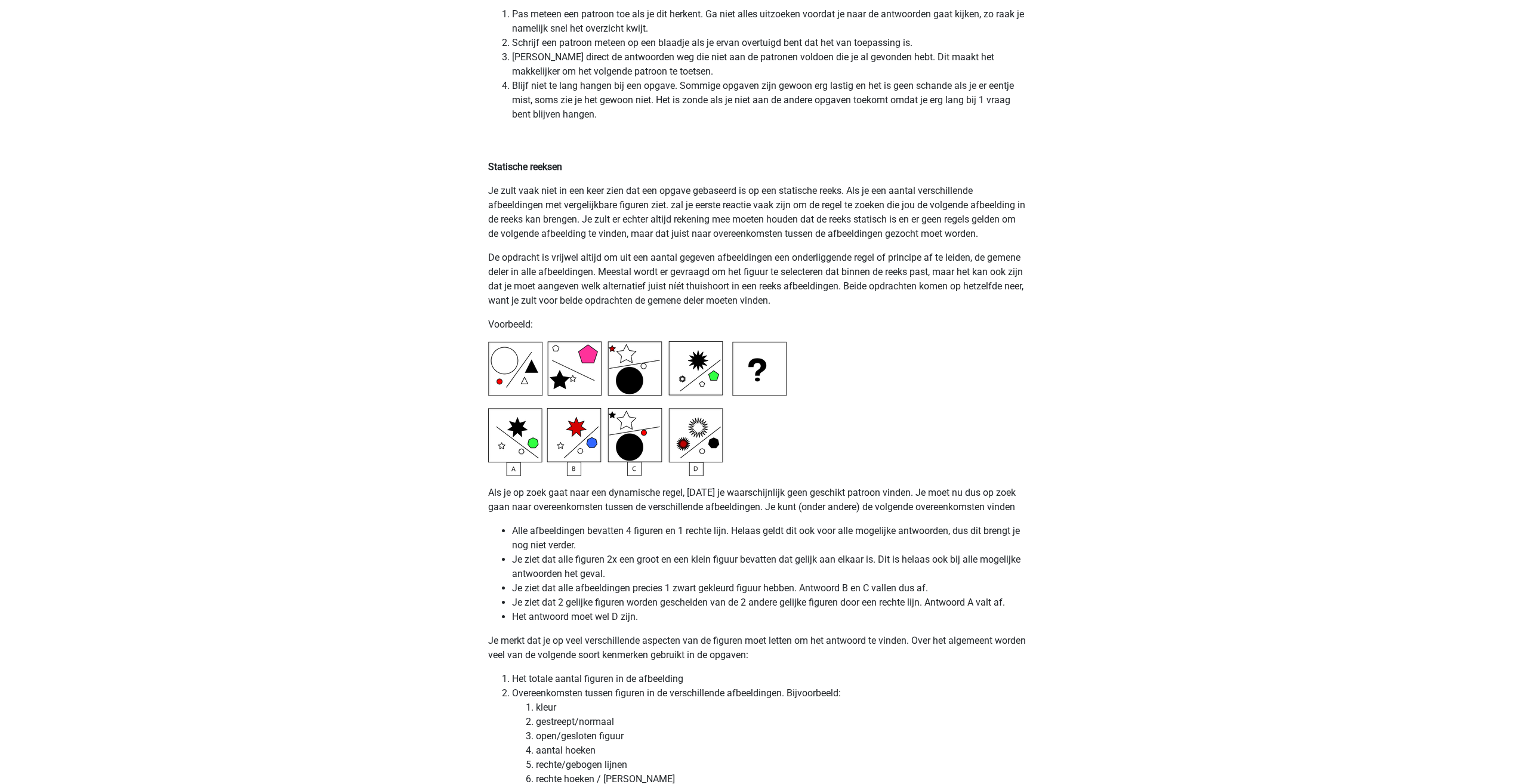
click at [629, 424] on img at bounding box center [637, 408] width 298 height 135
click at [705, 455] on img at bounding box center [637, 408] width 298 height 135
click at [722, 447] on img at bounding box center [637, 408] width 298 height 135
click at [584, 366] on img at bounding box center [637, 408] width 298 height 135
click at [553, 360] on img at bounding box center [637, 408] width 298 height 135
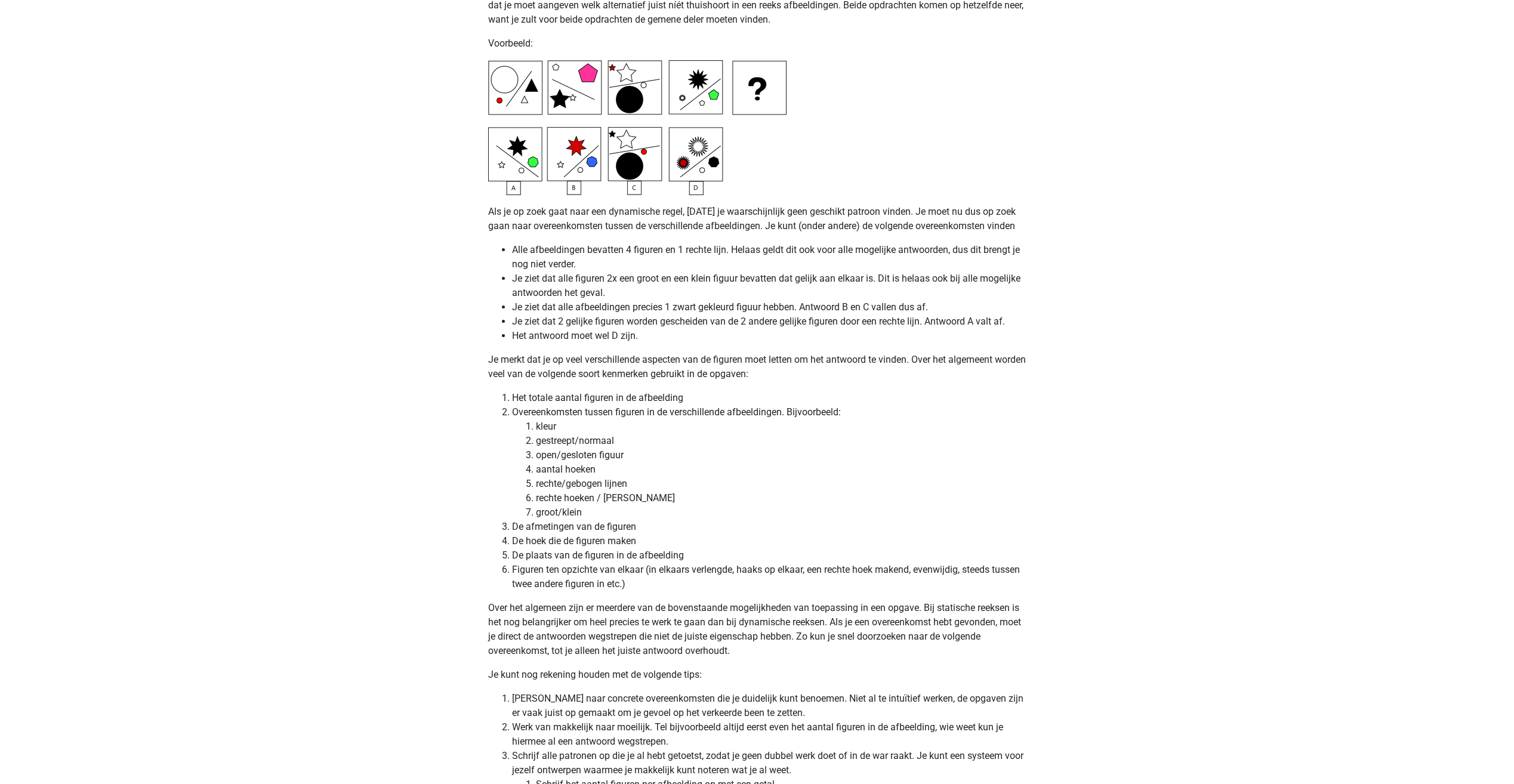
scroll to position [3029, 0]
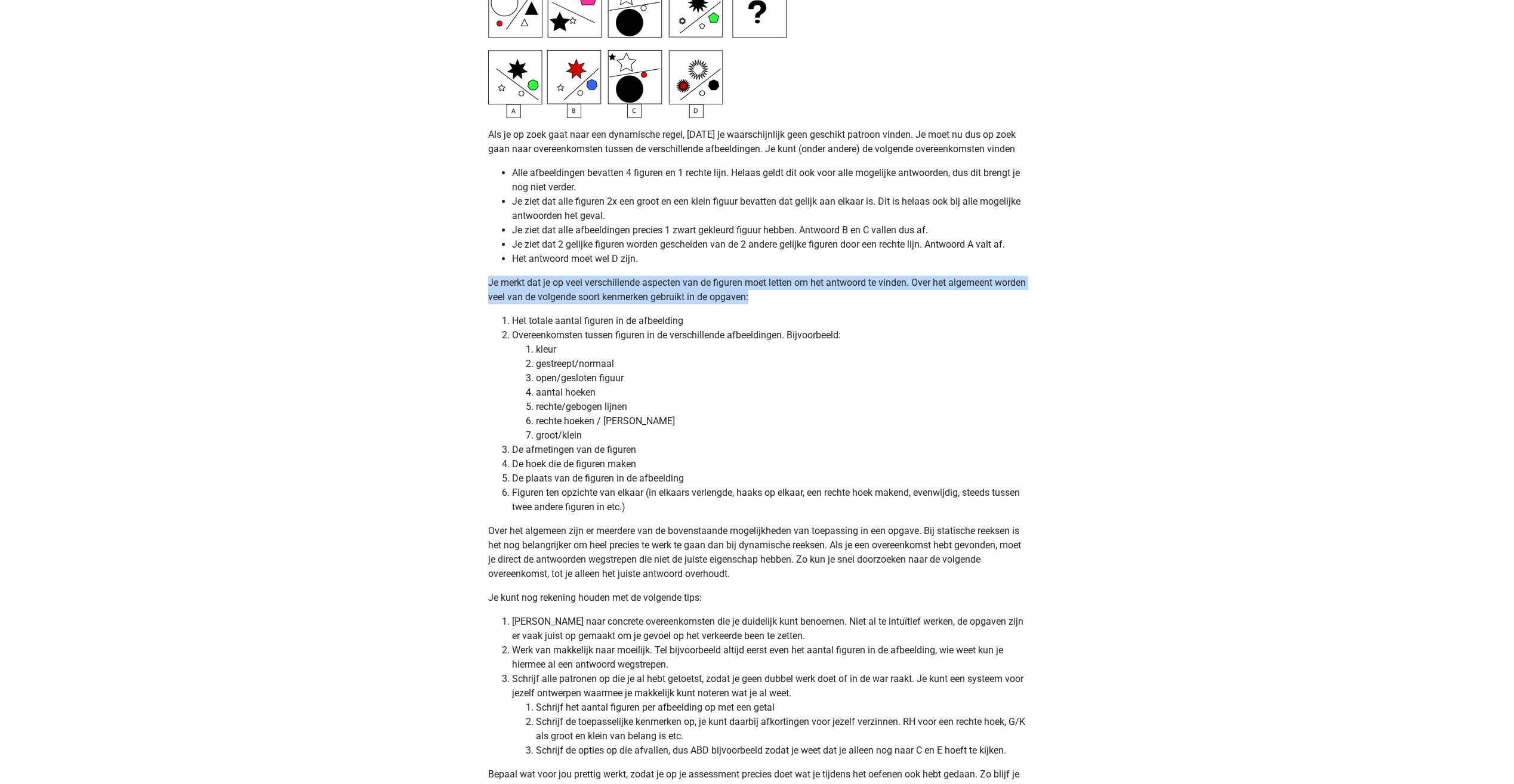
drag, startPoint x: 488, startPoint y: 280, endPoint x: 1008, endPoint y: 298, distance: 520.3
drag, startPoint x: 463, startPoint y: 304, endPoint x: 503, endPoint y: 304, distance: 40.0
click at [503, 304] on p "Je merkt dat je op veel verschillende aspecten van de figuren moet letten om he…" at bounding box center [757, 290] width 538 height 29
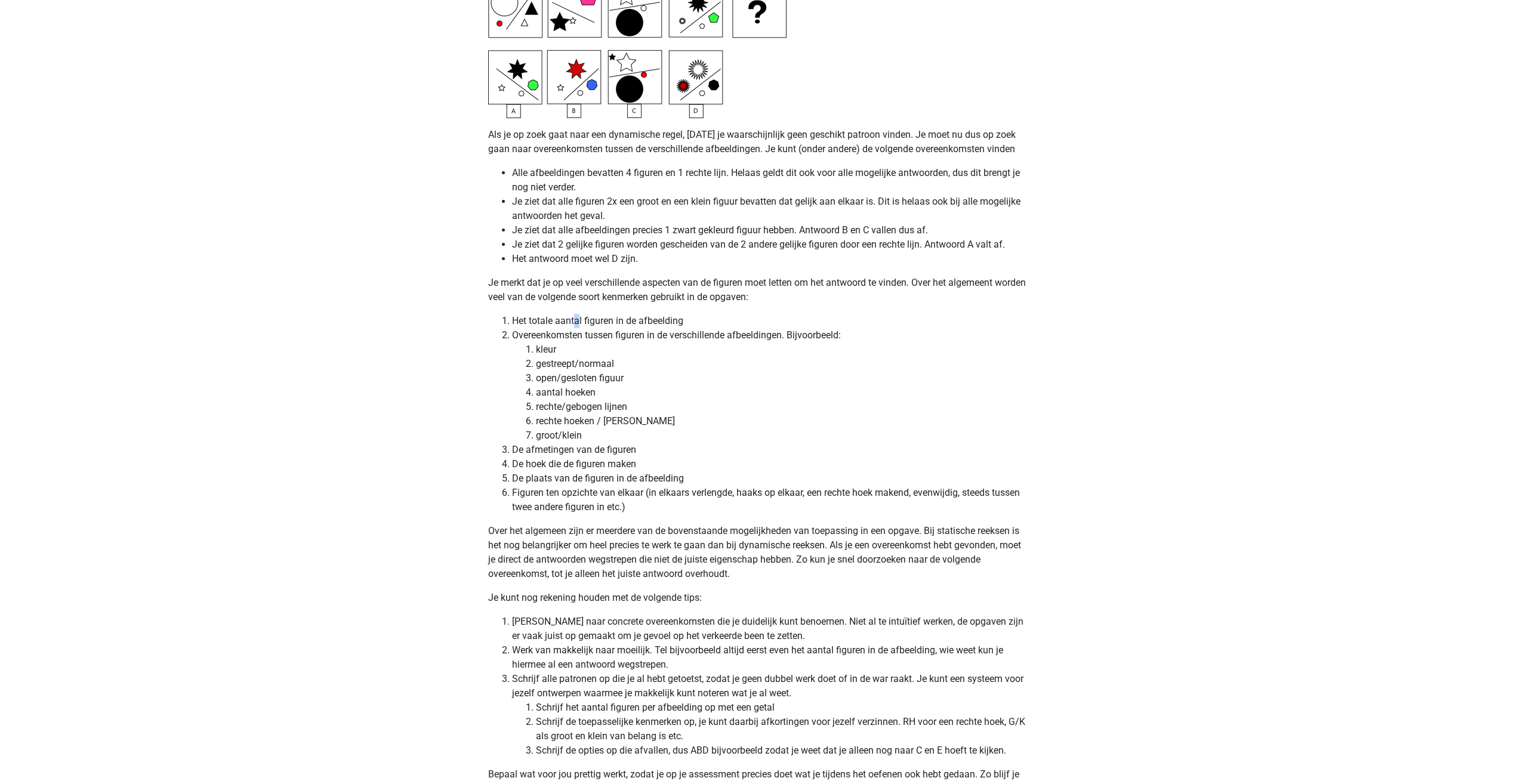
drag, startPoint x: 578, startPoint y: 307, endPoint x: 624, endPoint y: 299, distance: 46.7
click at [624, 299] on p "Je merkt dat je op veel verschillende aspecten van de figuren moet letten om he…" at bounding box center [757, 290] width 538 height 29
drag, startPoint x: 516, startPoint y: 317, endPoint x: 680, endPoint y: 325, distance: 164.2
click at [680, 325] on li "Het totale aantal figuren in de afbeelding" at bounding box center [769, 321] width 515 height 14
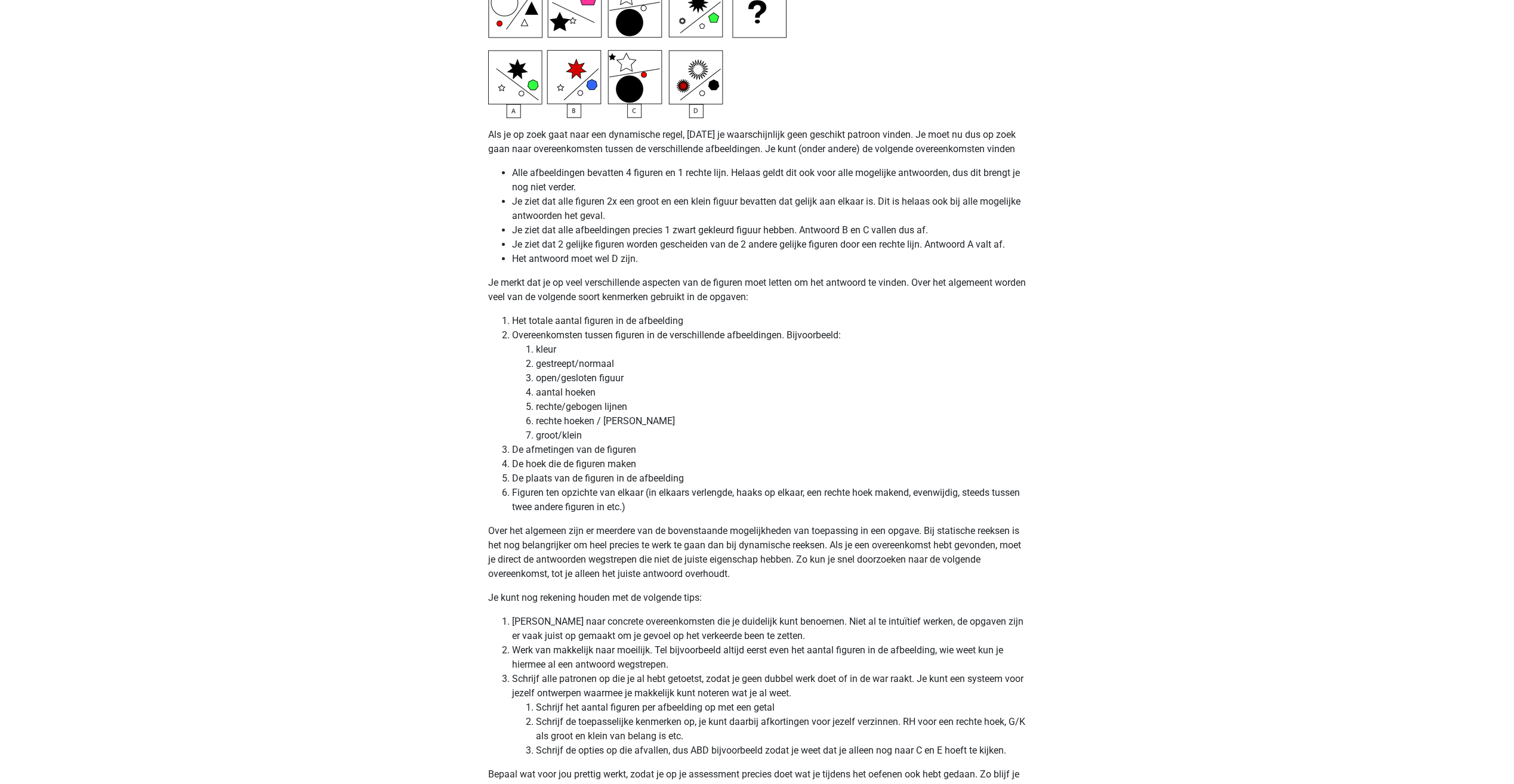
drag, startPoint x: 680, startPoint y: 325, endPoint x: 566, endPoint y: 354, distance: 117.6
click at [567, 355] on li "kleur" at bounding box center [781, 349] width 490 height 14
drag, startPoint x: 537, startPoint y: 335, endPoint x: 867, endPoint y: 345, distance: 330.2
click at [867, 345] on li "Overeenkomsten tussen figuren in de verschillende afbeeldingen. Bijvoorbeeld: k…" at bounding box center [769, 385] width 515 height 114
drag, startPoint x: 867, startPoint y: 345, endPoint x: 831, endPoint y: 366, distance: 41.7
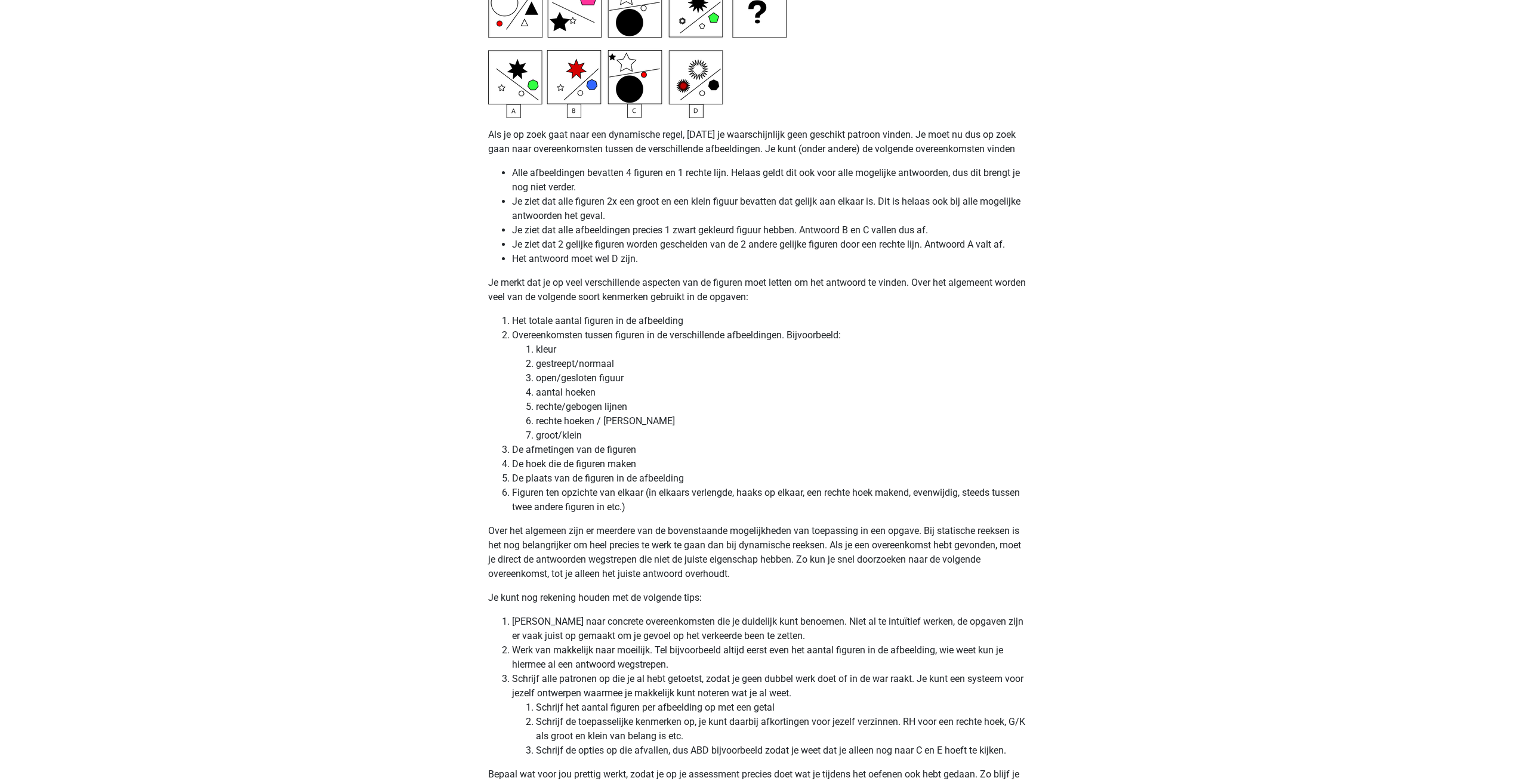
click at [851, 358] on li "gestreept/normaal" at bounding box center [781, 363] width 490 height 14
drag, startPoint x: 558, startPoint y: 349, endPoint x: 579, endPoint y: 351, distance: 21.1
click at [579, 351] on ol "kleur gestreept/normaal open/gesloten figuur aantal hoeken rechte/gebogen lijne…" at bounding box center [769, 392] width 515 height 100
drag, startPoint x: 579, startPoint y: 351, endPoint x: 584, endPoint y: 373, distance: 22.6
click at [595, 373] on li "open/gesloten figuur" at bounding box center [781, 378] width 490 height 14
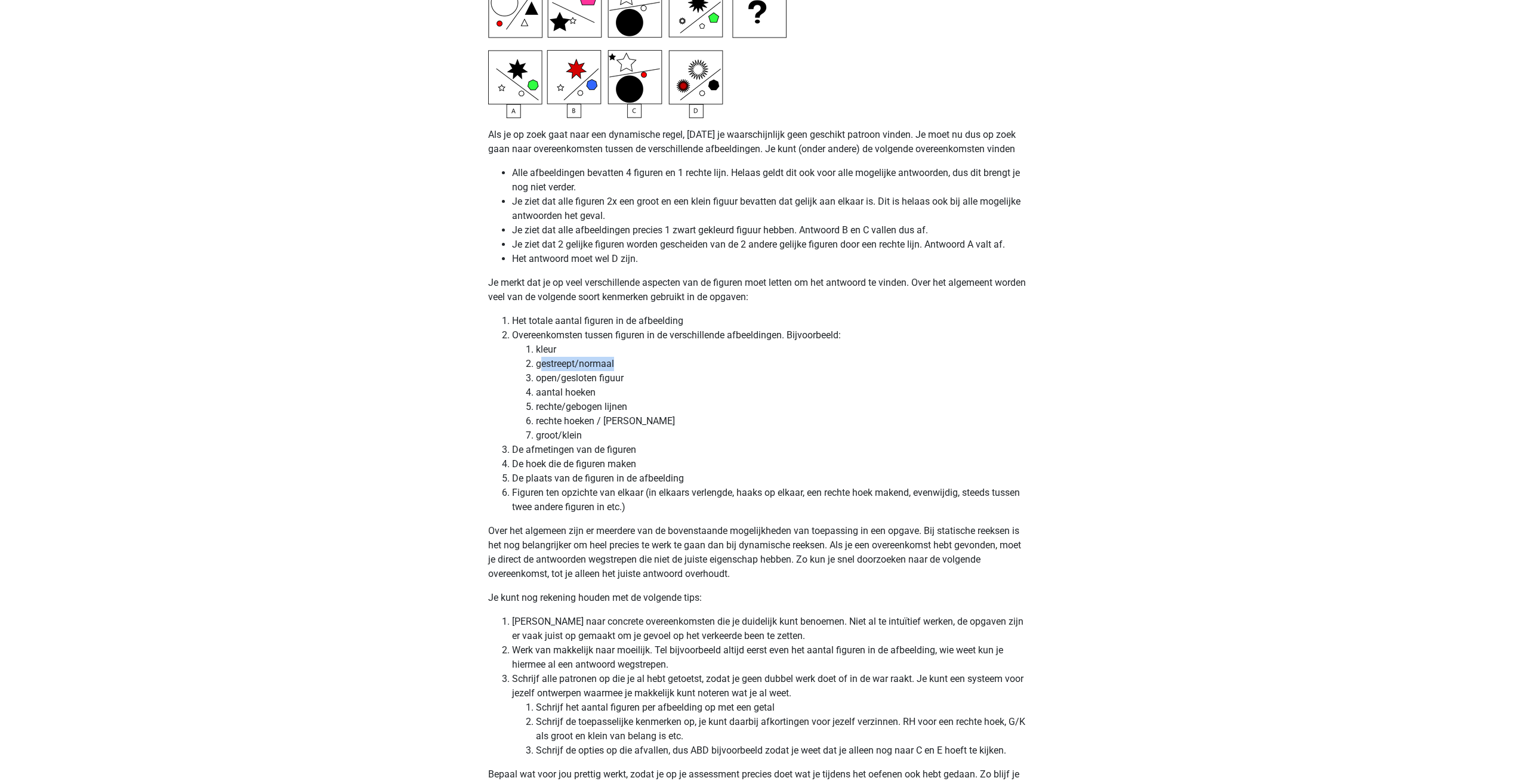
drag, startPoint x: 556, startPoint y: 363, endPoint x: 622, endPoint y: 368, distance: 66.2
click at [622, 368] on li "gestreept/normaal" at bounding box center [781, 363] width 490 height 14
drag, startPoint x: 622, startPoint y: 368, endPoint x: 569, endPoint y: 391, distance: 57.8
click at [610, 392] on li "aantal hoeken" at bounding box center [781, 392] width 490 height 14
drag, startPoint x: 535, startPoint y: 376, endPoint x: 634, endPoint y: 375, distance: 99.0
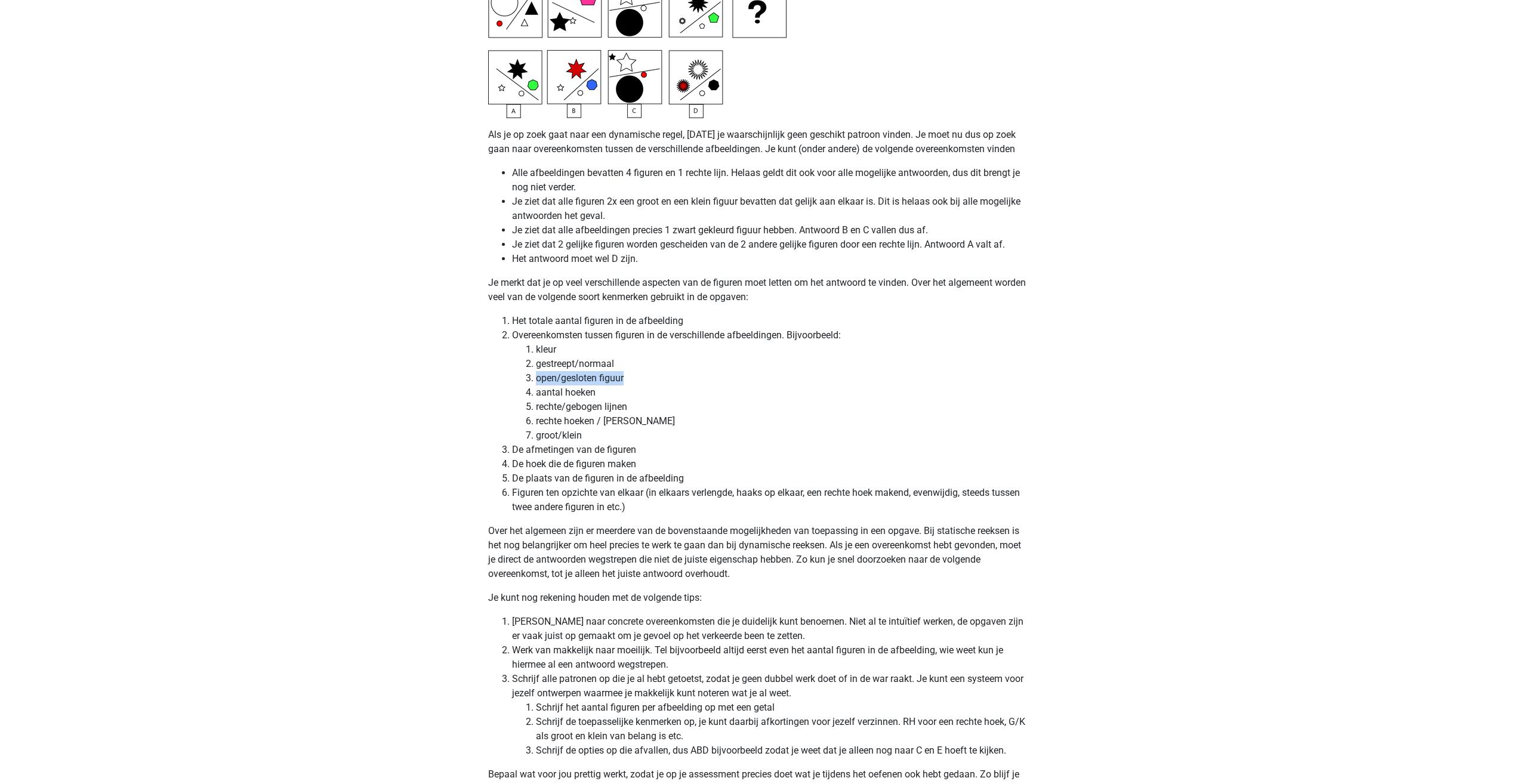
click at [634, 375] on li "open/gesloten figuur" at bounding box center [781, 378] width 490 height 14
drag, startPoint x: 634, startPoint y: 375, endPoint x: 649, endPoint y: 399, distance: 28.3
click at [657, 399] on li "aantal hoeken" at bounding box center [781, 392] width 490 height 14
drag, startPoint x: 541, startPoint y: 394, endPoint x: 610, endPoint y: 392, distance: 69.0
click at [610, 392] on li "aantal hoeken" at bounding box center [781, 392] width 490 height 14
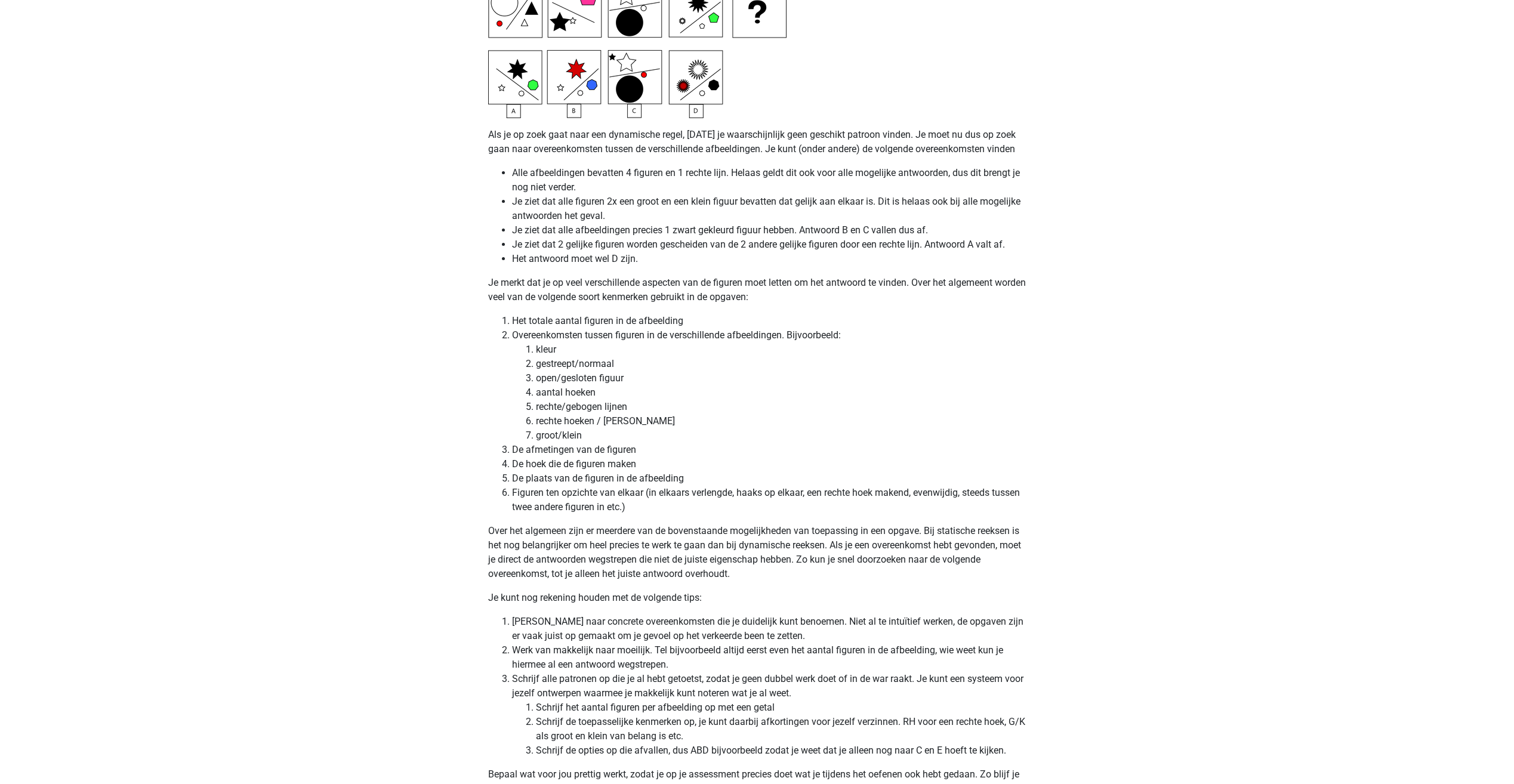
drag, startPoint x: 610, startPoint y: 392, endPoint x: 606, endPoint y: 417, distance: 25.3
click at [608, 417] on li "rechte hoeken / stompe hoeken" at bounding box center [781, 421] width 490 height 14
drag, startPoint x: 542, startPoint y: 409, endPoint x: 635, endPoint y: 408, distance: 93.0
click at [635, 408] on li "rechte/gebogen lijnen" at bounding box center [781, 406] width 490 height 14
drag, startPoint x: 635, startPoint y: 408, endPoint x: 647, endPoint y: 451, distance: 44.6
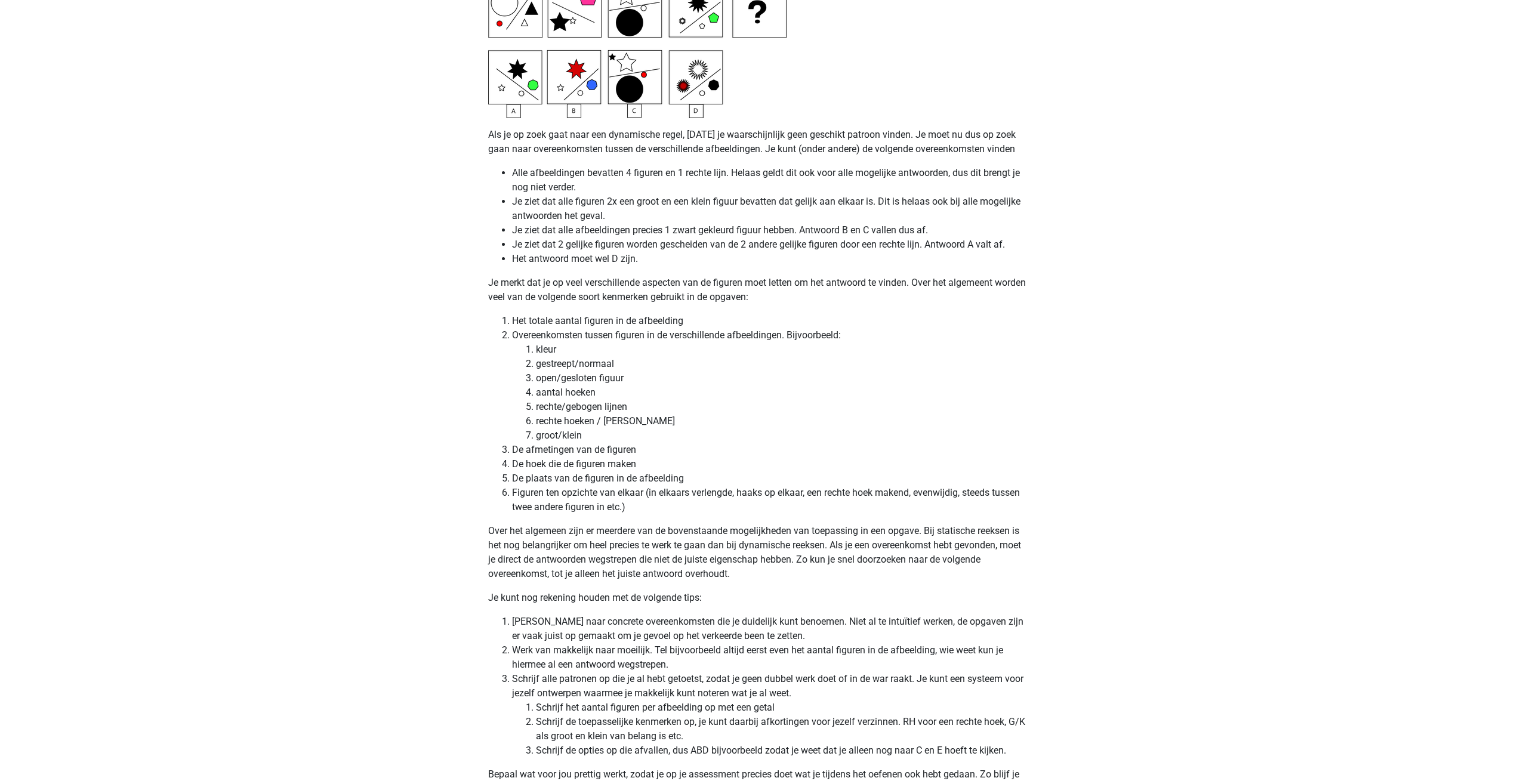
click at [652, 451] on li "De afmetingen van de figuren" at bounding box center [769, 449] width 515 height 14
drag, startPoint x: 576, startPoint y: 419, endPoint x: 621, endPoint y: 420, distance: 45.0
click at [621, 420] on li "rechte hoeken / [PERSON_NAME]" at bounding box center [781, 421] width 490 height 14
drag, startPoint x: 621, startPoint y: 420, endPoint x: 648, endPoint y: 440, distance: 33.6
click at [648, 438] on li "groot/klein" at bounding box center [781, 435] width 490 height 14
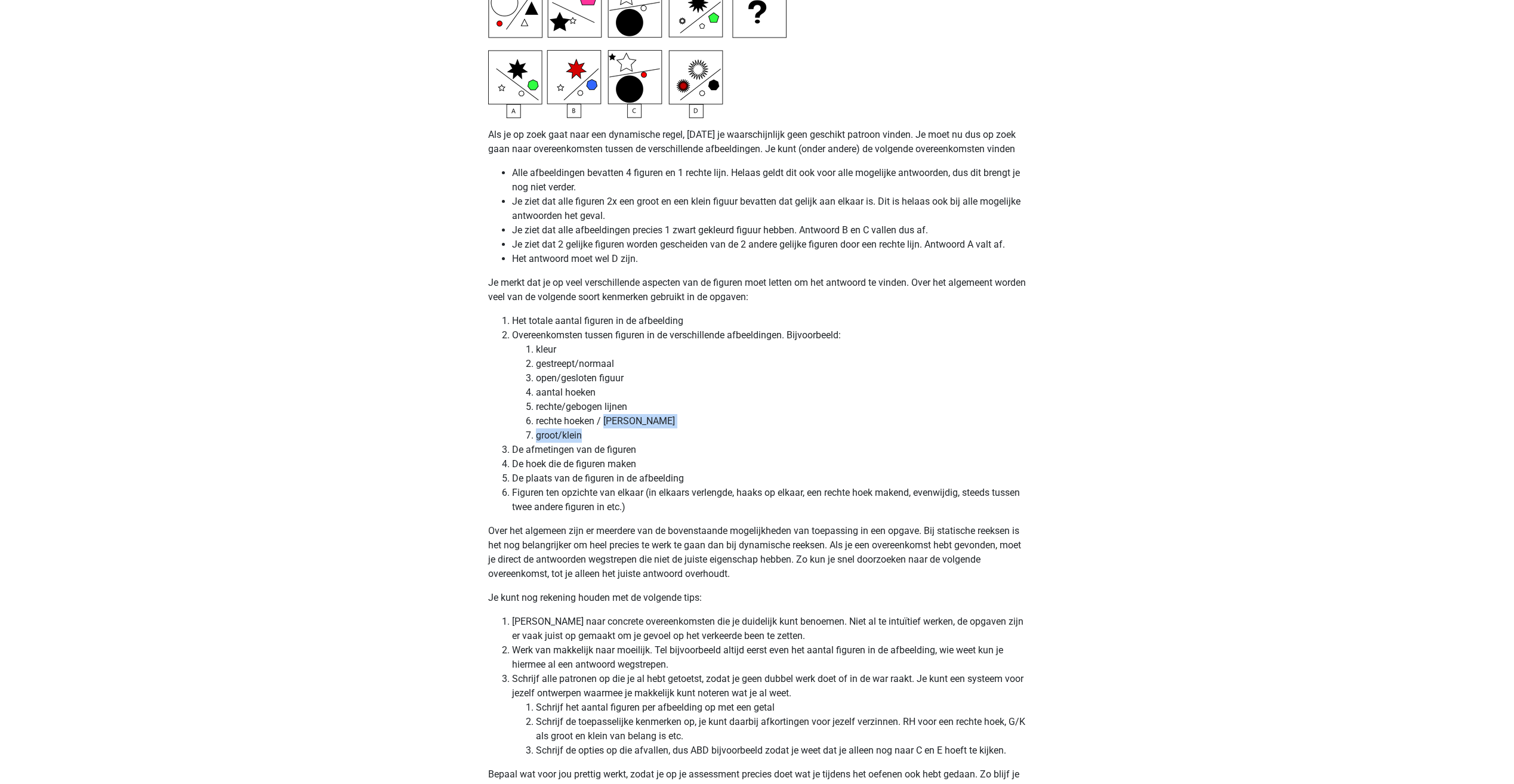
drag, startPoint x: 604, startPoint y: 423, endPoint x: 672, endPoint y: 430, distance: 68.4
click at [672, 430] on ol "kleur gestreept/normaal open/gesloten figuur aantal hoeken rechte/gebogen lijne…" at bounding box center [769, 392] width 515 height 100
drag, startPoint x: 672, startPoint y: 430, endPoint x: 644, endPoint y: 448, distance: 33.3
click at [644, 448] on li "De afmetingen van de figuren" at bounding box center [769, 449] width 515 height 14
drag, startPoint x: 558, startPoint y: 436, endPoint x: 615, endPoint y: 439, distance: 57.1
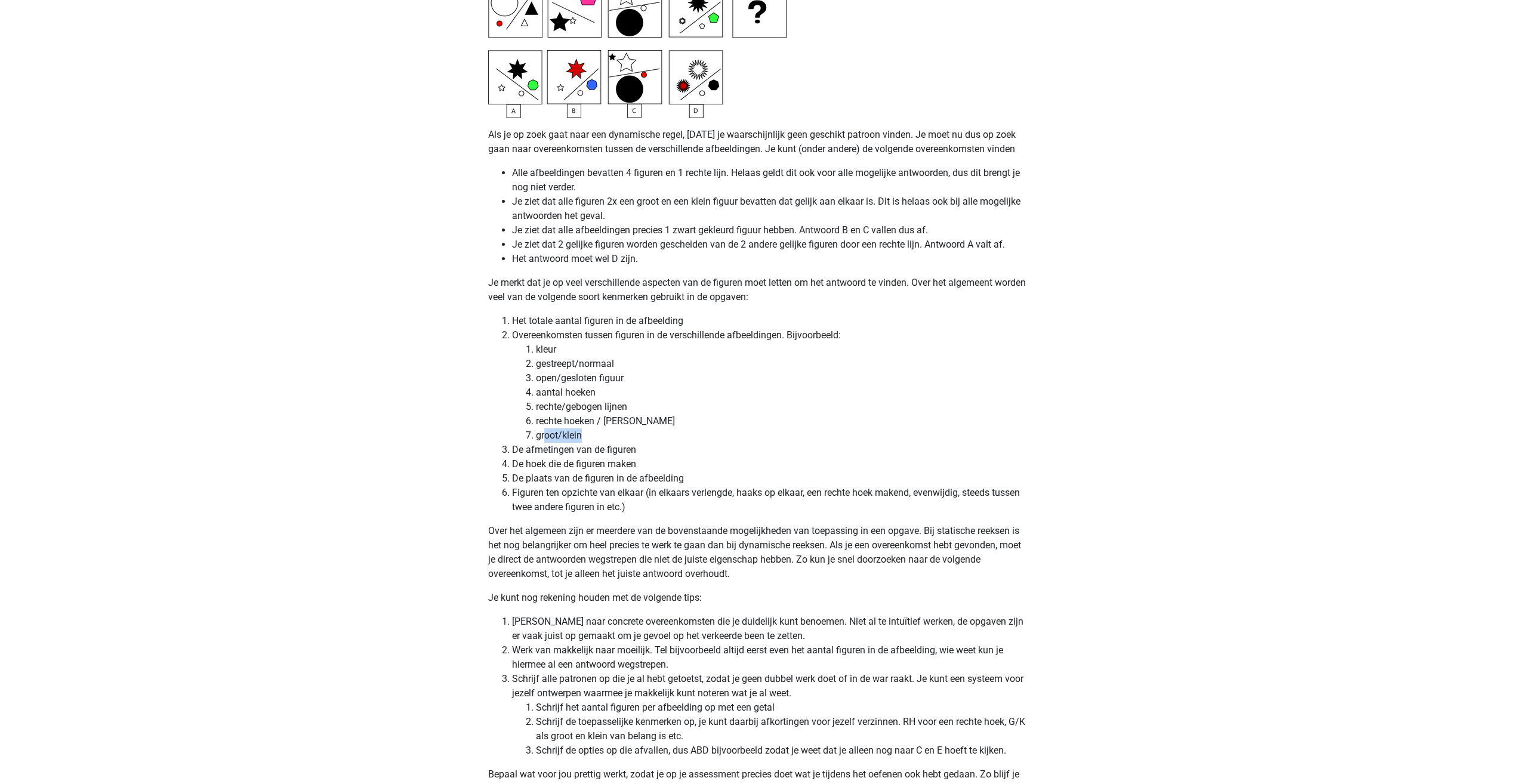
click at [615, 439] on li "groot/klein" at bounding box center [781, 435] width 490 height 14
drag, startPoint x: 615, startPoint y: 439, endPoint x: 614, endPoint y: 471, distance: 32.0
click at [614, 471] on li "De hoek die de figuren maken" at bounding box center [769, 463] width 515 height 14
drag, startPoint x: 595, startPoint y: 454, endPoint x: 638, endPoint y: 458, distance: 43.2
click at [638, 458] on ol "Het totale aantal figuren in de afbeelding Overeenkomsten tussen figuren in de …" at bounding box center [757, 414] width 538 height 201
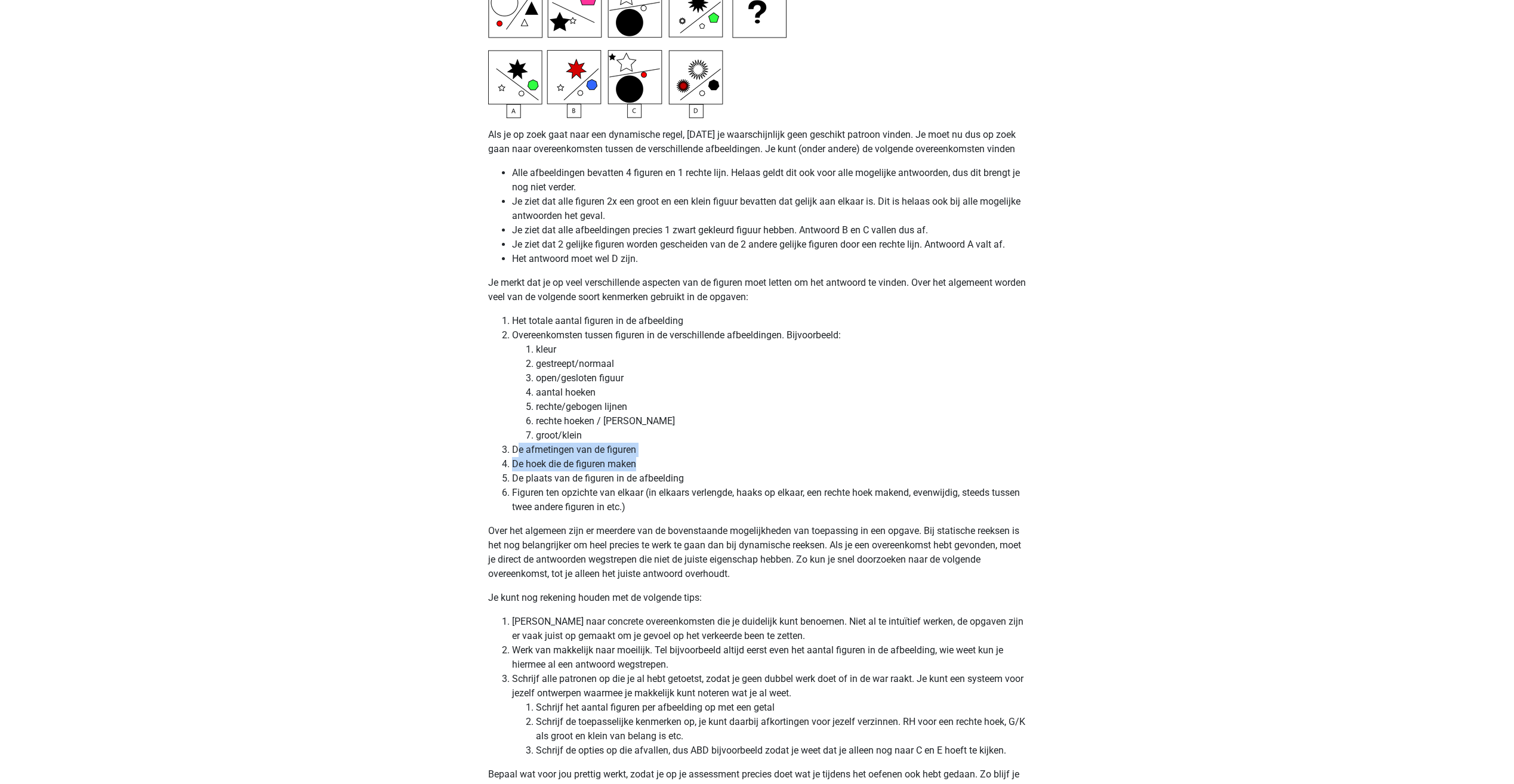
click at [526, 470] on li "De hoek die de figuren maken" at bounding box center [769, 463] width 515 height 14
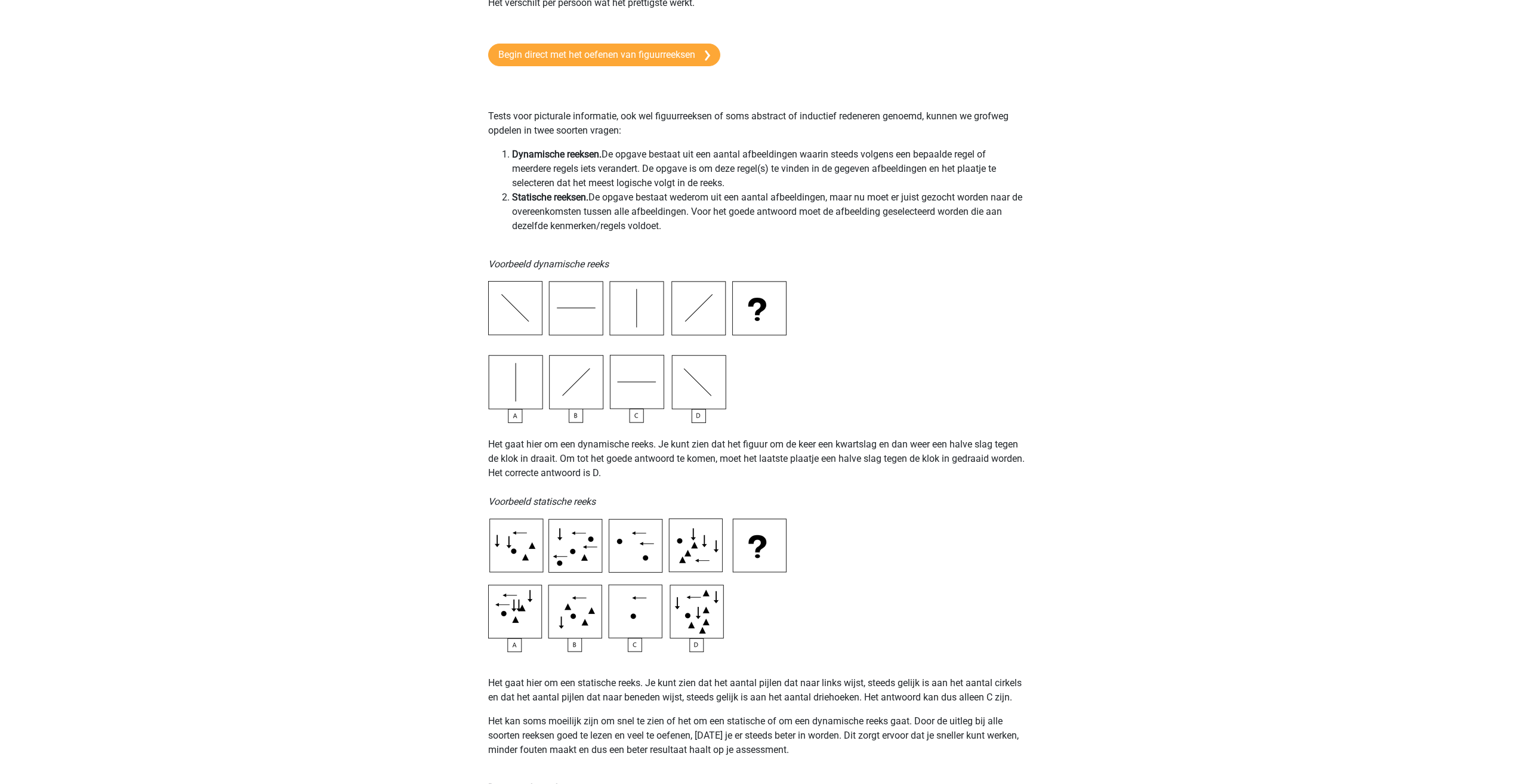
scroll to position [50, 0]
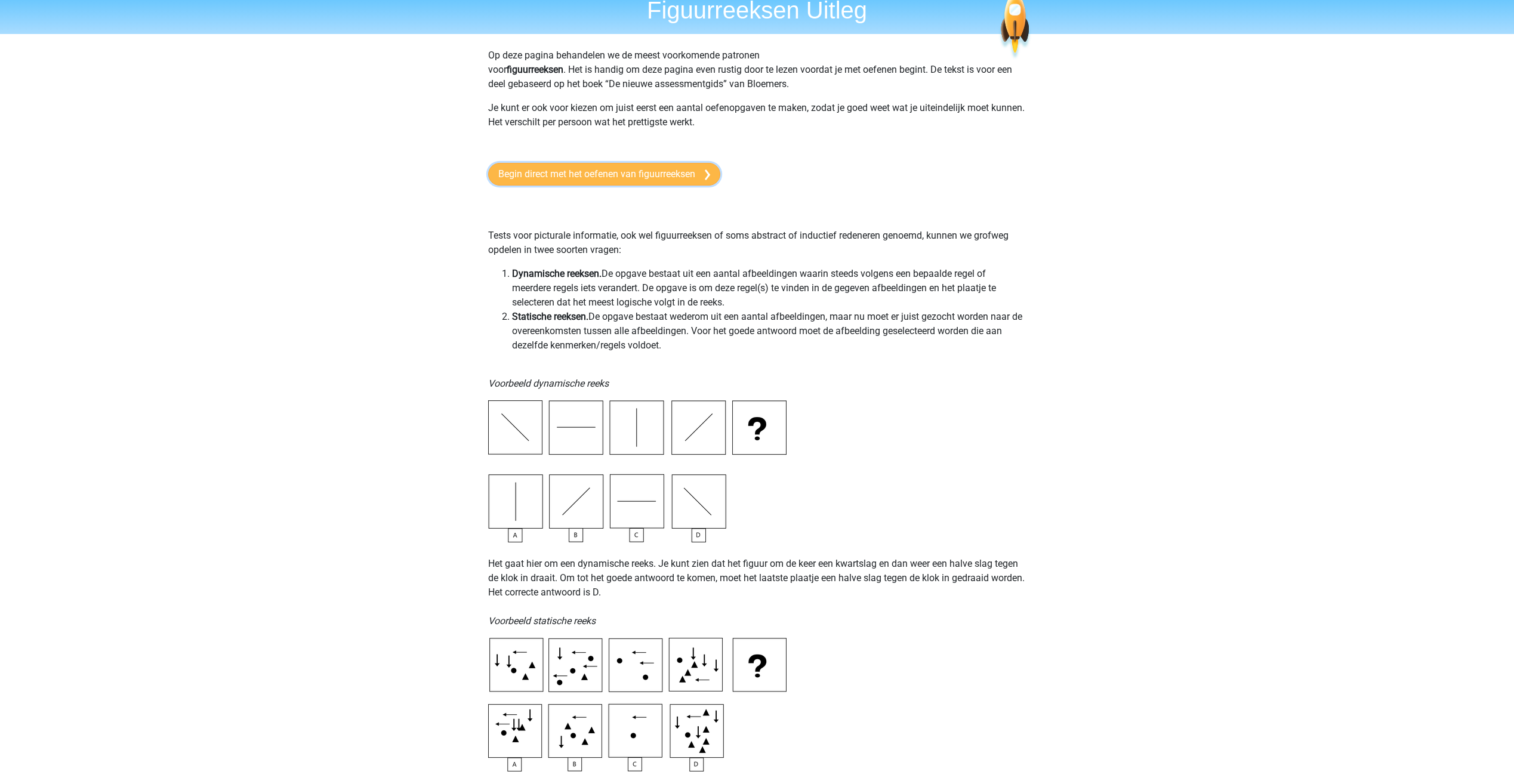
click at [616, 171] on link "Begin direct met het oefenen van figuurreeksen" at bounding box center [604, 174] width 232 height 23
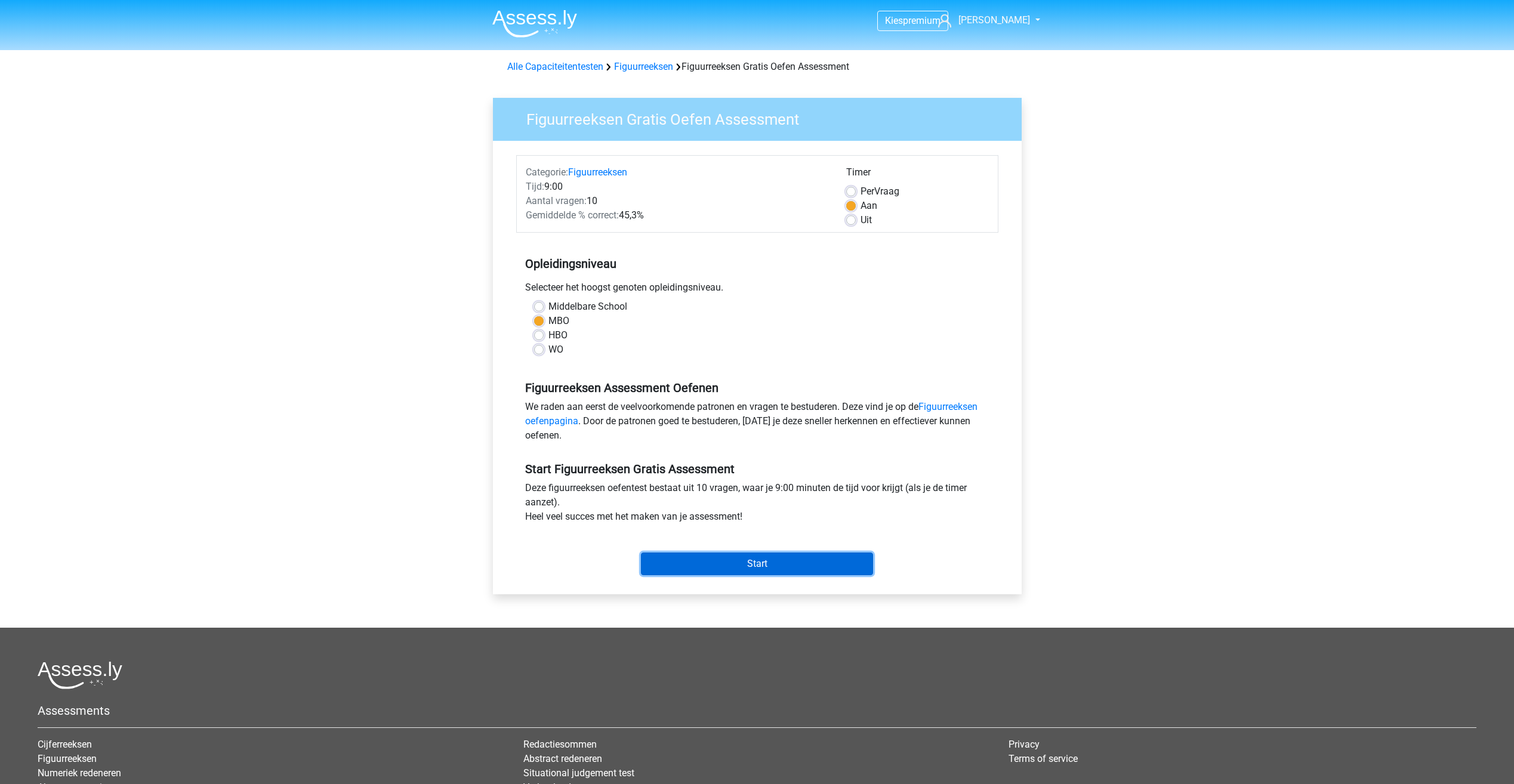
click at [801, 570] on input "Start" at bounding box center [757, 563] width 232 height 23
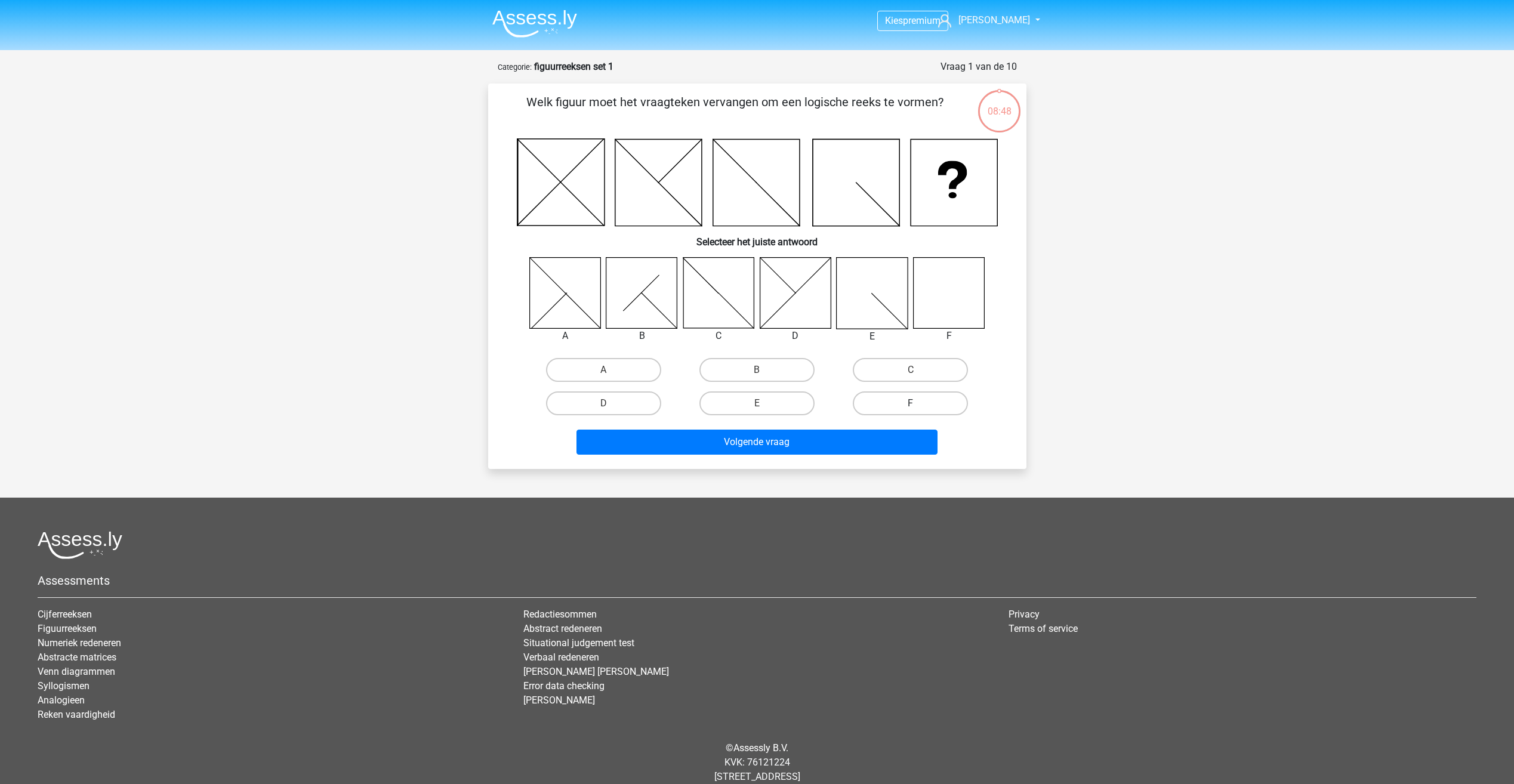
click at [912, 399] on label "F" at bounding box center [909, 403] width 115 height 24
click at [912, 403] on input "F" at bounding box center [914, 406] width 8 height 8
radio input "true"
click at [766, 454] on button "Volgende vraag" at bounding box center [757, 442] width 361 height 25
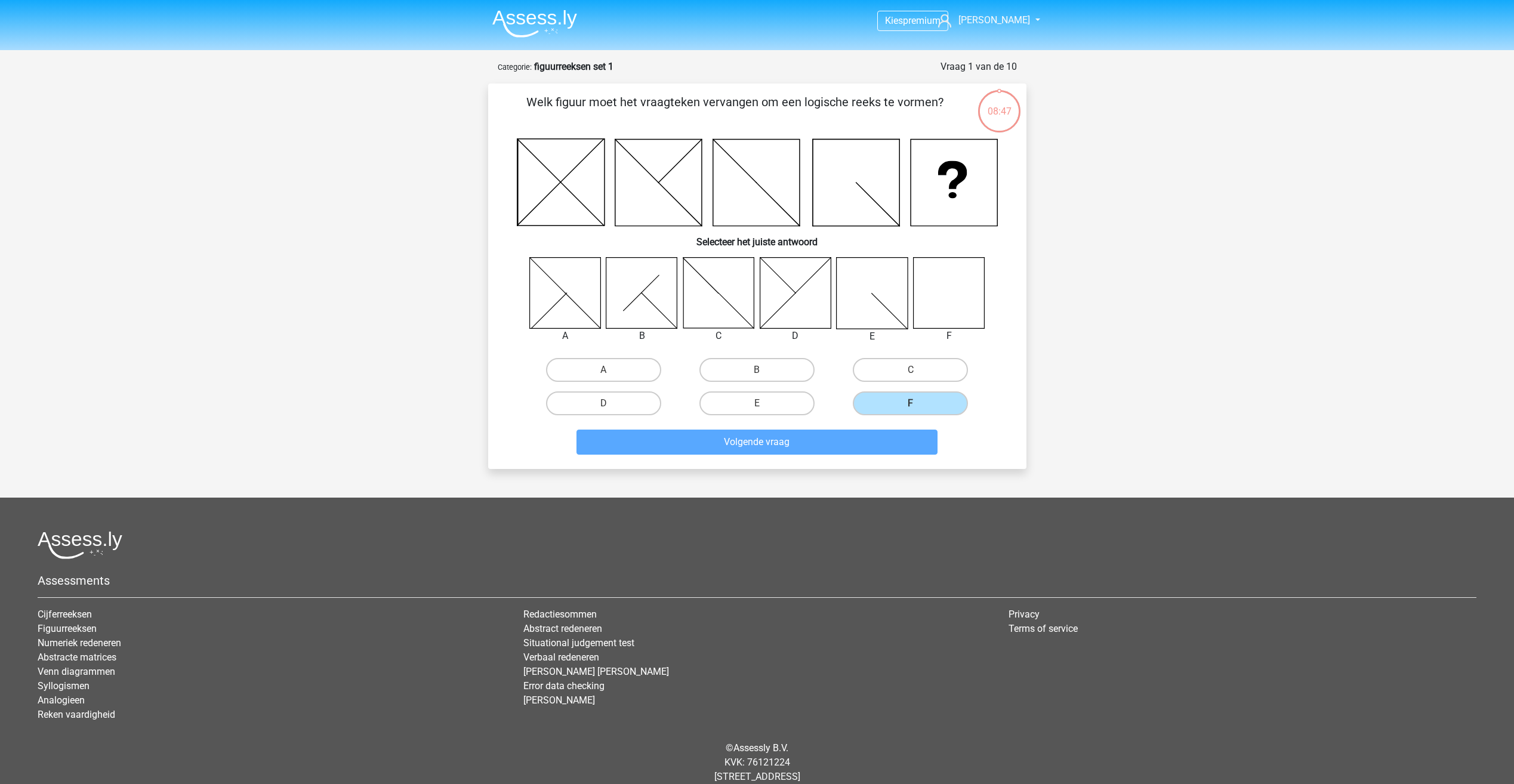
scroll to position [28, 0]
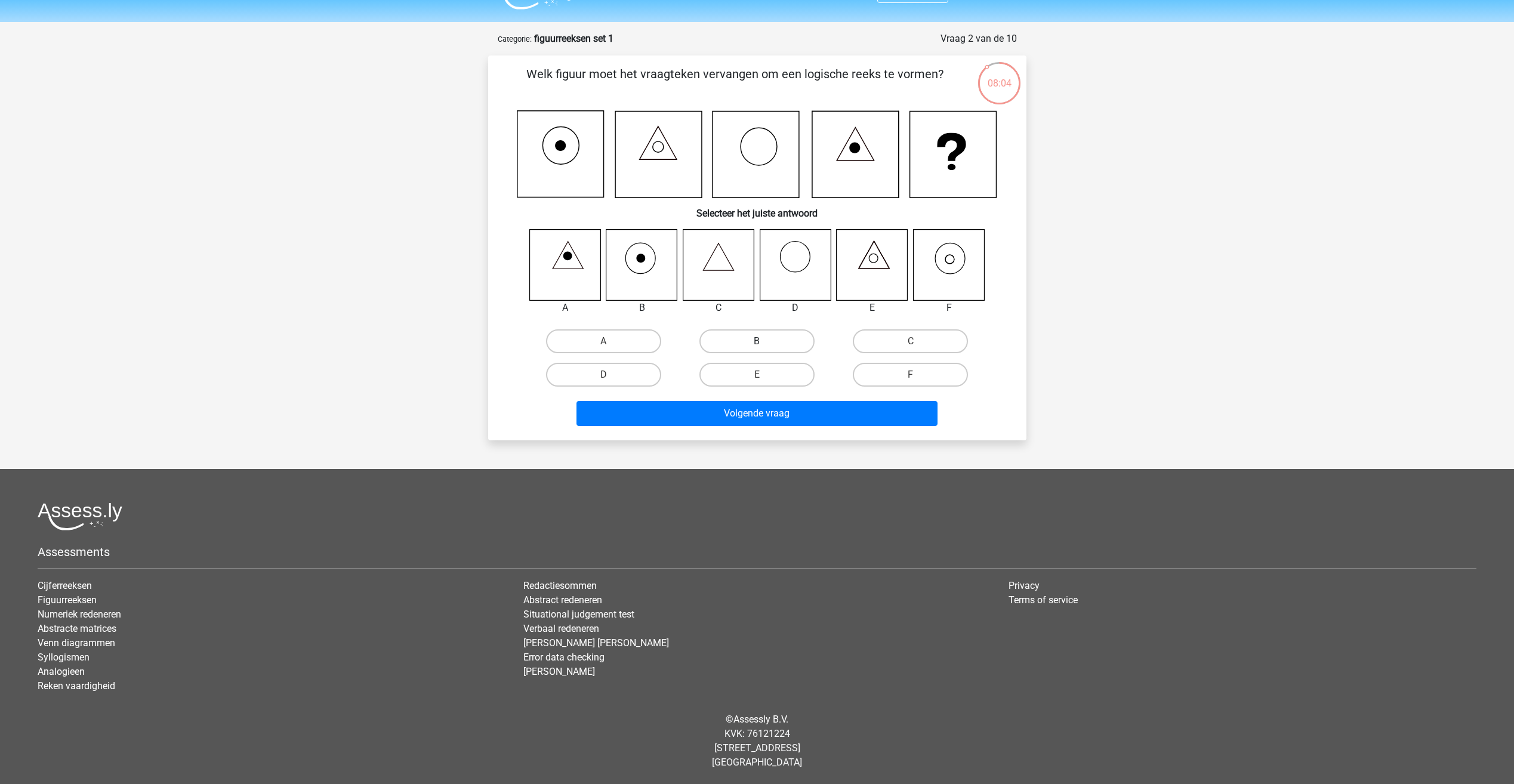
click at [724, 347] on label "B" at bounding box center [757, 341] width 115 height 24
click at [757, 347] on input "B" at bounding box center [760, 344] width 8 height 8
radio input "true"
click at [563, 149] on icon at bounding box center [560, 145] width 11 height 11
drag, startPoint x: 657, startPoint y: 151, endPoint x: 770, endPoint y: 148, distance: 113.0
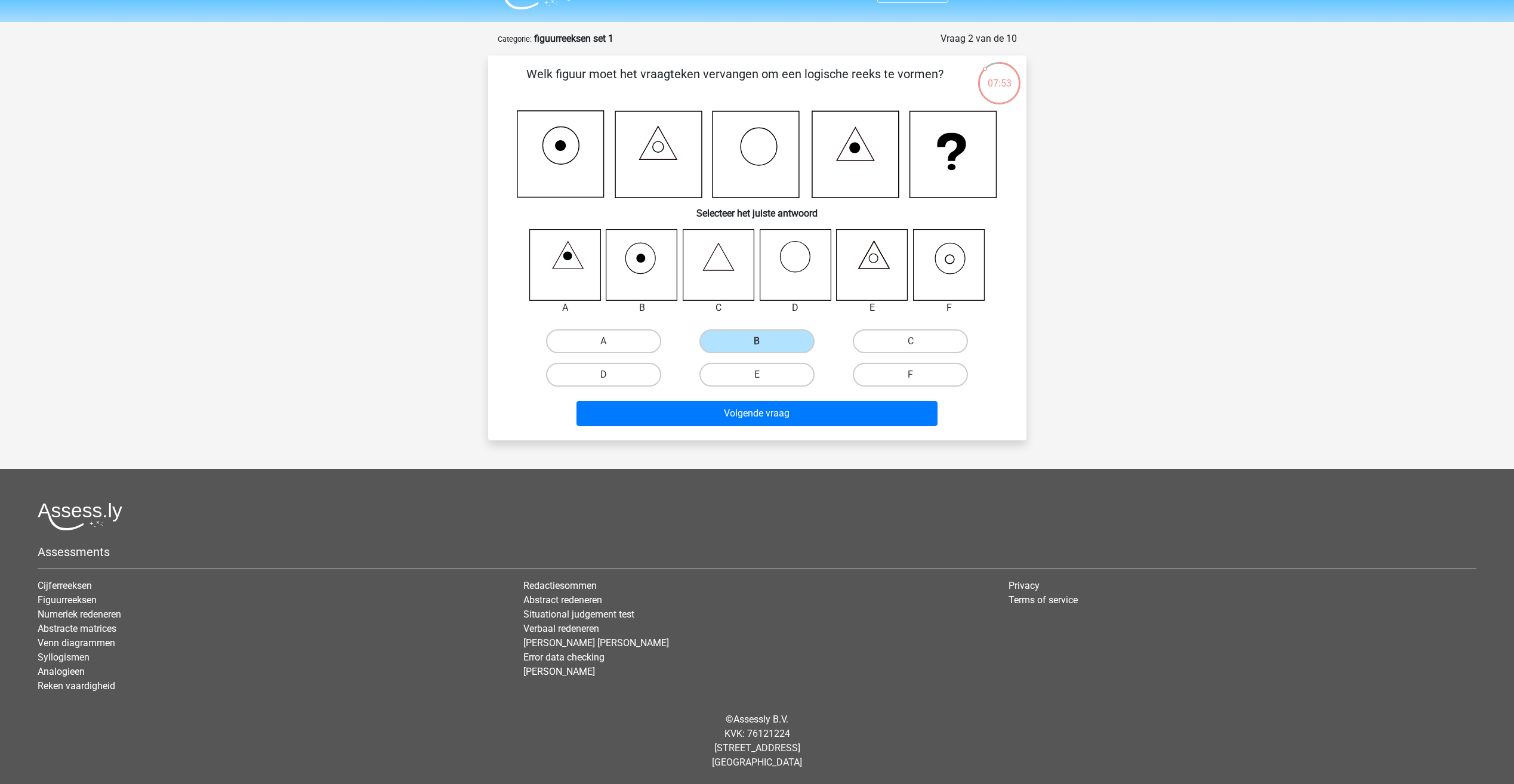
click at [679, 145] on icon at bounding box center [658, 154] width 86 height 86
click at [771, 148] on icon at bounding box center [755, 154] width 86 height 86
click at [872, 154] on icon at bounding box center [855, 154] width 86 height 86
click at [861, 147] on icon at bounding box center [855, 154] width 86 height 86
click at [933, 154] on icon at bounding box center [953, 154] width 86 height 86
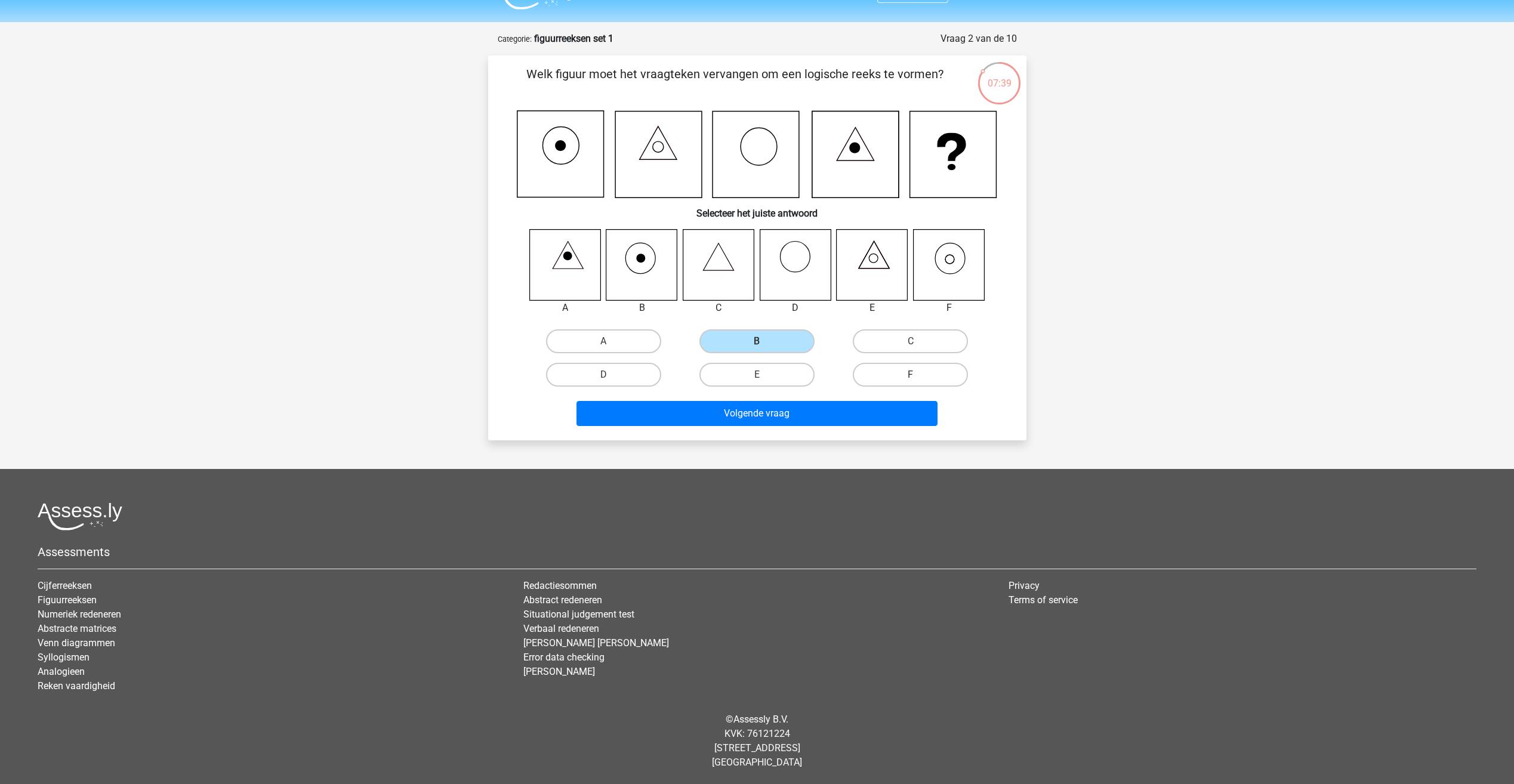
click at [922, 382] on label "F" at bounding box center [909, 374] width 115 height 24
click at [919, 382] on input "F" at bounding box center [914, 378] width 8 height 8
radio input "true"
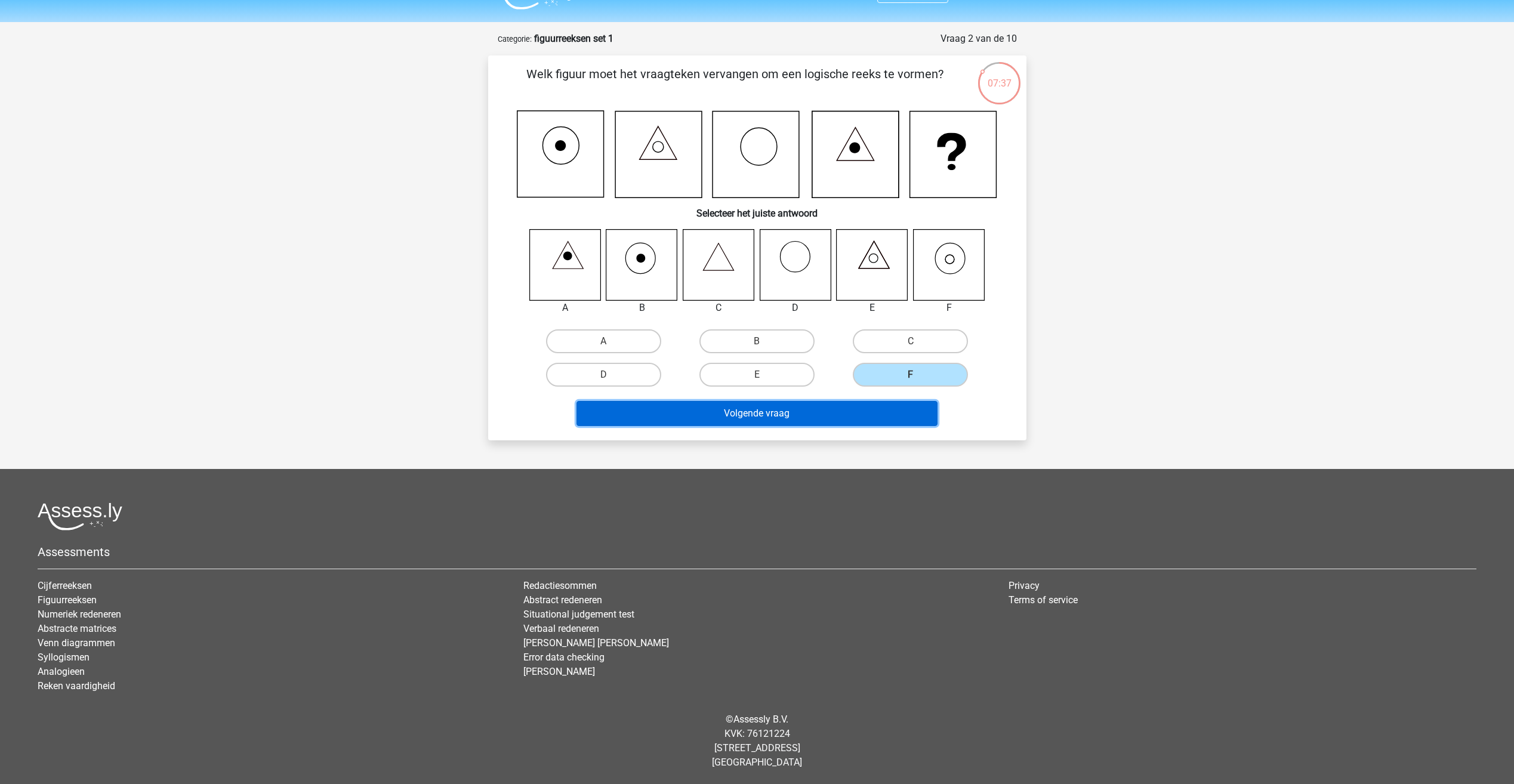
click at [862, 407] on button "Volgende vraag" at bounding box center [757, 414] width 361 height 25
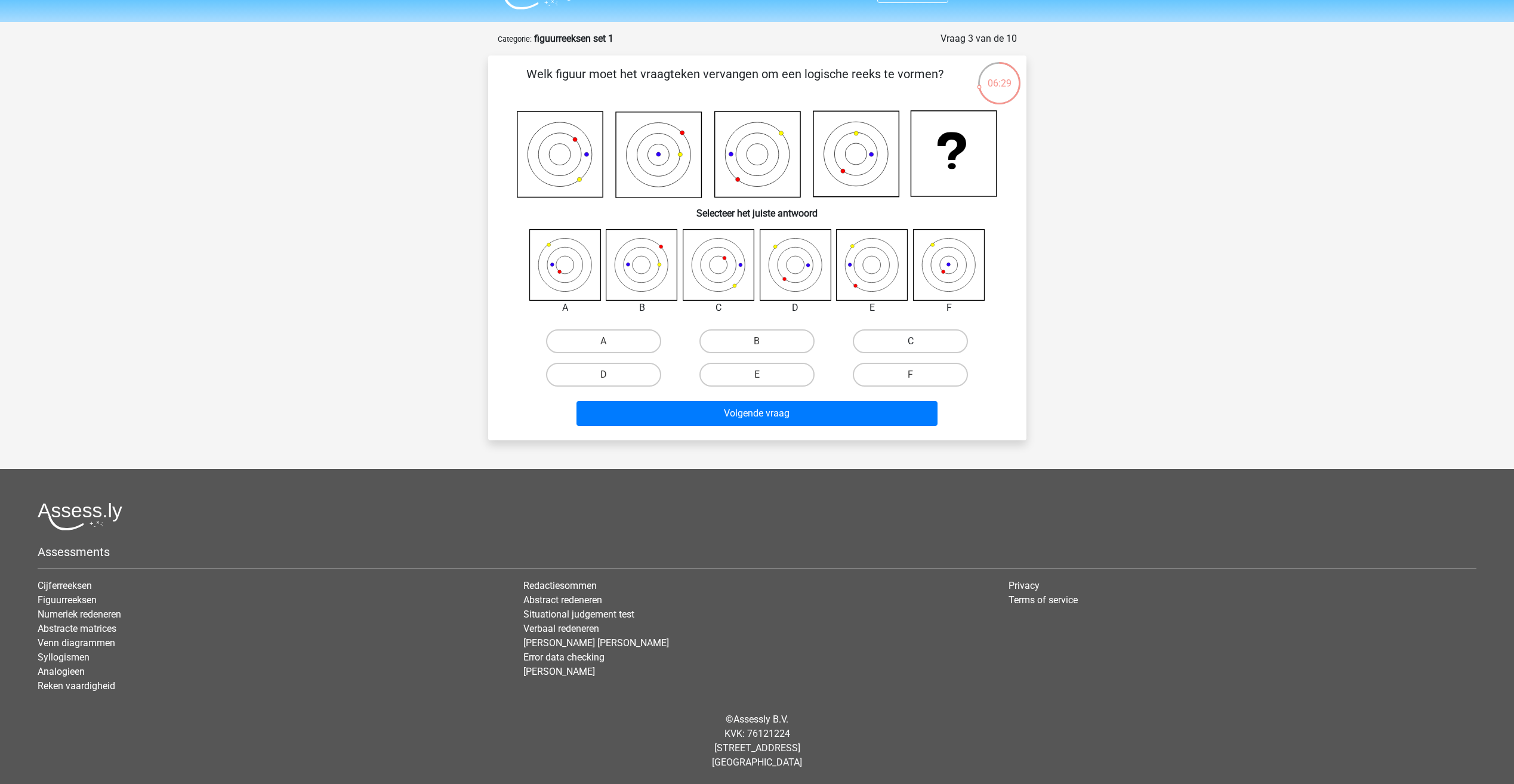
click at [918, 331] on label "C" at bounding box center [909, 341] width 115 height 24
click at [918, 341] on input "C" at bounding box center [914, 344] width 8 height 8
radio input "true"
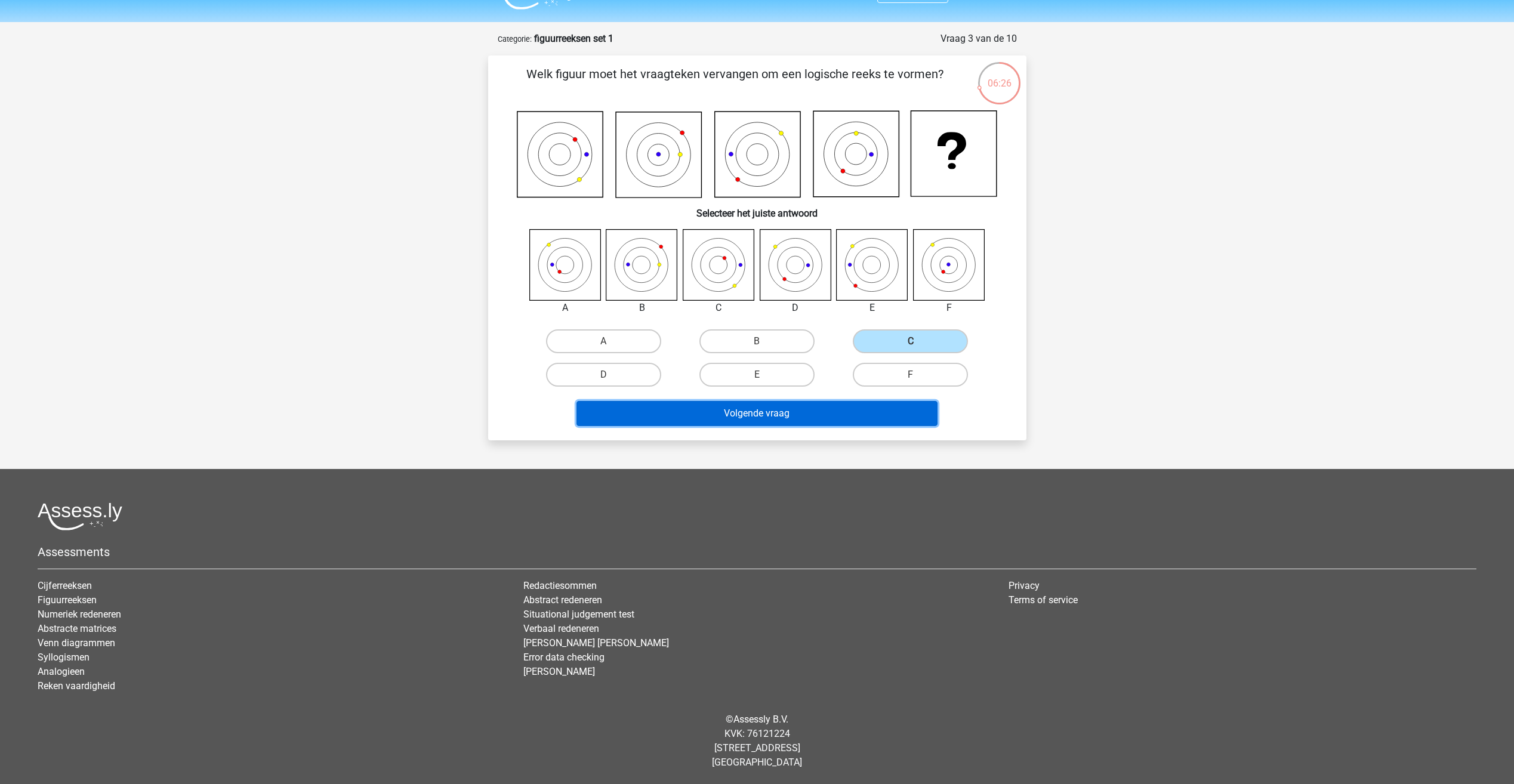
click at [752, 419] on button "Volgende vraag" at bounding box center [757, 414] width 361 height 25
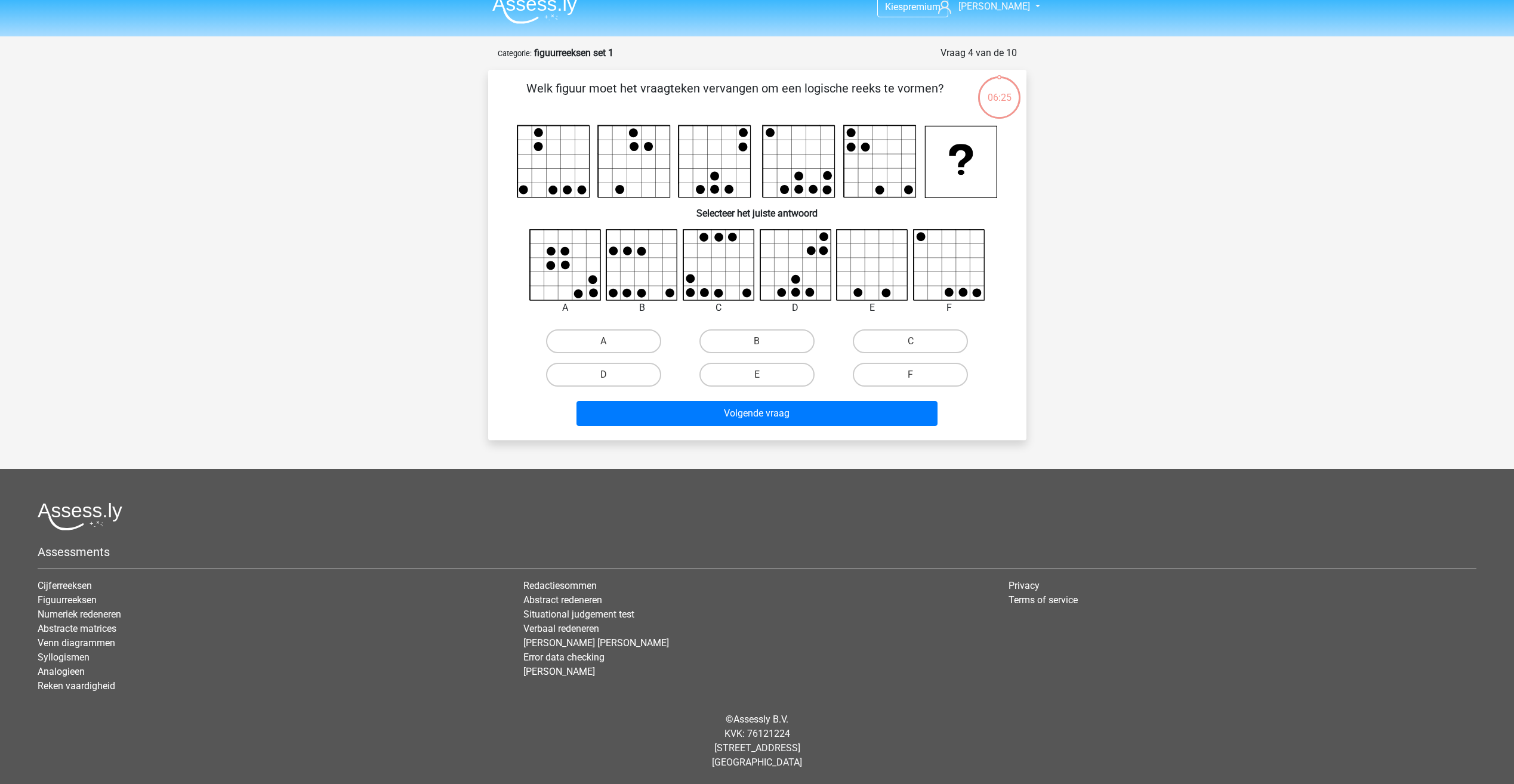
scroll to position [13, 0]
click at [902, 339] on label "C" at bounding box center [909, 341] width 115 height 24
click at [910, 341] on input "C" at bounding box center [914, 344] width 8 height 8
radio input "true"
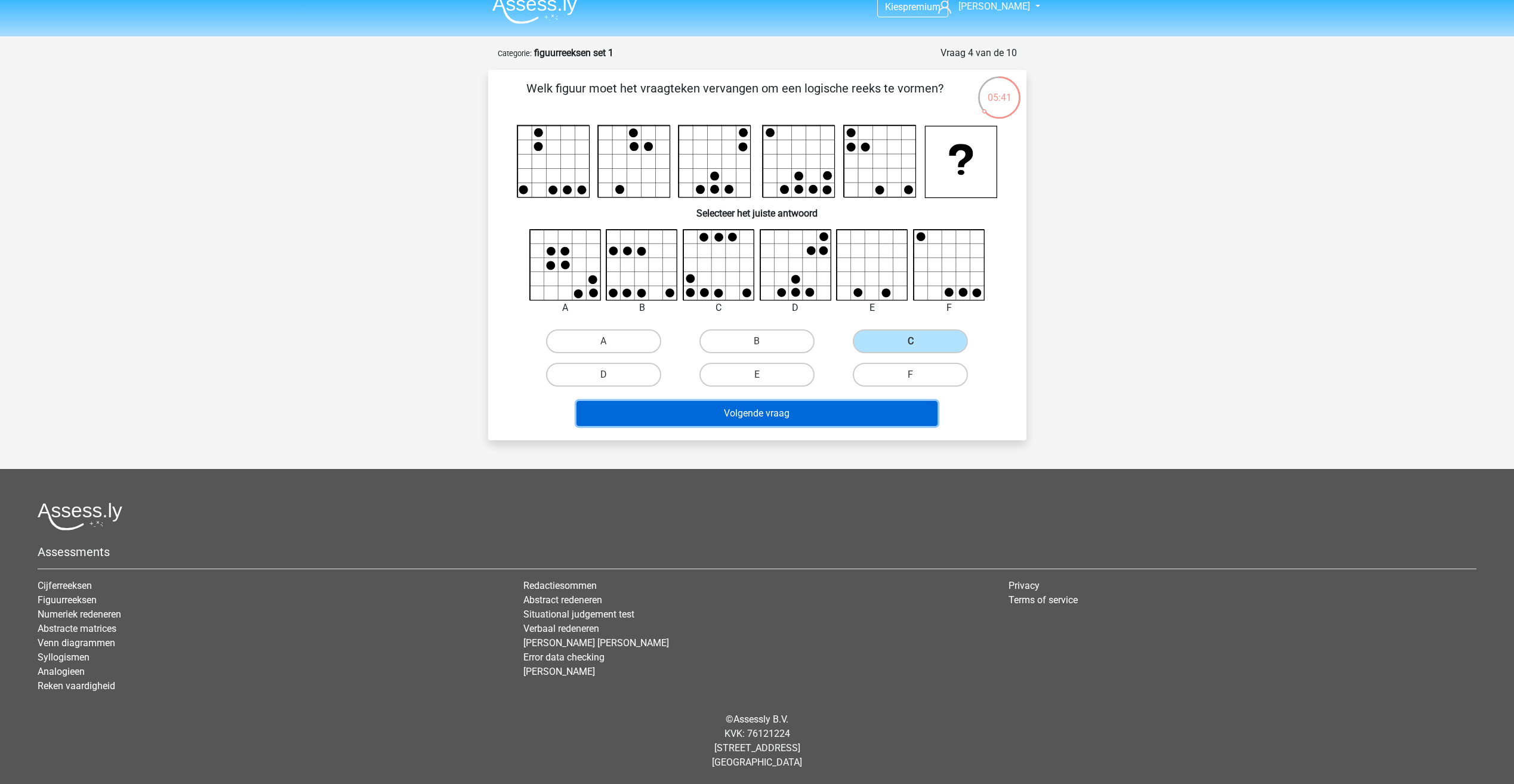
click at [857, 408] on button "Volgende vraag" at bounding box center [757, 414] width 361 height 25
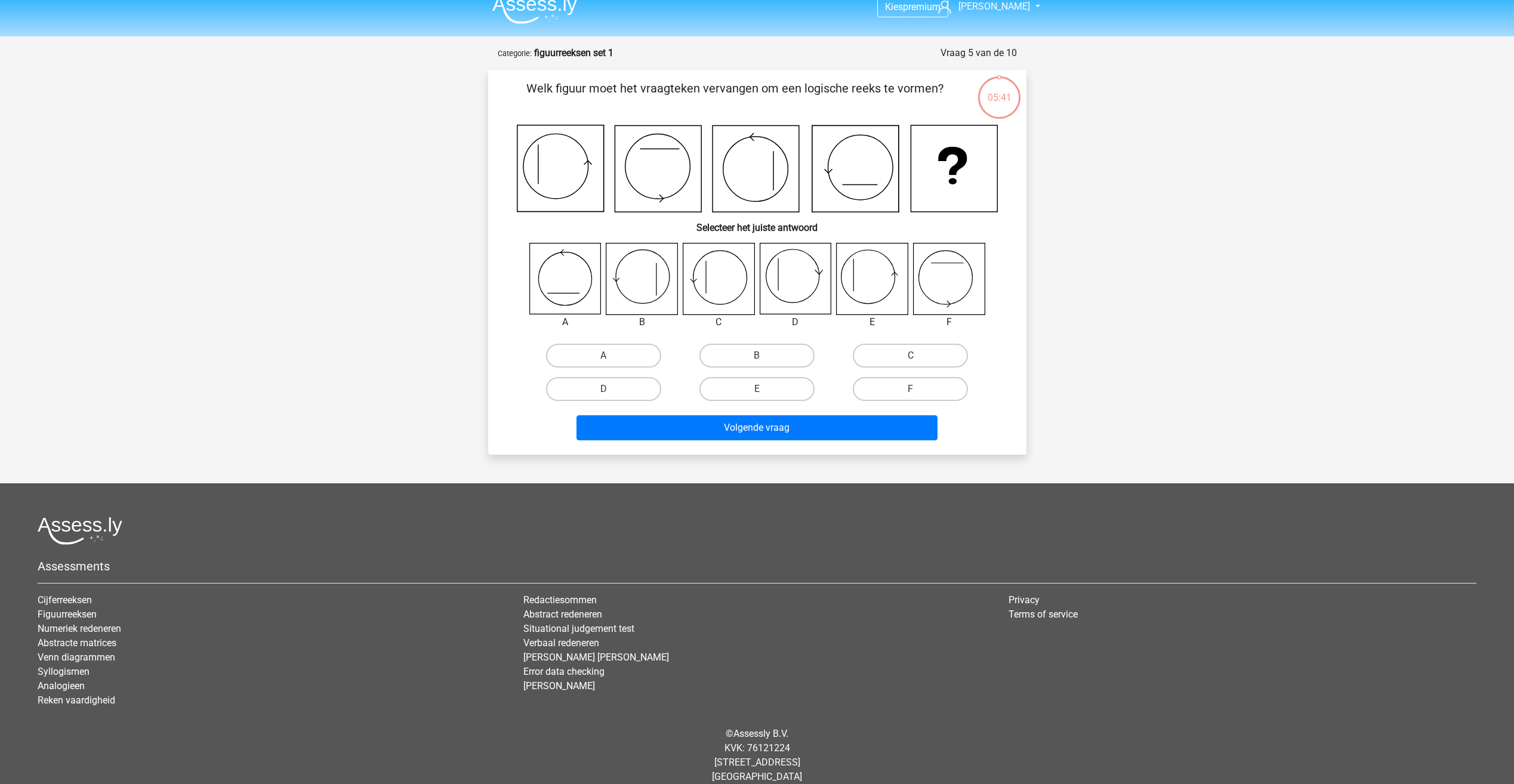
scroll to position [28, 0]
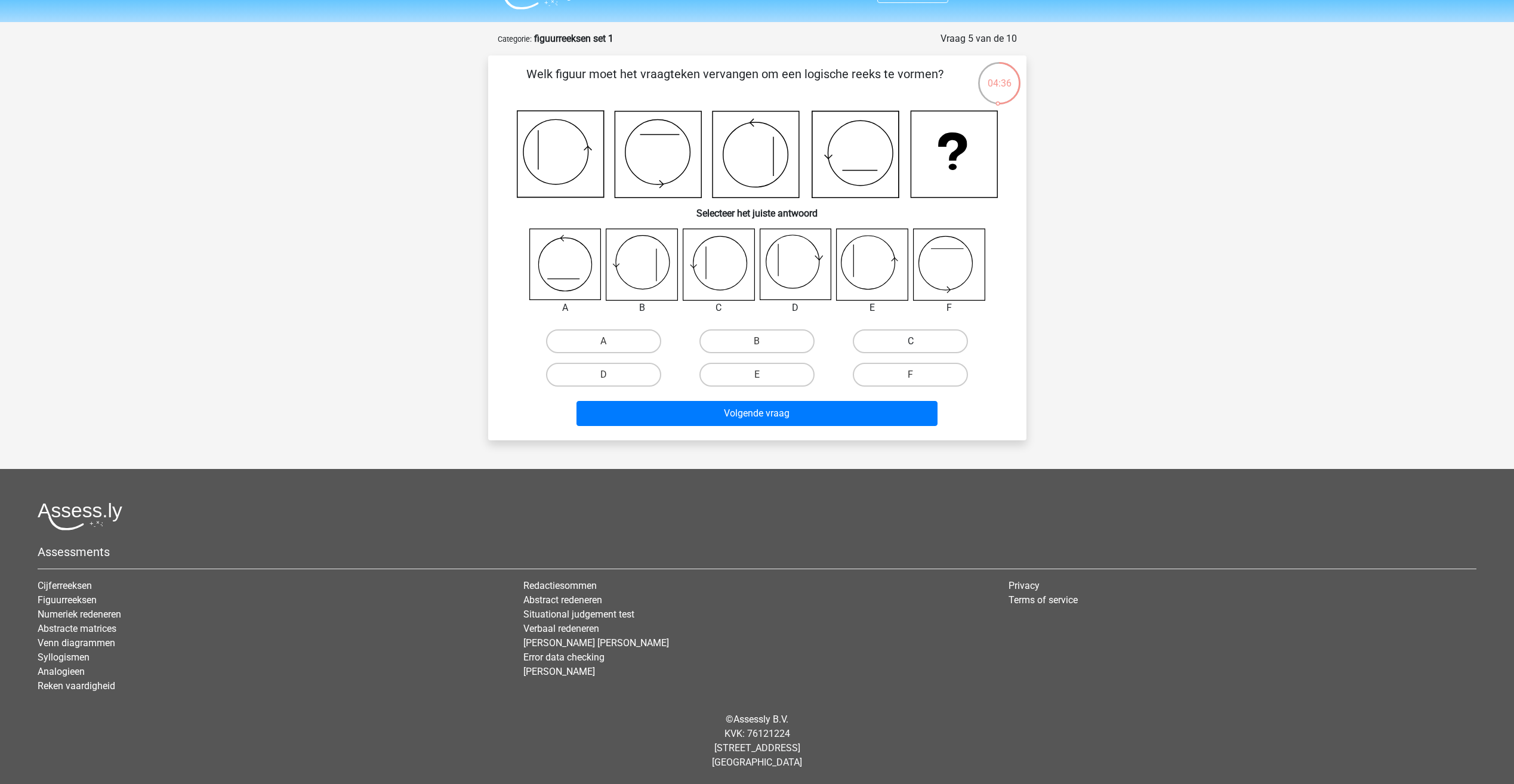
drag, startPoint x: 921, startPoint y: 339, endPoint x: 920, endPoint y: 345, distance: 6.1
click at [920, 345] on label "C" at bounding box center [909, 341] width 115 height 24
click at [919, 345] on input "C" at bounding box center [914, 344] width 8 height 8
radio input "true"
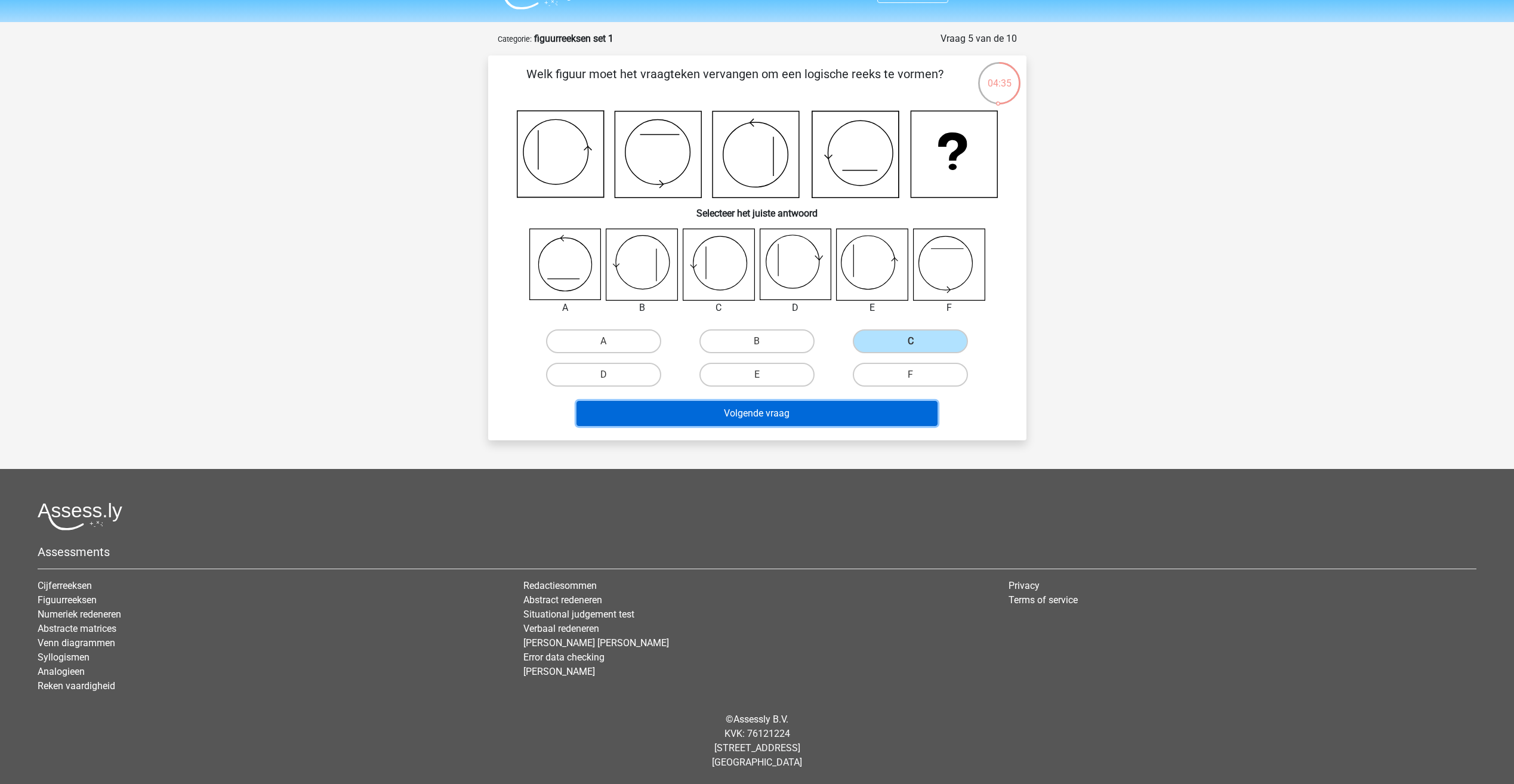
click at [892, 417] on button "Volgende vraag" at bounding box center [757, 414] width 361 height 25
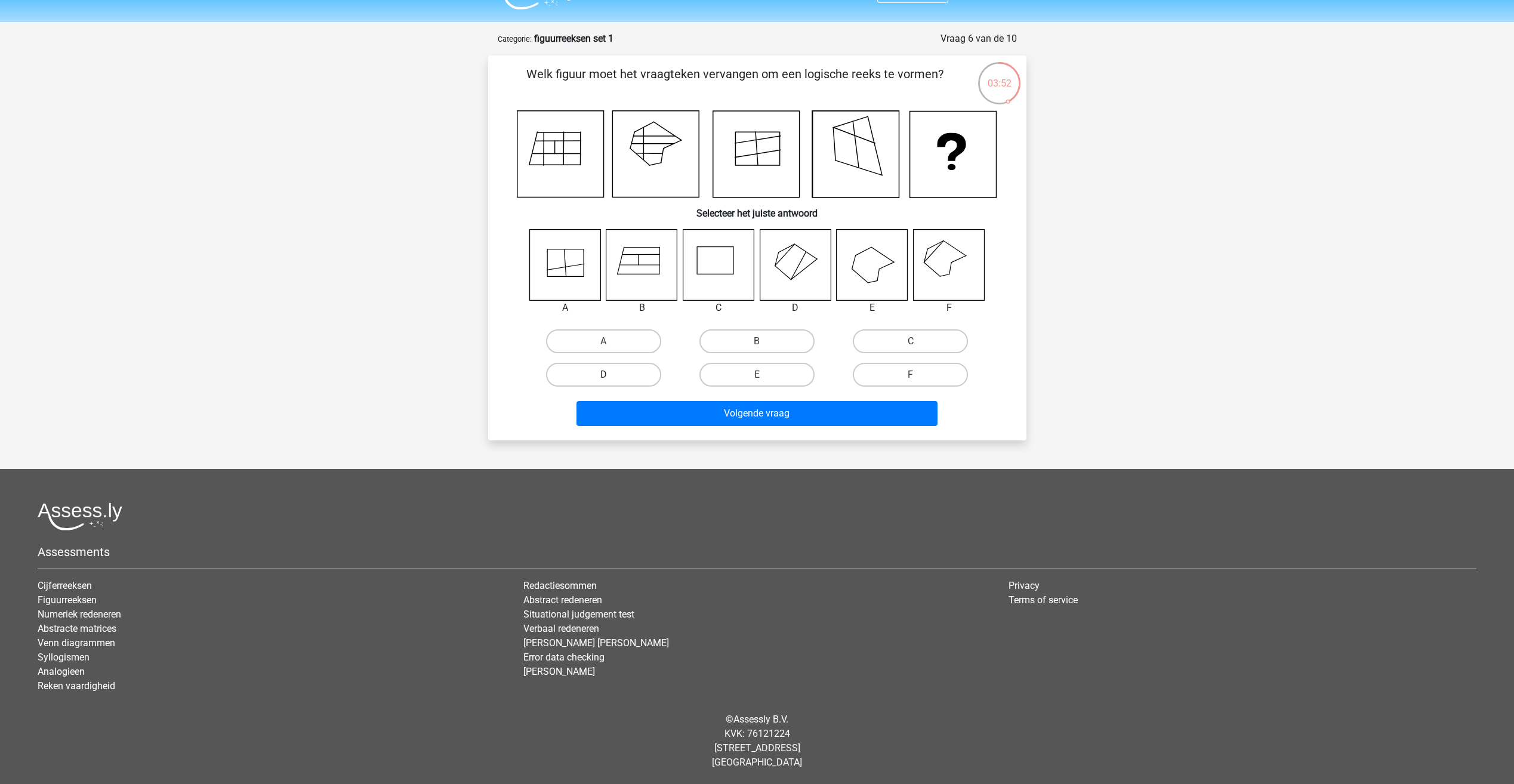
click at [631, 383] on label "D" at bounding box center [603, 374] width 115 height 24
click at [611, 383] on input "D" at bounding box center [606, 378] width 8 height 8
radio input "true"
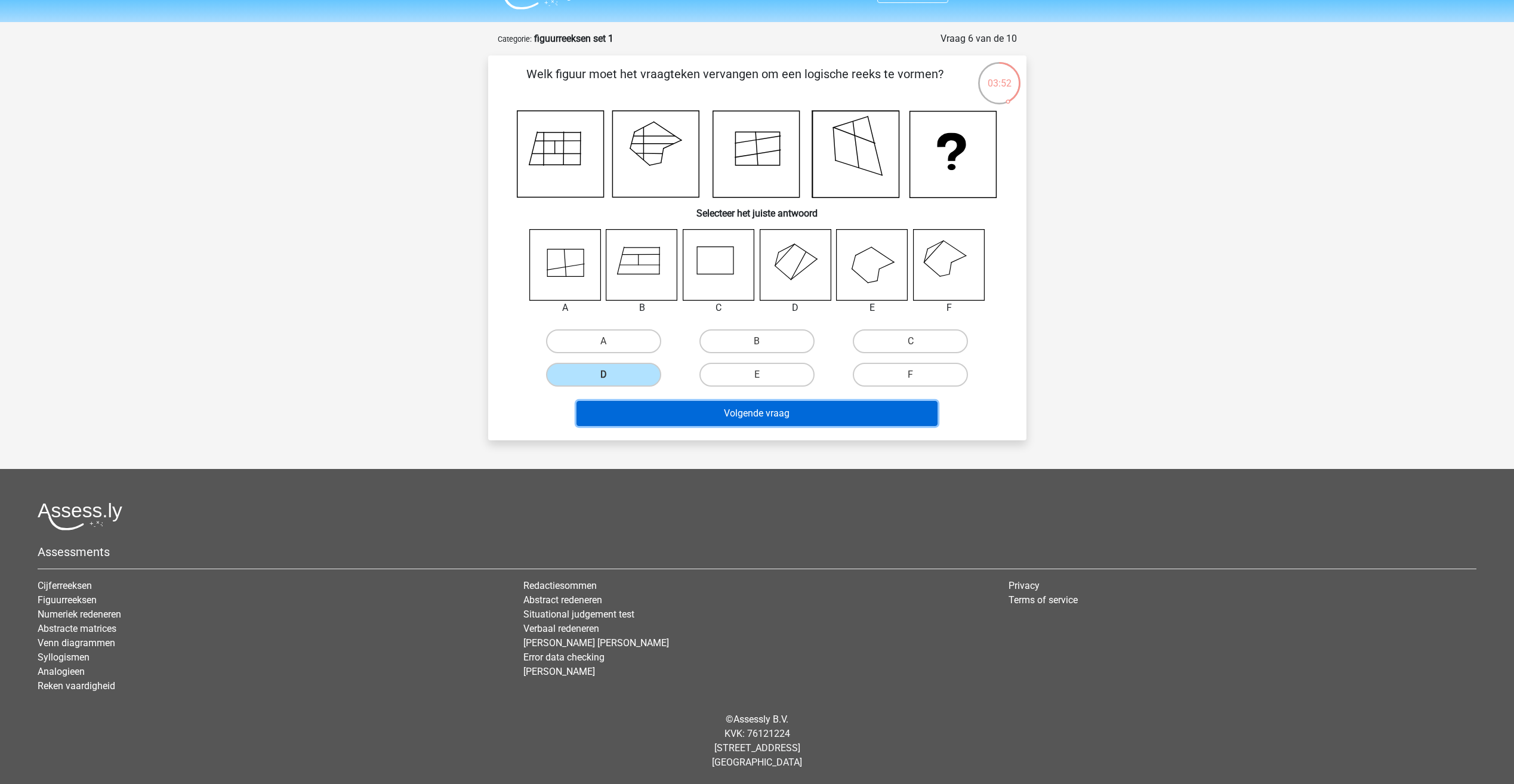
click at [702, 416] on button "Volgende vraag" at bounding box center [757, 414] width 361 height 25
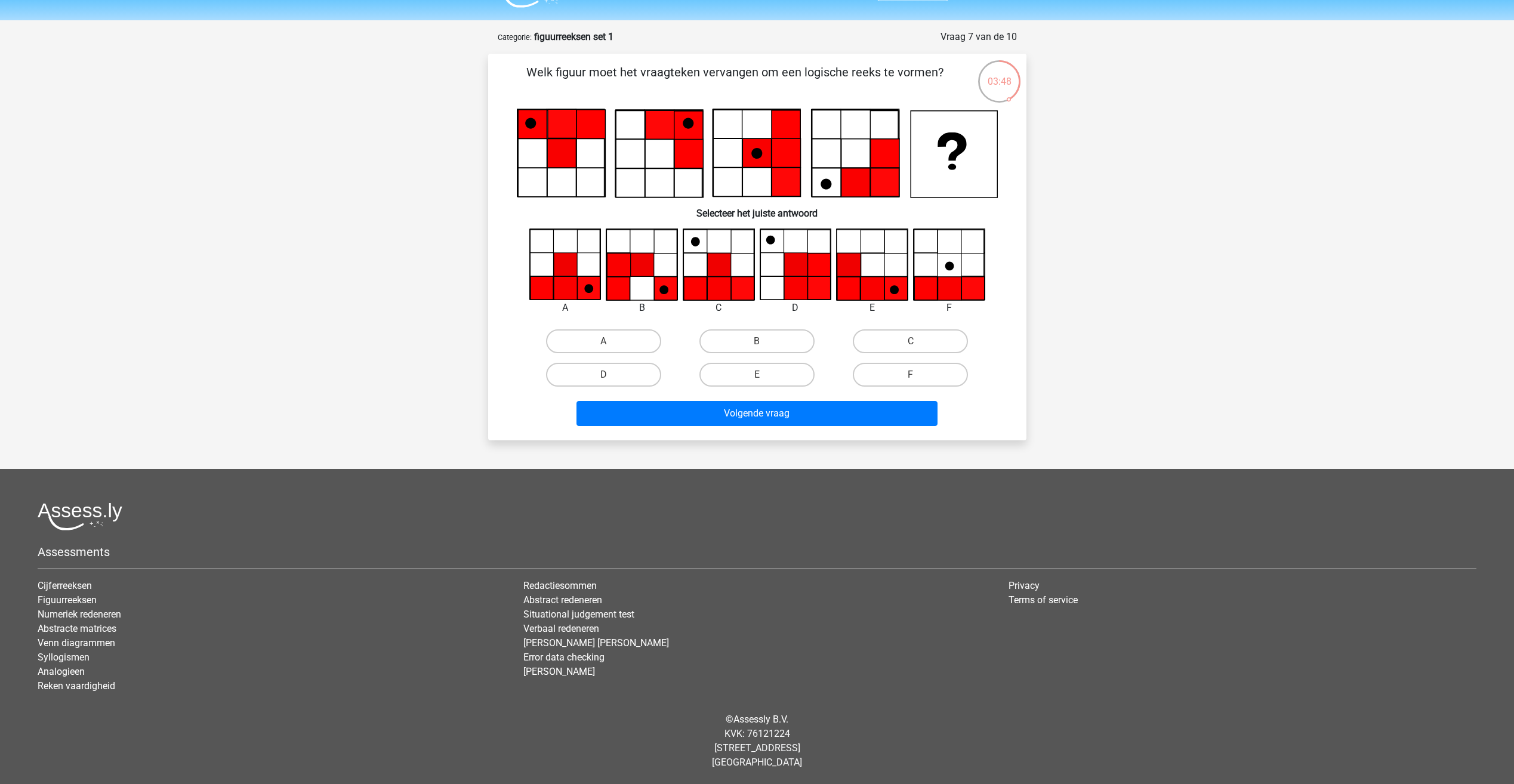
click at [532, 125] on icon at bounding box center [530, 123] width 11 height 11
click at [600, 125] on icon at bounding box center [590, 124] width 29 height 29
click at [686, 123] on icon at bounding box center [688, 123] width 11 height 11
click at [563, 149] on icon at bounding box center [562, 154] width 29 height 29
click at [526, 121] on icon at bounding box center [530, 123] width 11 height 11
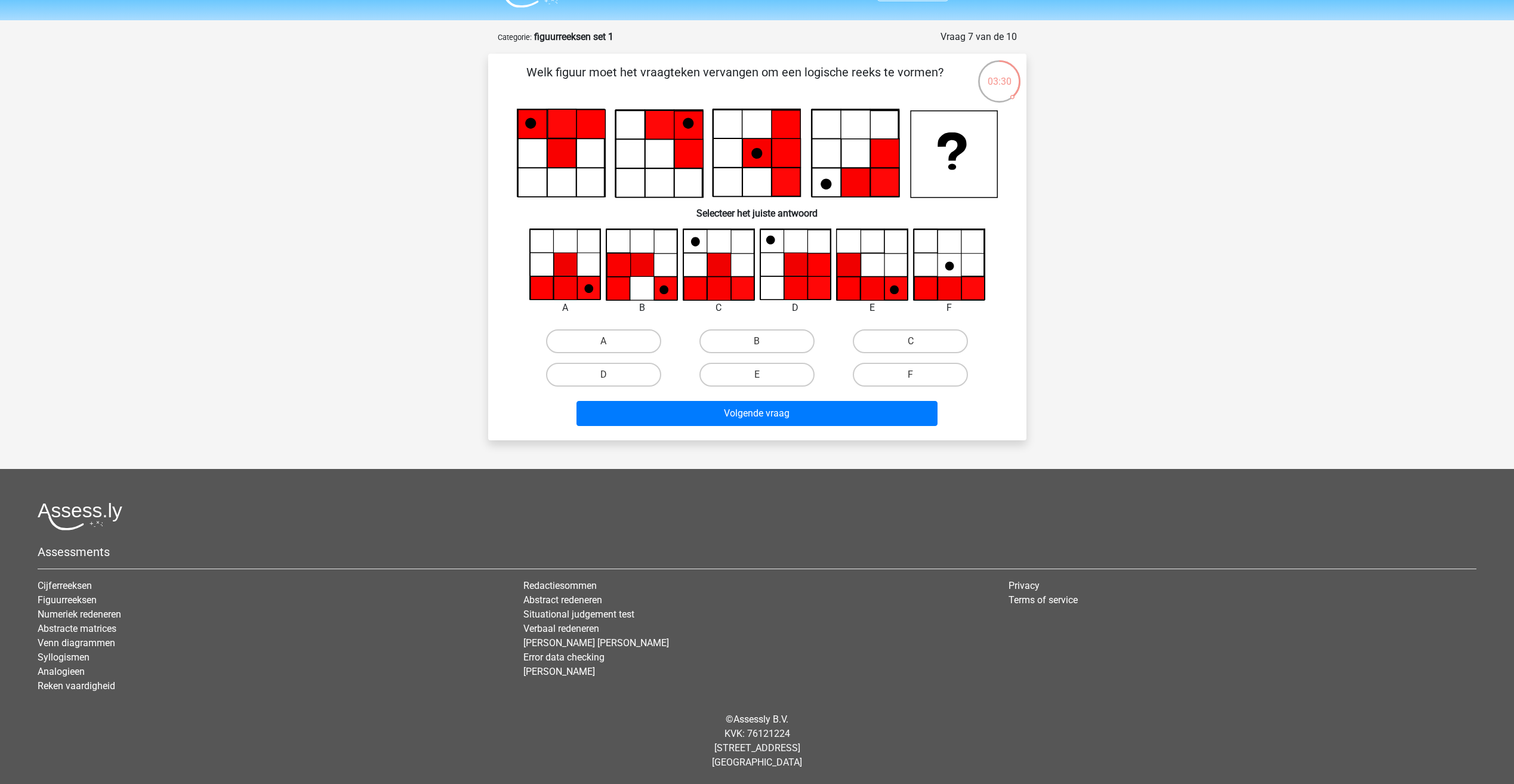
click at [656, 116] on icon at bounding box center [659, 124] width 29 height 29
click at [694, 182] on icon at bounding box center [658, 154] width 86 height 86
drag, startPoint x: 658, startPoint y: 153, endPoint x: 851, endPoint y: 180, distance: 194.9
click at [663, 154] on icon at bounding box center [658, 154] width 86 height 86
click at [857, 154] on icon at bounding box center [854, 153] width 86 height 86
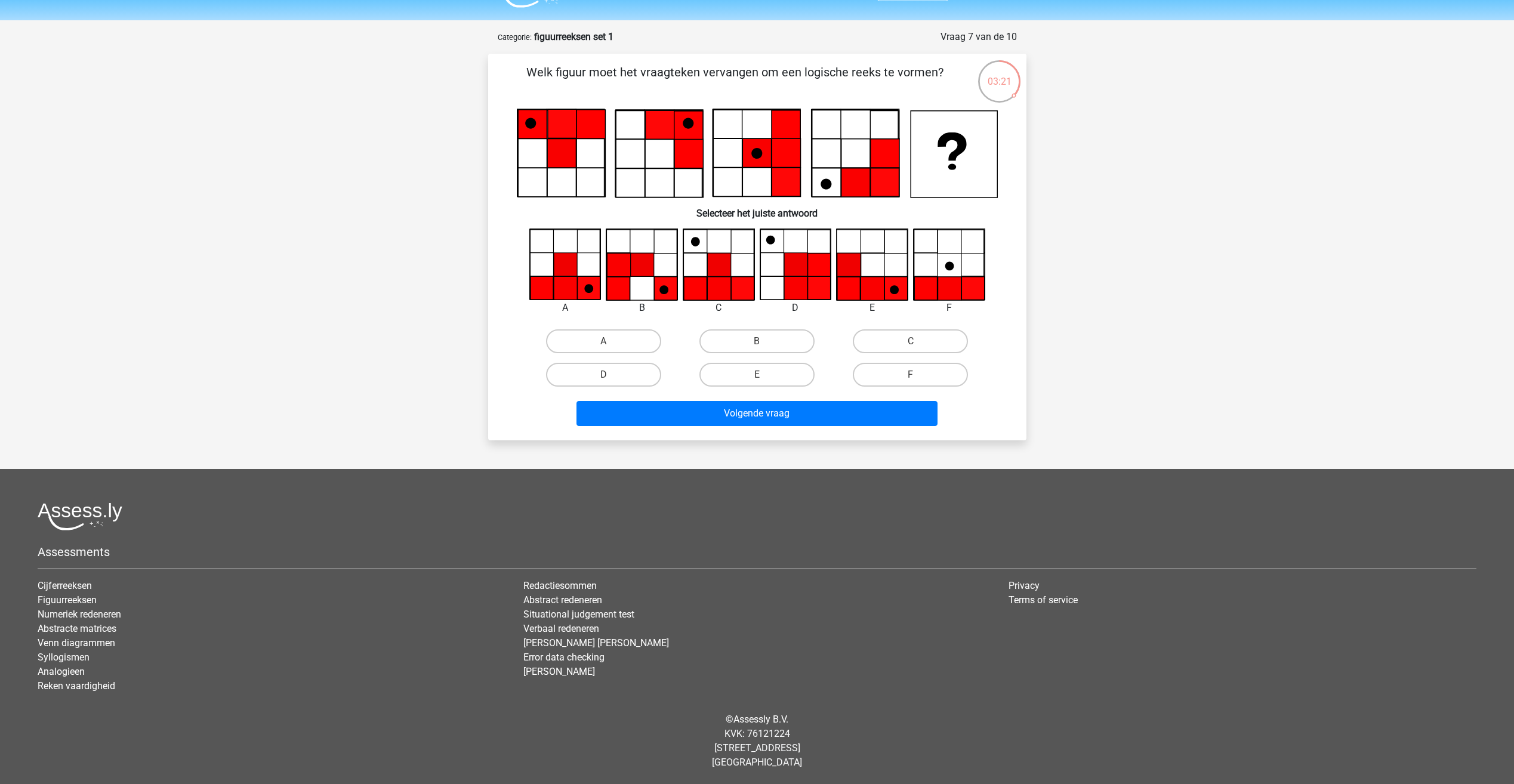
click at [824, 152] on icon at bounding box center [854, 153] width 86 height 86
click at [826, 180] on icon at bounding box center [825, 184] width 11 height 11
drag, startPoint x: 848, startPoint y: 179, endPoint x: 856, endPoint y: 180, distance: 8.1
click at [849, 179] on icon at bounding box center [855, 182] width 29 height 29
click at [883, 185] on icon at bounding box center [884, 182] width 29 height 29
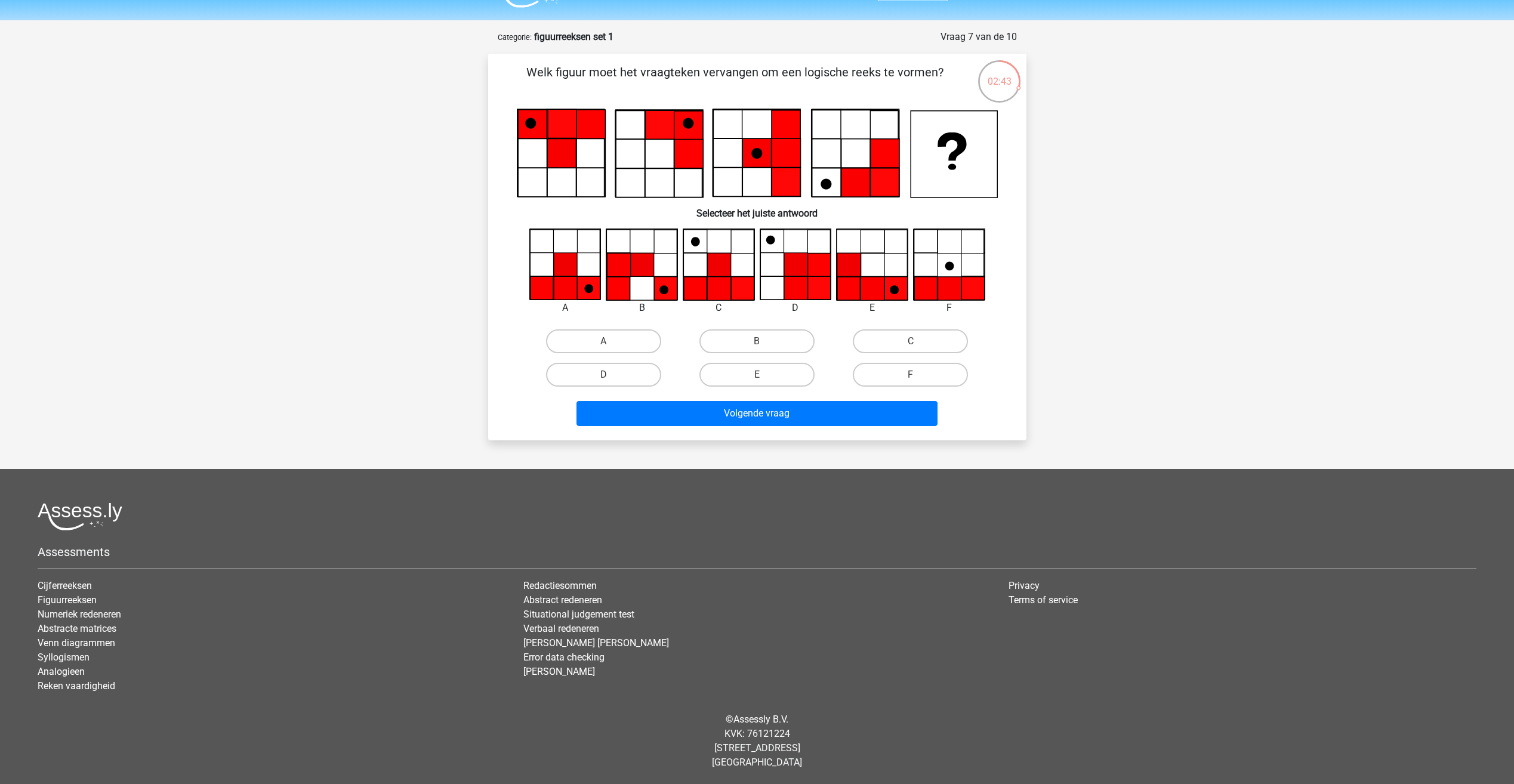
click at [570, 269] on icon at bounding box center [565, 264] width 24 height 24
click at [634, 278] on icon at bounding box center [642, 265] width 71 height 71
click at [772, 372] on label "E" at bounding box center [757, 374] width 115 height 24
click at [764, 374] on input "E" at bounding box center [760, 378] width 8 height 8
radio input "true"
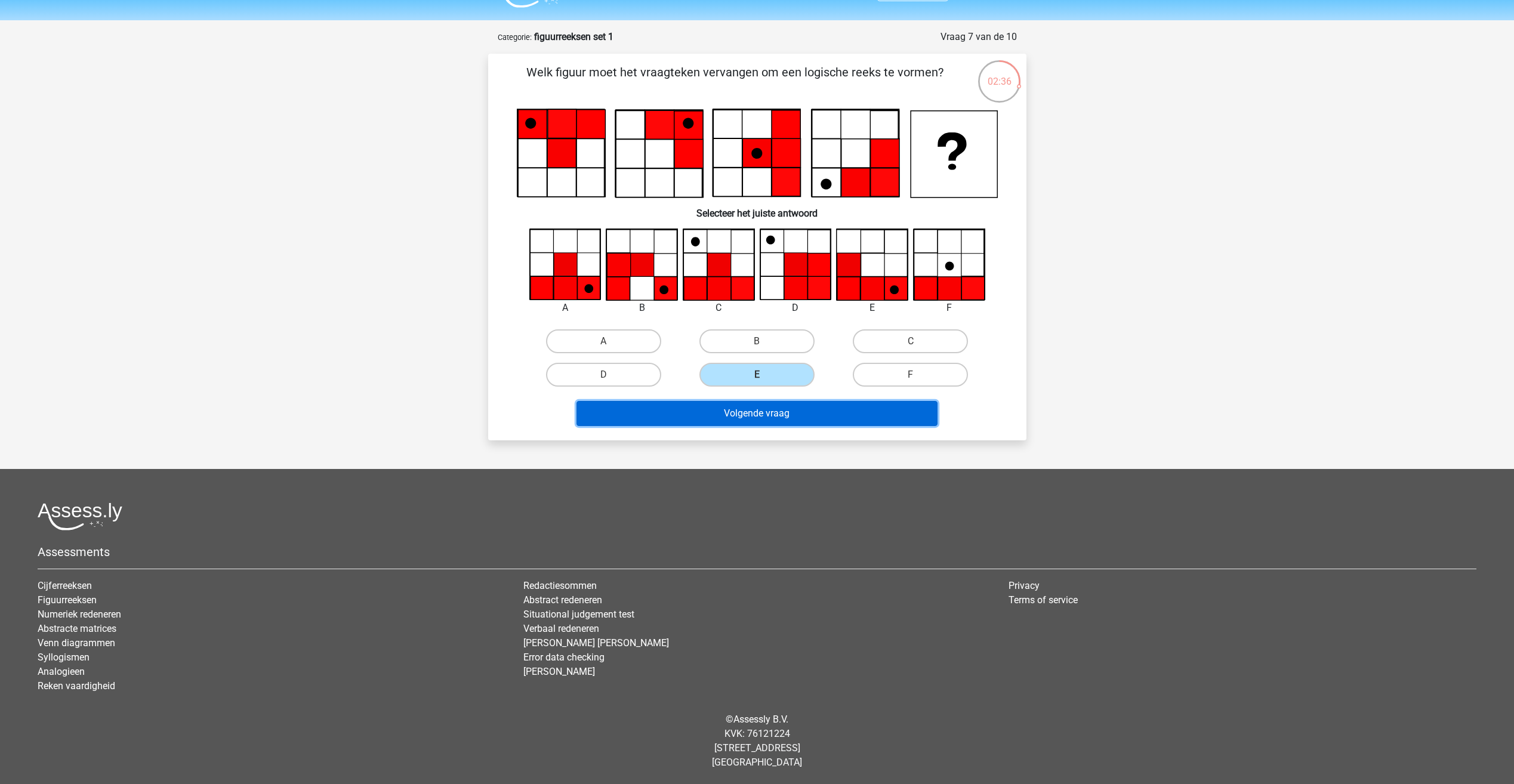
click at [814, 411] on button "Volgende vraag" at bounding box center [757, 414] width 361 height 25
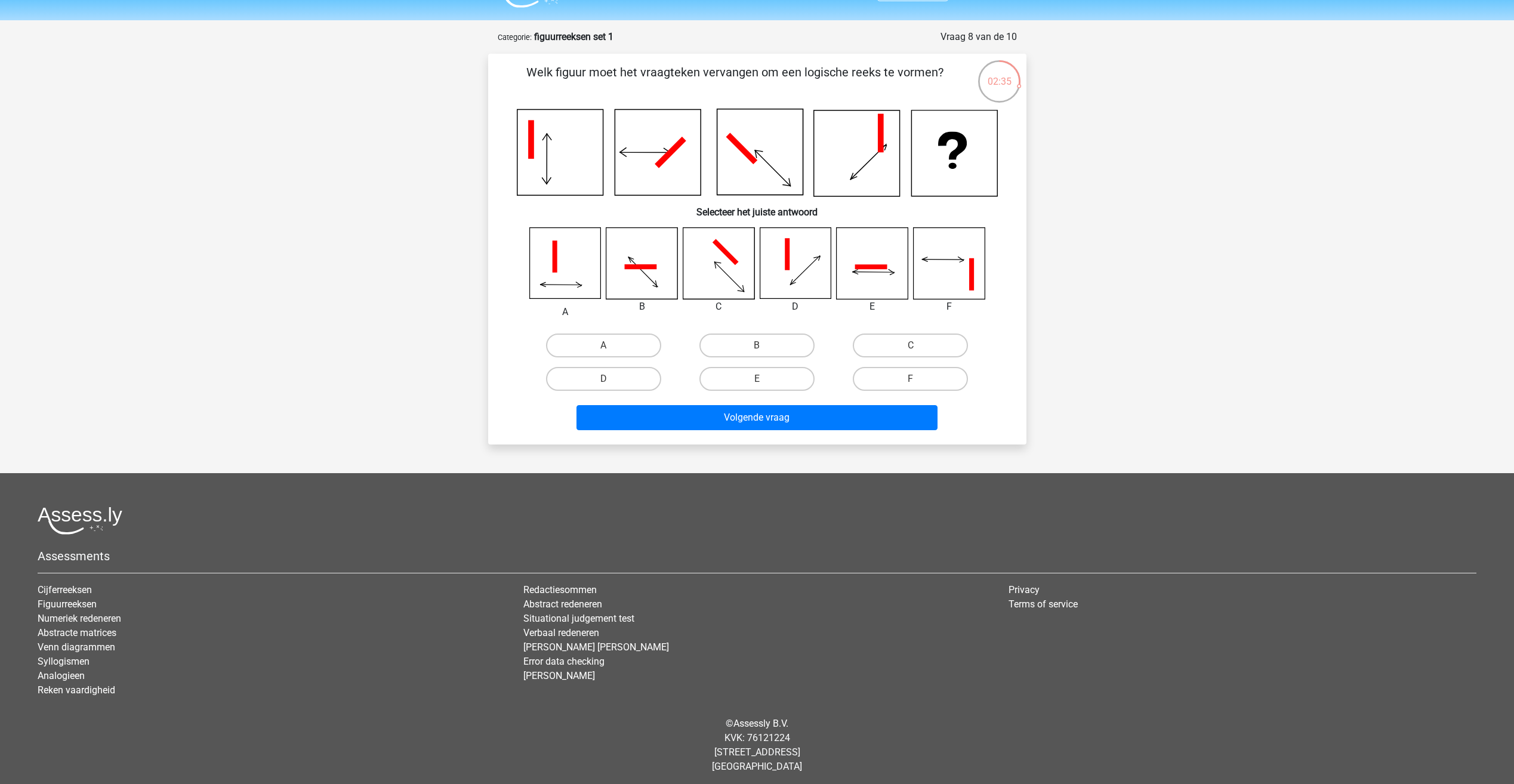
scroll to position [34, 0]
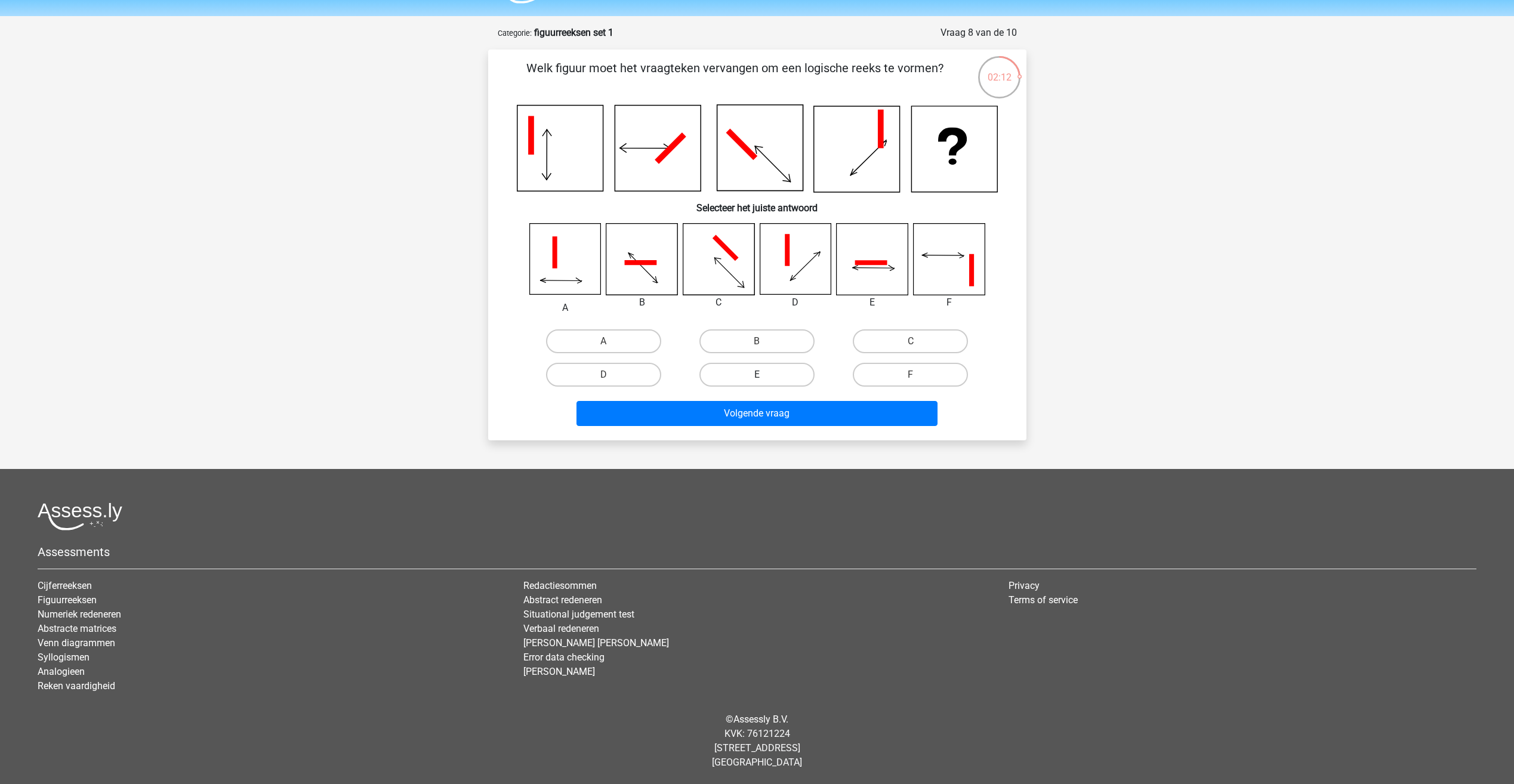
click at [778, 373] on label "E" at bounding box center [757, 374] width 115 height 24
click at [764, 374] on input "E" at bounding box center [760, 378] width 8 height 8
radio input "true"
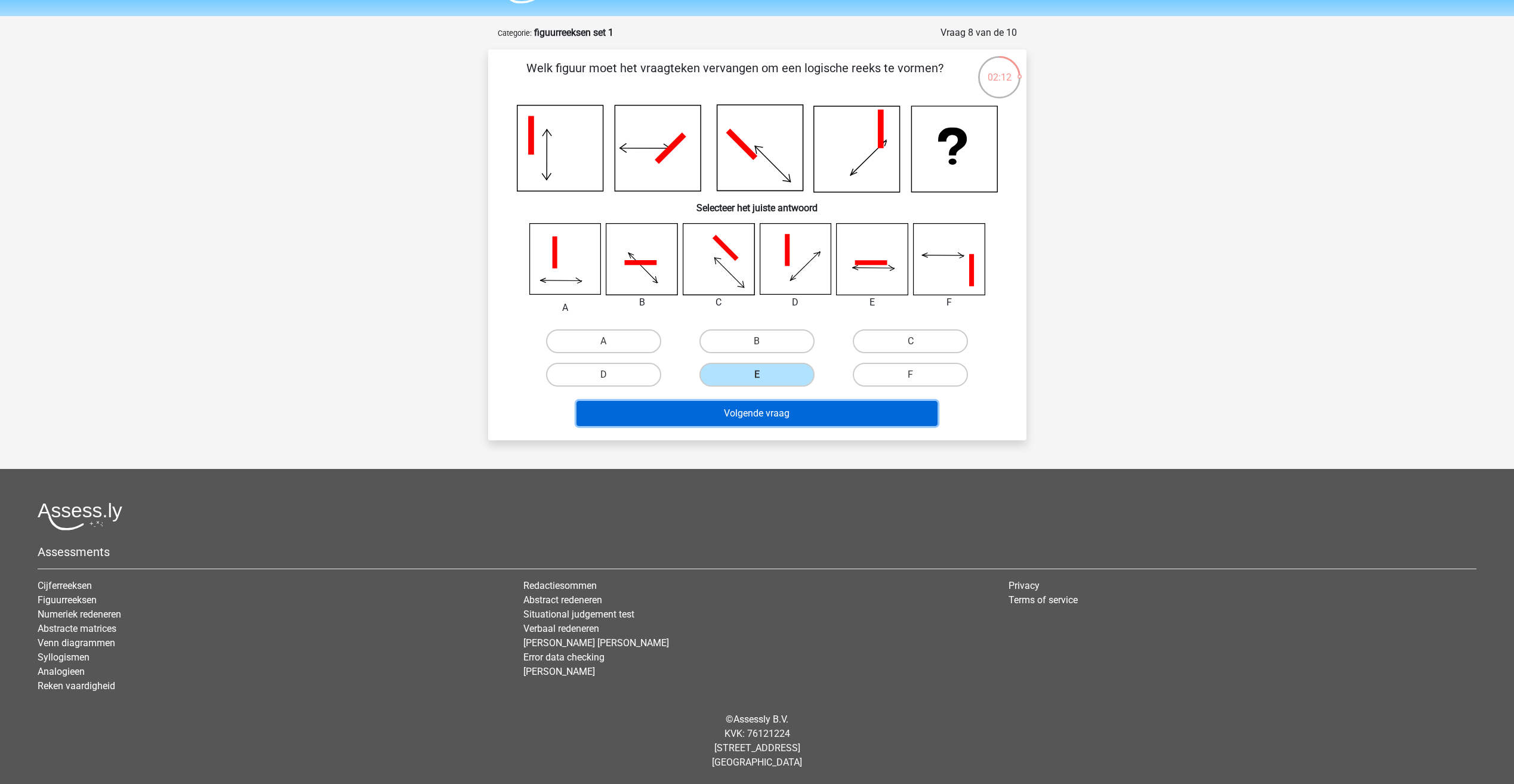
click at [773, 405] on button "Volgende vraag" at bounding box center [757, 414] width 361 height 25
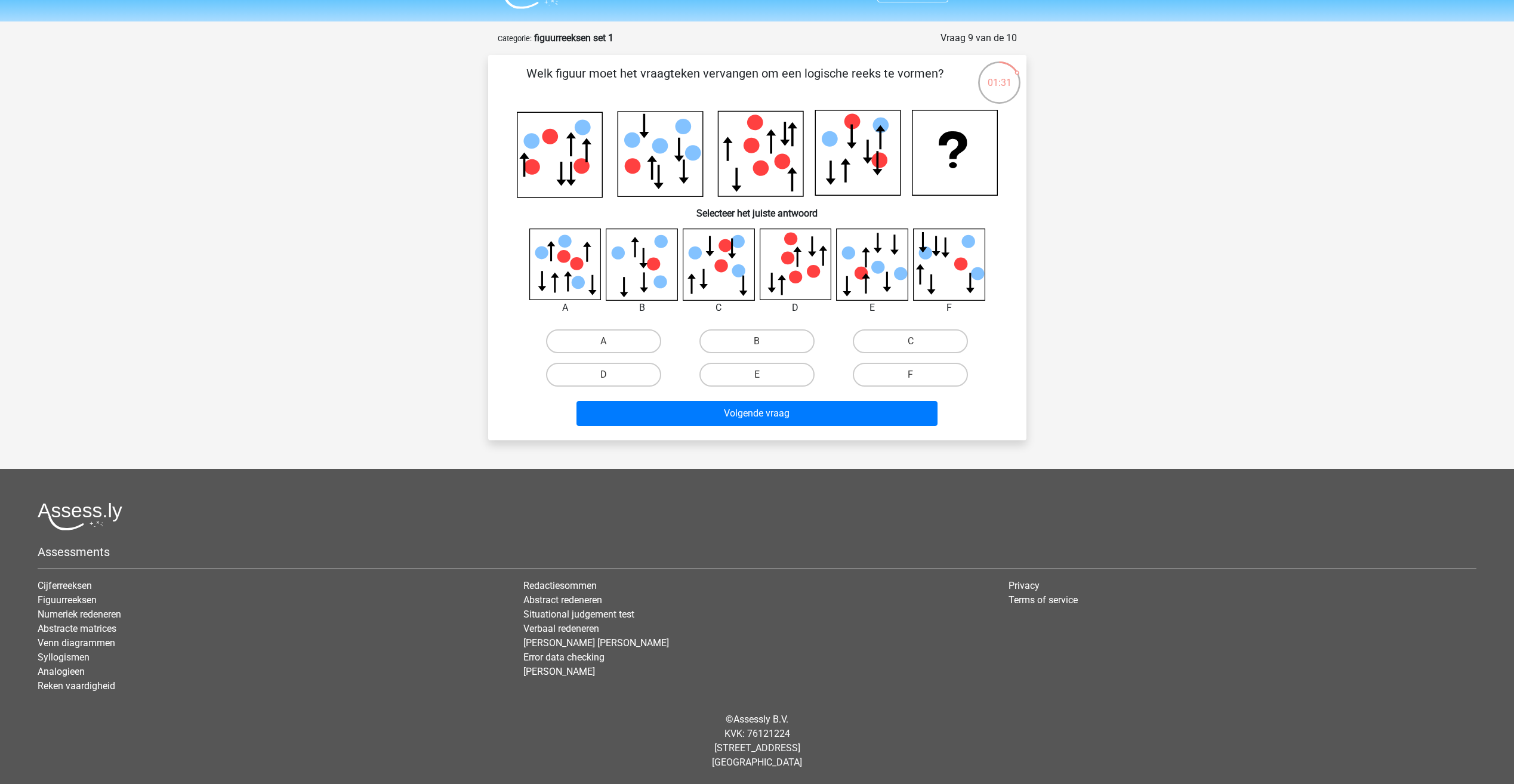
click at [564, 191] on icon at bounding box center [559, 155] width 86 height 86
click at [762, 263] on icon at bounding box center [795, 264] width 71 height 71
click at [731, 357] on div "B" at bounding box center [757, 342] width 154 height 34
click at [729, 377] on label "E" at bounding box center [757, 374] width 115 height 24
click at [757, 377] on input "E" at bounding box center [760, 378] width 8 height 8
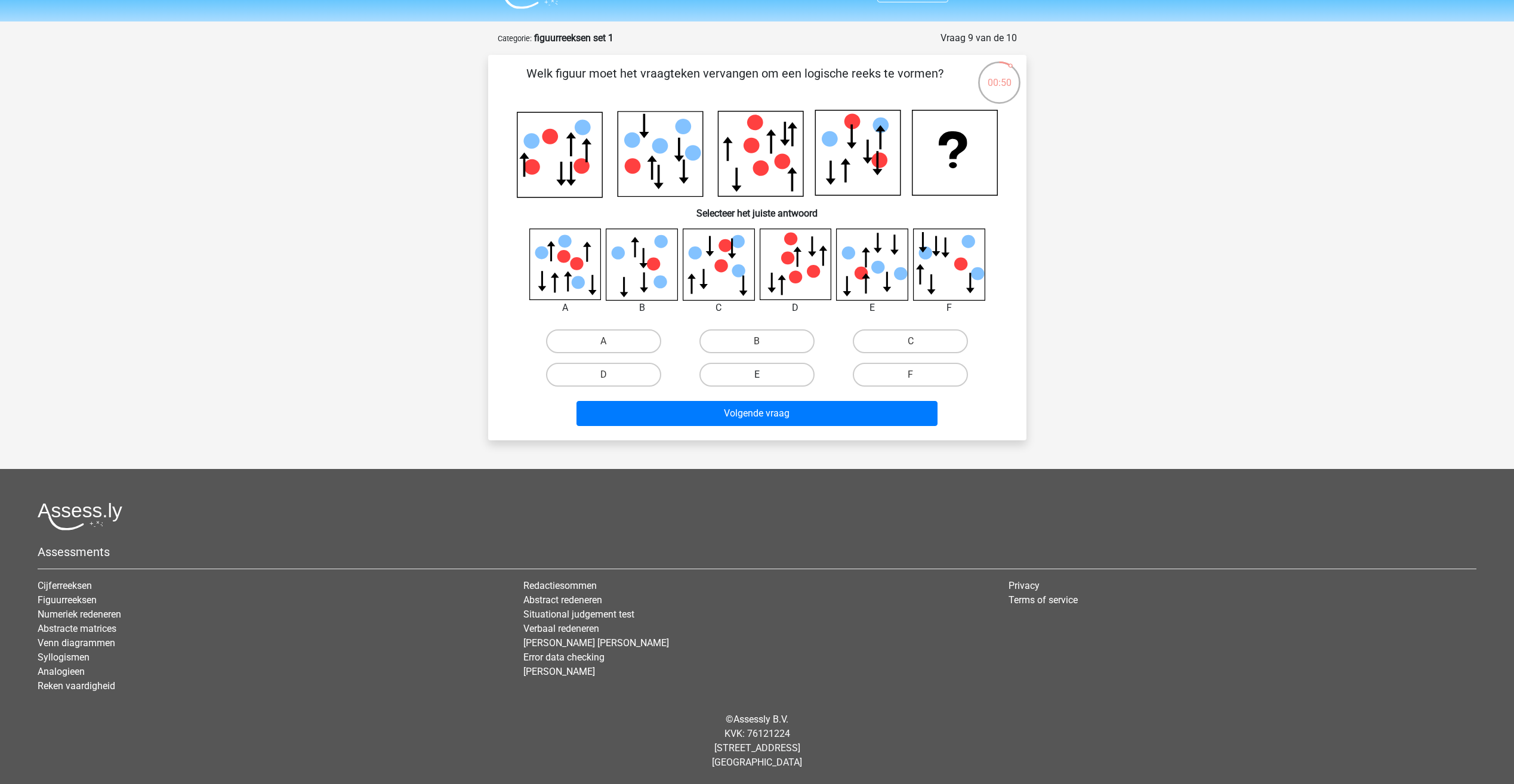
radio input "true"
click at [769, 426] on div "Volgende vraag" at bounding box center [757, 416] width 461 height 30
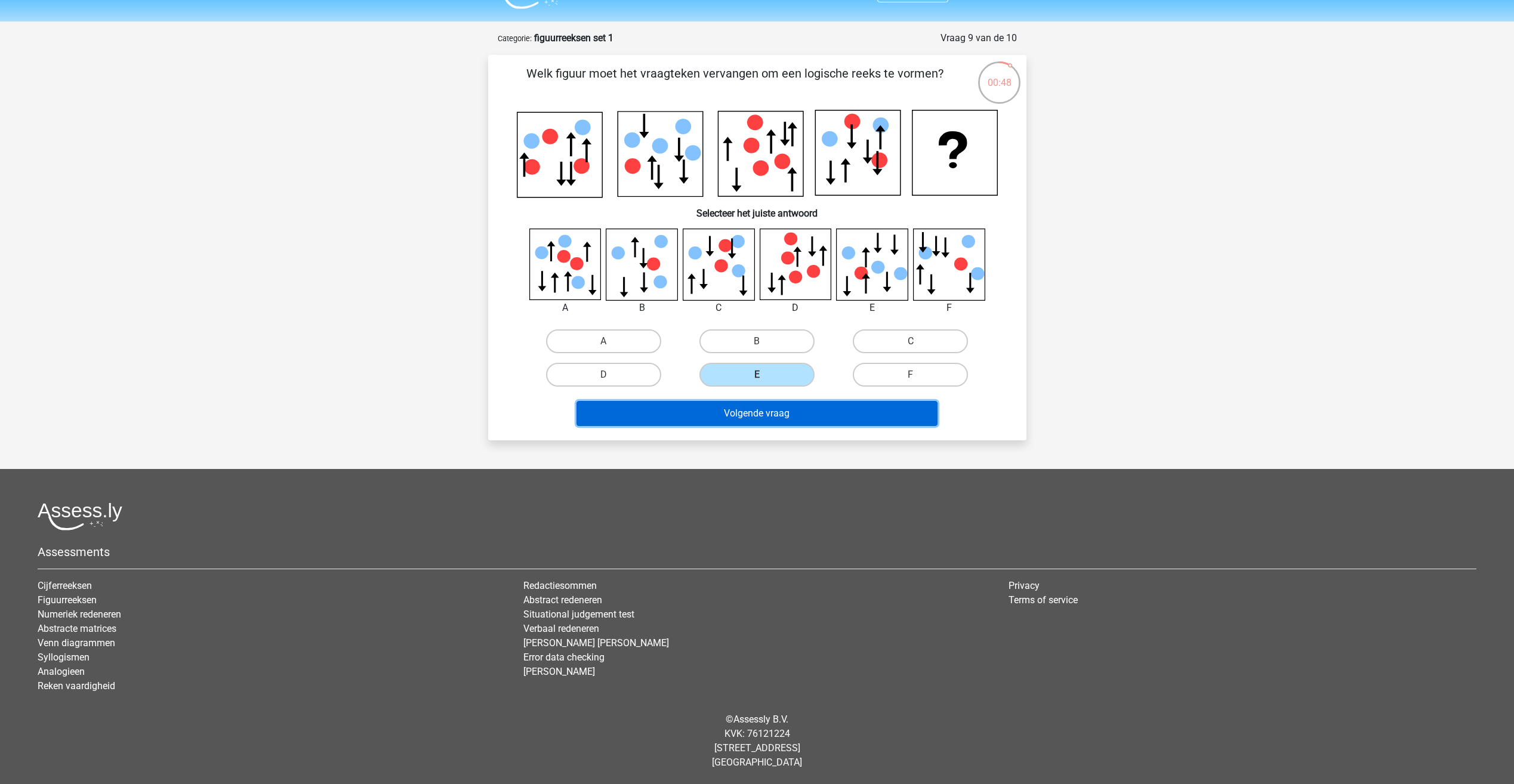
click at [768, 417] on button "Volgende vraag" at bounding box center [757, 414] width 361 height 25
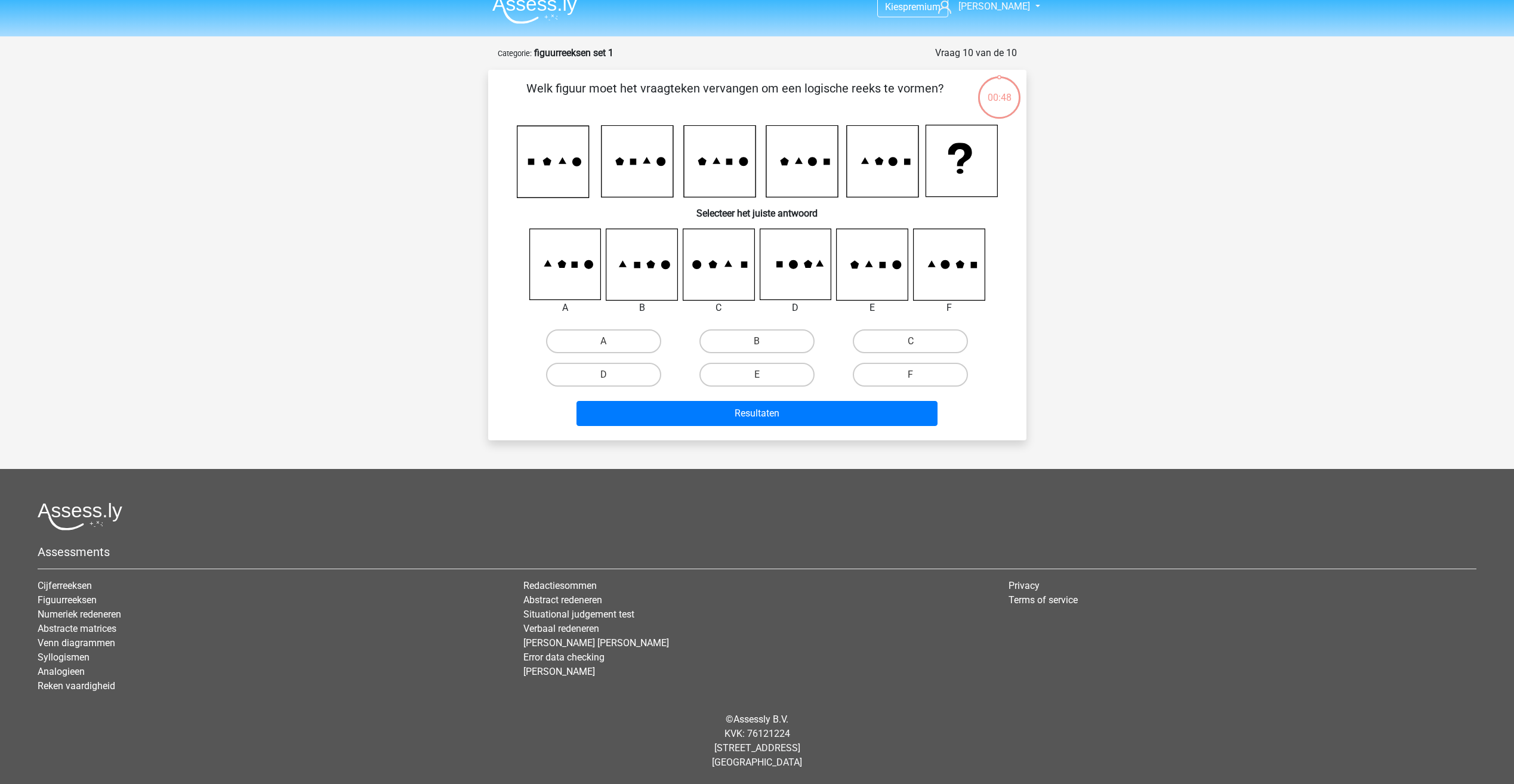
scroll to position [13, 0]
click at [875, 166] on icon at bounding box center [882, 161] width 71 height 71
click at [857, 164] on icon at bounding box center [882, 161] width 71 height 71
click at [743, 381] on label "E" at bounding box center [757, 374] width 115 height 24
click at [757, 381] on input "E" at bounding box center [760, 378] width 8 height 8
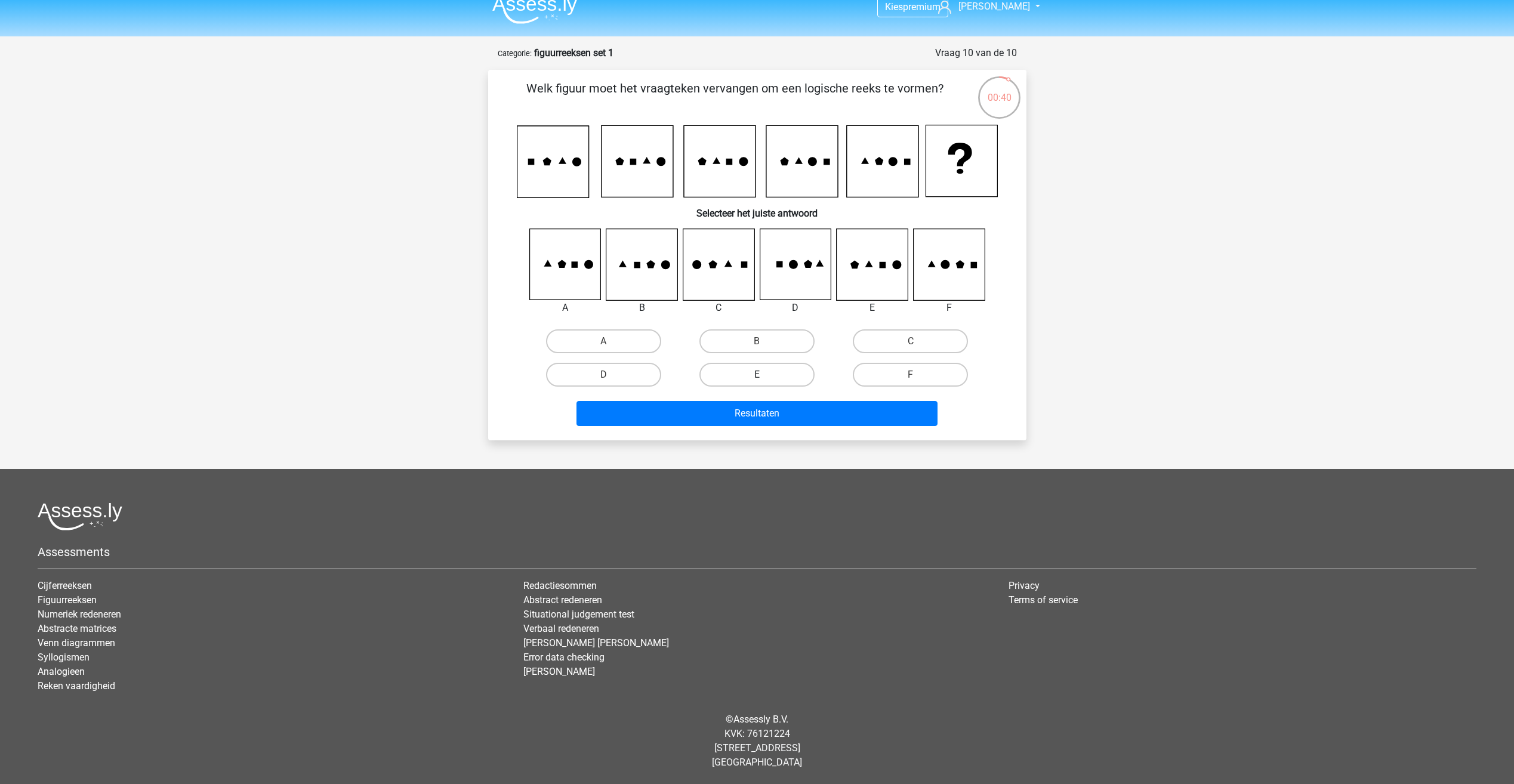
radio input "true"
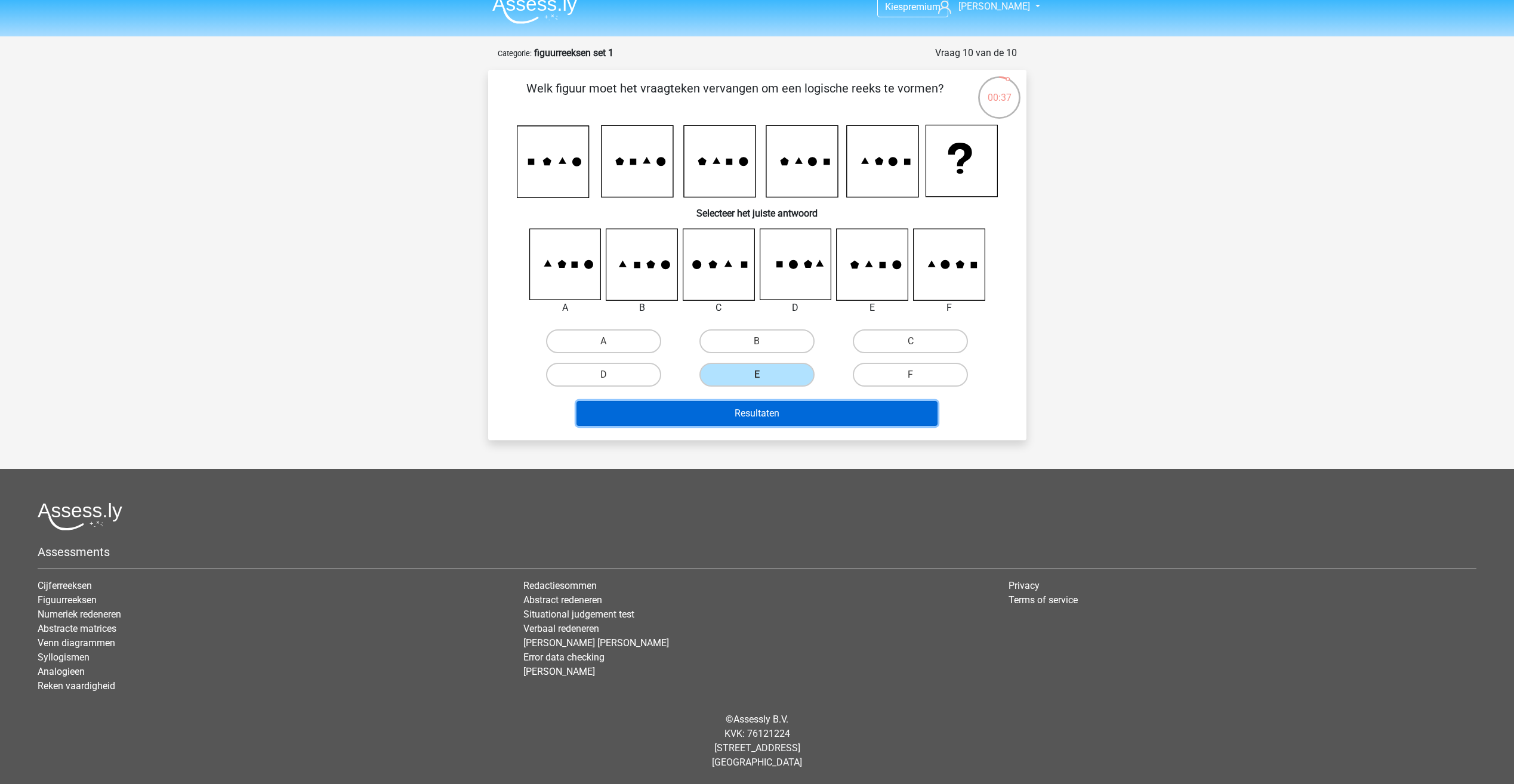
click at [780, 407] on button "Resultaten" at bounding box center [757, 414] width 361 height 25
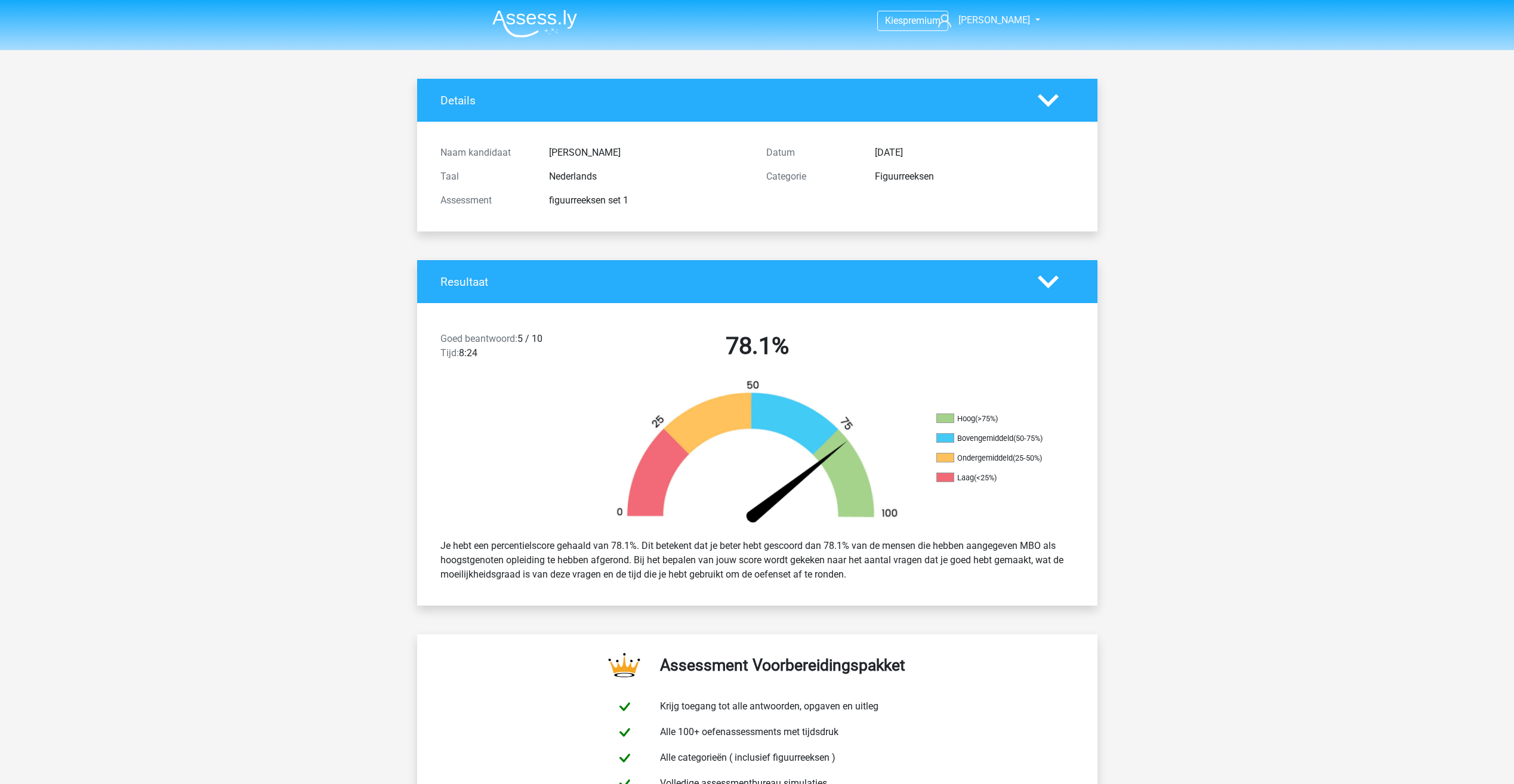
drag, startPoint x: 716, startPoint y: 379, endPoint x: 645, endPoint y: 348, distance: 77.5
drag, startPoint x: 645, startPoint y: 348, endPoint x: 517, endPoint y: 510, distance: 206.5
click at [512, 489] on div at bounding box center [502, 454] width 170 height 149
drag, startPoint x: 532, startPoint y: 341, endPoint x: 593, endPoint y: 353, distance: 62.2
click at [593, 353] on div "Goed beantwoord: 5 / 10 Tijd: 8:24" at bounding box center [513, 348] width 163 height 34
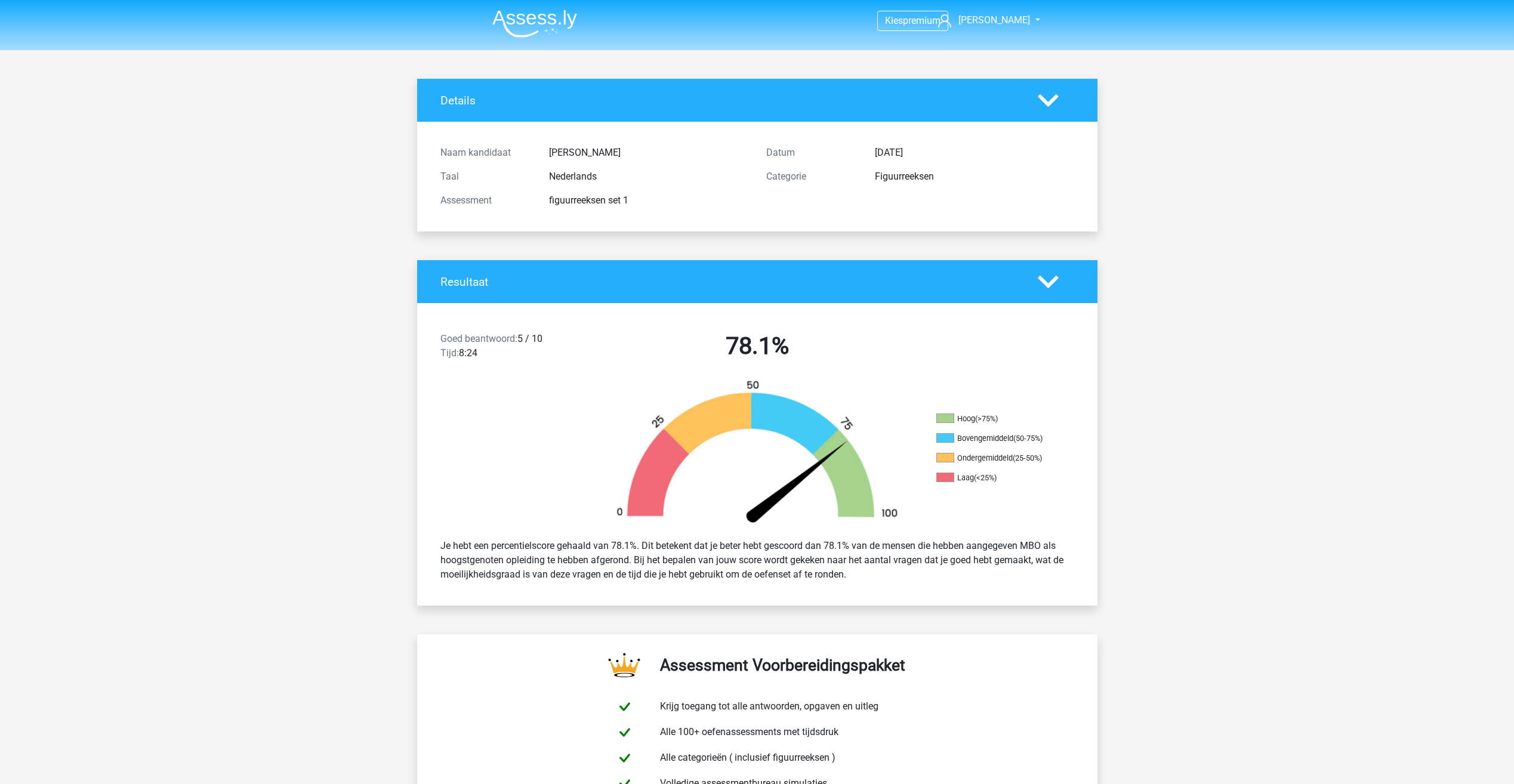
drag, startPoint x: 593, startPoint y: 353, endPoint x: 572, endPoint y: 389, distance: 41.7
click at [572, 389] on div at bounding box center [502, 454] width 170 height 149
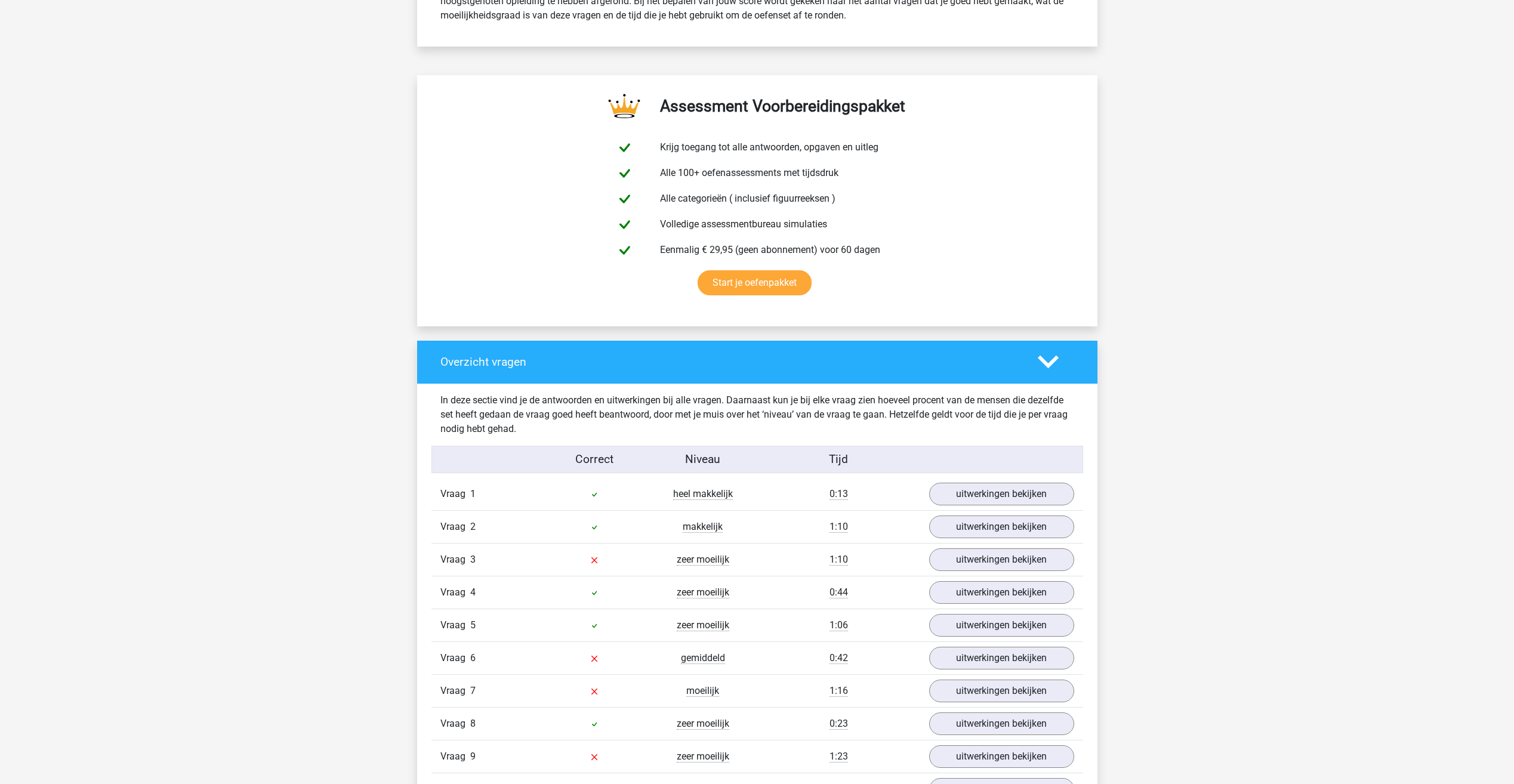
scroll to position [597, 0]
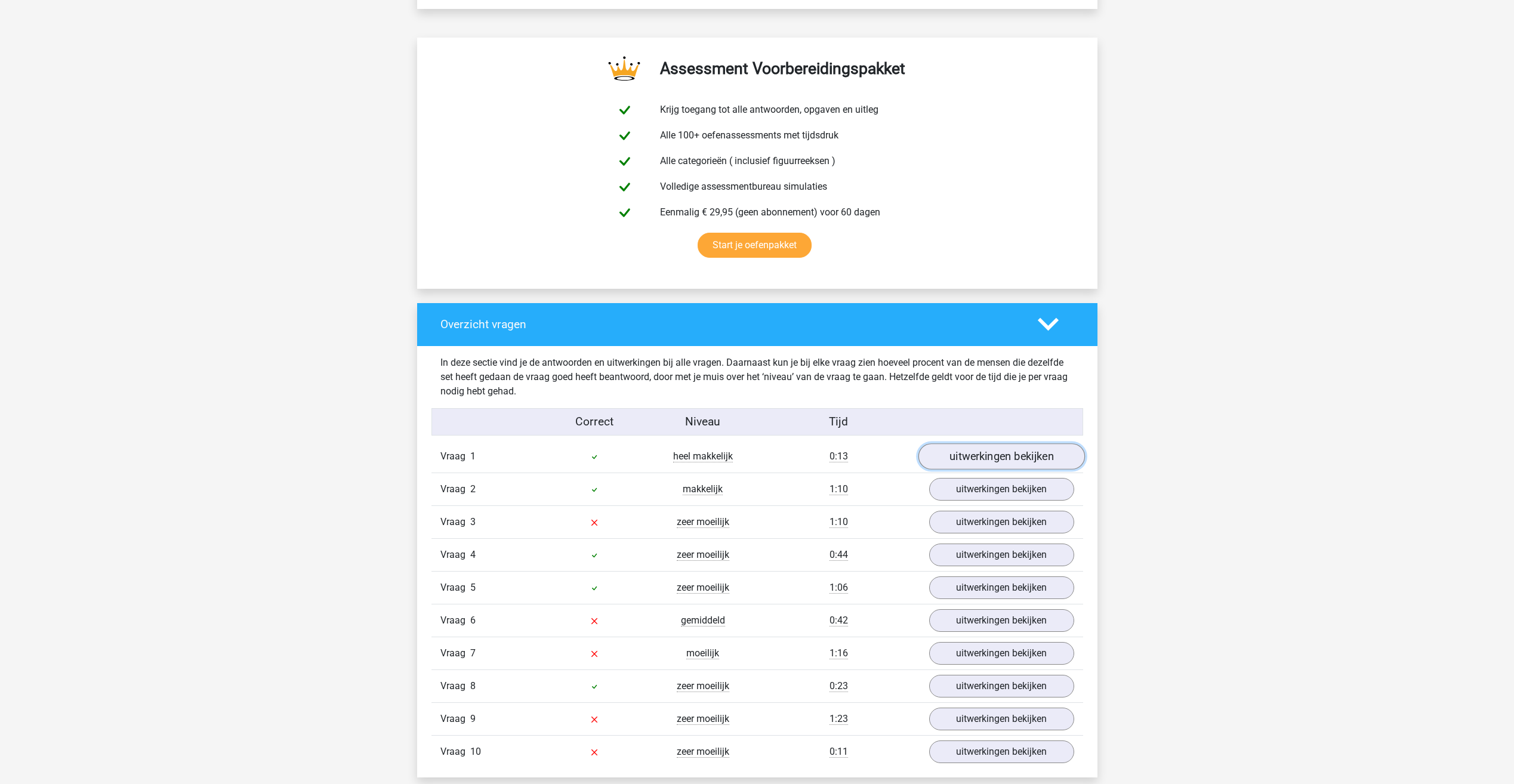
click at [978, 461] on link "uitwerkingen bekijken" at bounding box center [1001, 457] width 166 height 26
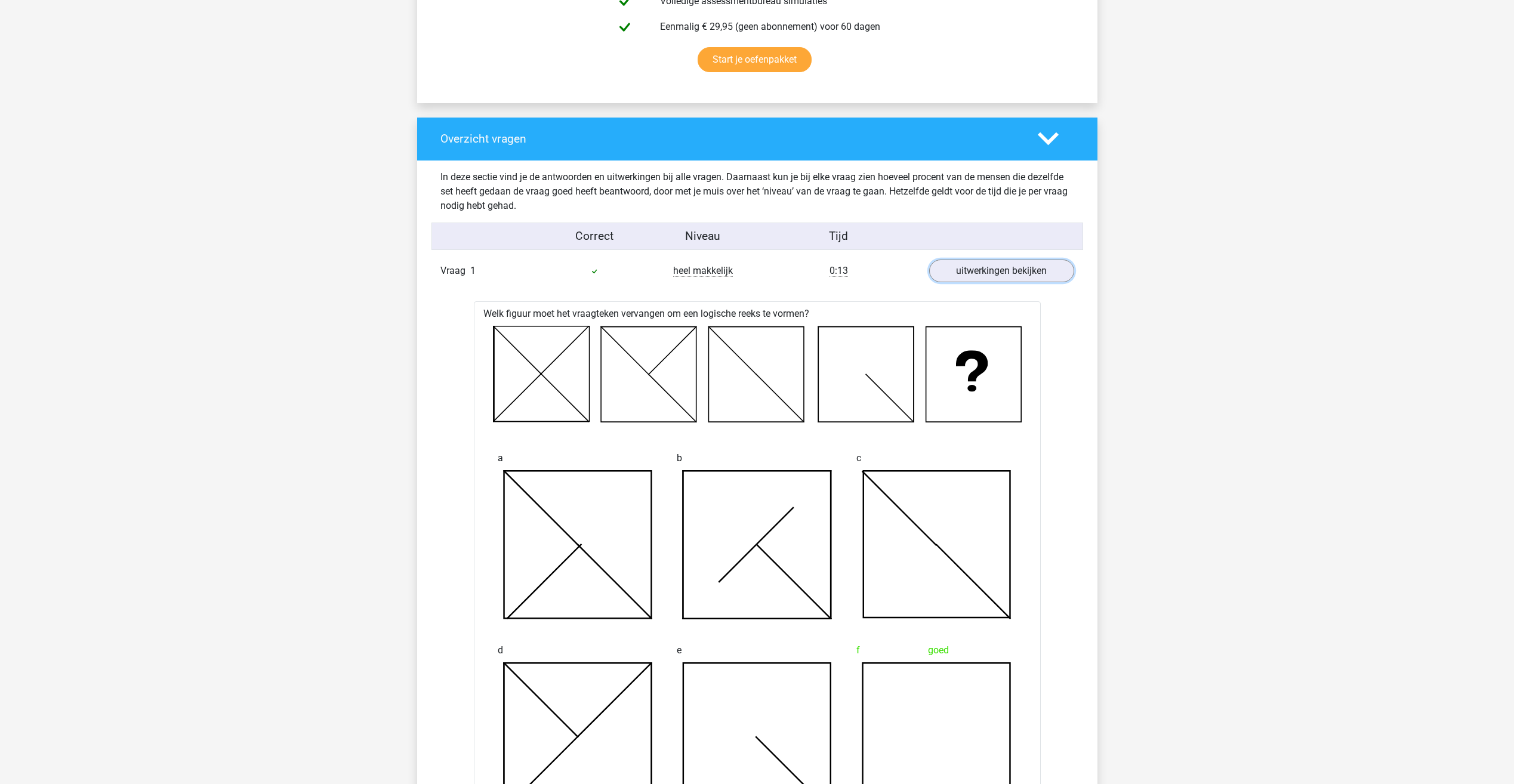
scroll to position [835, 0]
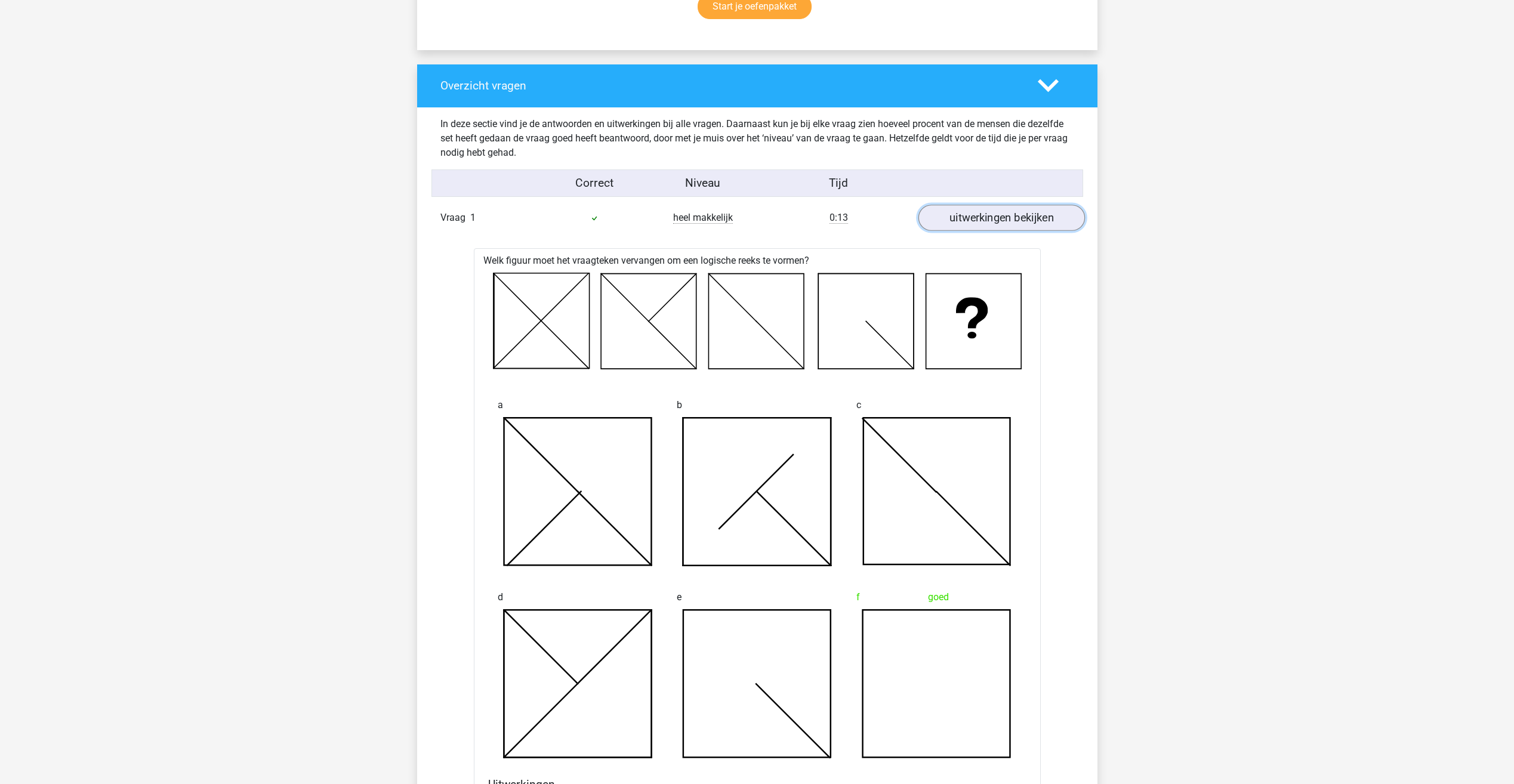
click at [1021, 210] on link "uitwerkingen bekijken" at bounding box center [1001, 217] width 166 height 26
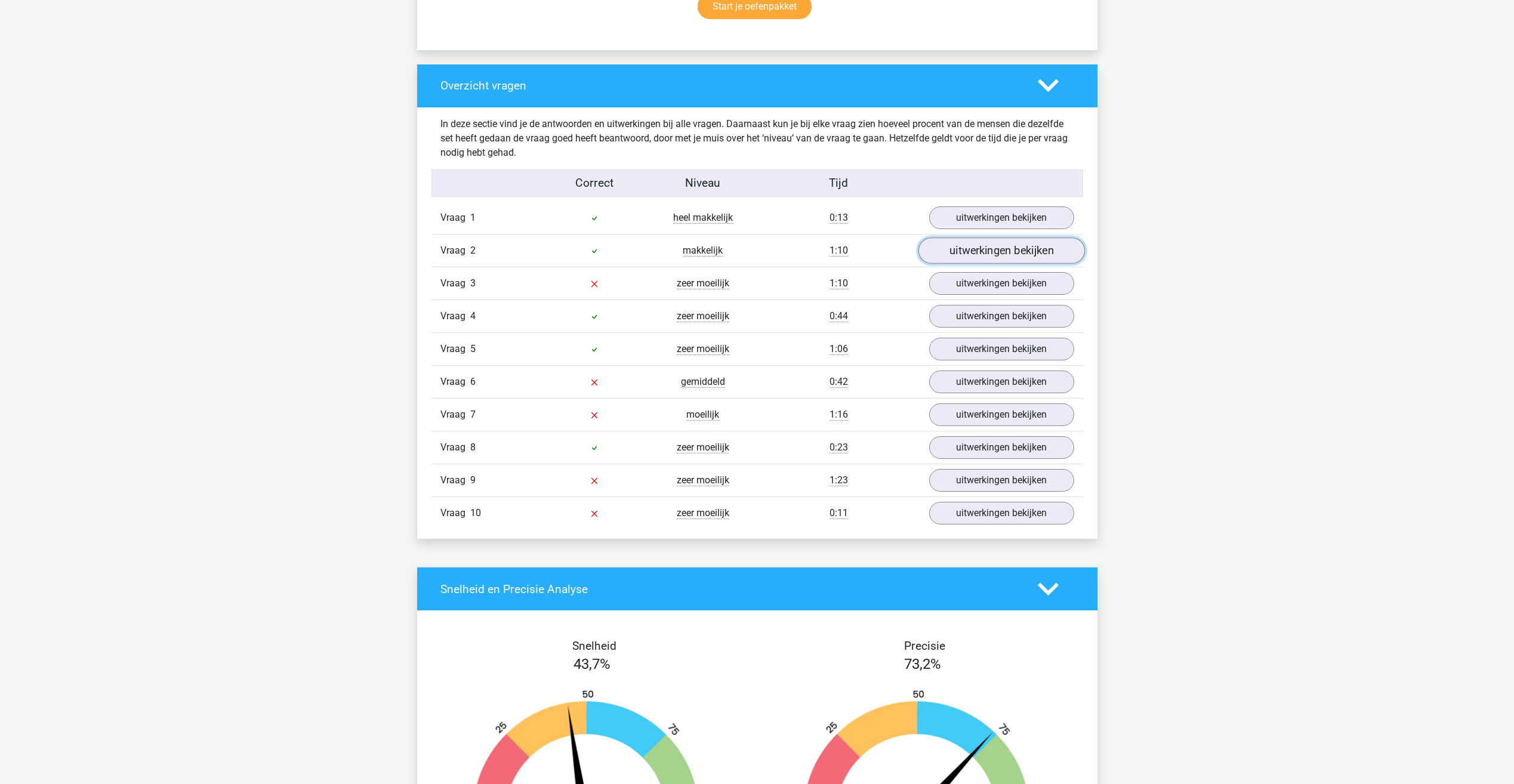
click at [963, 248] on link "uitwerkingen bekijken" at bounding box center [1001, 251] width 166 height 26
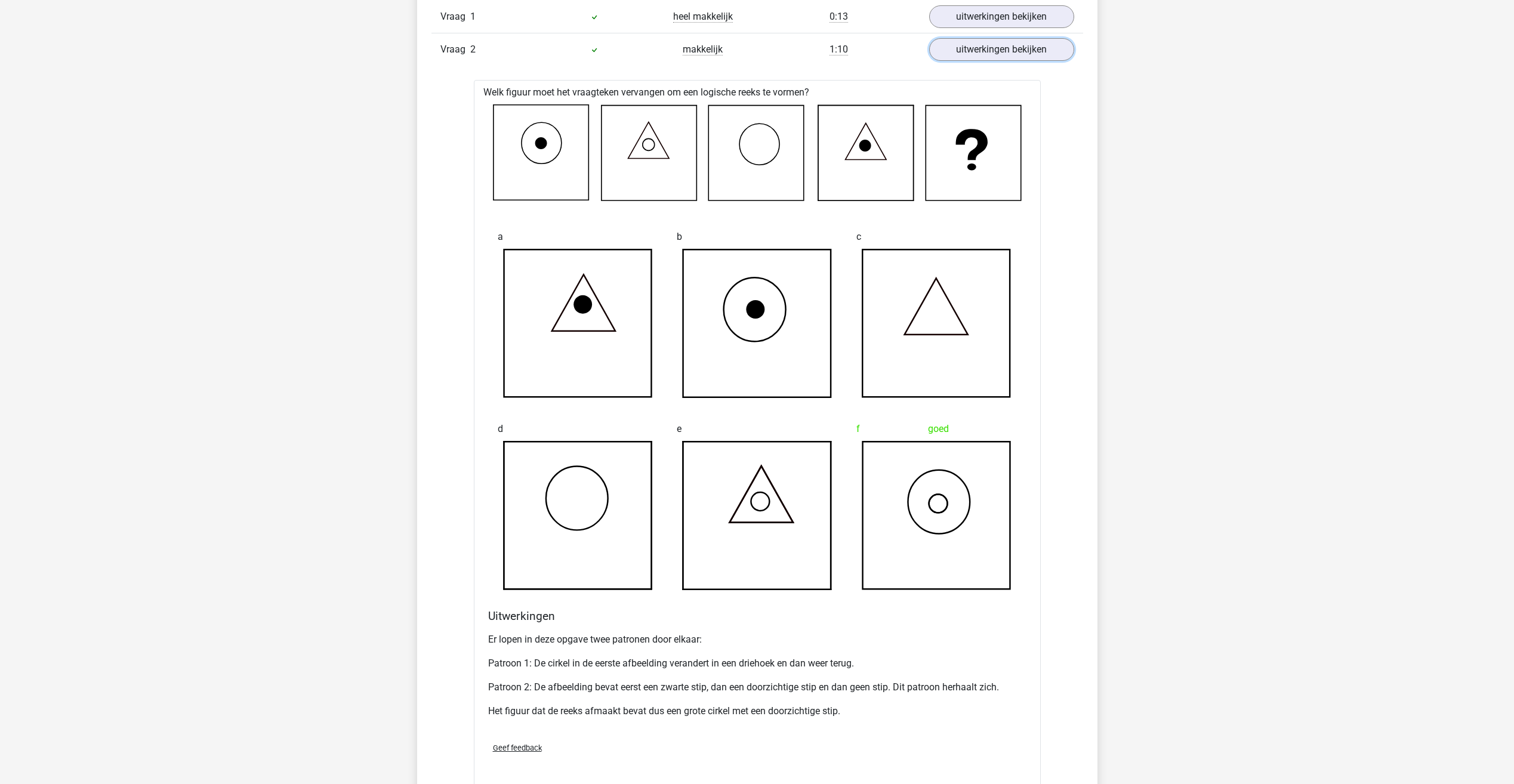
scroll to position [776, 0]
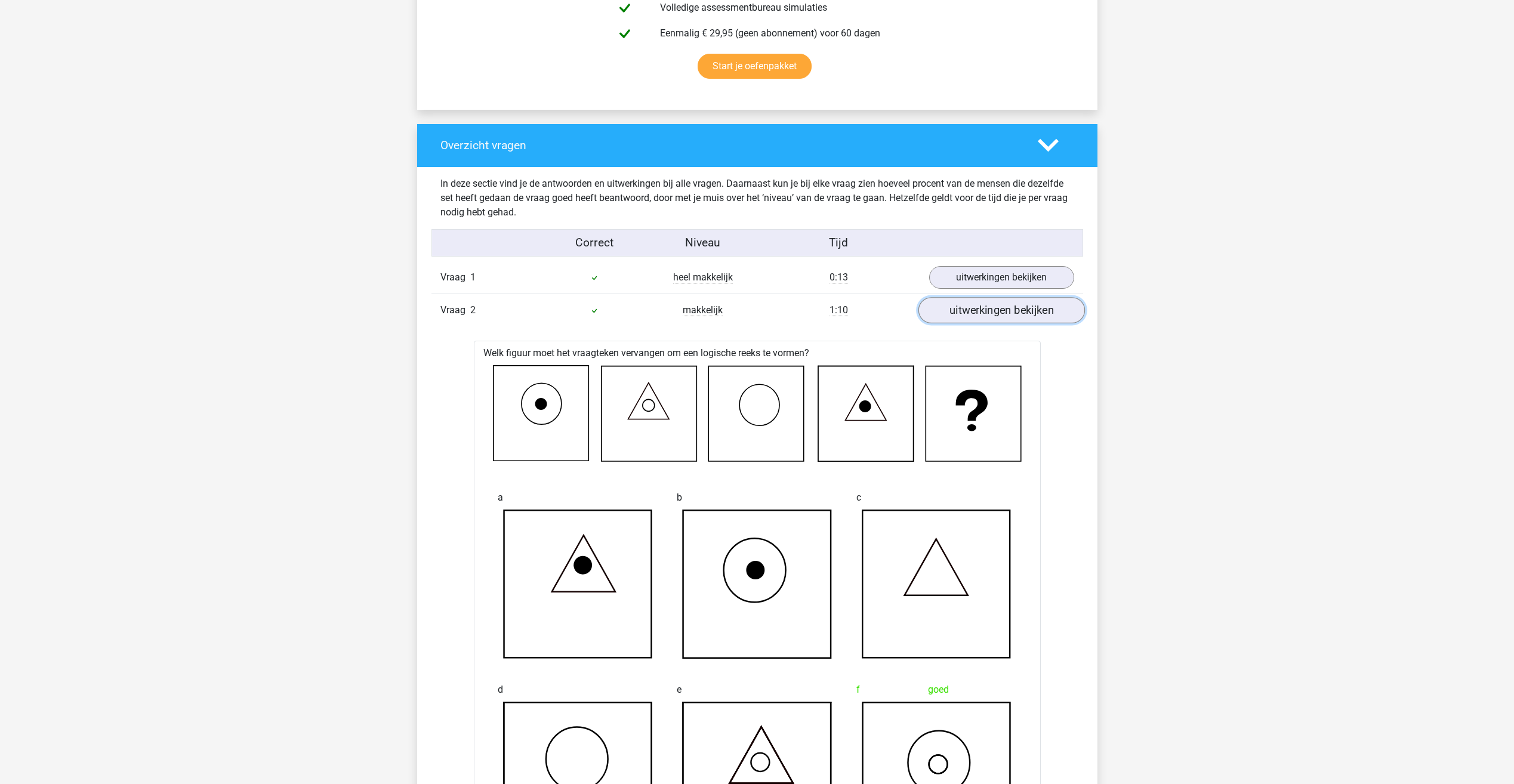
click at [992, 308] on link "uitwerkingen bekijken" at bounding box center [1001, 311] width 166 height 26
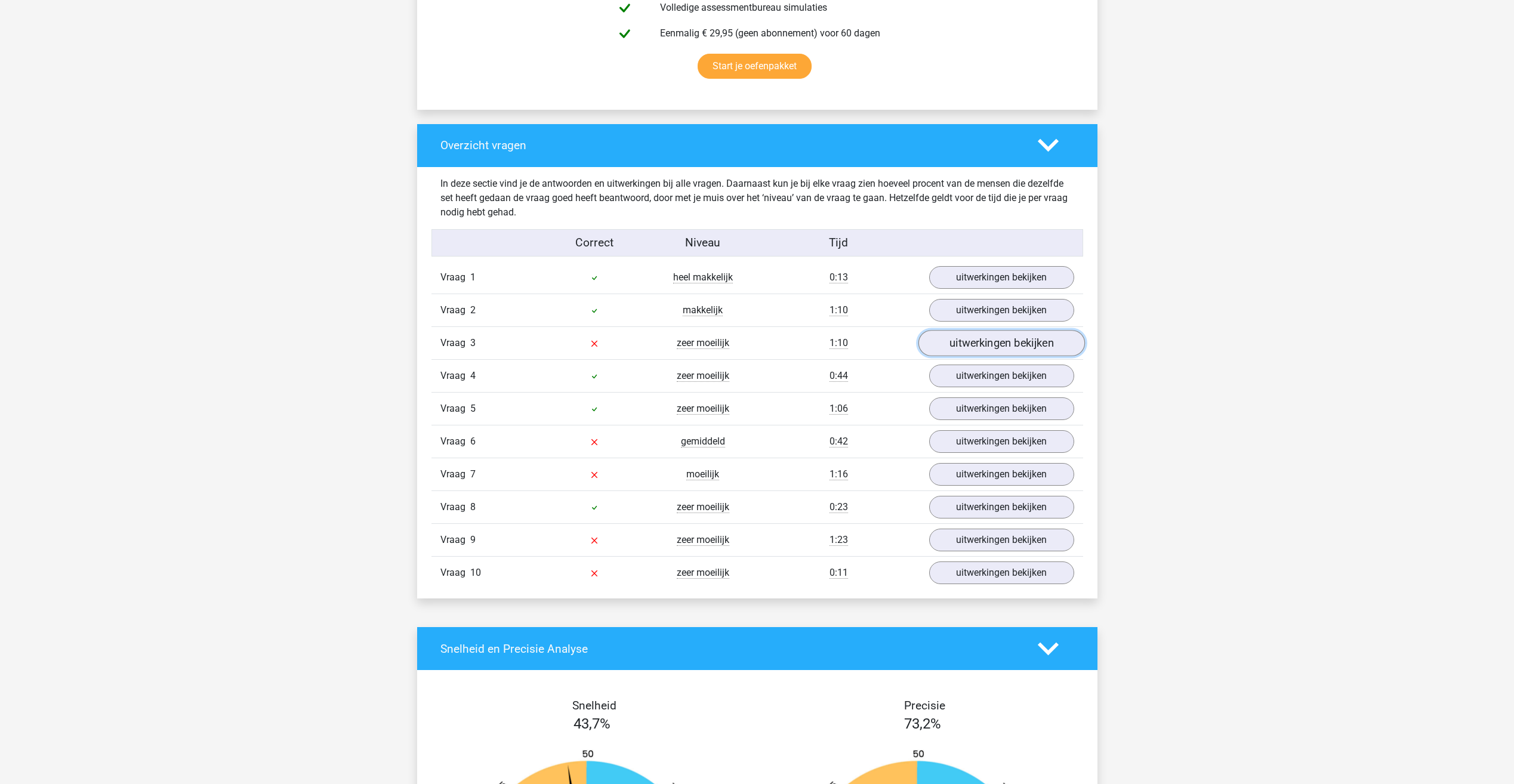
click at [1009, 343] on link "uitwerkingen bekijken" at bounding box center [1001, 343] width 166 height 26
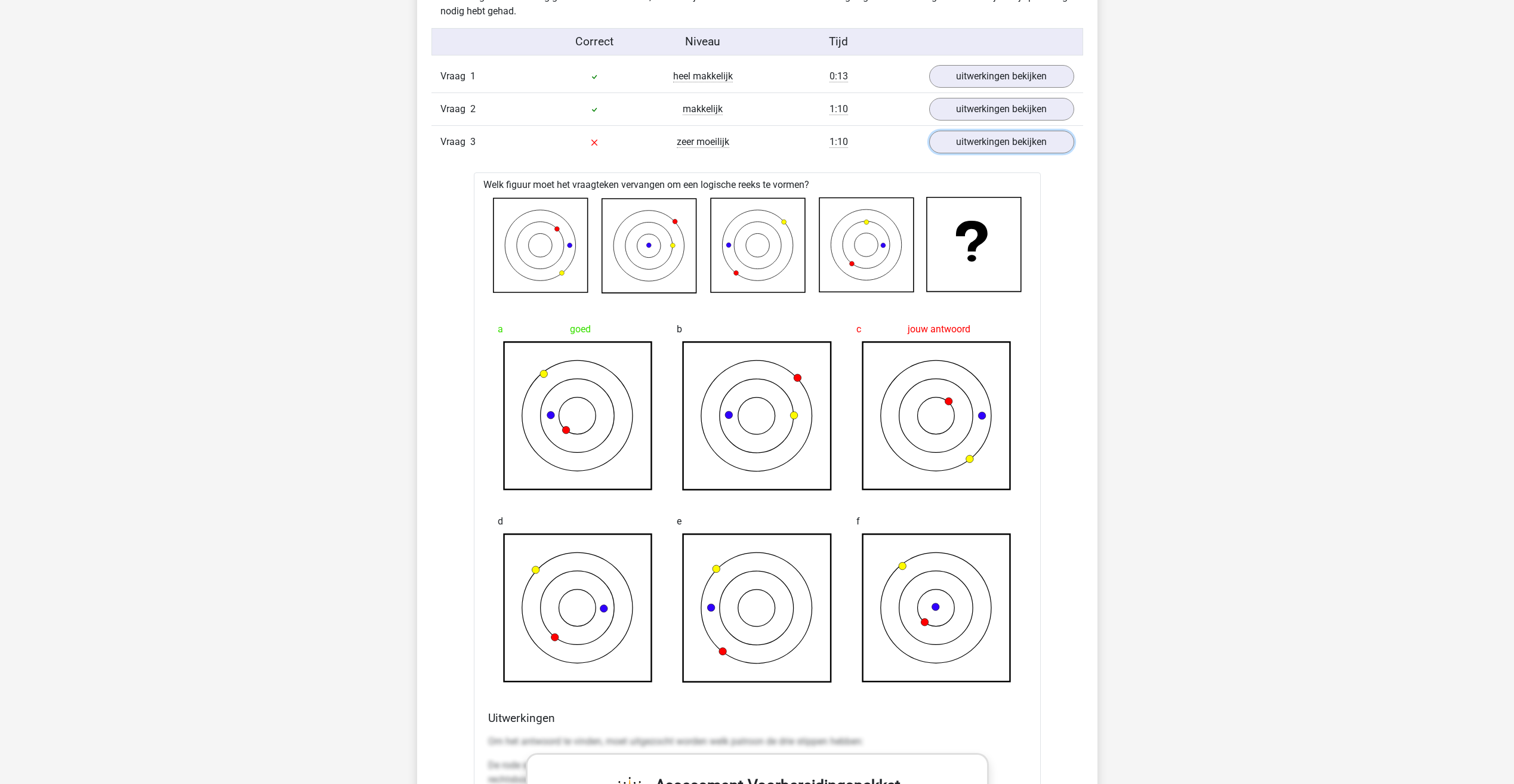
scroll to position [1074, 0]
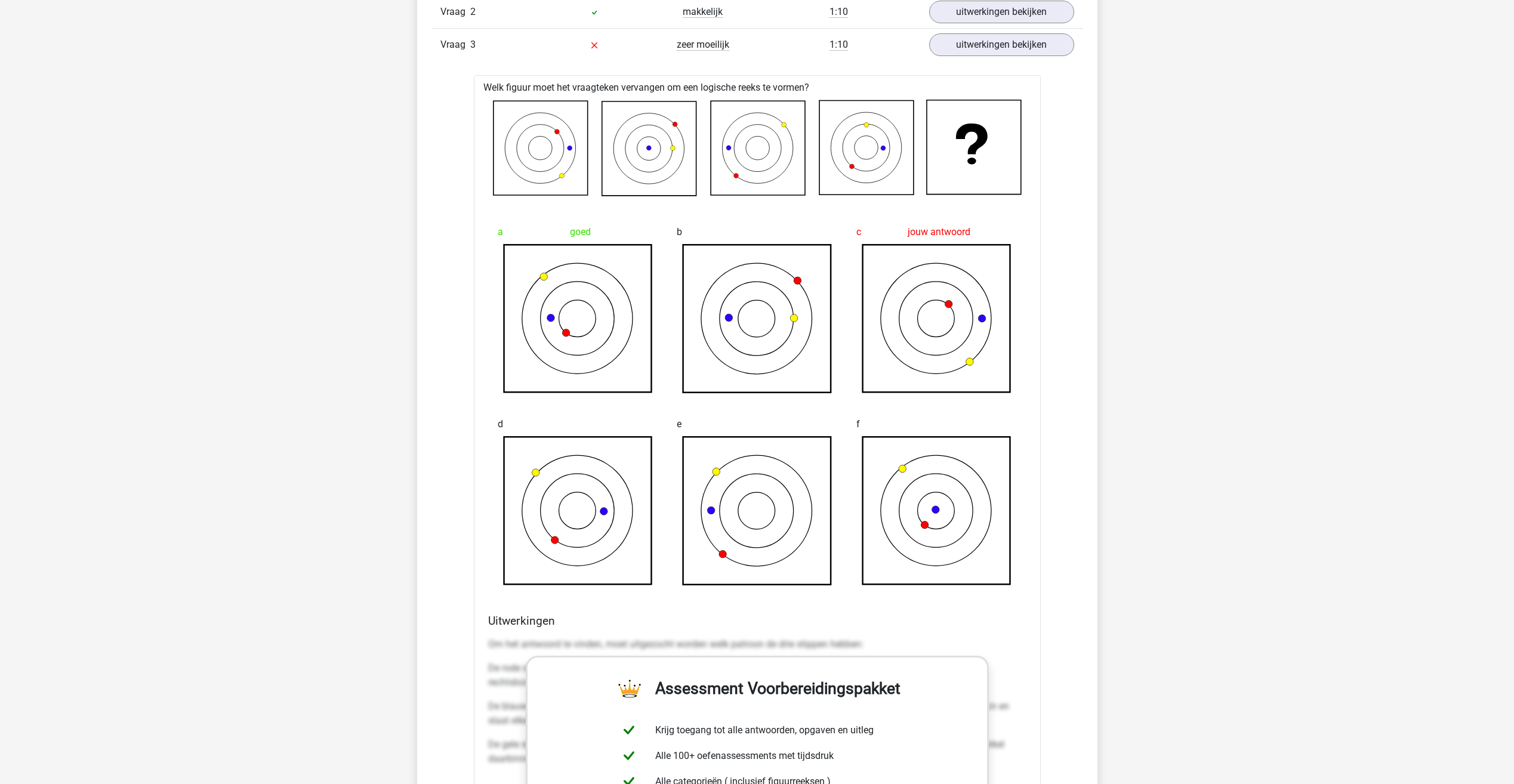
click at [570, 149] on icon at bounding box center [569, 149] width 5 height 5
click at [541, 149] on icon at bounding box center [540, 149] width 94 height 94
click at [542, 144] on icon at bounding box center [540, 149] width 94 height 94
click at [519, 150] on icon at bounding box center [540, 149] width 94 height 94
click at [561, 182] on icon at bounding box center [540, 149] width 94 height 94
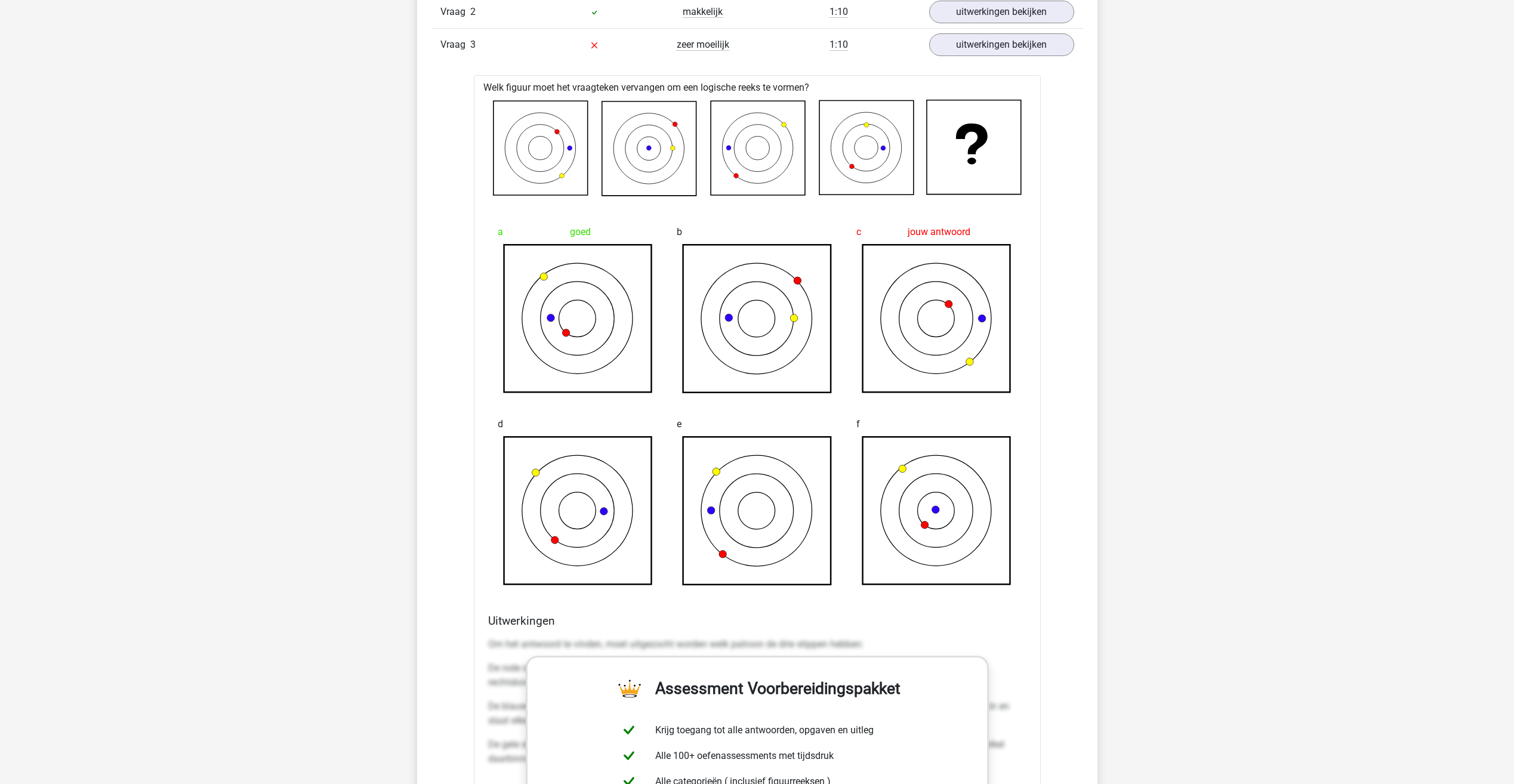
drag, startPoint x: 563, startPoint y: 150, endPoint x: 570, endPoint y: 133, distance: 18.4
click at [568, 139] on icon at bounding box center [757, 148] width 529 height 97
drag, startPoint x: 563, startPoint y: 118, endPoint x: 546, endPoint y: 123, distance: 17.7
click at [562, 118] on icon at bounding box center [540, 149] width 94 height 94
click at [538, 128] on icon at bounding box center [540, 149] width 94 height 94
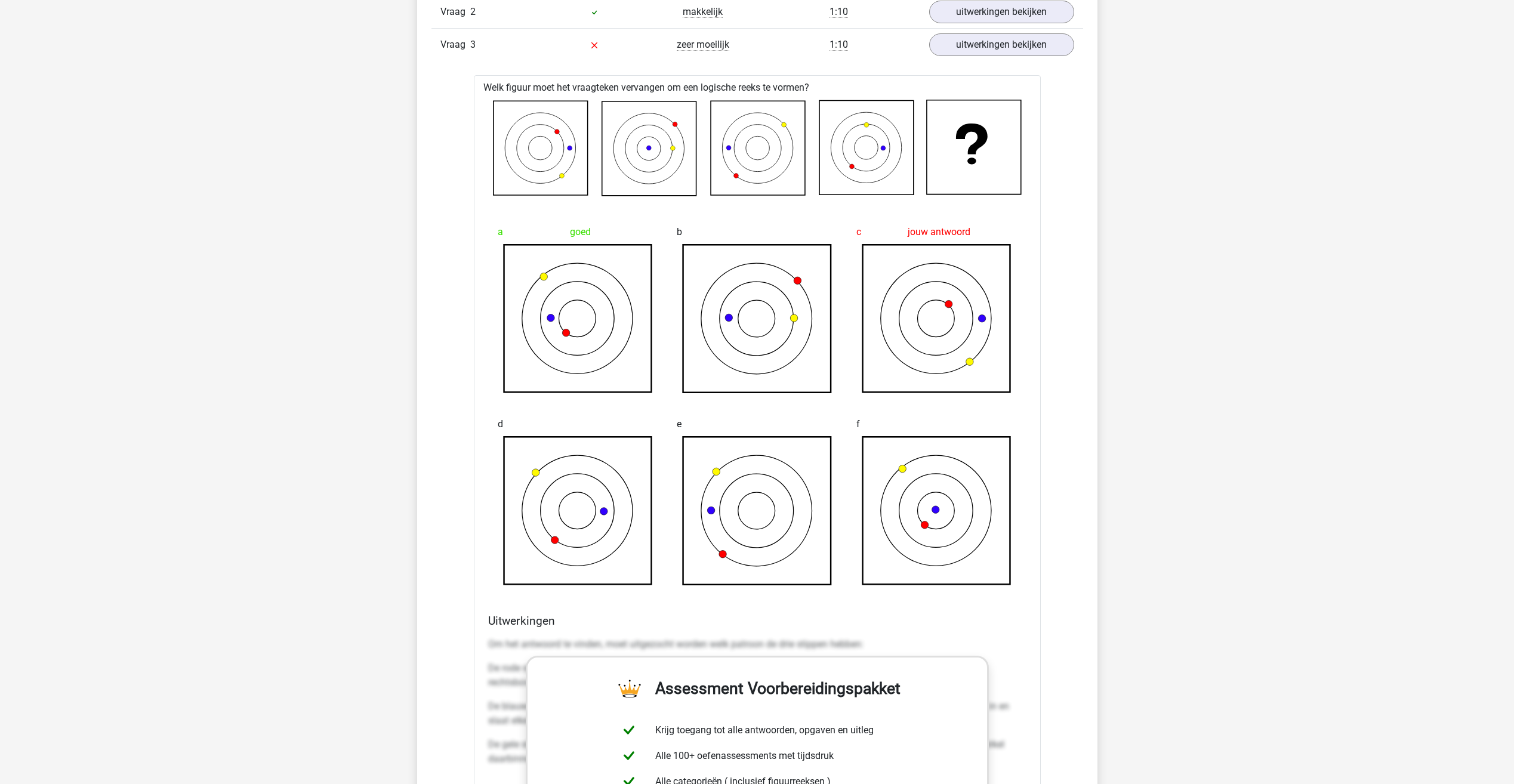
click at [572, 151] on icon at bounding box center [540, 149] width 94 height 94
click at [541, 149] on icon at bounding box center [540, 149] width 94 height 94
click at [558, 144] on icon at bounding box center [540, 149] width 94 height 94
drag, startPoint x: 710, startPoint y: 513, endPoint x: 527, endPoint y: 525, distance: 183.4
click at [710, 515] on icon at bounding box center [757, 510] width 160 height 149
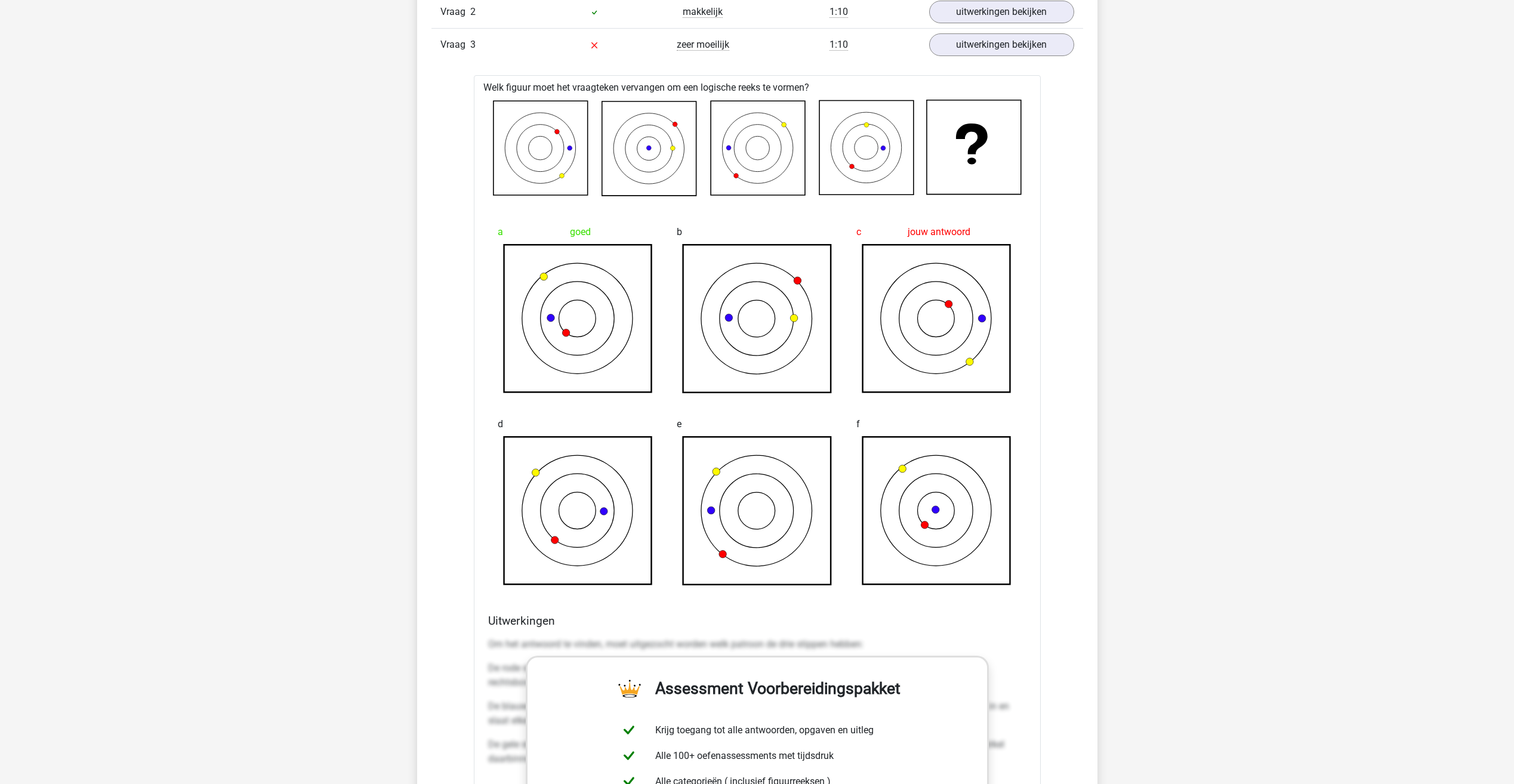
drag, startPoint x: 607, startPoint y: 512, endPoint x: 610, endPoint y: 443, distance: 69.1
click at [610, 506] on icon at bounding box center [578, 510] width 160 height 149
click at [543, 253] on icon at bounding box center [578, 319] width 148 height 148
click at [620, 312] on icon at bounding box center [578, 319] width 148 height 148
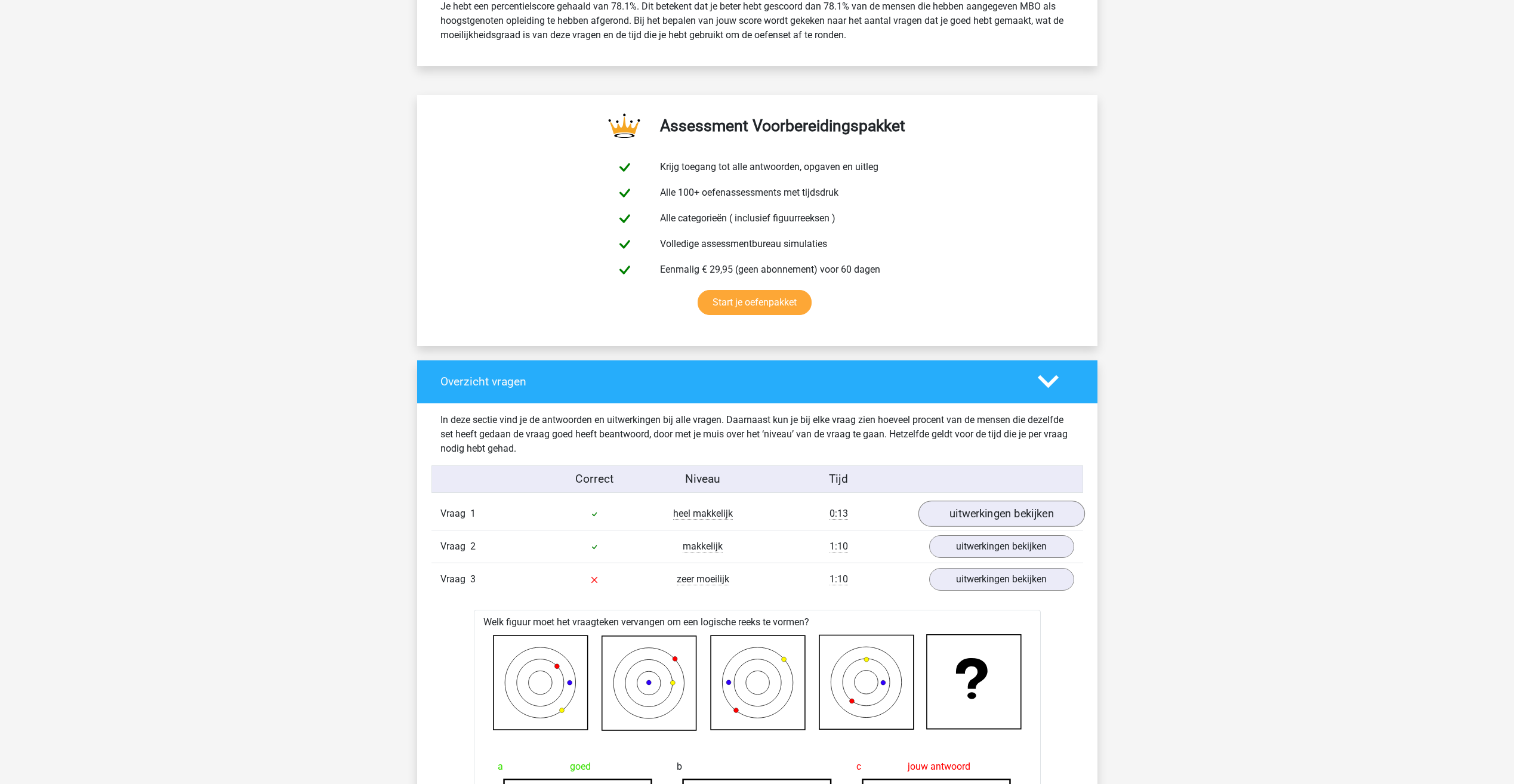
scroll to position [537, 0]
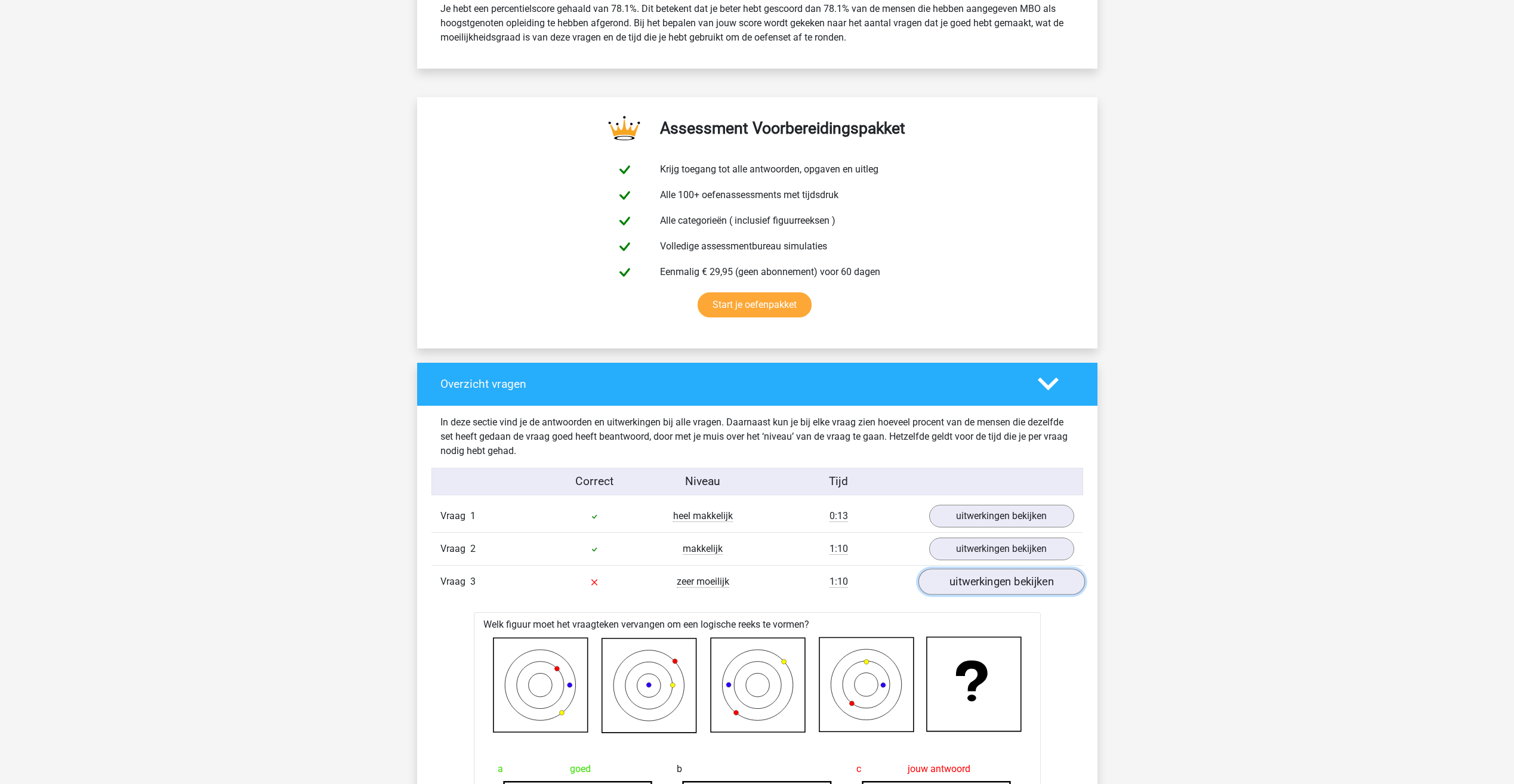
click at [977, 584] on link "uitwerkingen bekijken" at bounding box center [1001, 582] width 166 height 26
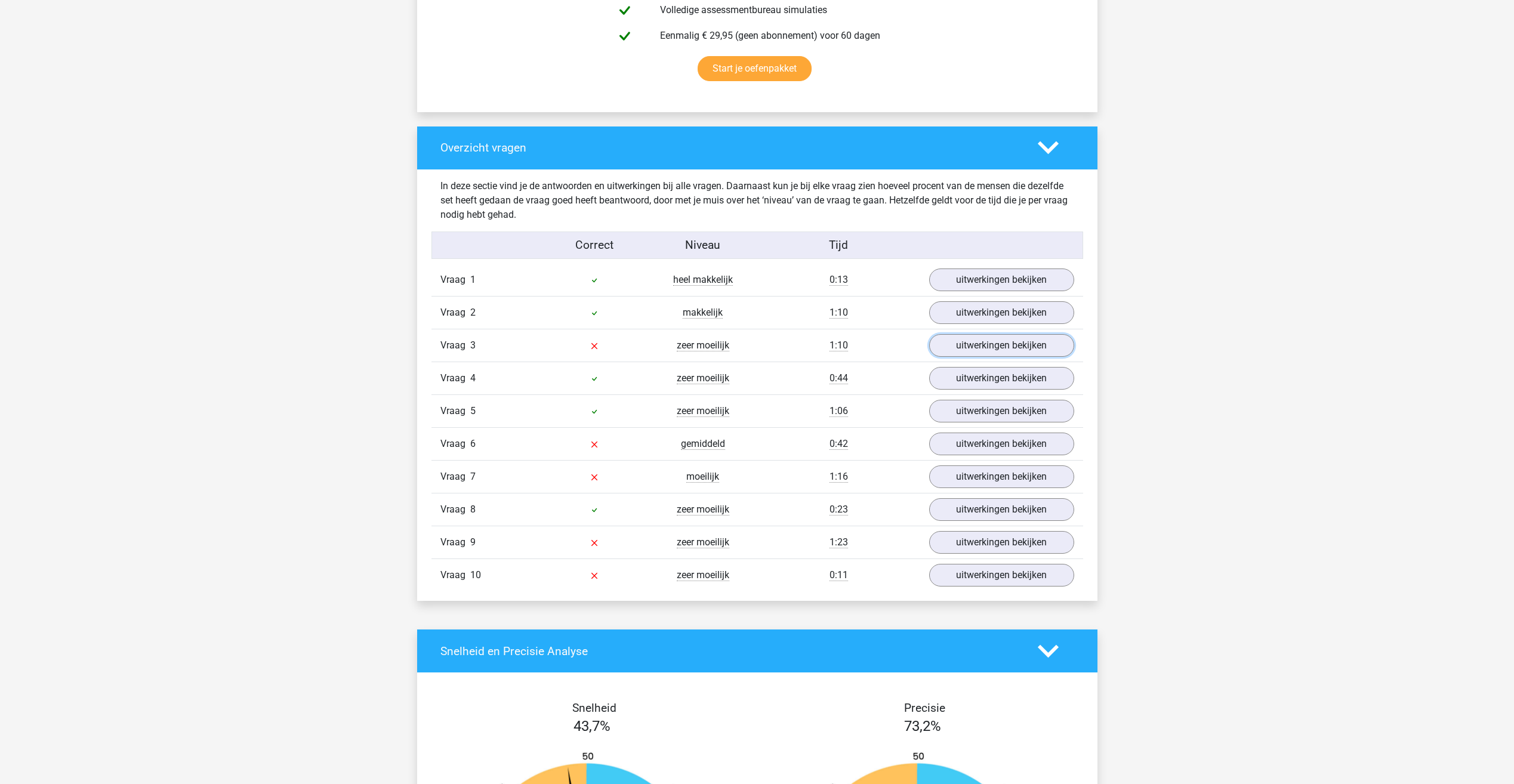
scroll to position [776, 0]
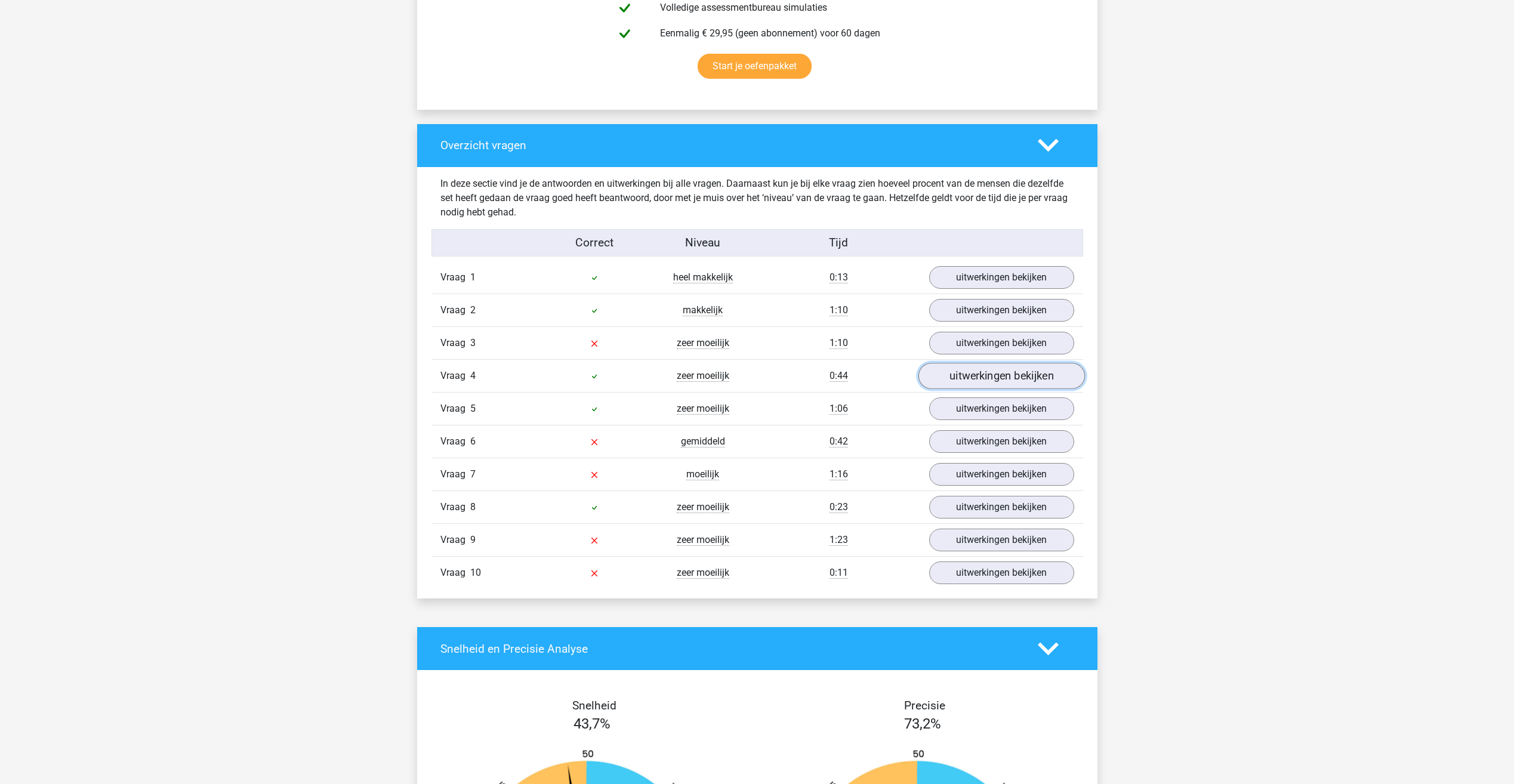
click at [956, 376] on link "uitwerkingen bekijken" at bounding box center [1001, 376] width 166 height 26
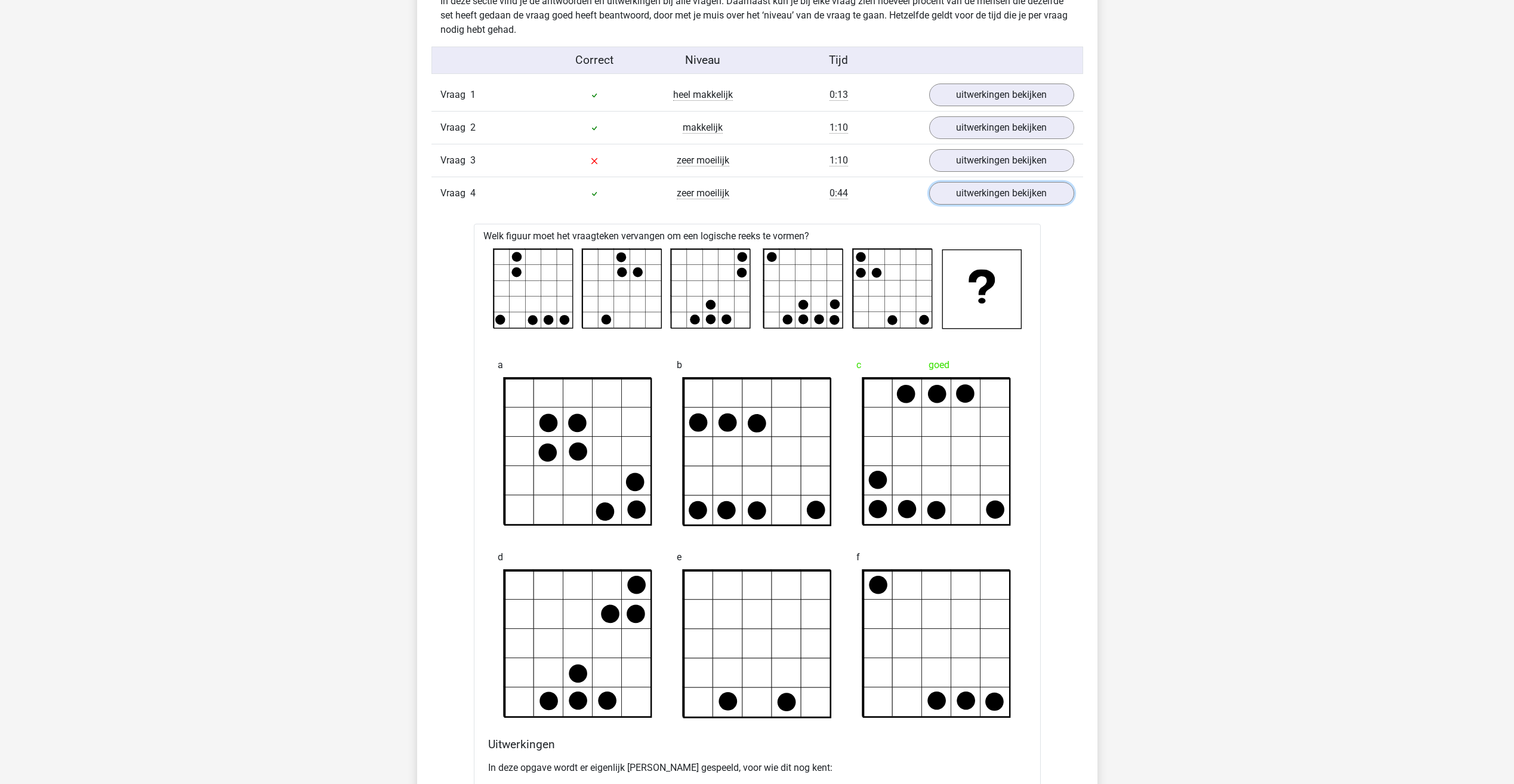
scroll to position [1014, 0]
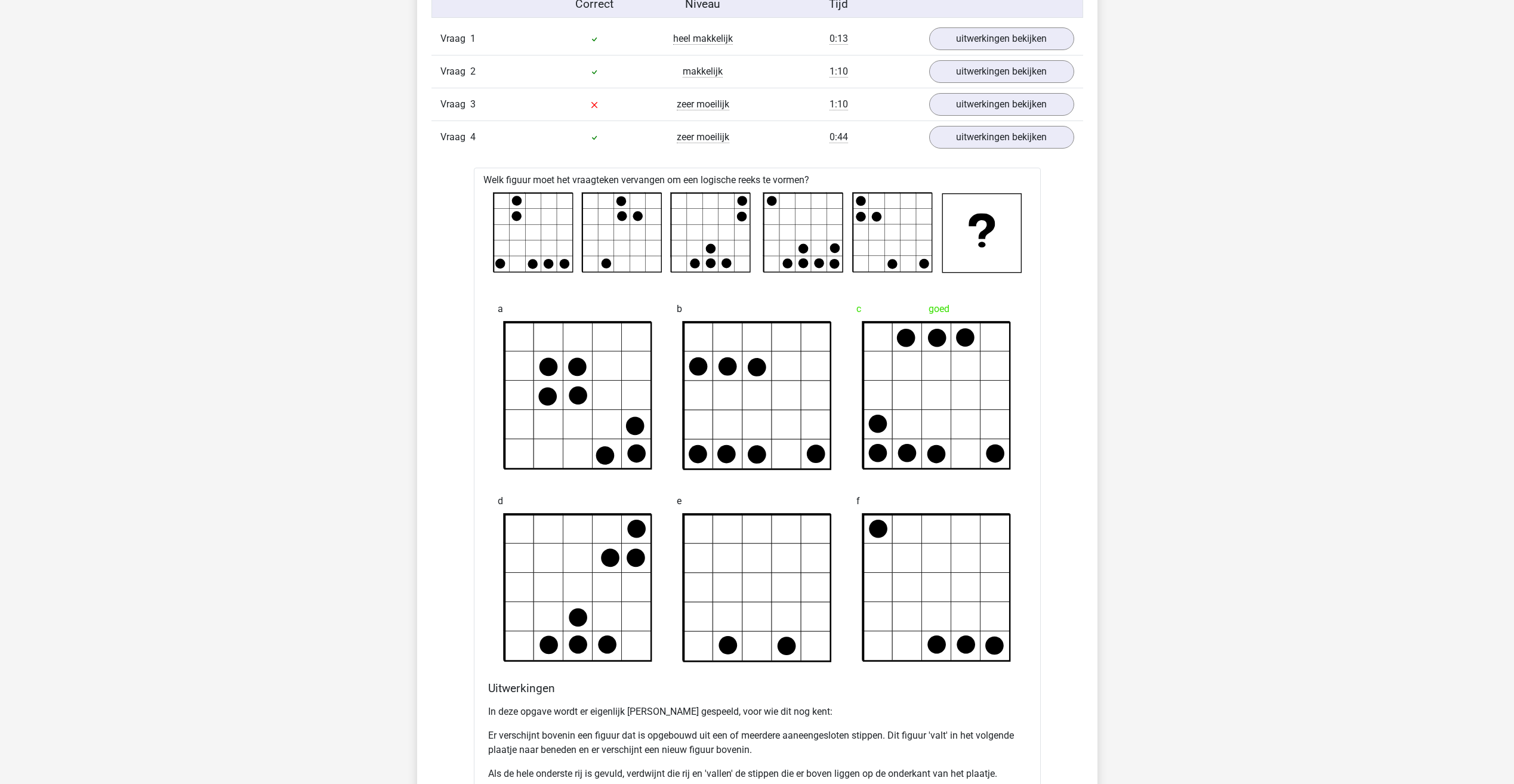
click at [878, 534] on icon at bounding box center [878, 529] width 18 height 18
click at [525, 209] on rect at bounding box center [533, 233] width 79 height 79
click at [633, 215] on circle at bounding box center [637, 217] width 10 height 10
drag, startPoint x: 611, startPoint y: 215, endPoint x: 626, endPoint y: 214, distance: 15.0
click at [611, 215] on rect at bounding box center [622, 233] width 79 height 79
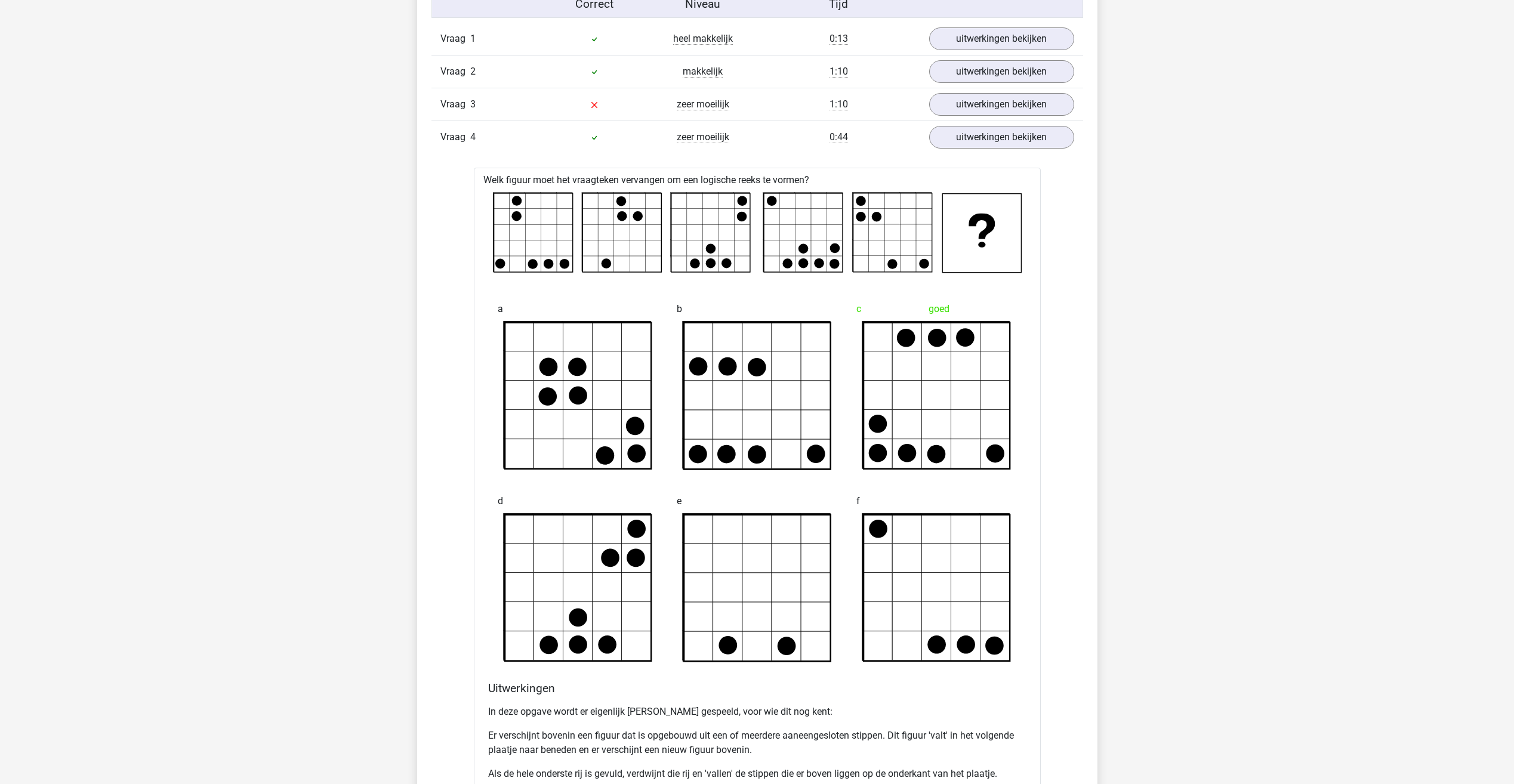
drag, startPoint x: 661, startPoint y: 208, endPoint x: 661, endPoint y: 218, distance: 10.0
click at [661, 211] on rect at bounding box center [622, 233] width 79 height 79
click at [1019, 140] on link "uitwerkingen bekijken" at bounding box center [1001, 138] width 166 height 26
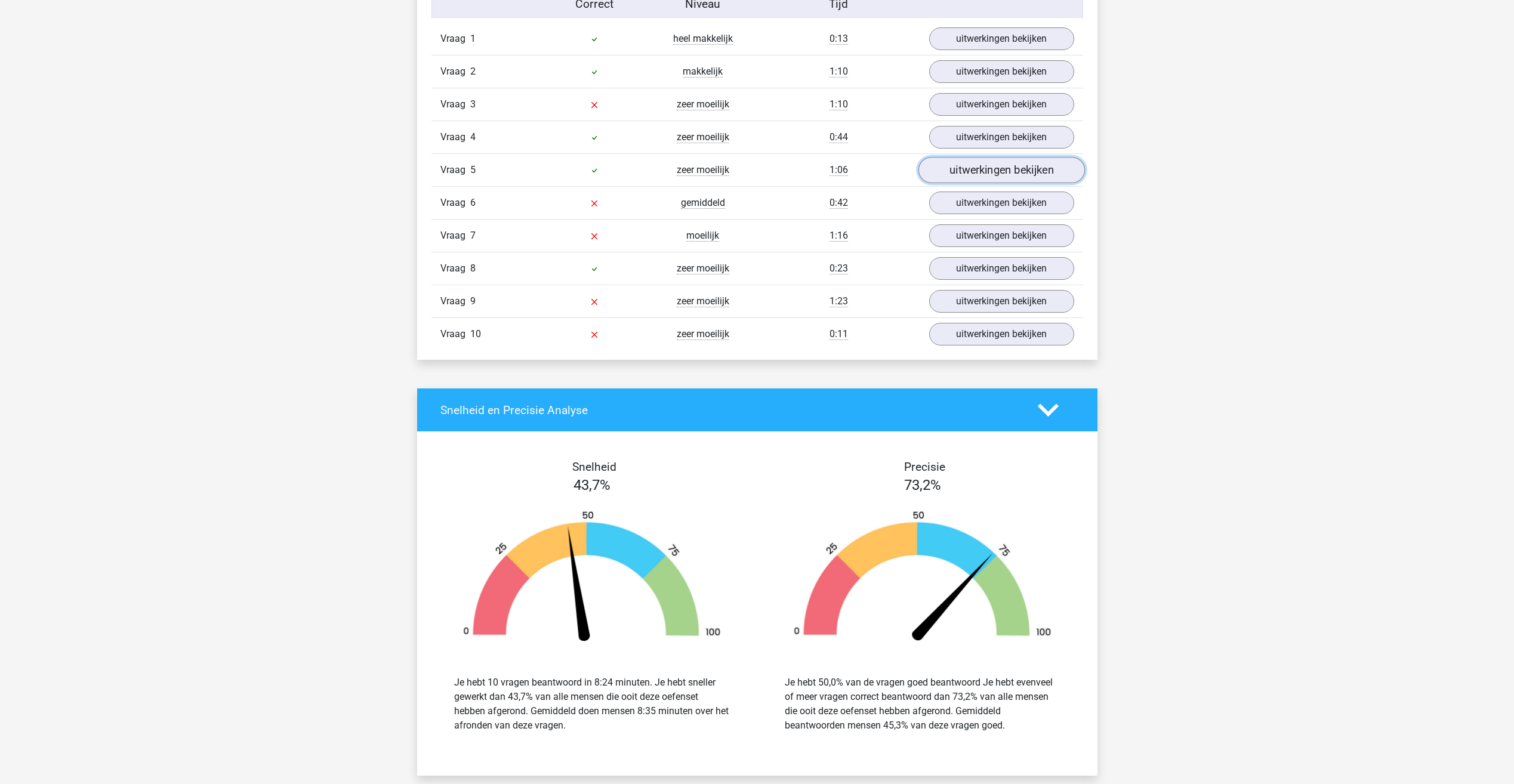
click at [1003, 171] on link "uitwerkingen bekijken" at bounding box center [1001, 170] width 166 height 26
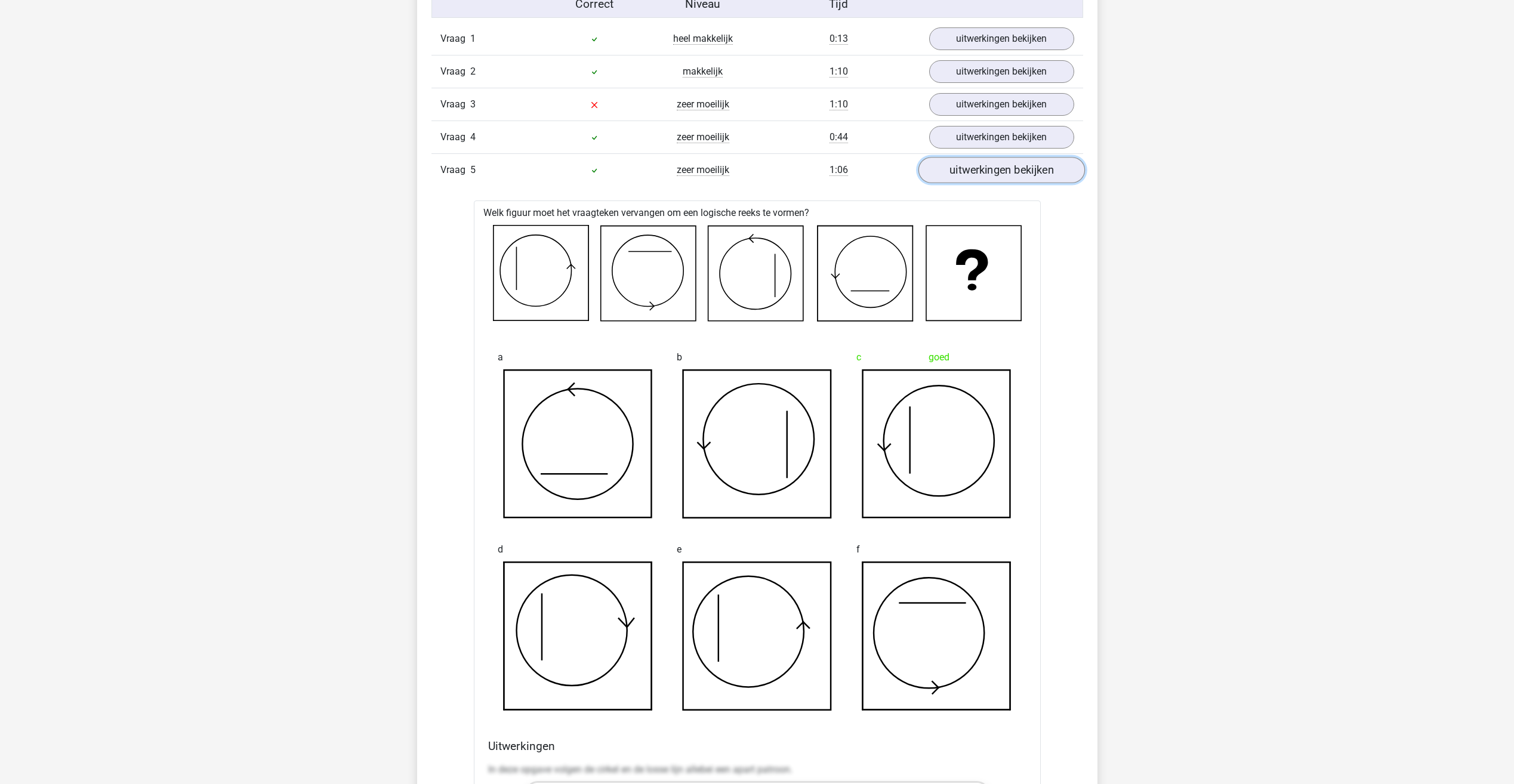
click at [972, 174] on link "uitwerkingen bekijken" at bounding box center [1001, 170] width 166 height 26
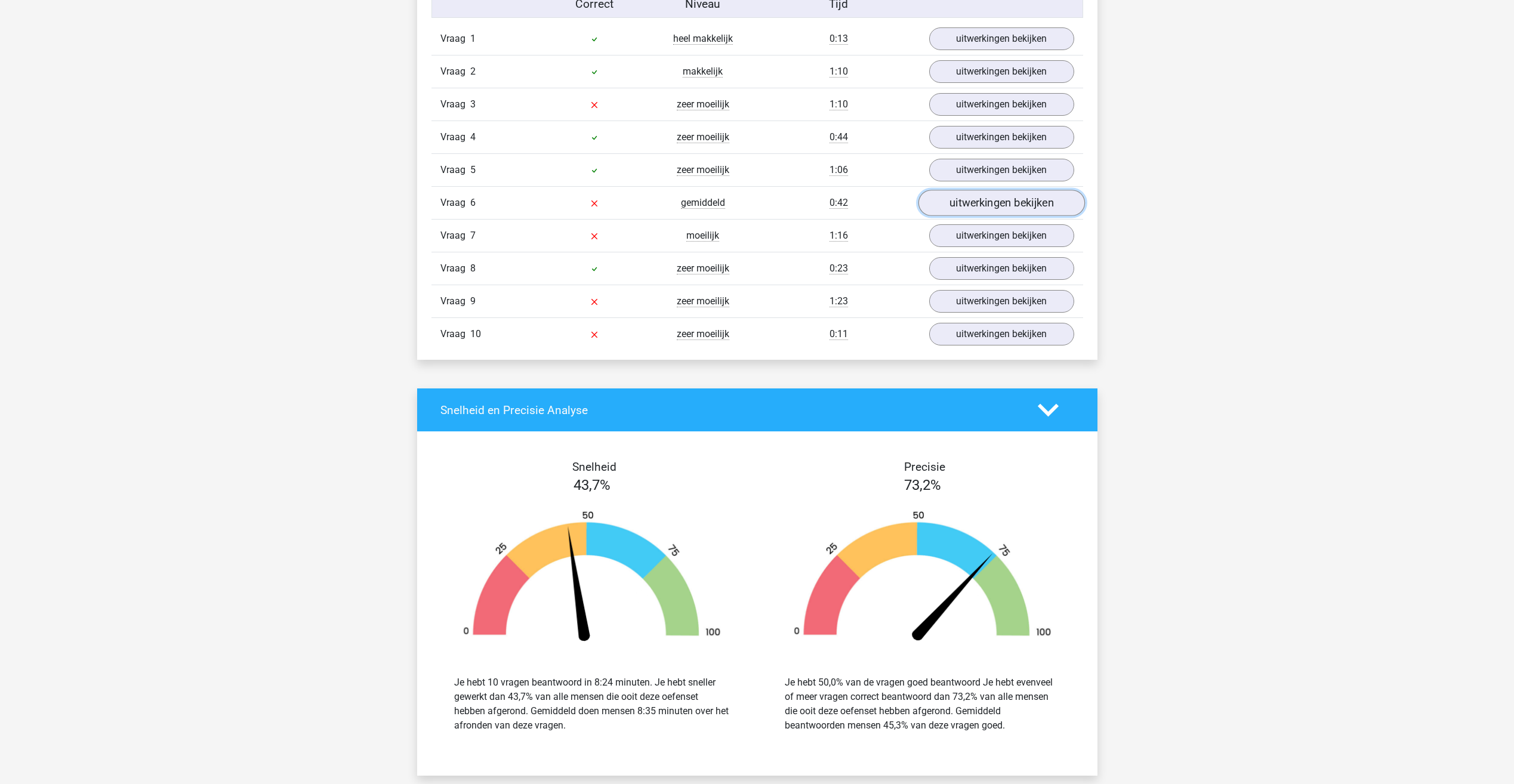
click at [947, 212] on link "uitwerkingen bekijken" at bounding box center [1001, 203] width 166 height 26
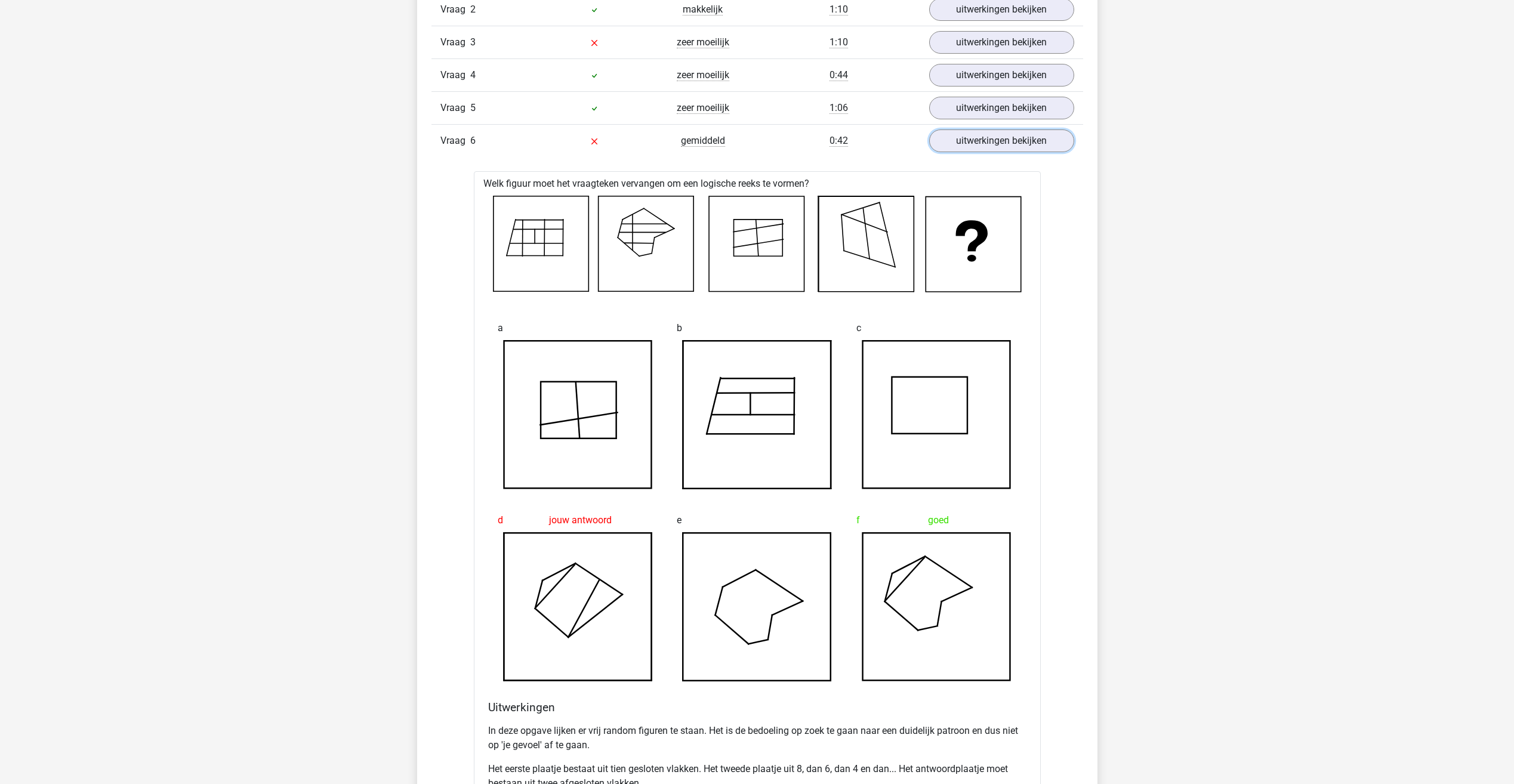
scroll to position [1074, 0]
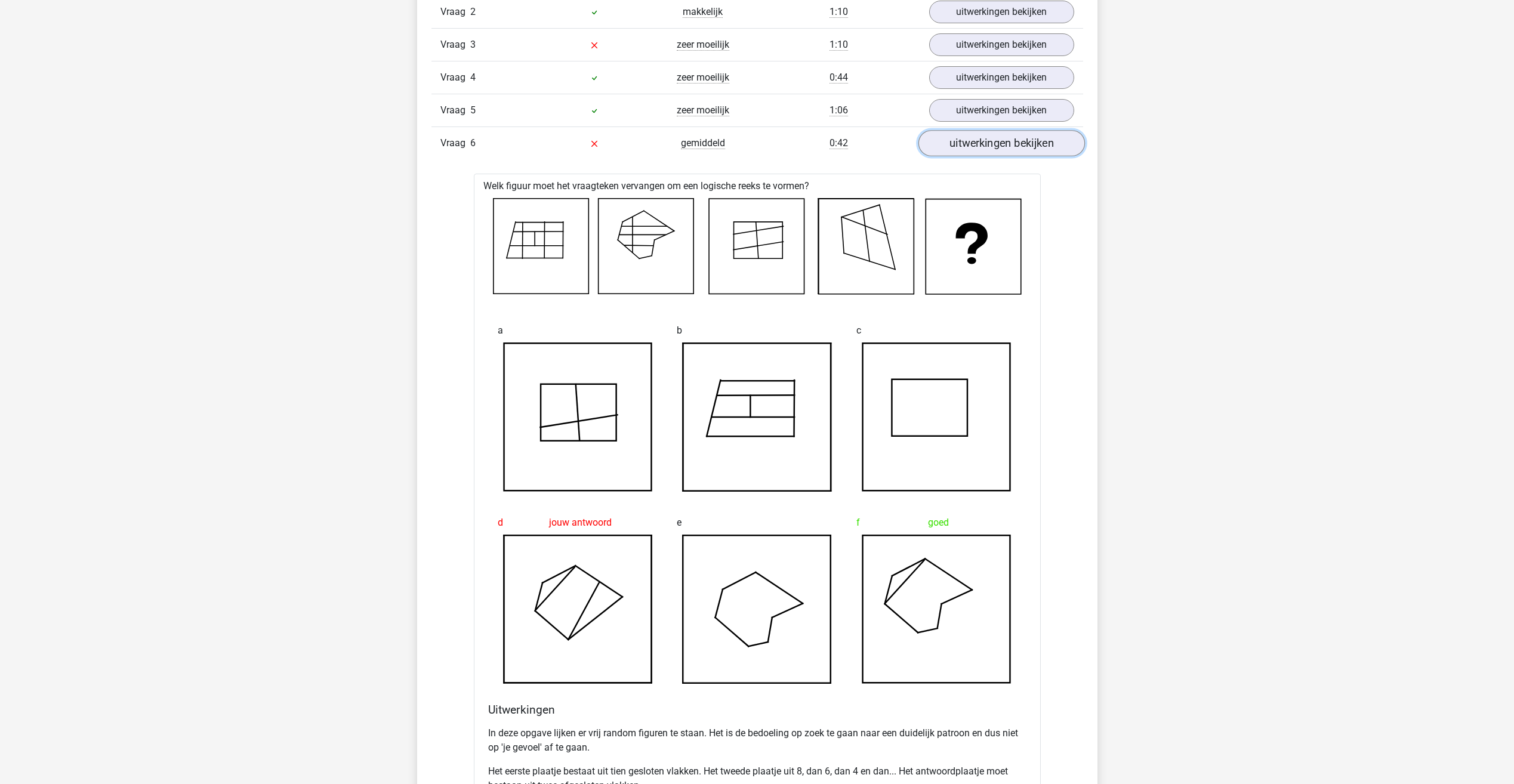
click at [988, 139] on link "uitwerkingen bekijken" at bounding box center [1001, 144] width 166 height 26
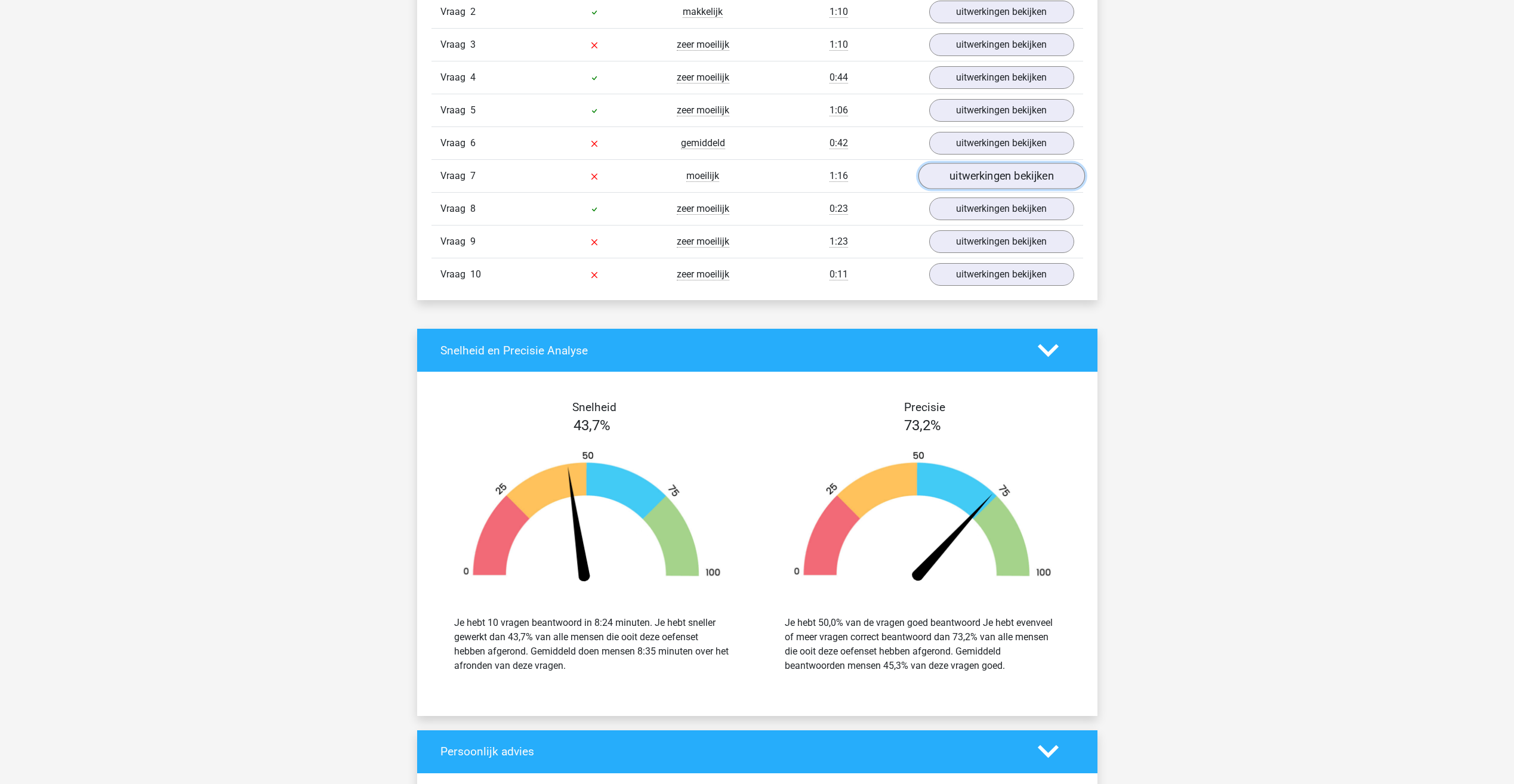
click at [1003, 182] on link "uitwerkingen bekijken" at bounding box center [1001, 176] width 166 height 26
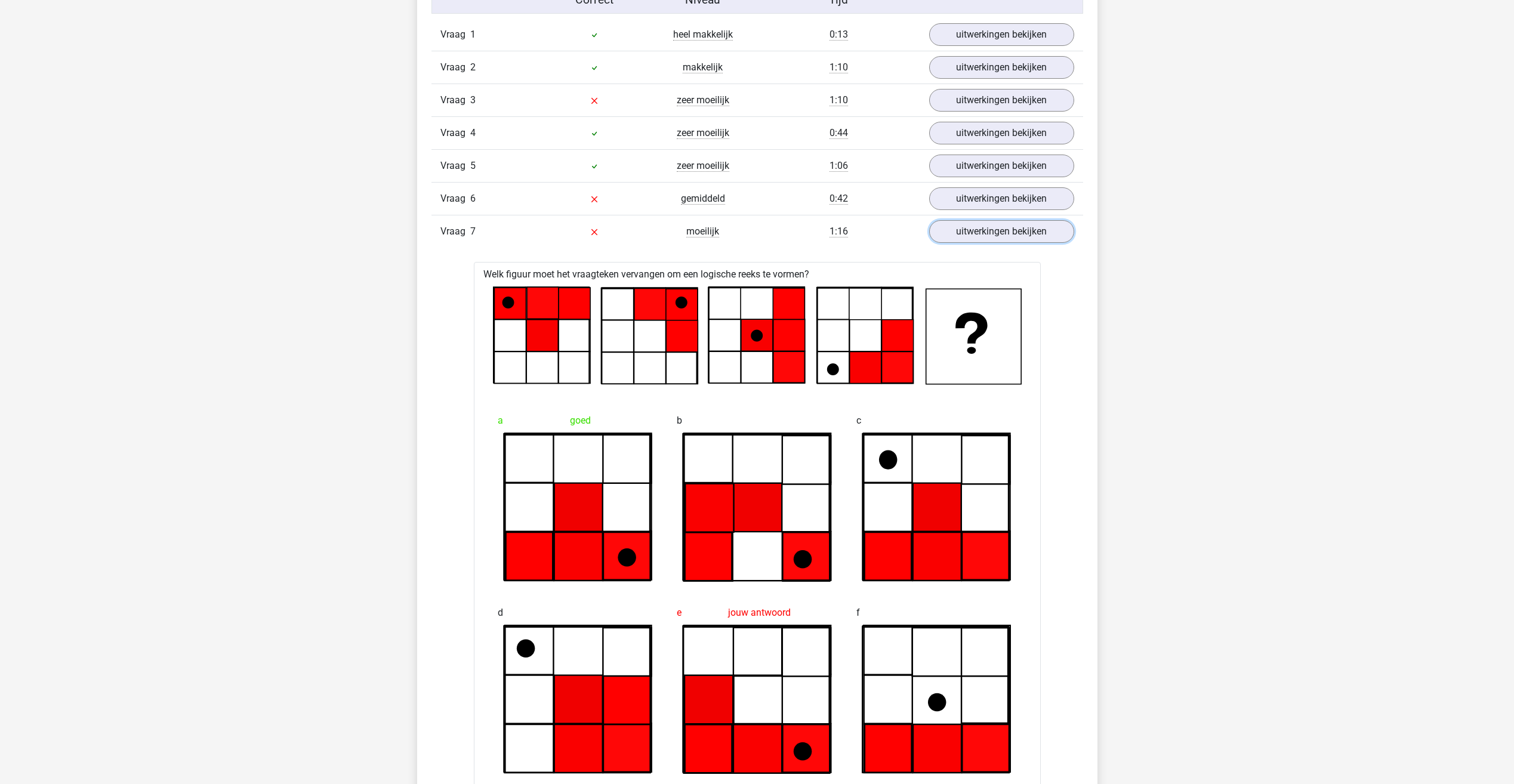
scroll to position [1014, 0]
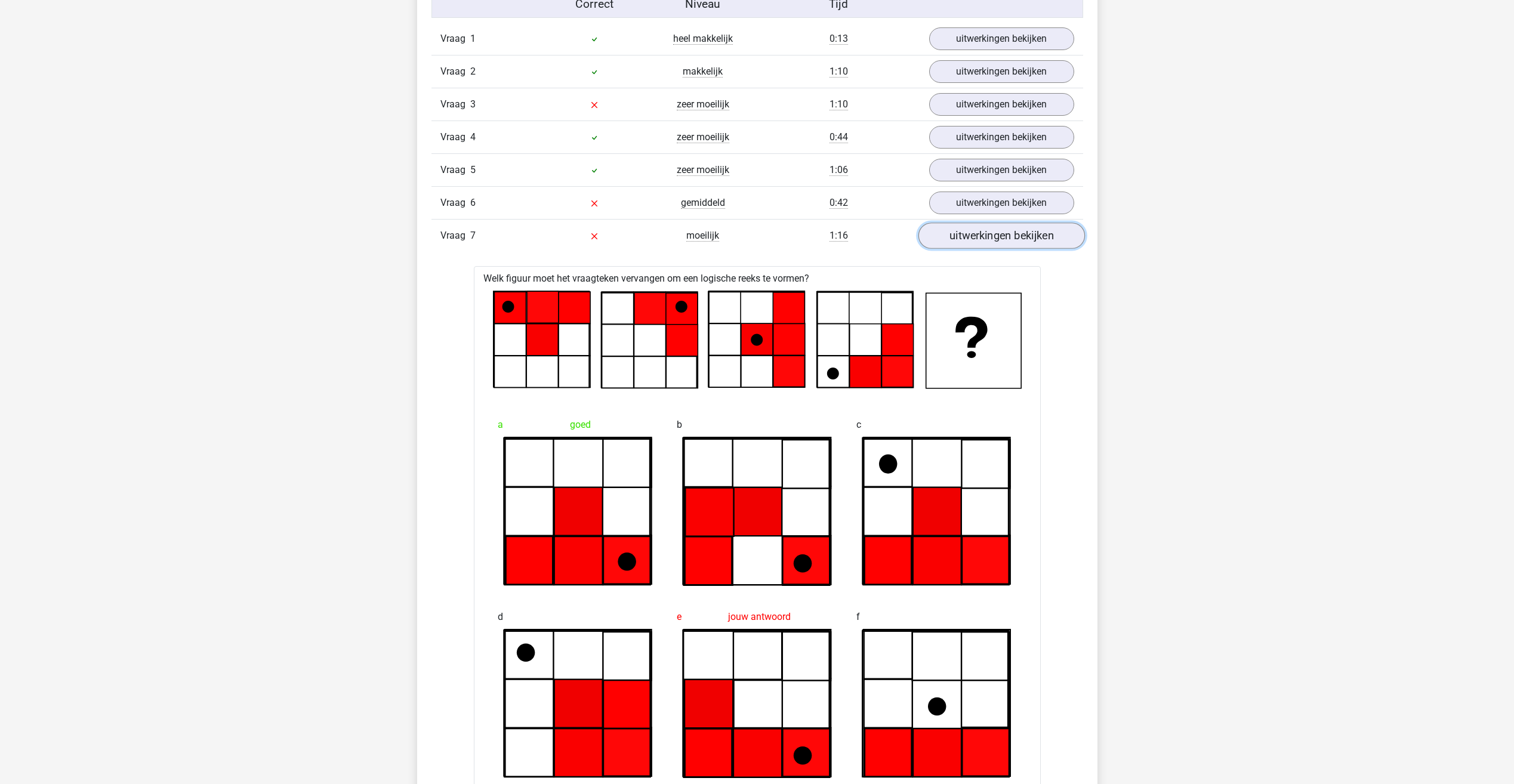
click at [960, 238] on link "uitwerkingen bekijken" at bounding box center [1001, 236] width 166 height 26
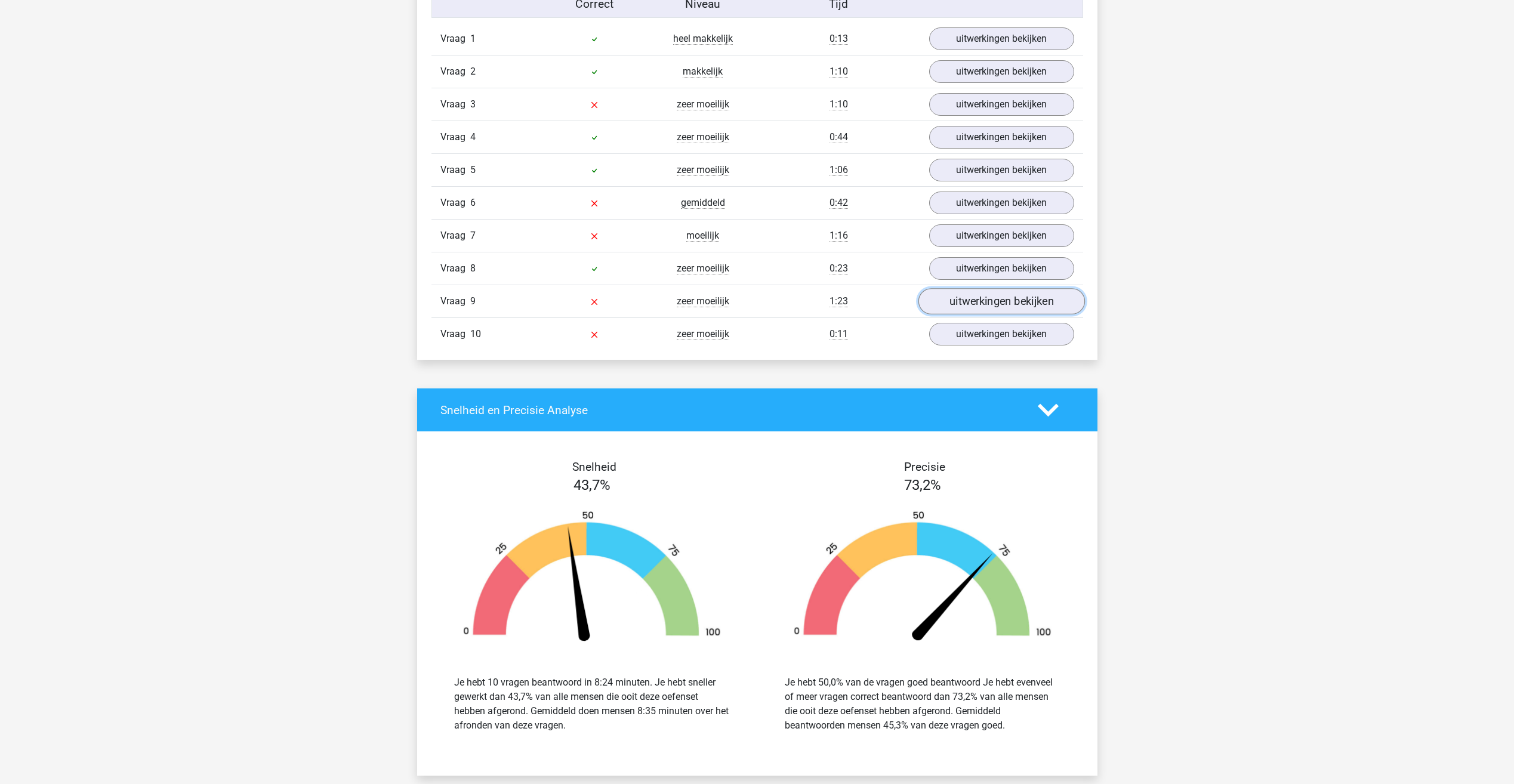
click at [977, 295] on link "uitwerkingen bekijken" at bounding box center [1001, 301] width 166 height 26
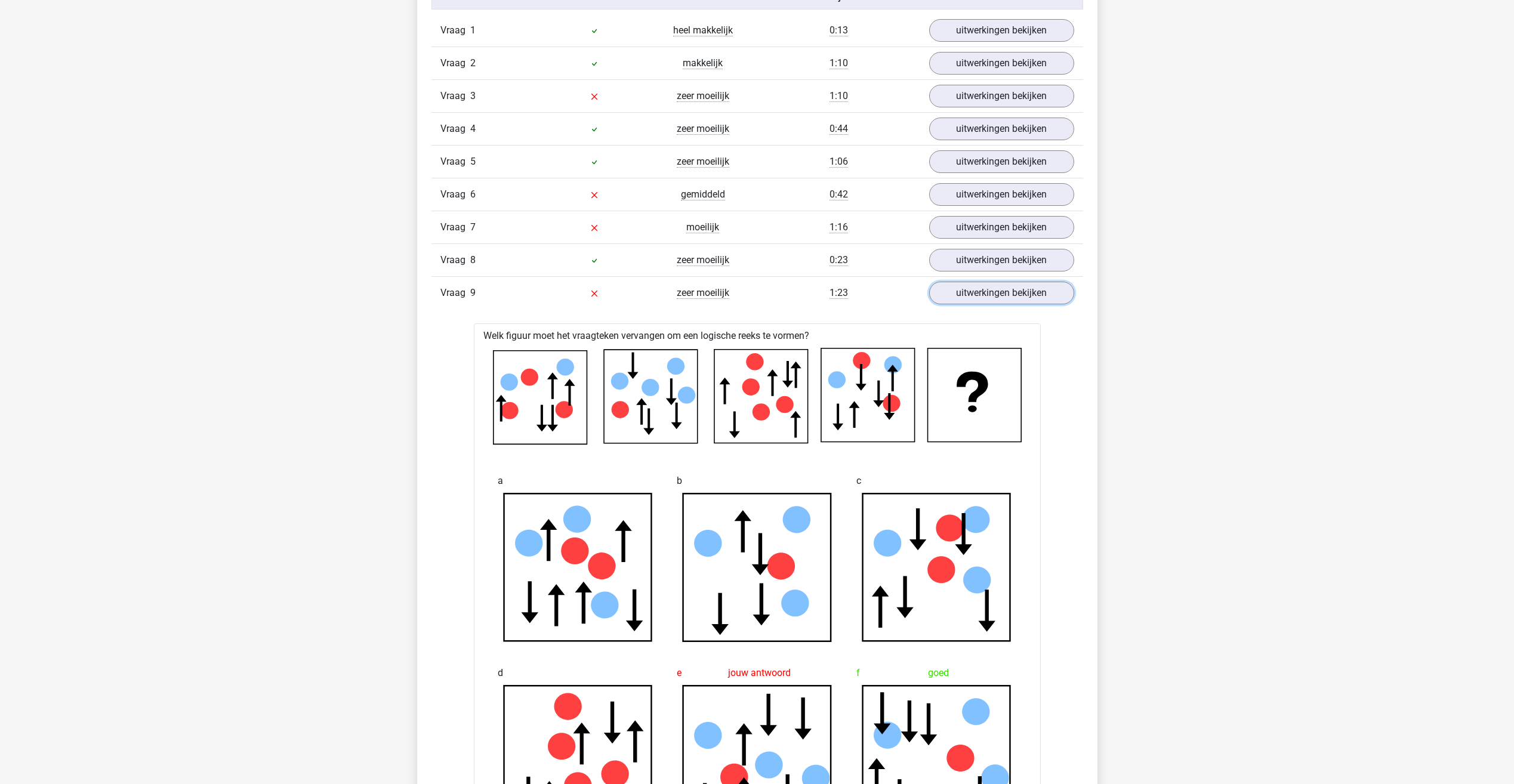
scroll to position [954, 0]
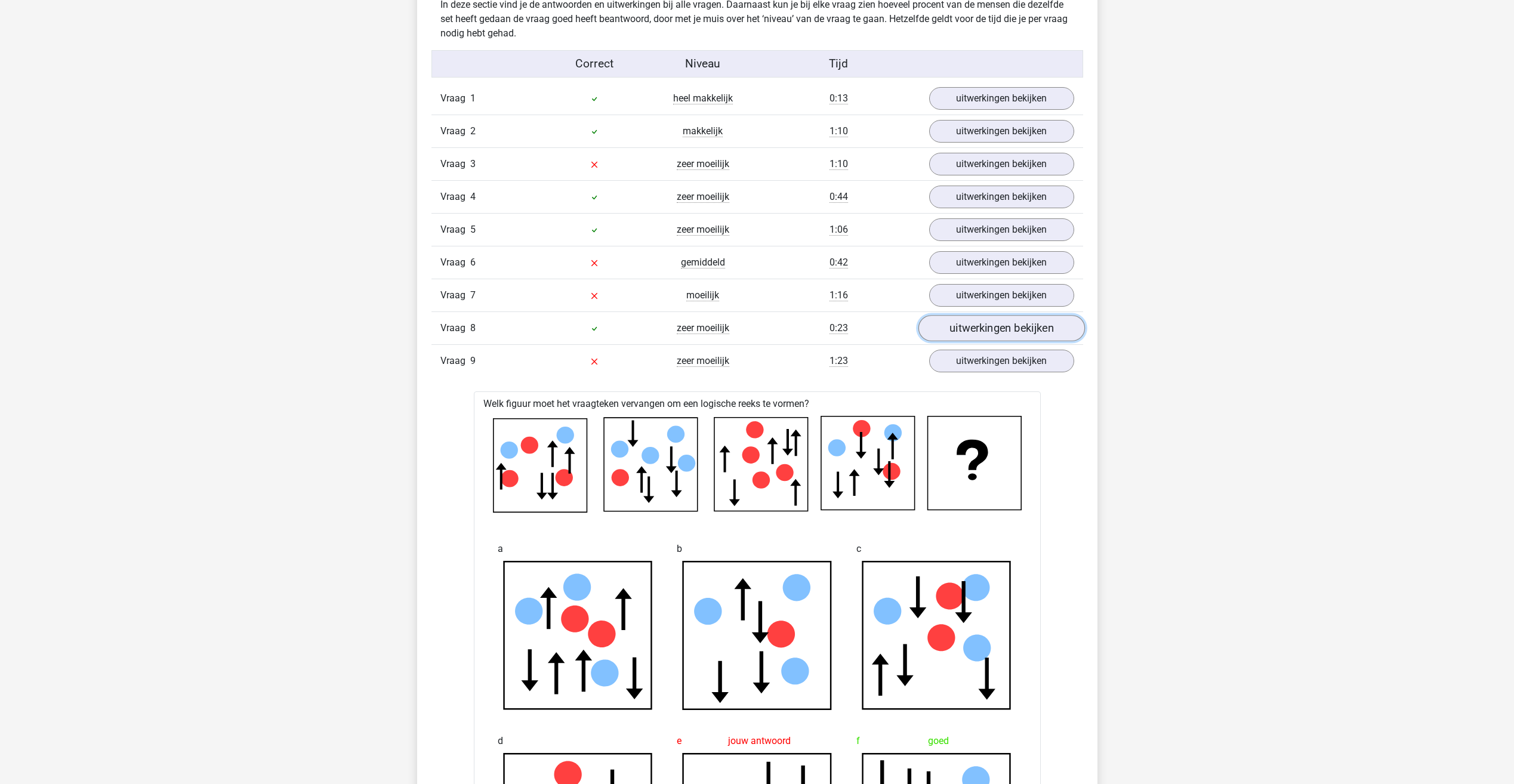
click at [1043, 338] on link "uitwerkingen bekijken" at bounding box center [1001, 328] width 166 height 26
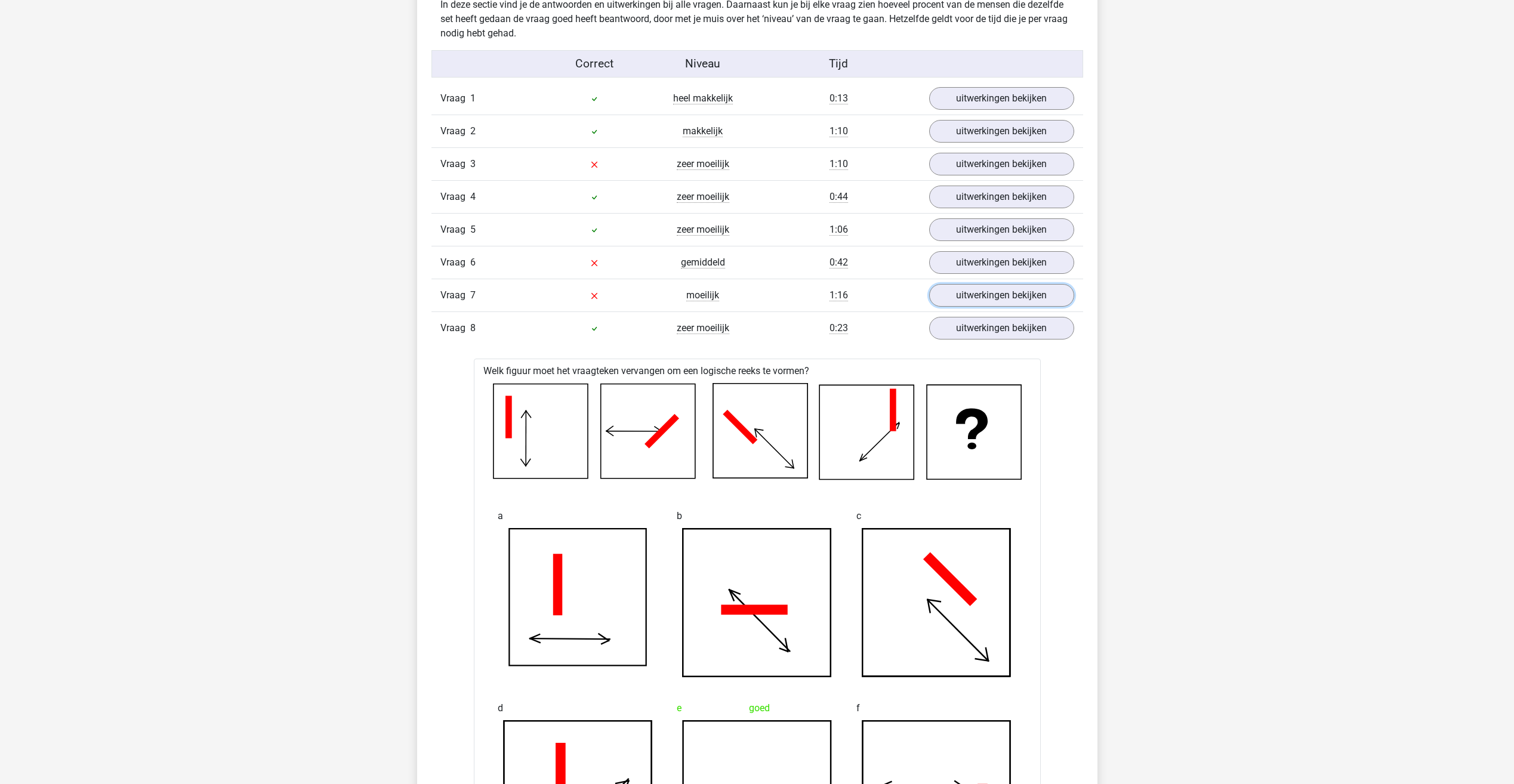
drag, startPoint x: 1001, startPoint y: 295, endPoint x: 970, endPoint y: 329, distance: 46.0
click at [1000, 295] on link "uitwerkingen bekijken" at bounding box center [1001, 295] width 145 height 23
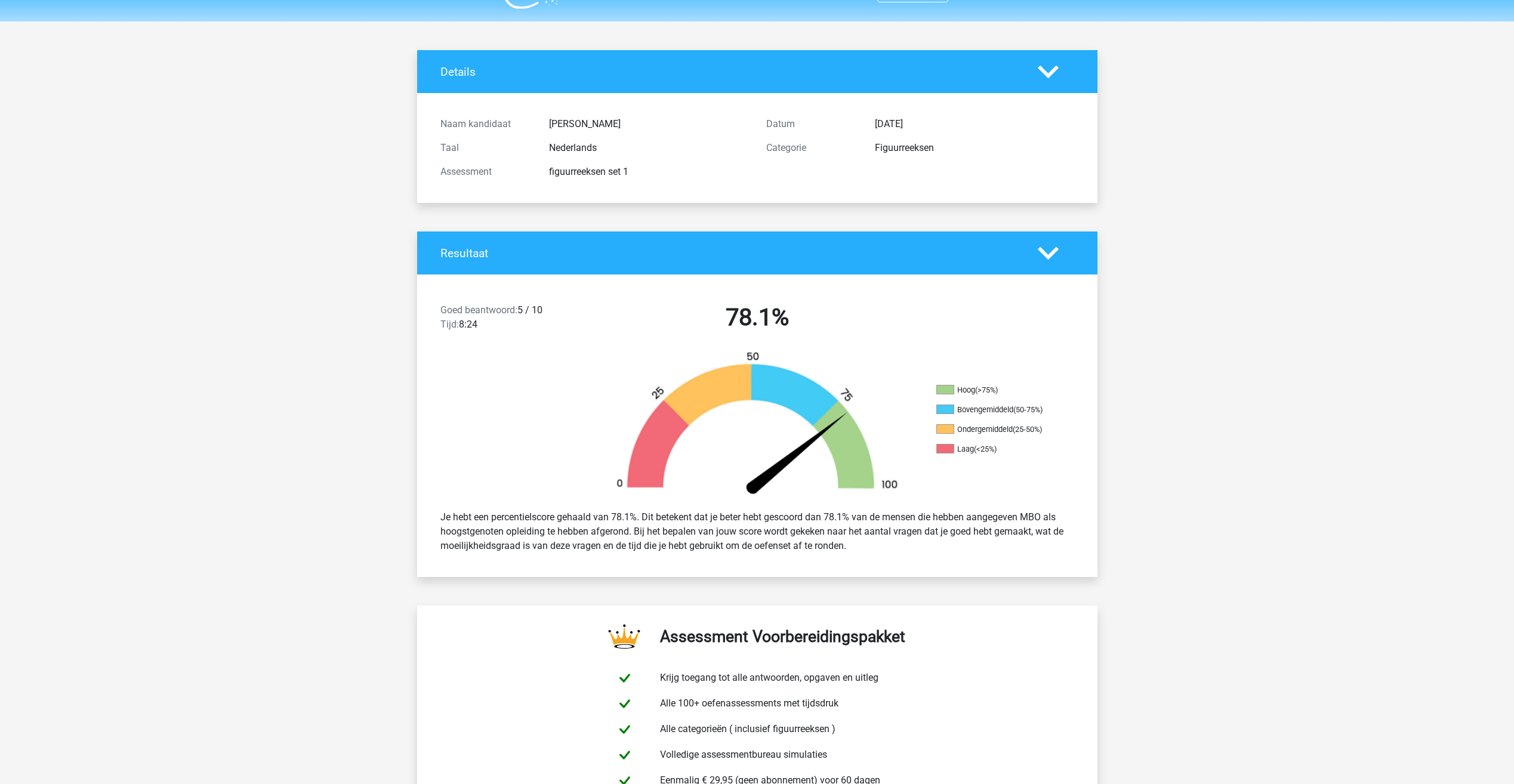
scroll to position [0, 0]
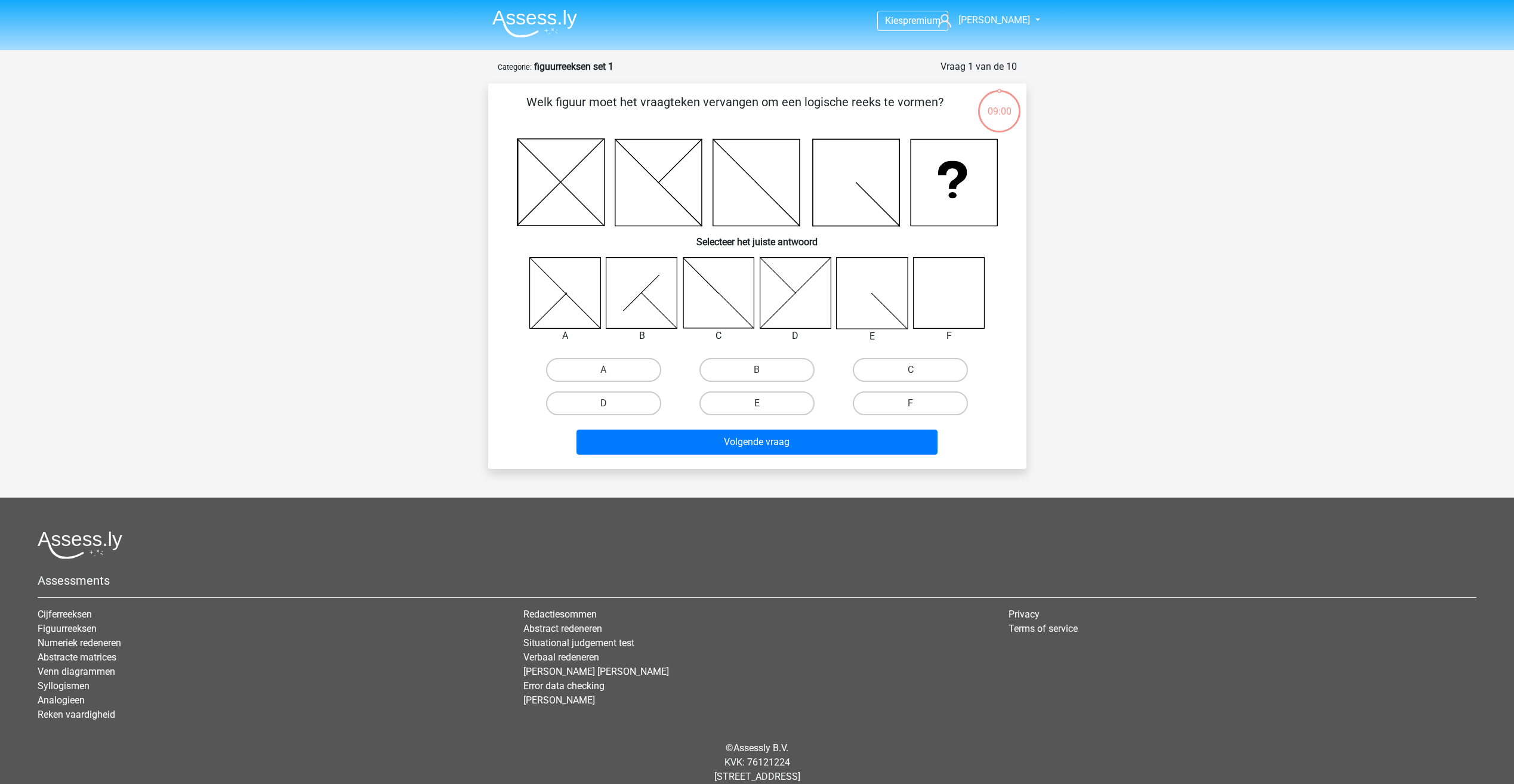
scroll to position [13, 0]
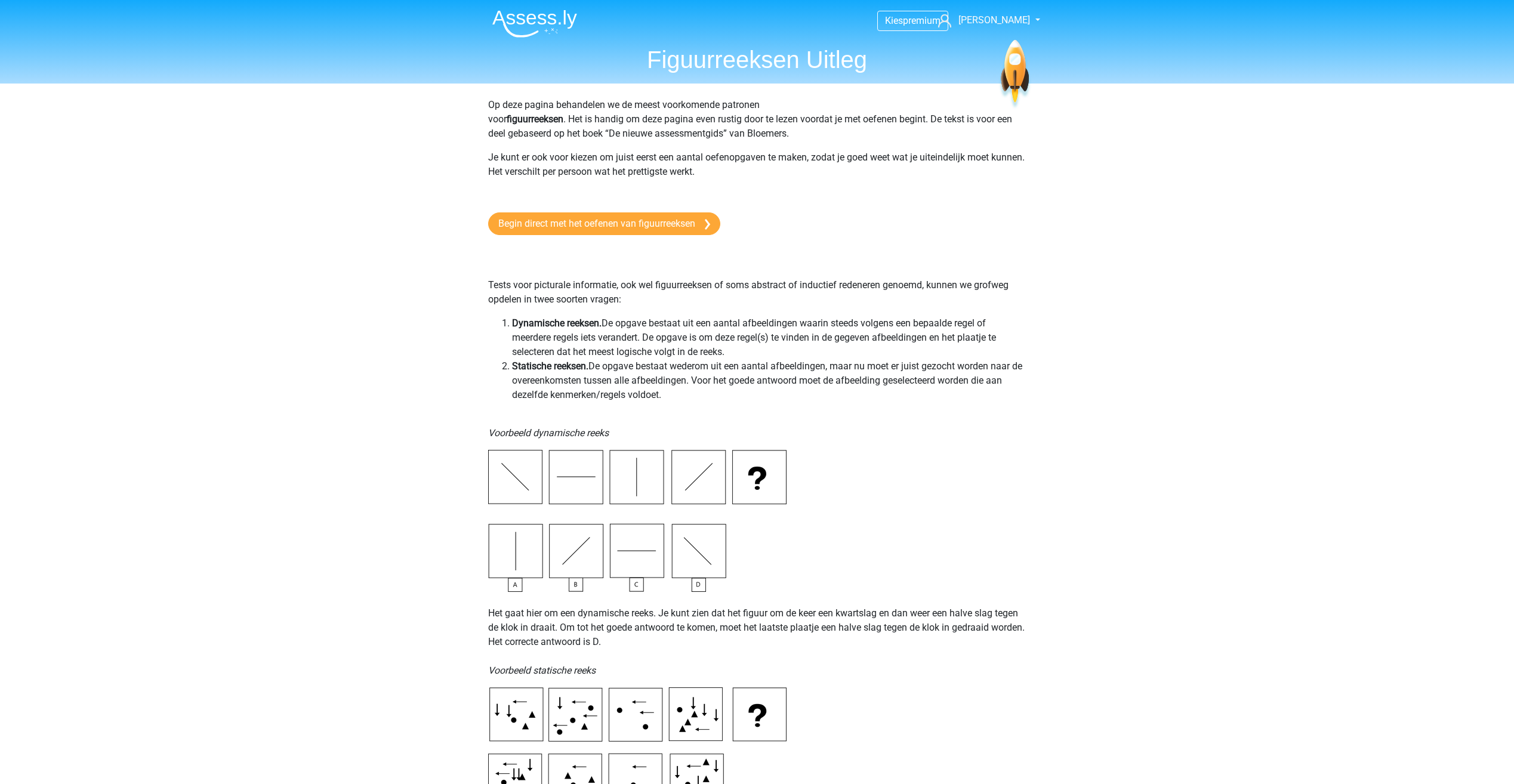
scroll to position [50, 0]
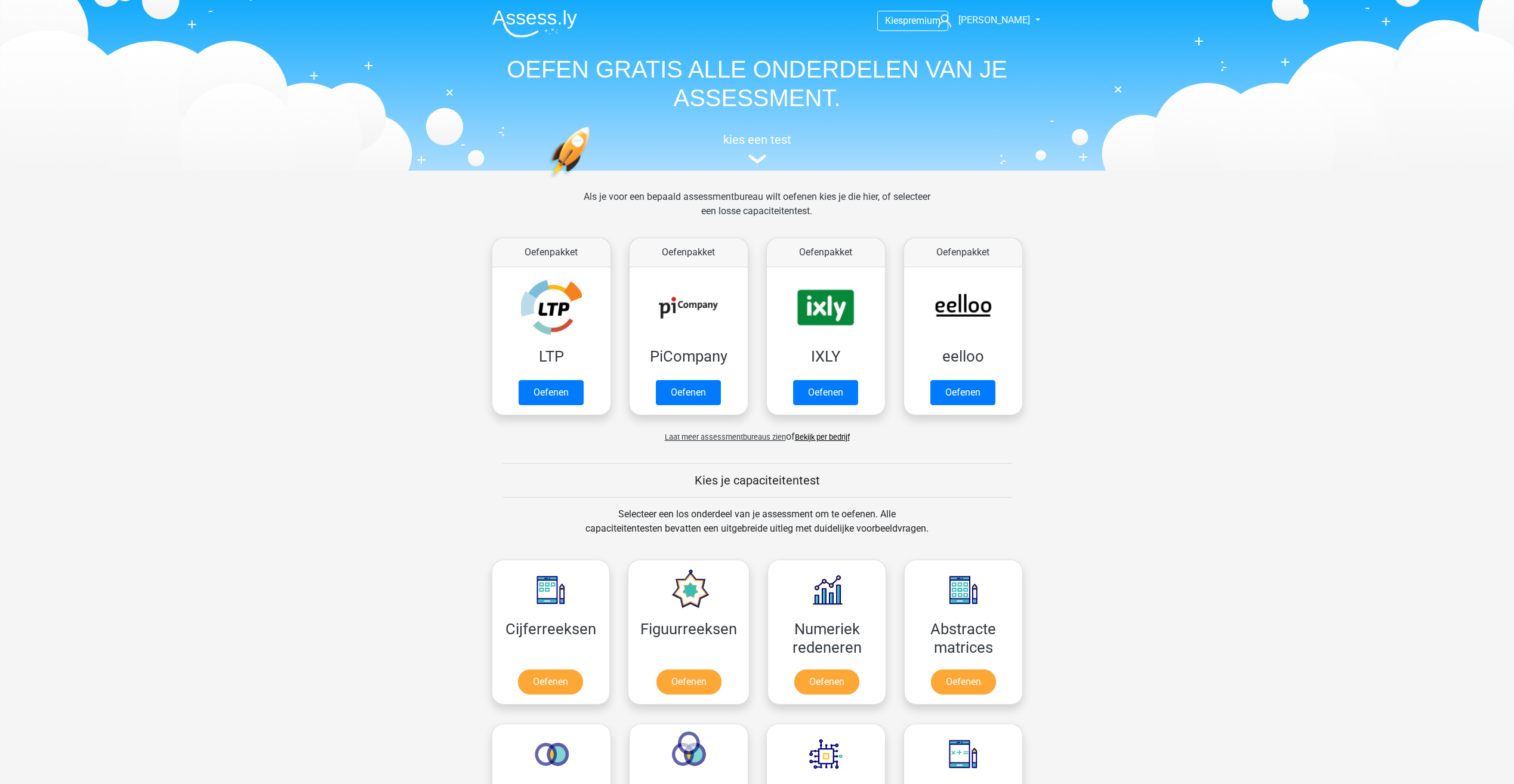
scroll to position [358, 0]
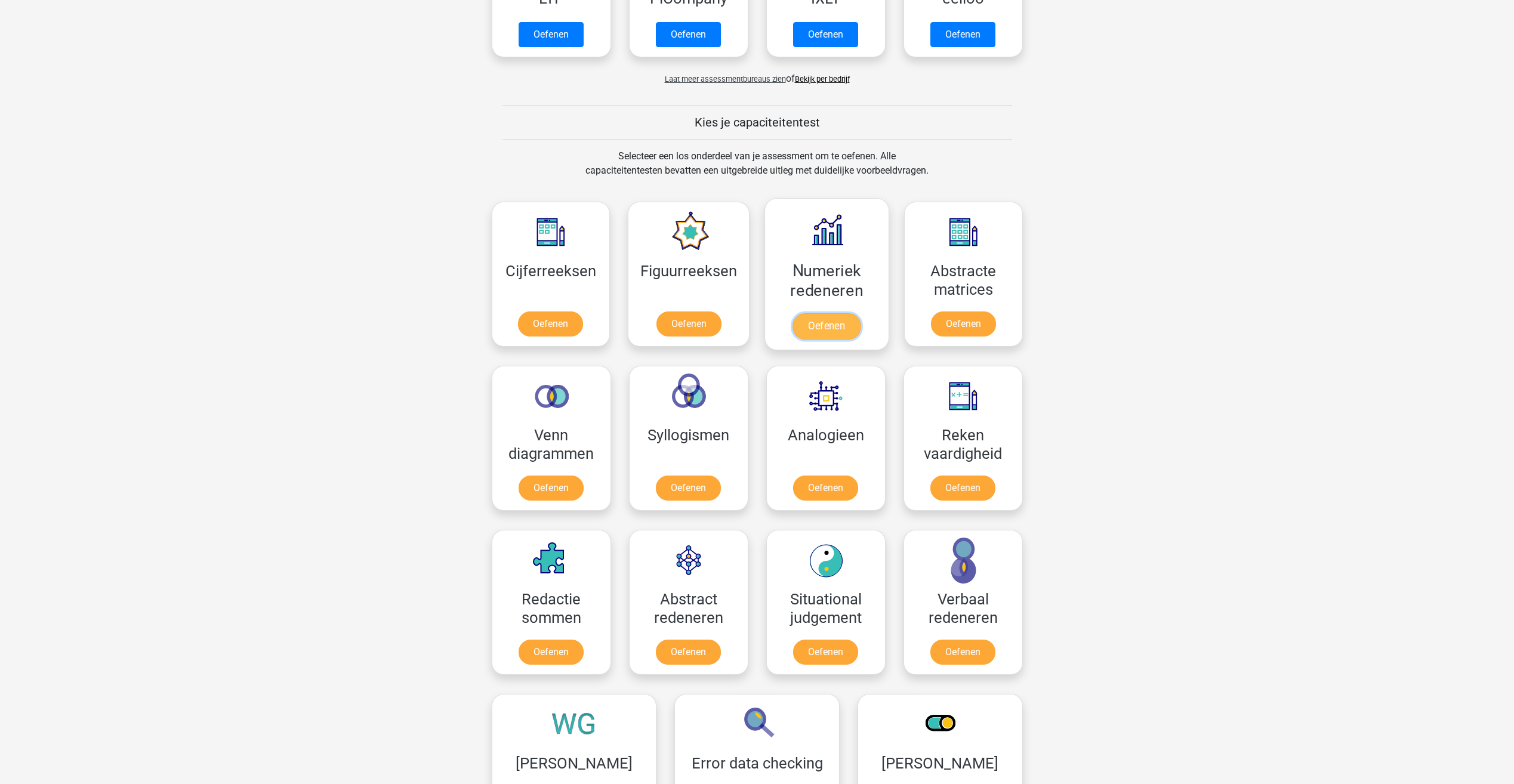
click at [822, 331] on link "Oefenen" at bounding box center [826, 326] width 68 height 26
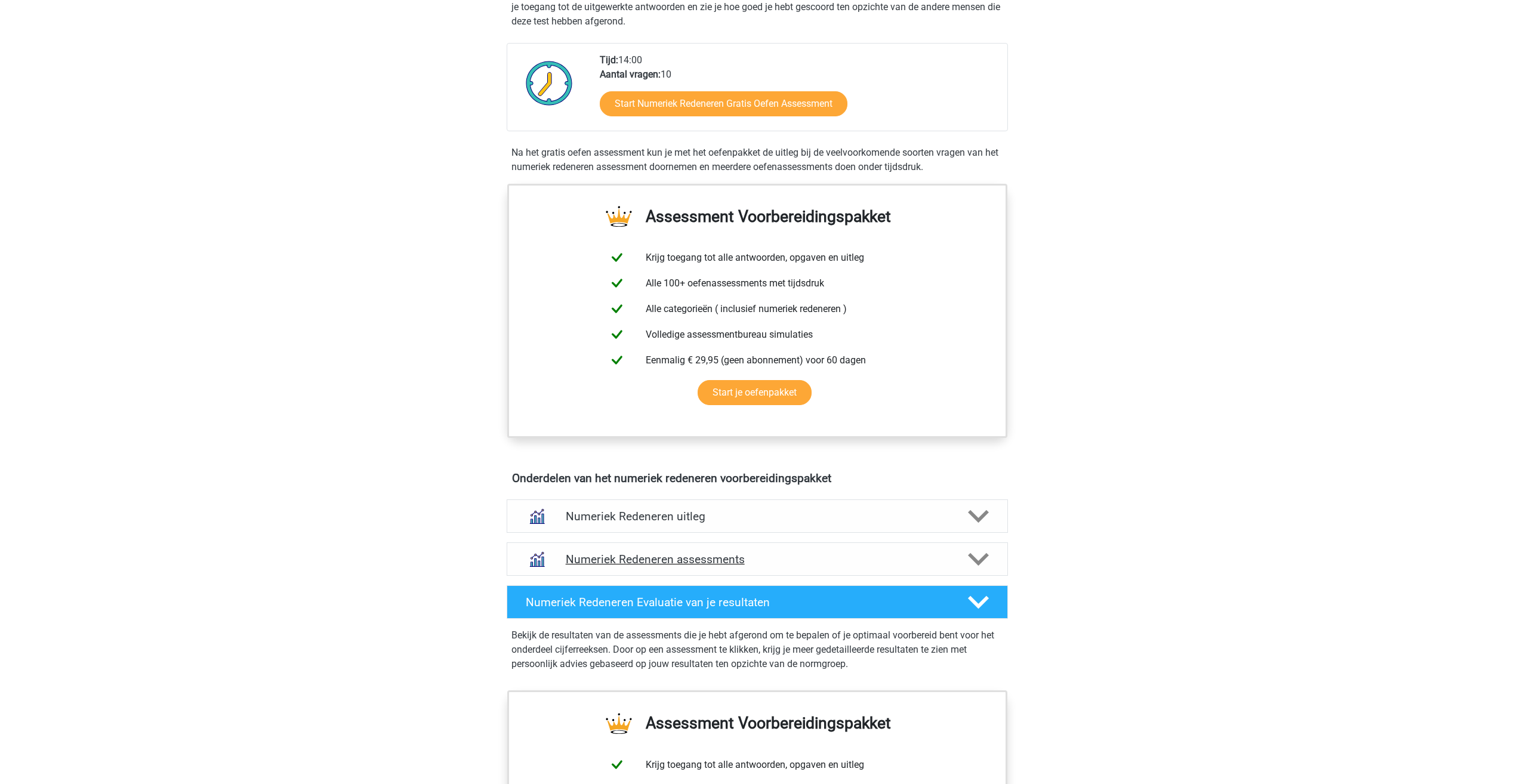
scroll to position [298, 0]
